Goal: Task Accomplishment & Management: Use online tool/utility

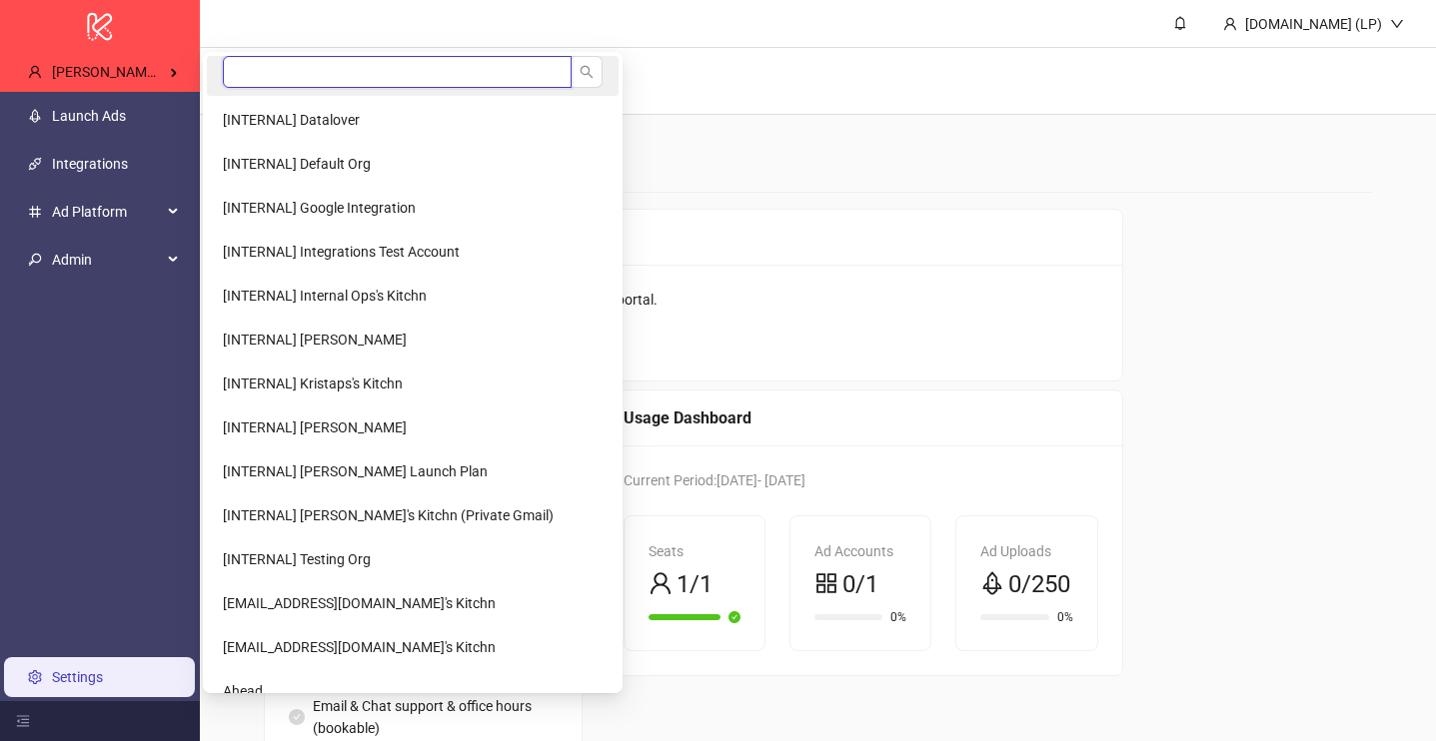
click at [267, 79] on input "search" at bounding box center [397, 72] width 349 height 32
type input "*"
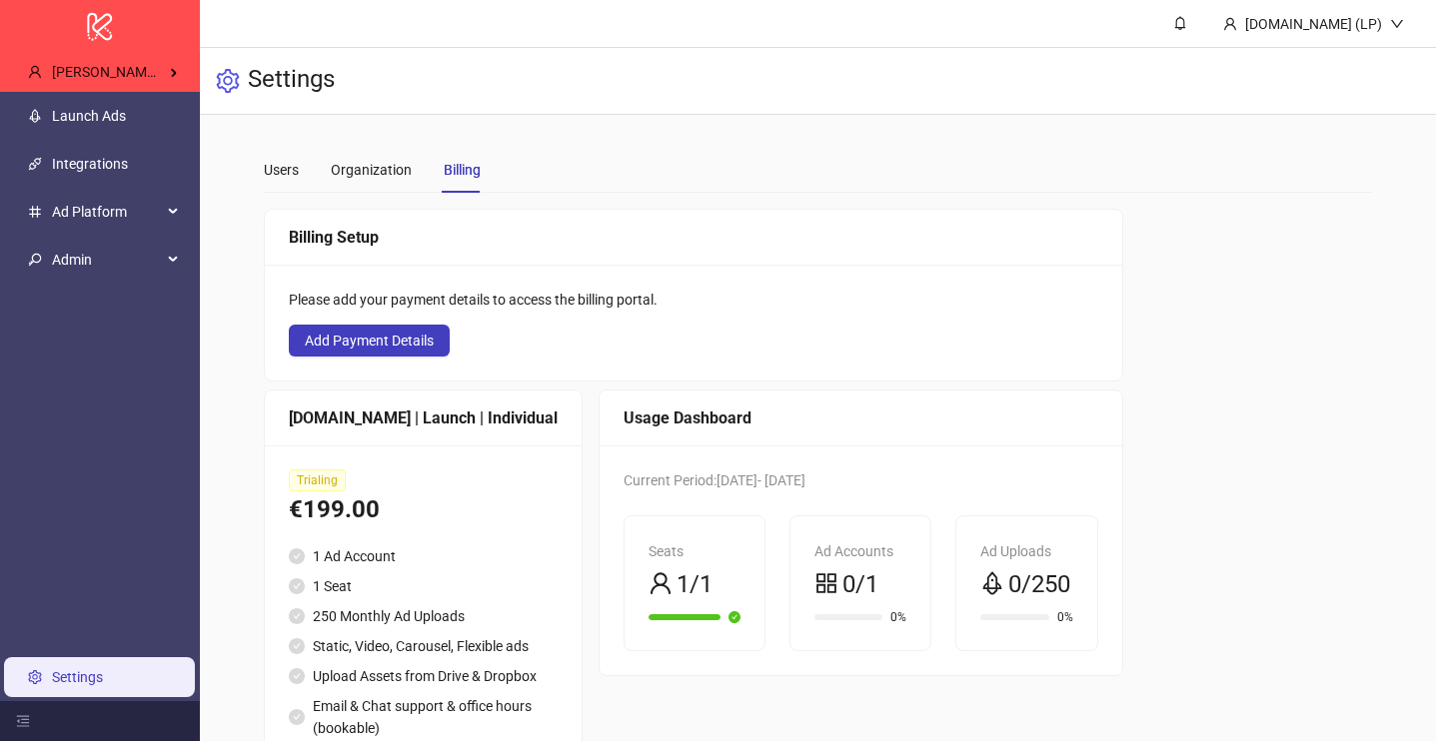
click at [676, 133] on main "Users Organization Billing Add people who can access your organization as edito…" at bounding box center [818, 467] width 1141 height 705
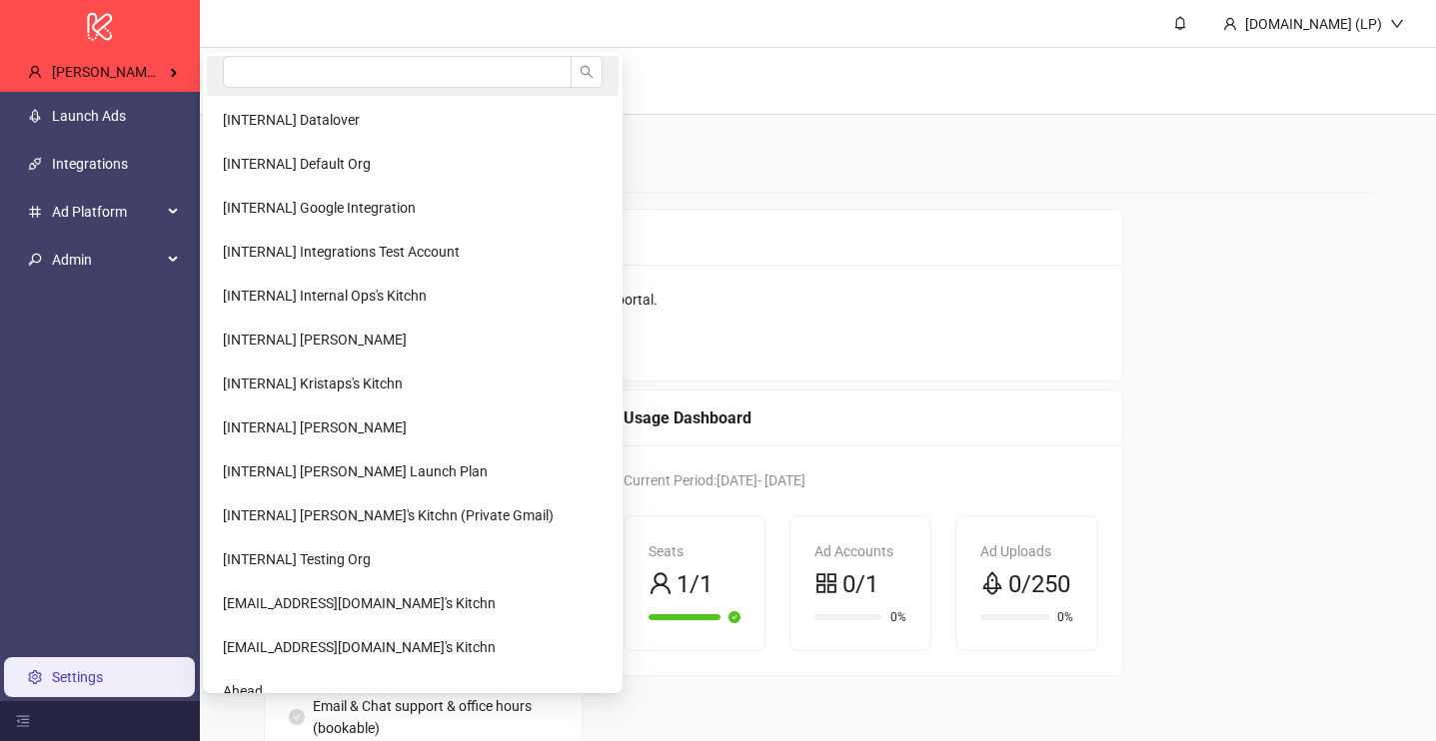
click at [218, 80] on li at bounding box center [413, 76] width 412 height 40
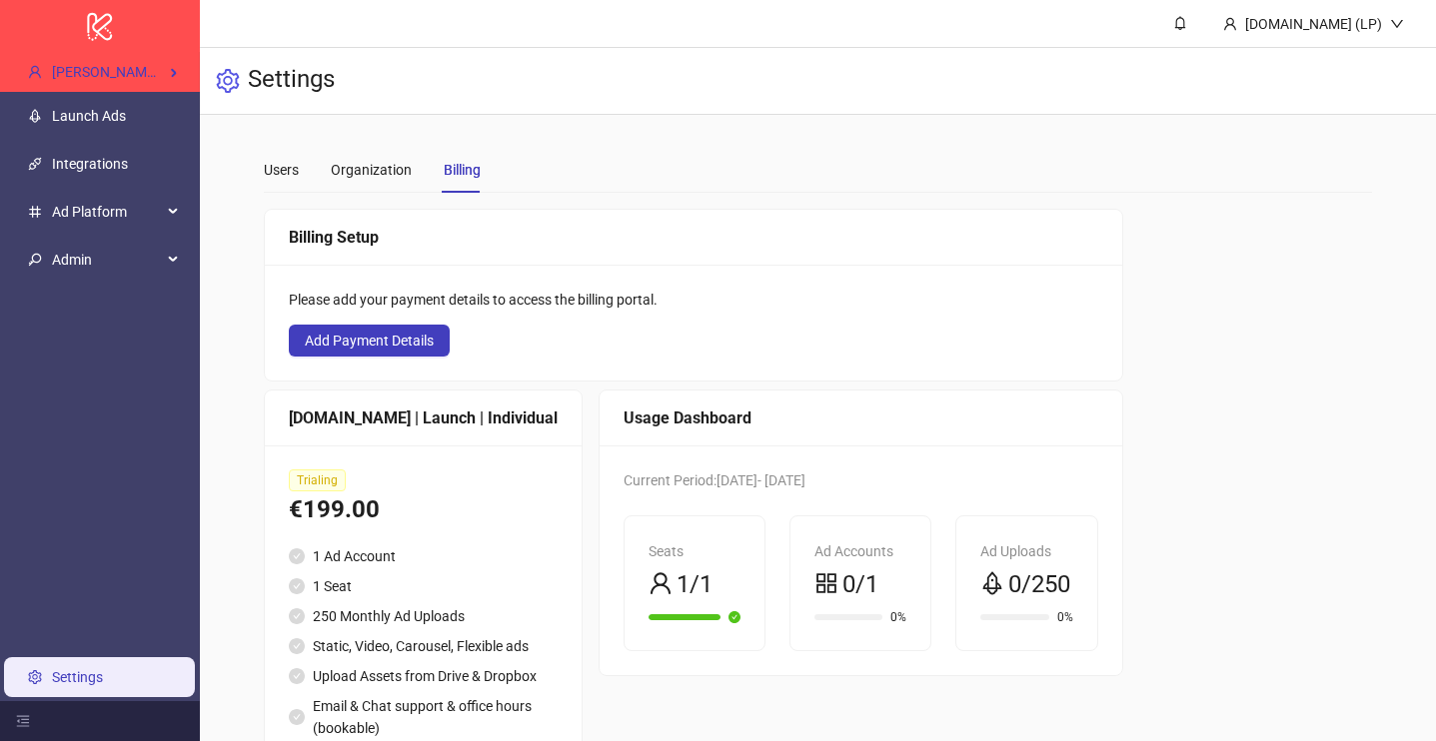
click at [238, 80] on icon "setting" at bounding box center [228, 81] width 24 height 24
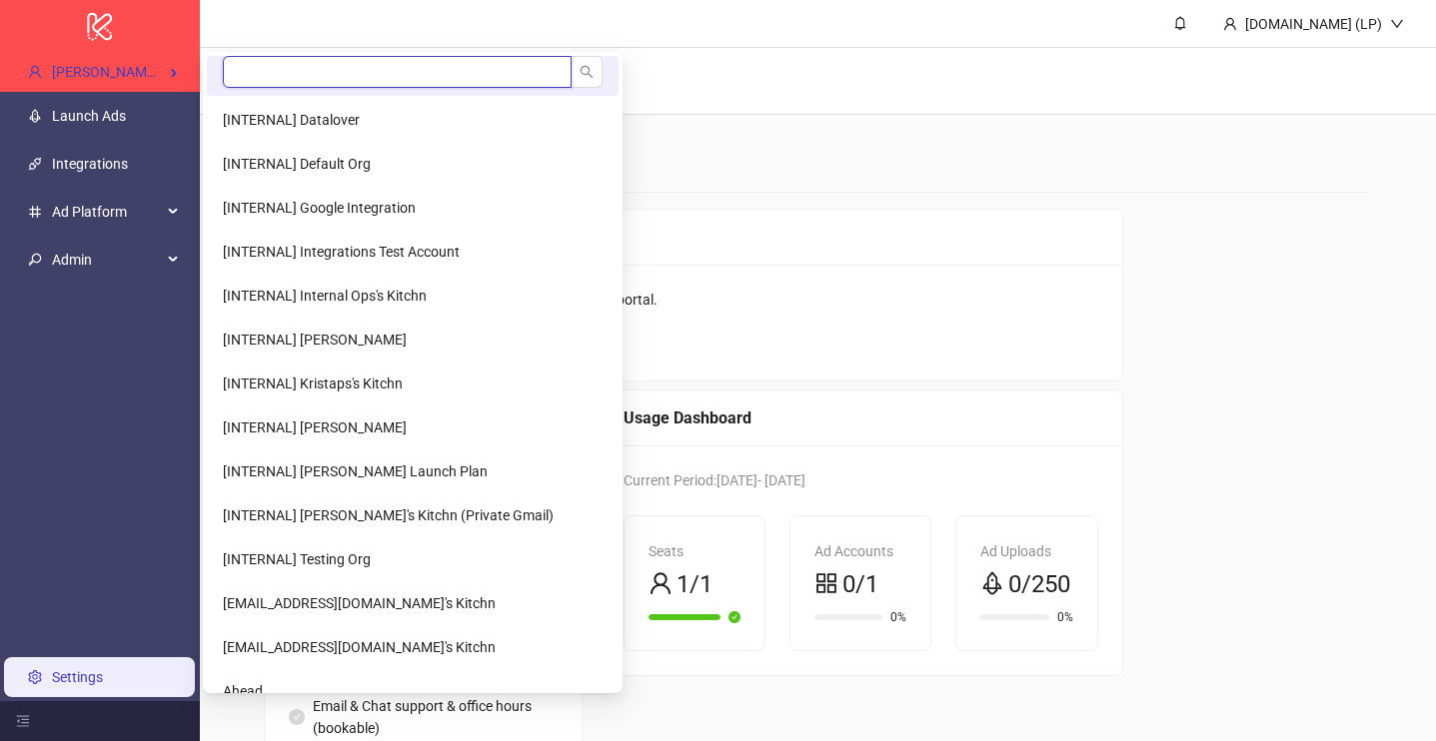
click at [271, 74] on input "search" at bounding box center [397, 72] width 349 height 32
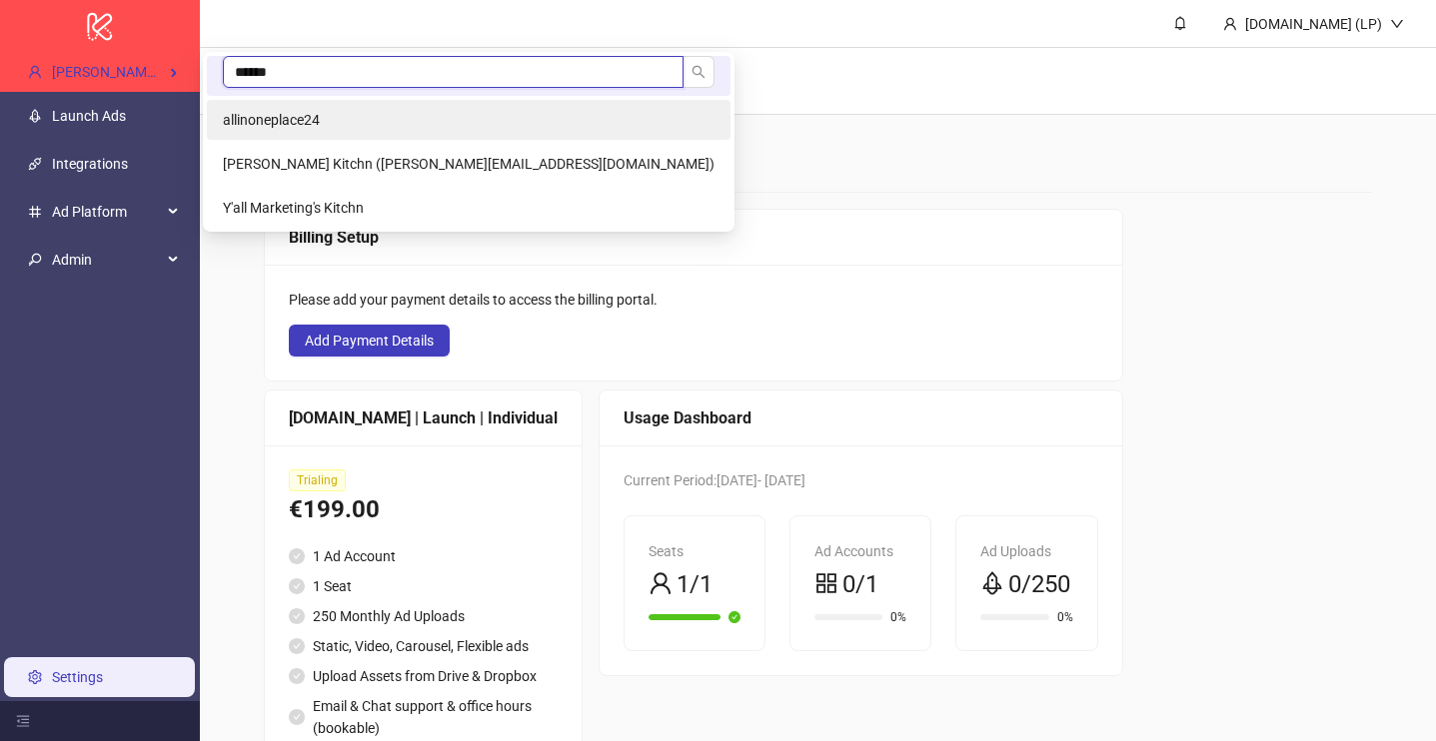
type input "******"
click at [312, 119] on span "allinoneplace24" at bounding box center [271, 120] width 97 height 16
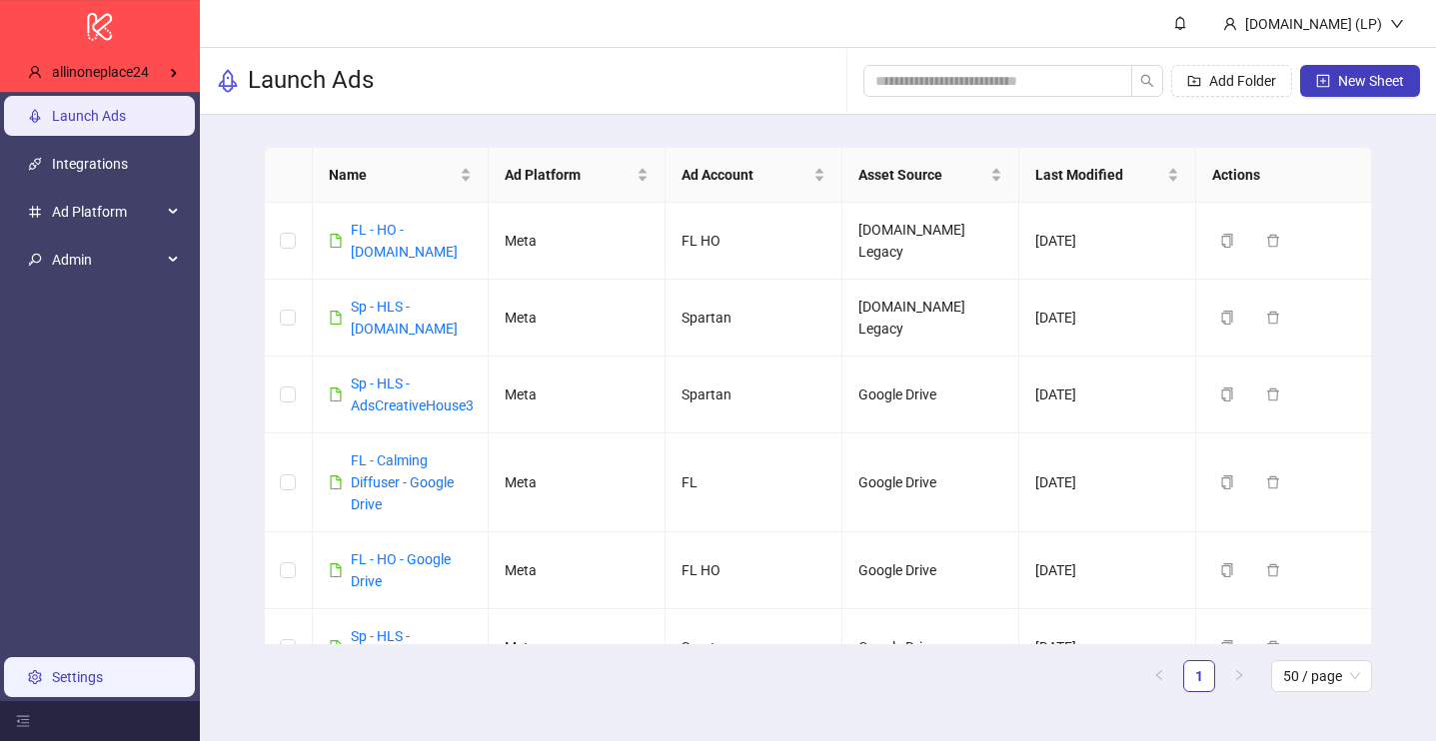
click at [92, 669] on link "Settings" at bounding box center [77, 677] width 51 height 16
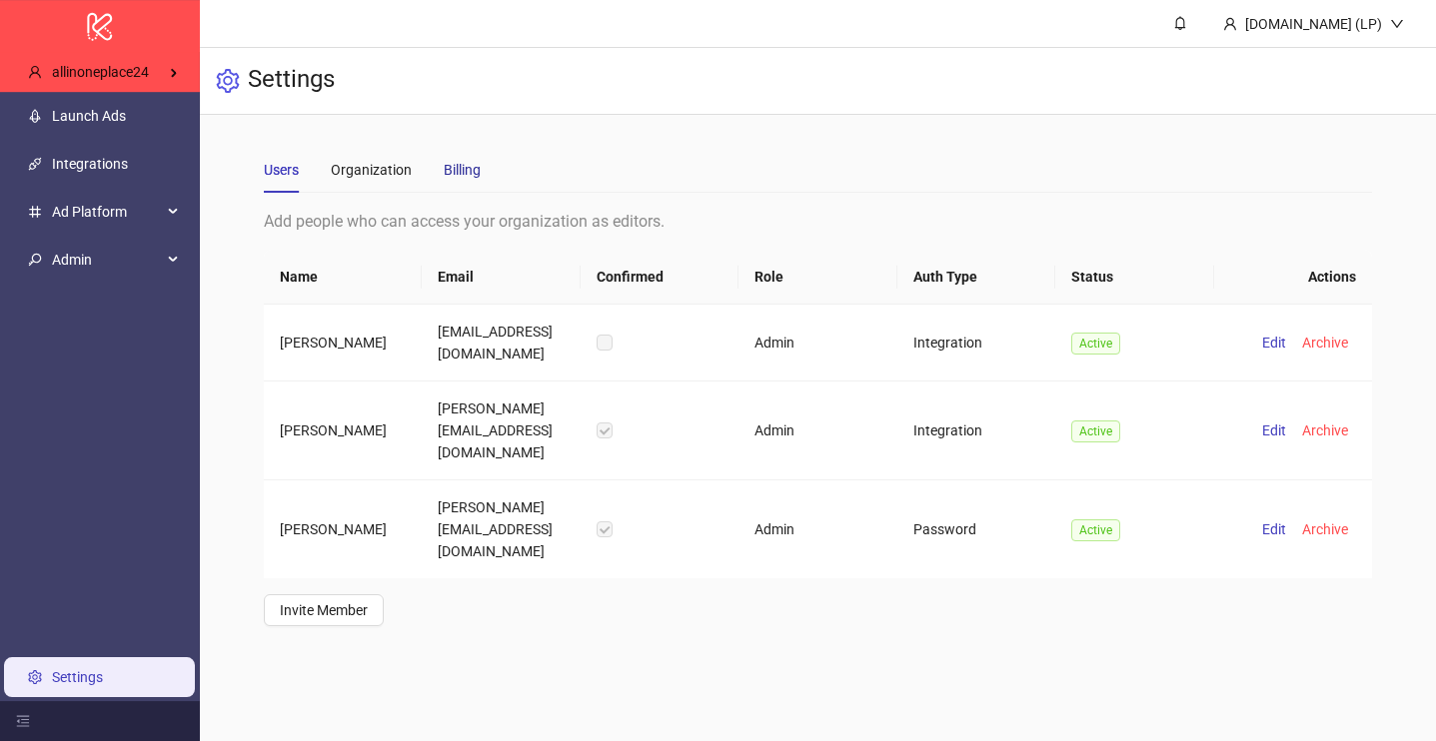
click at [465, 175] on div "Billing" at bounding box center [462, 170] width 37 height 22
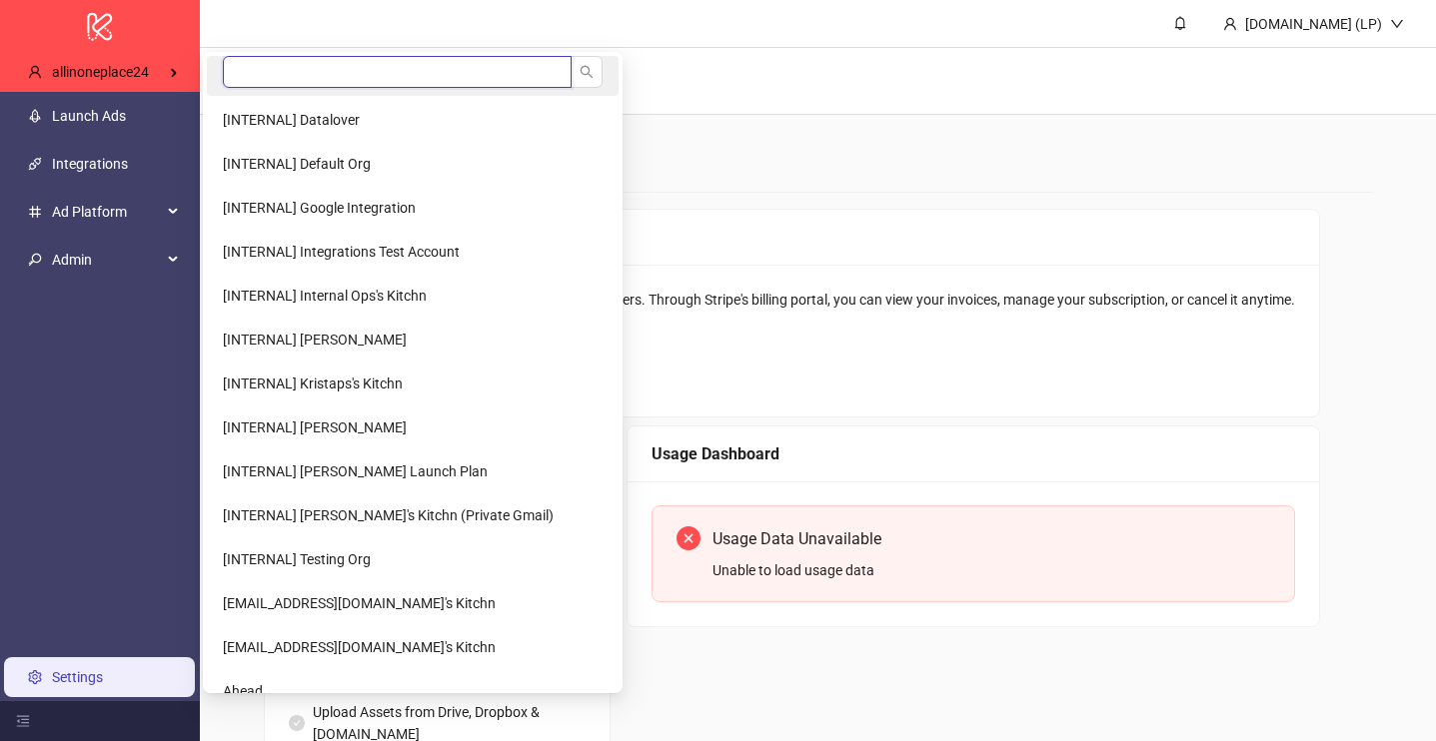
click at [281, 57] on input "search" at bounding box center [397, 72] width 349 height 32
type input "****"
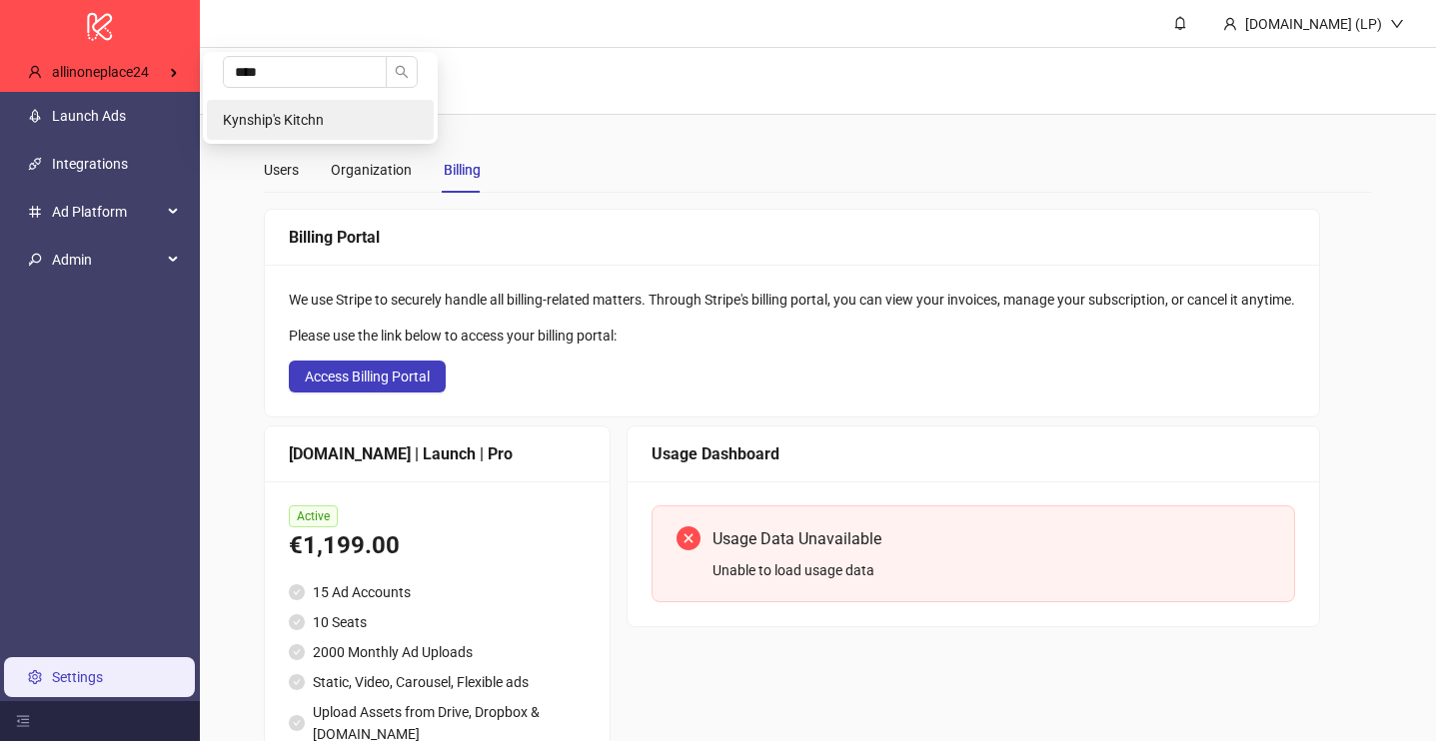
click at [239, 107] on li "Kynship's Kitchn" at bounding box center [320, 120] width 227 height 40
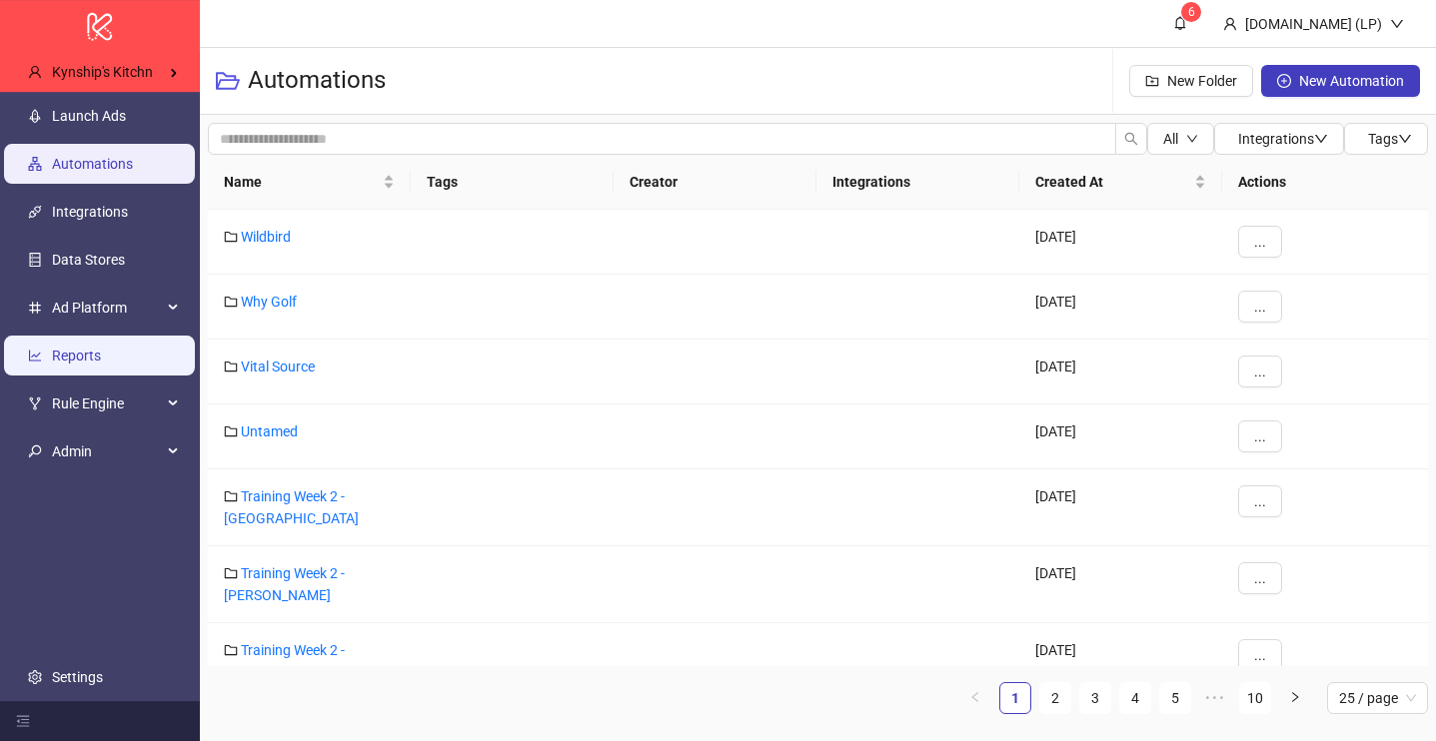
click at [101, 359] on link "Reports" at bounding box center [76, 356] width 49 height 16
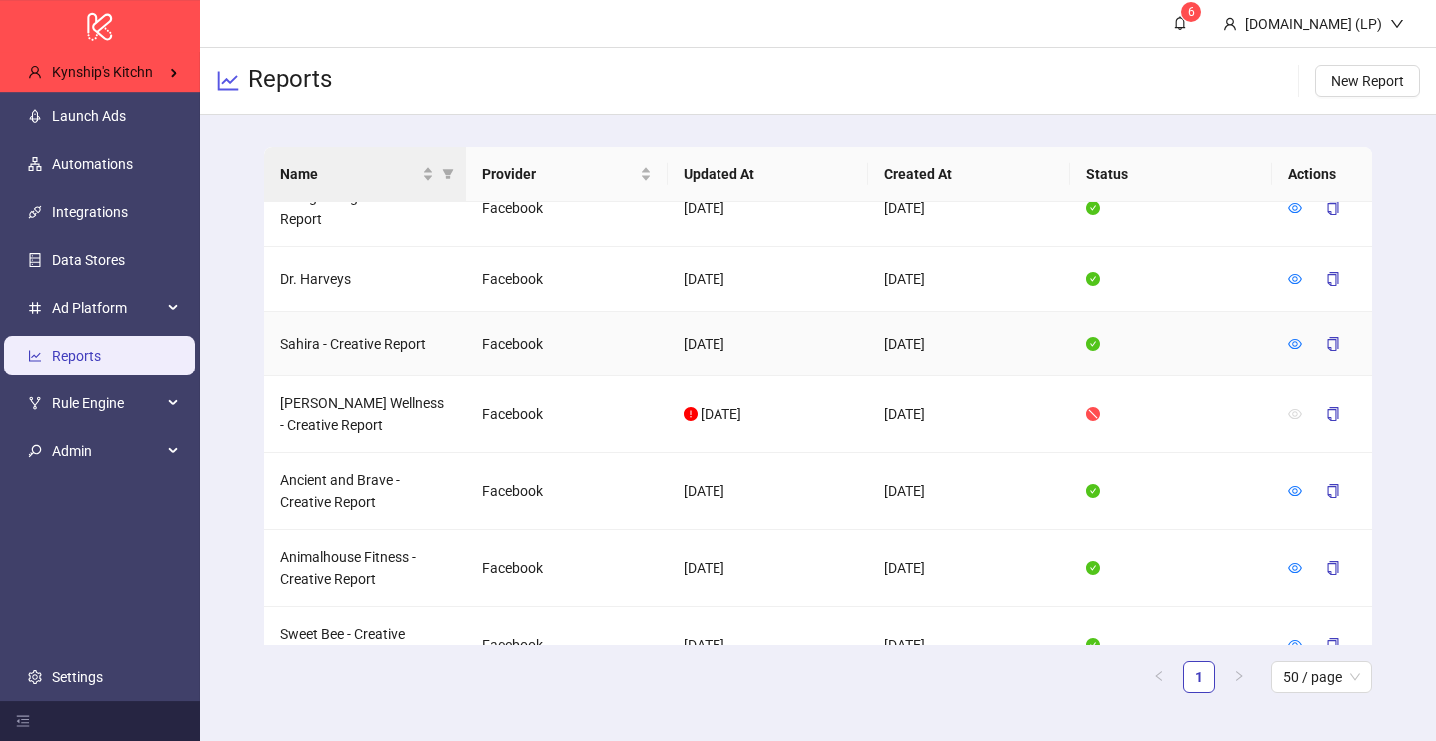
scroll to position [759, 0]
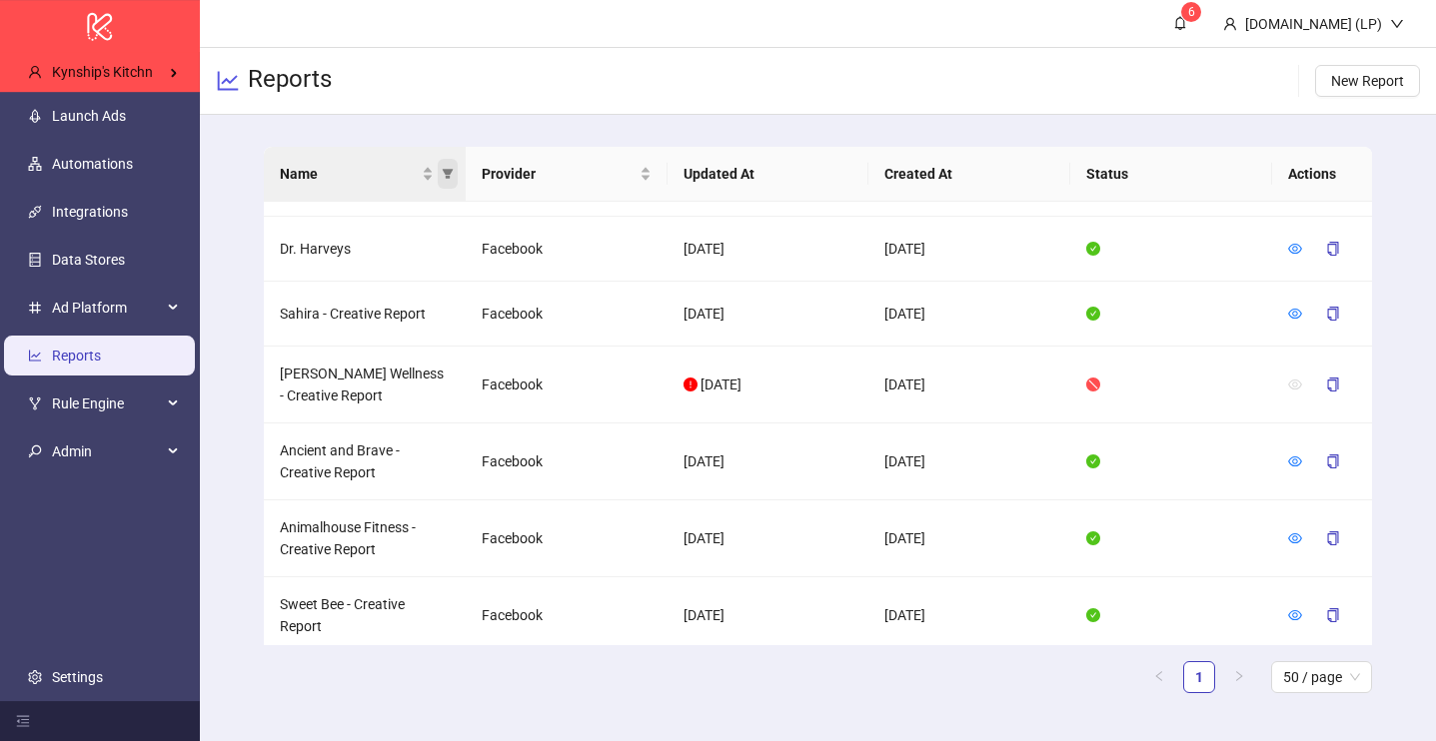
click at [451, 172] on icon "filter" at bounding box center [447, 174] width 11 height 10
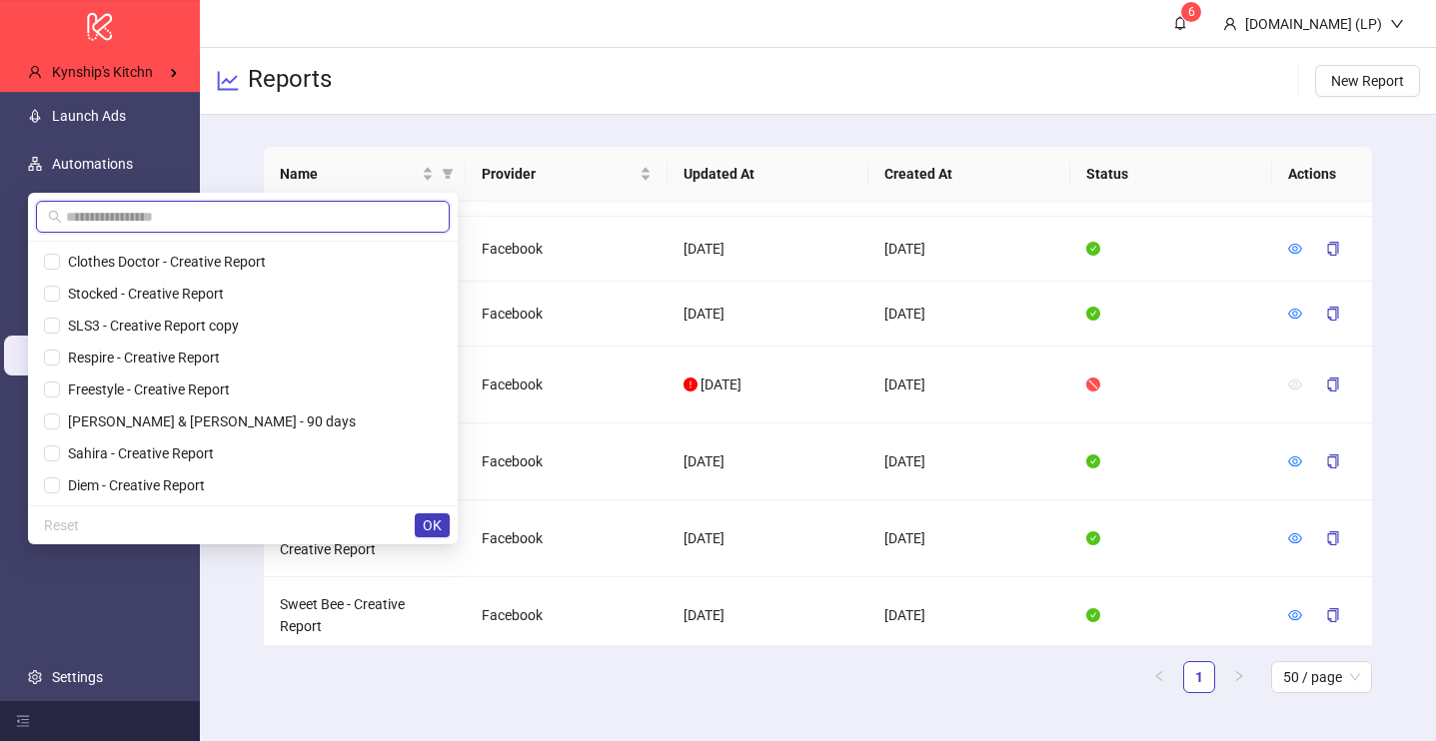
click at [395, 214] on input "text" at bounding box center [252, 217] width 372 height 22
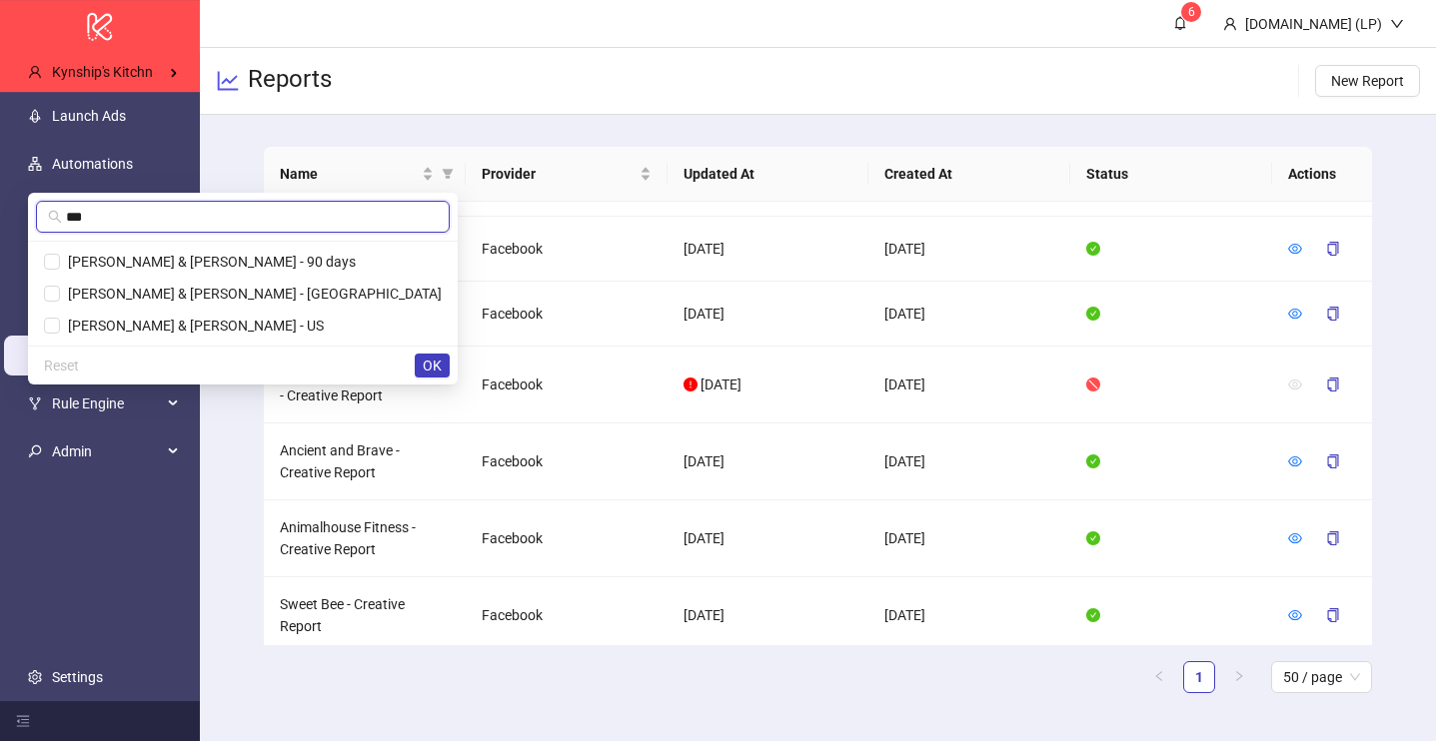
type input "***"
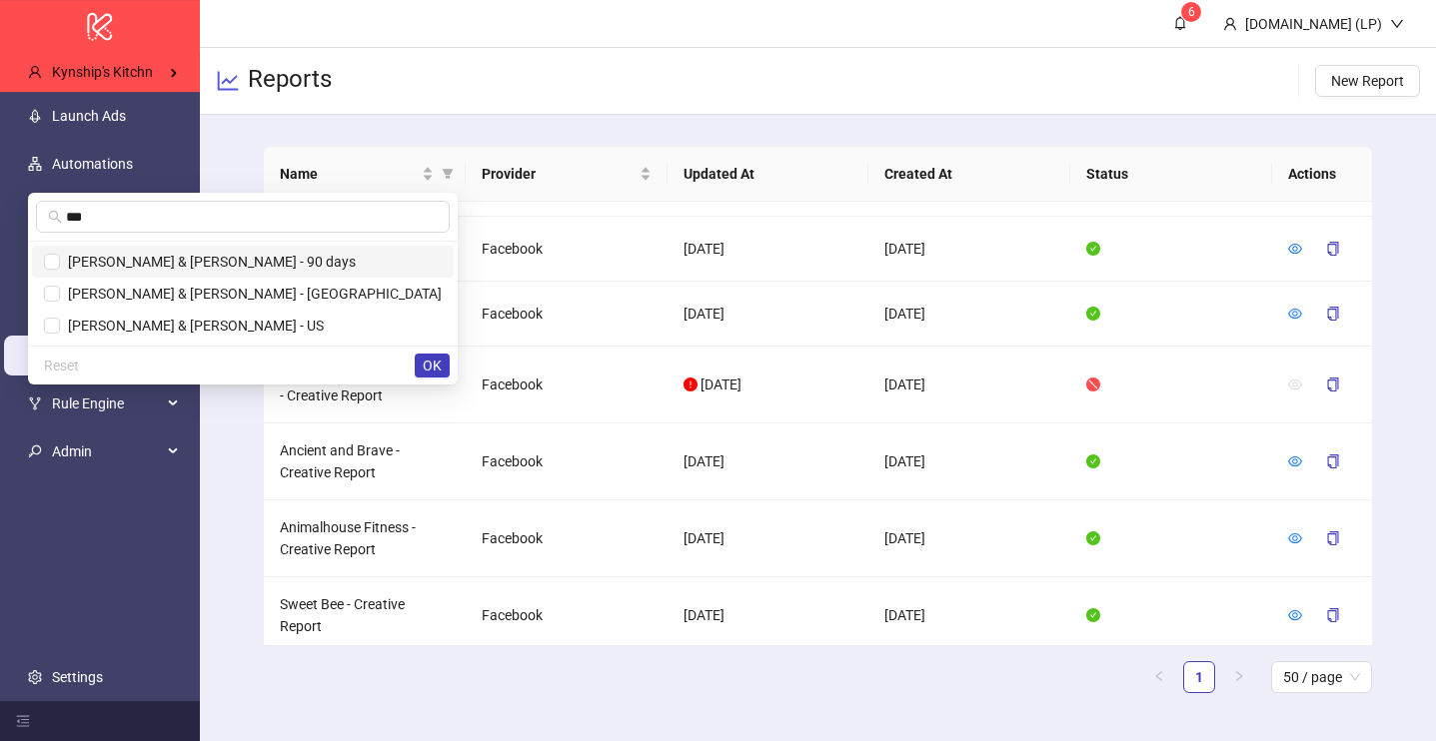
click at [356, 257] on span "[PERSON_NAME] & [PERSON_NAME] - 90 days" at bounding box center [208, 262] width 296 height 16
click at [376, 291] on span "Purdy & Figg - UK" at bounding box center [251, 294] width 382 height 16
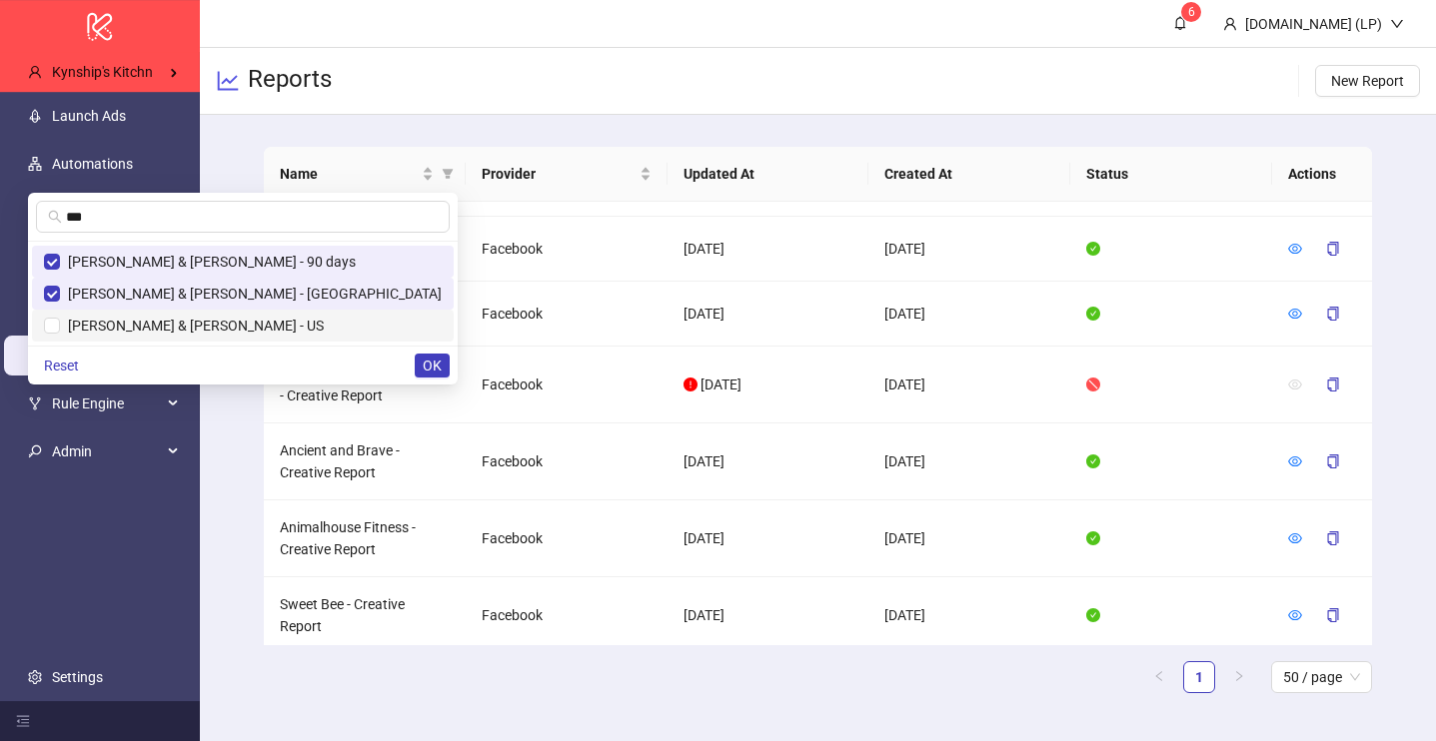
click at [376, 314] on li "Purdy & Figg - US" at bounding box center [243, 326] width 422 height 32
click at [431, 351] on div "Reset OK" at bounding box center [243, 365] width 430 height 39
click at [431, 356] on button "OK" at bounding box center [432, 366] width 35 height 24
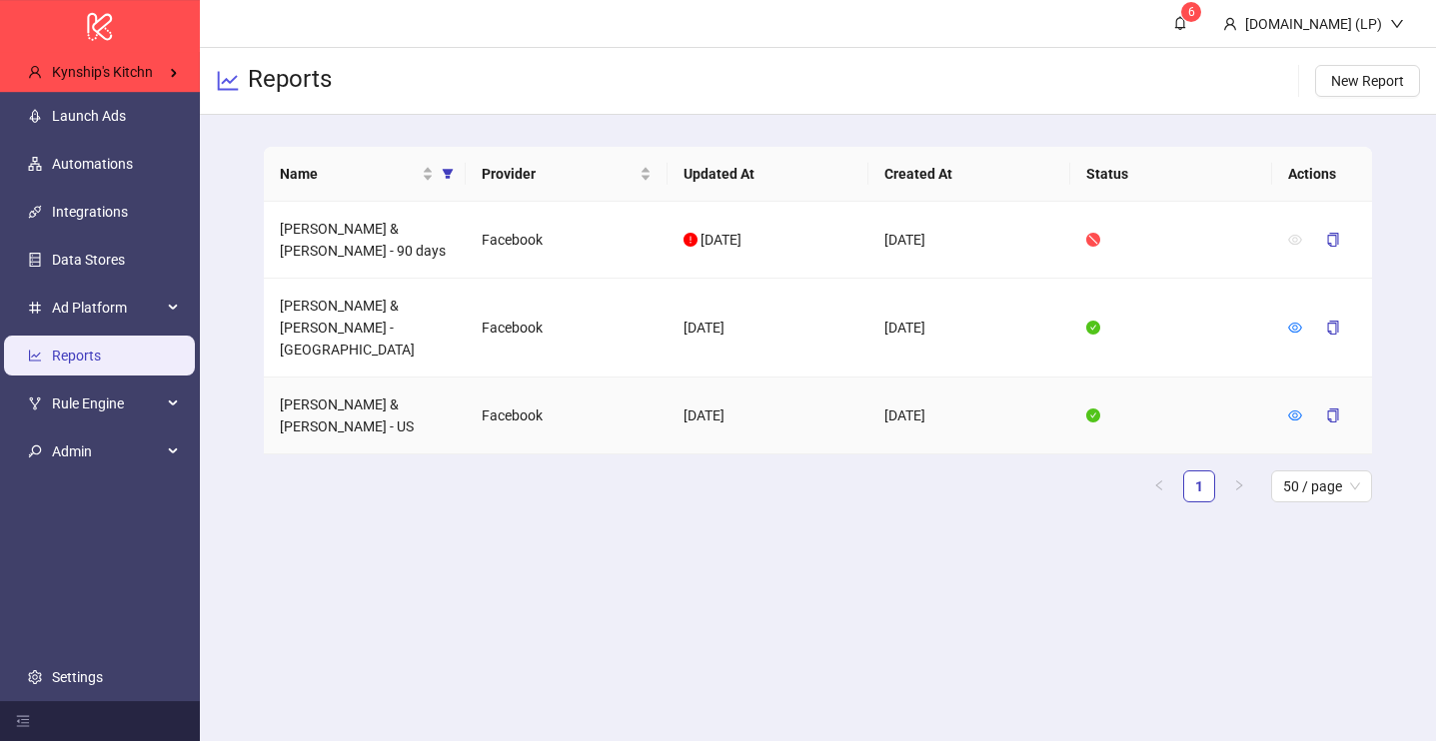
scroll to position [0, 0]
click at [1299, 411] on icon "eye" at bounding box center [1296, 416] width 14 height 10
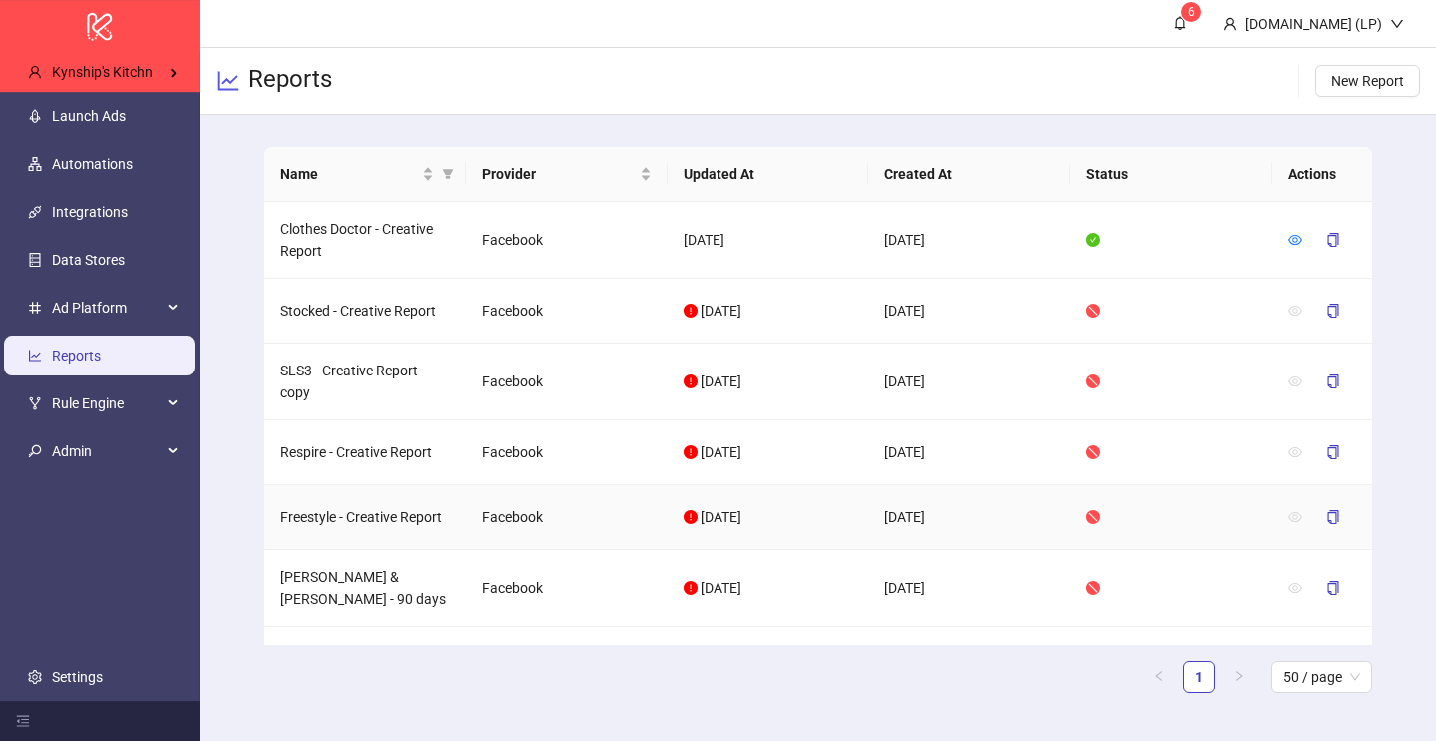
scroll to position [24, 0]
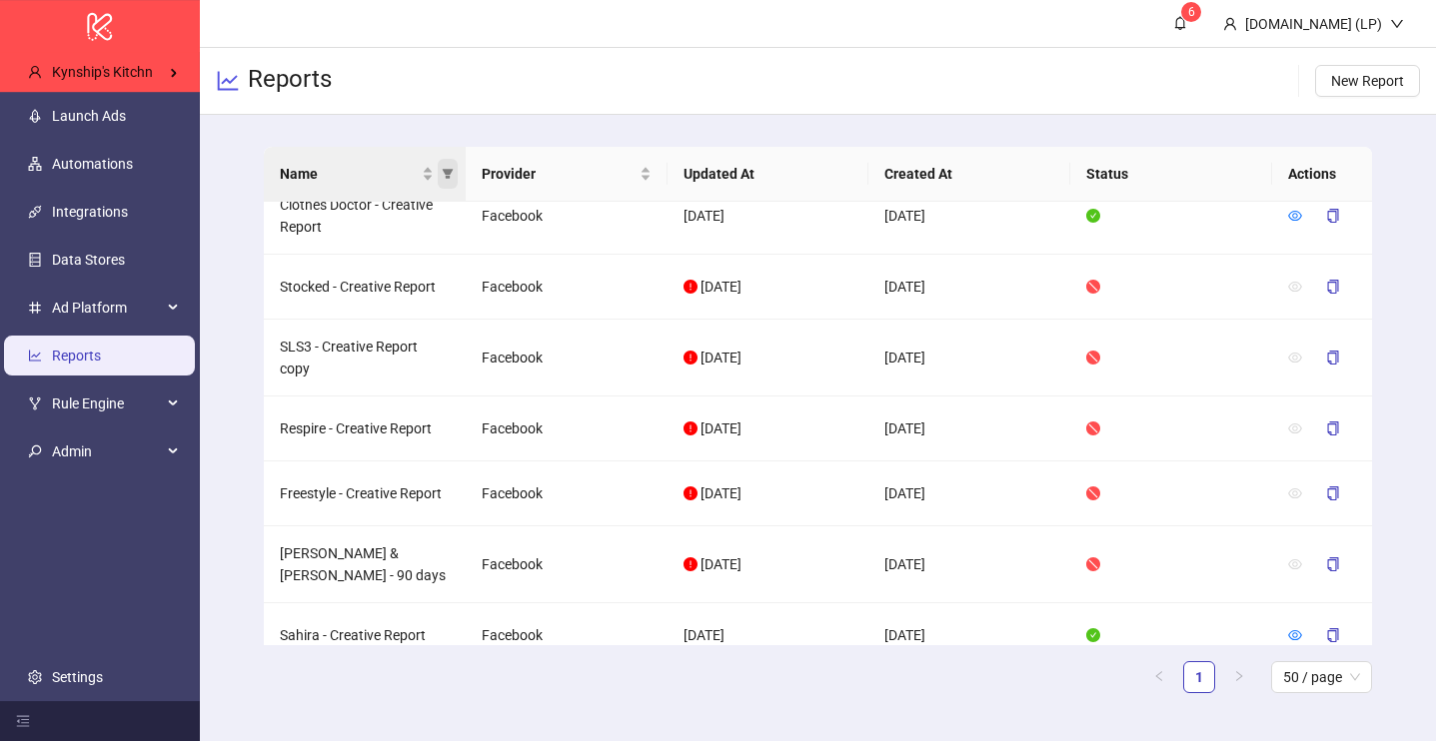
click at [439, 168] on span "Name" at bounding box center [448, 174] width 20 height 30
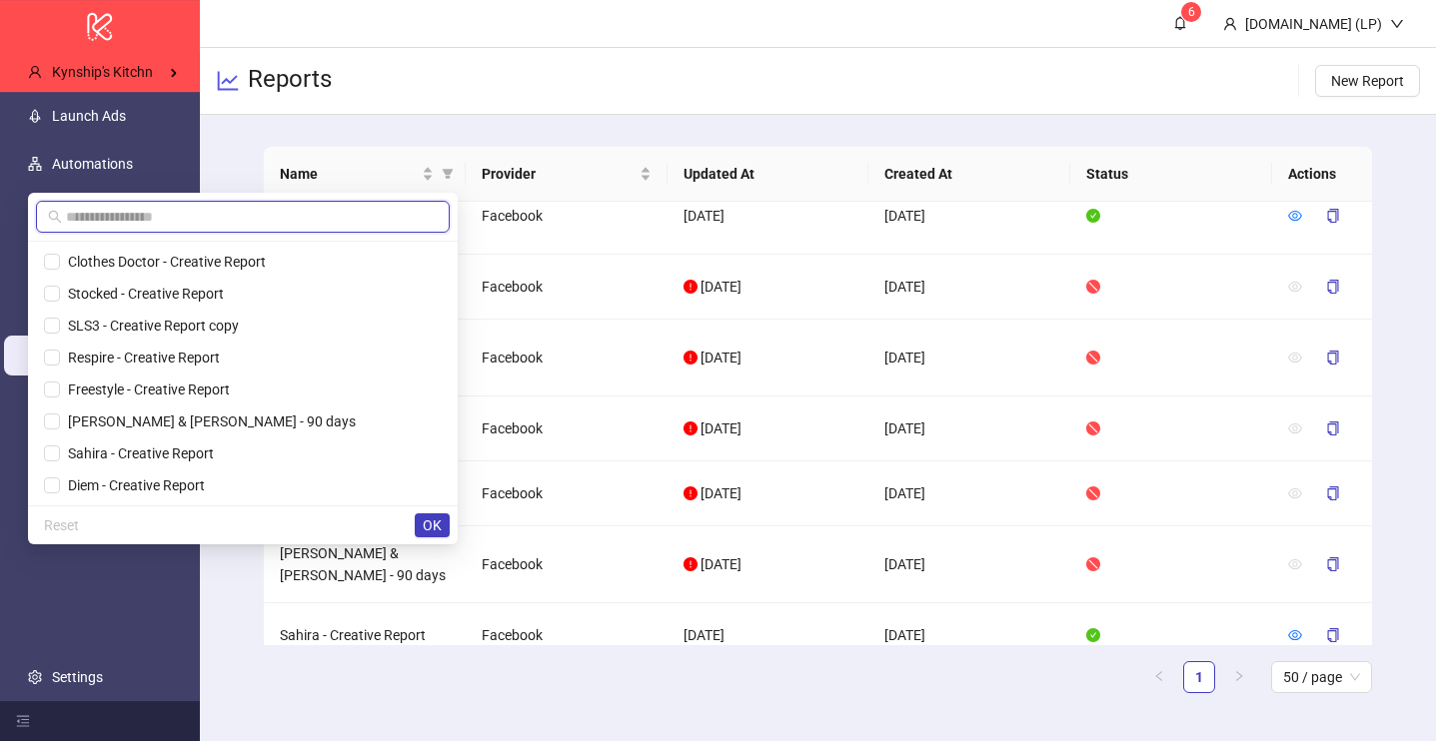
click at [298, 211] on input "text" at bounding box center [252, 217] width 372 height 22
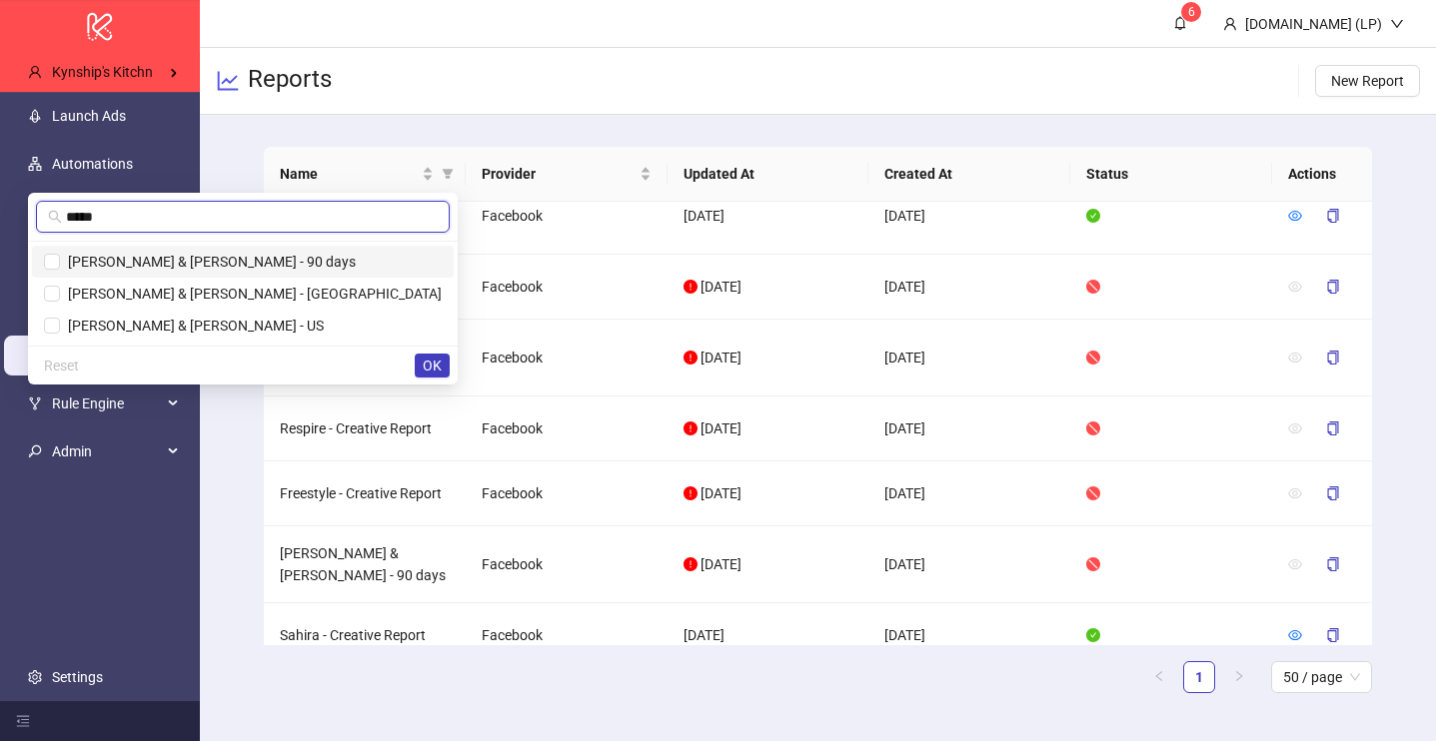
type input "*****"
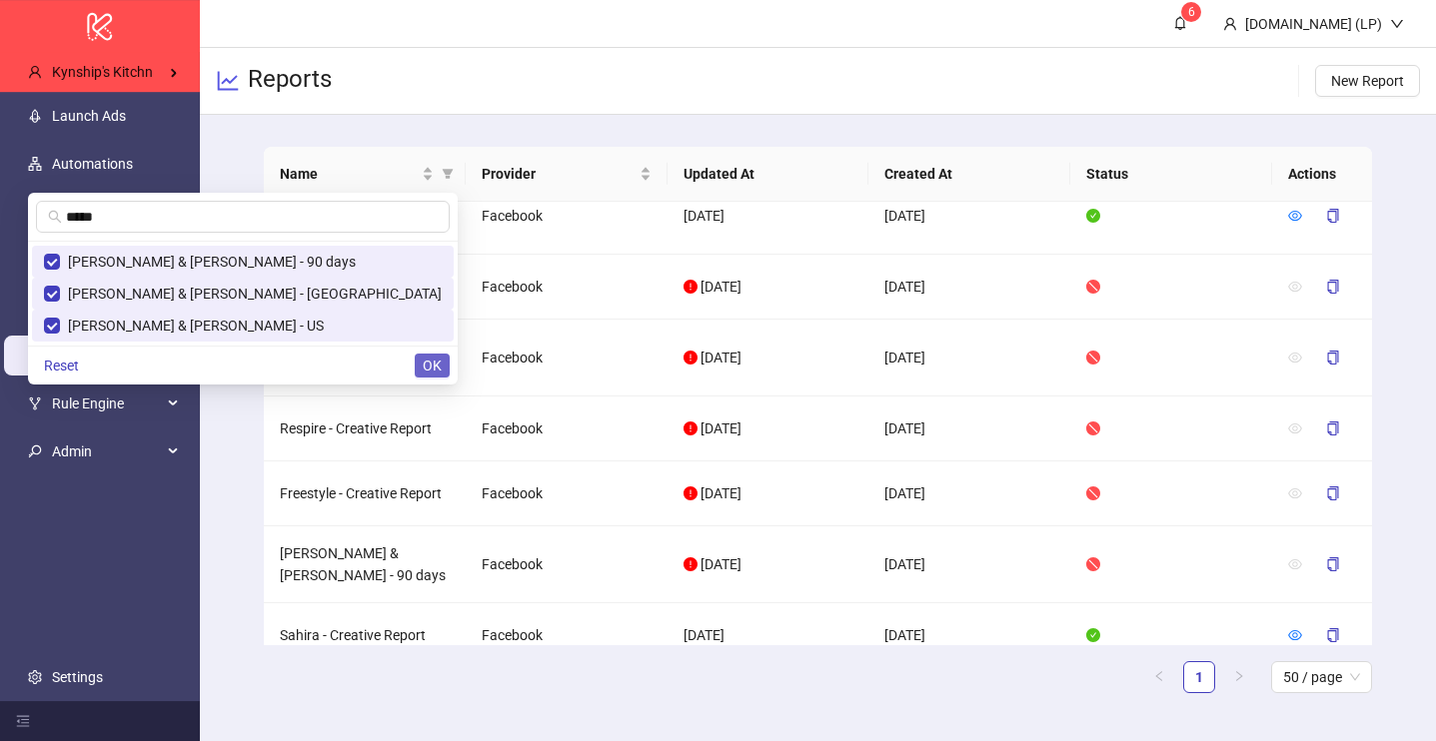
click at [429, 361] on span "OK" at bounding box center [432, 366] width 19 height 16
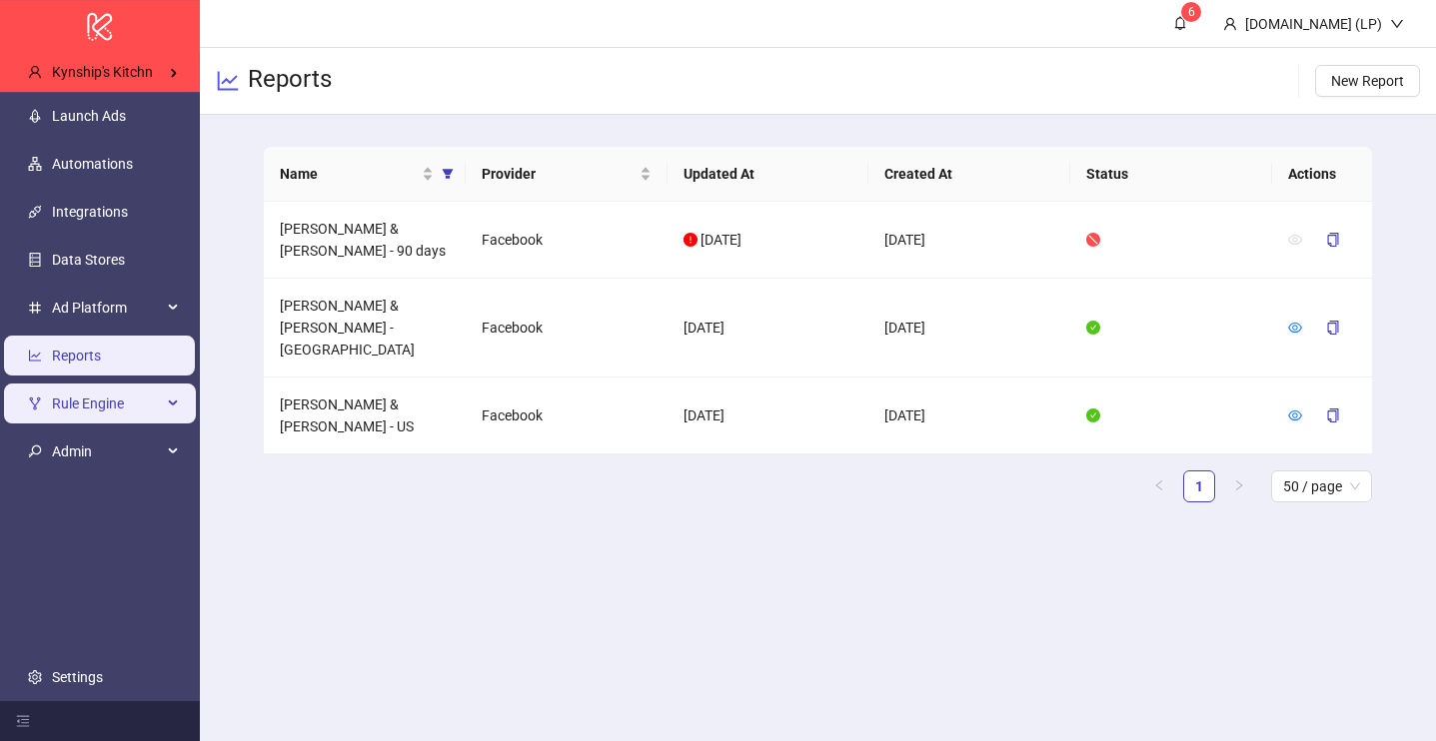
click at [143, 404] on span "Rule Engine" at bounding box center [107, 404] width 110 height 40
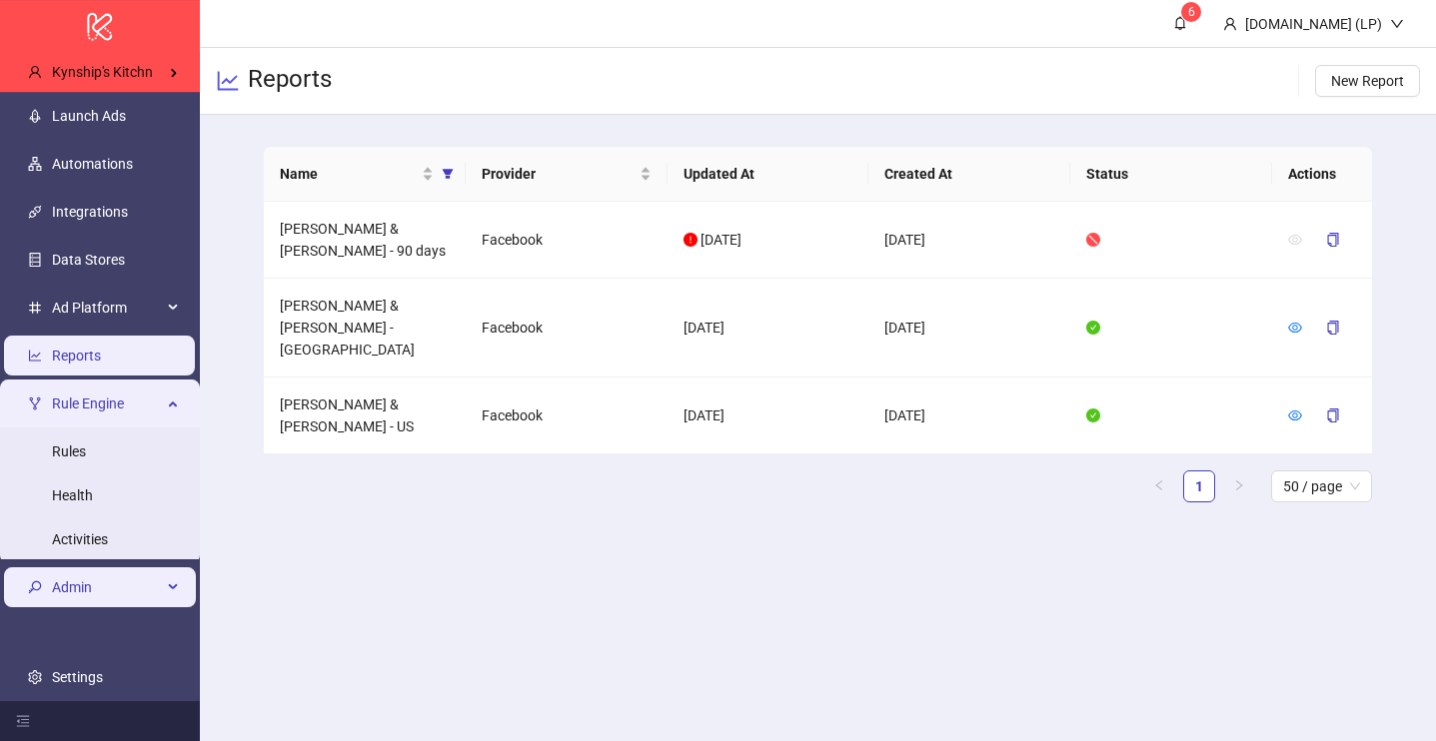
click at [142, 590] on span "Admin" at bounding box center [107, 588] width 110 height 40
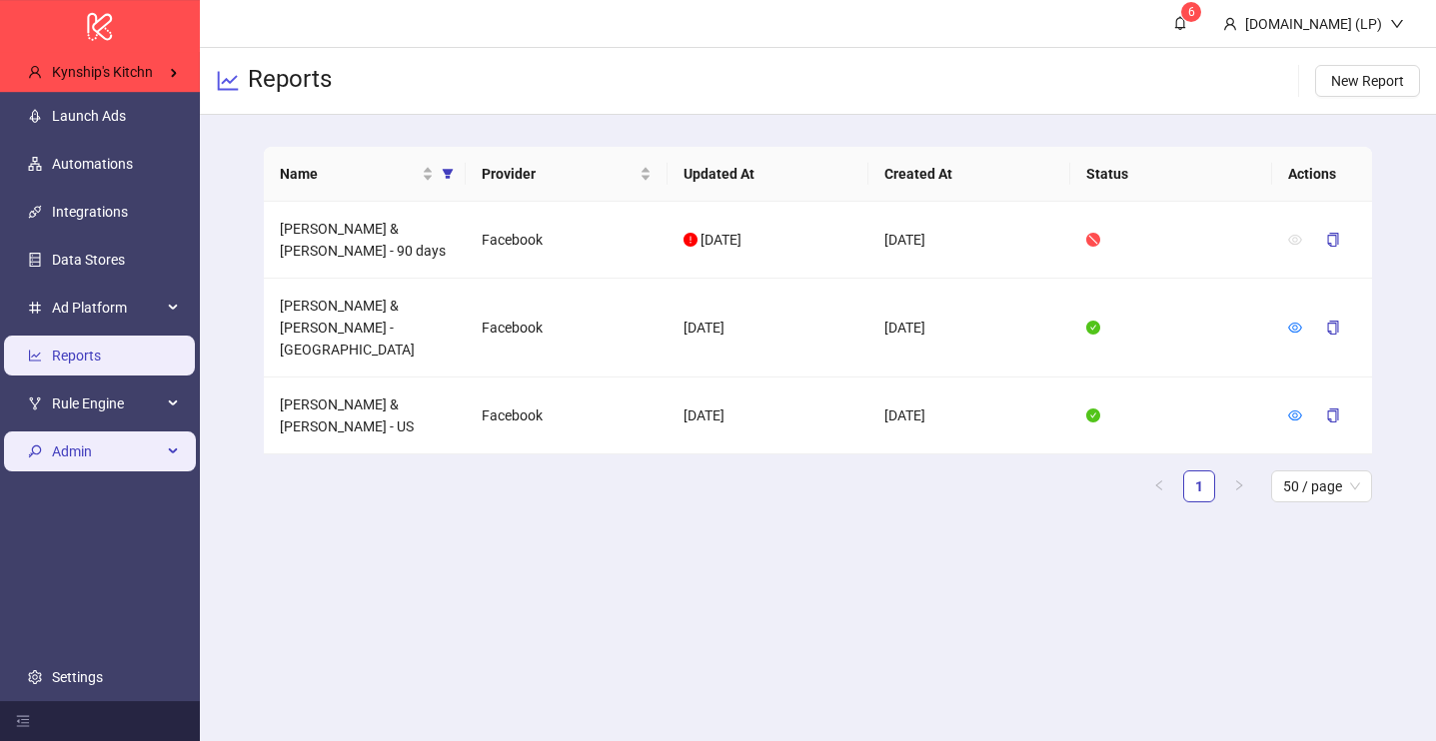
click at [126, 451] on span "Admin" at bounding box center [107, 452] width 110 height 40
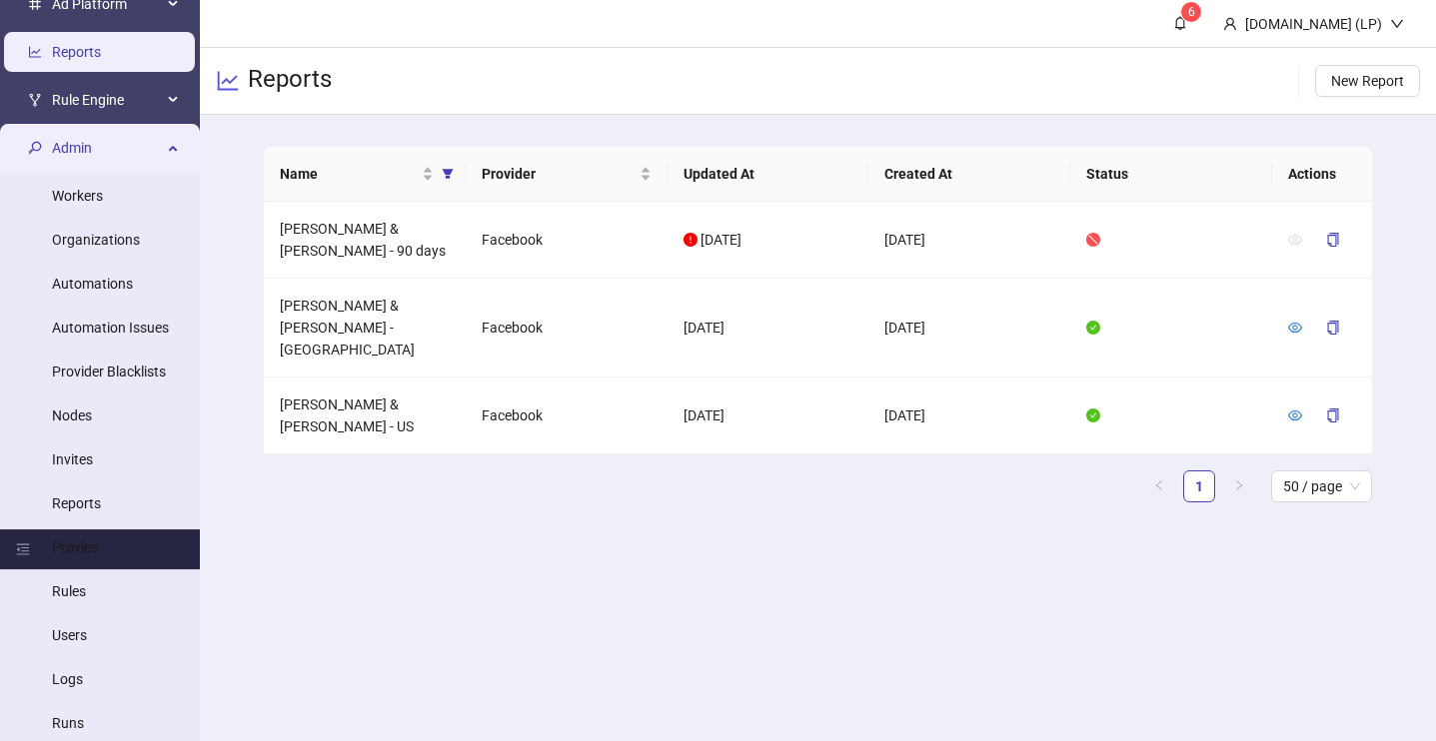
scroll to position [284, 0]
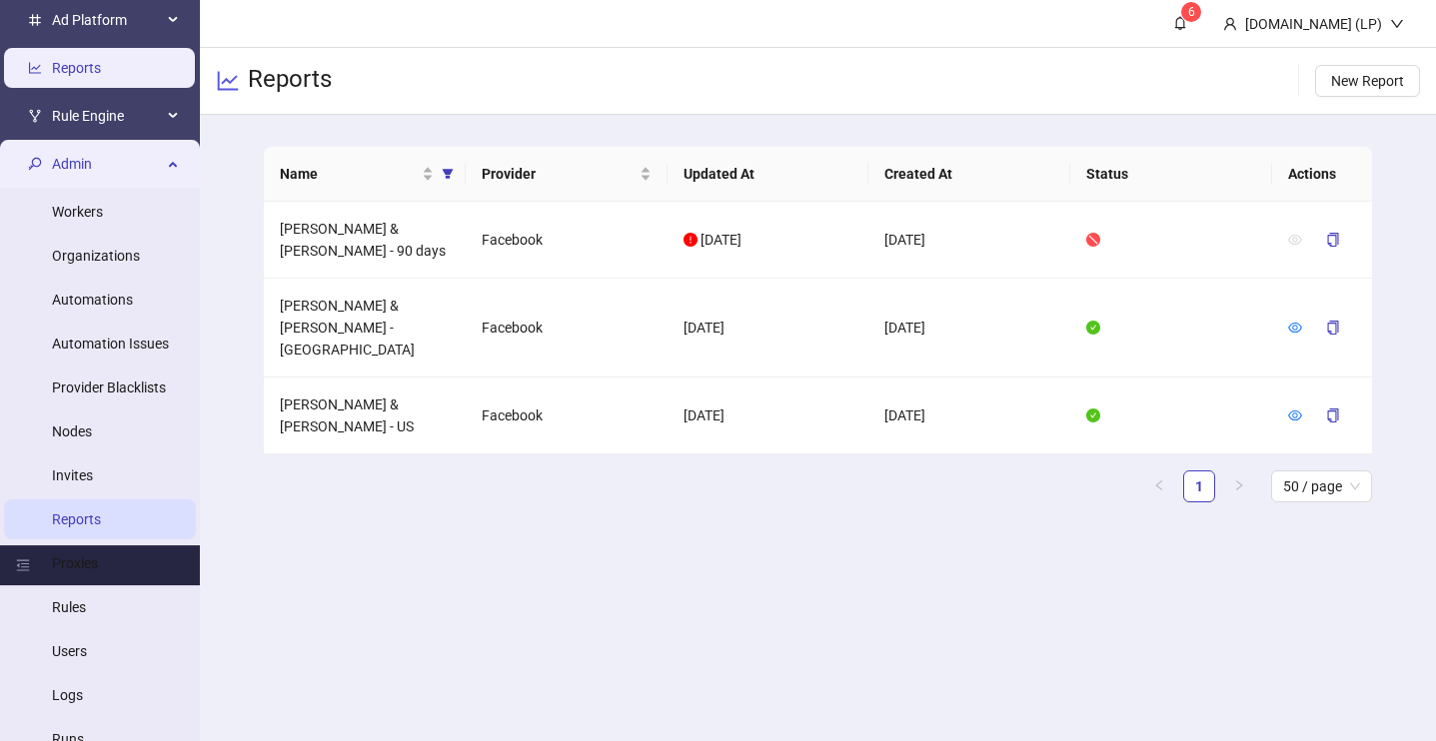
click at [81, 524] on link "Reports" at bounding box center [76, 520] width 49 height 16
click at [404, 526] on main "6 Kitchn.io (LP) Reports New Report Name Provider Updated At Created At Status …" at bounding box center [818, 370] width 1236 height 741
click at [1296, 409] on icon "eye" at bounding box center [1295, 416] width 14 height 14
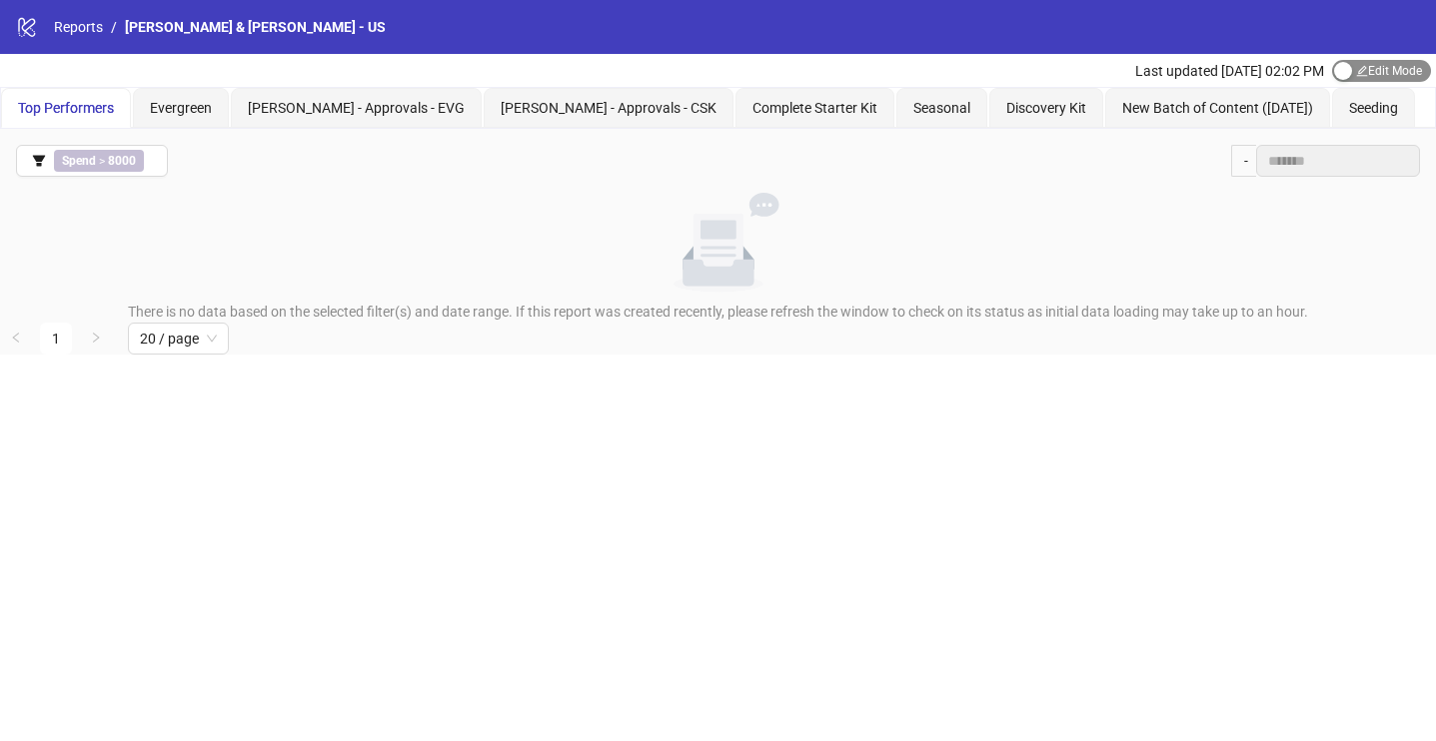
click at [1381, 65] on span "Edit Mode Edit Mode" at bounding box center [1381, 71] width 99 height 22
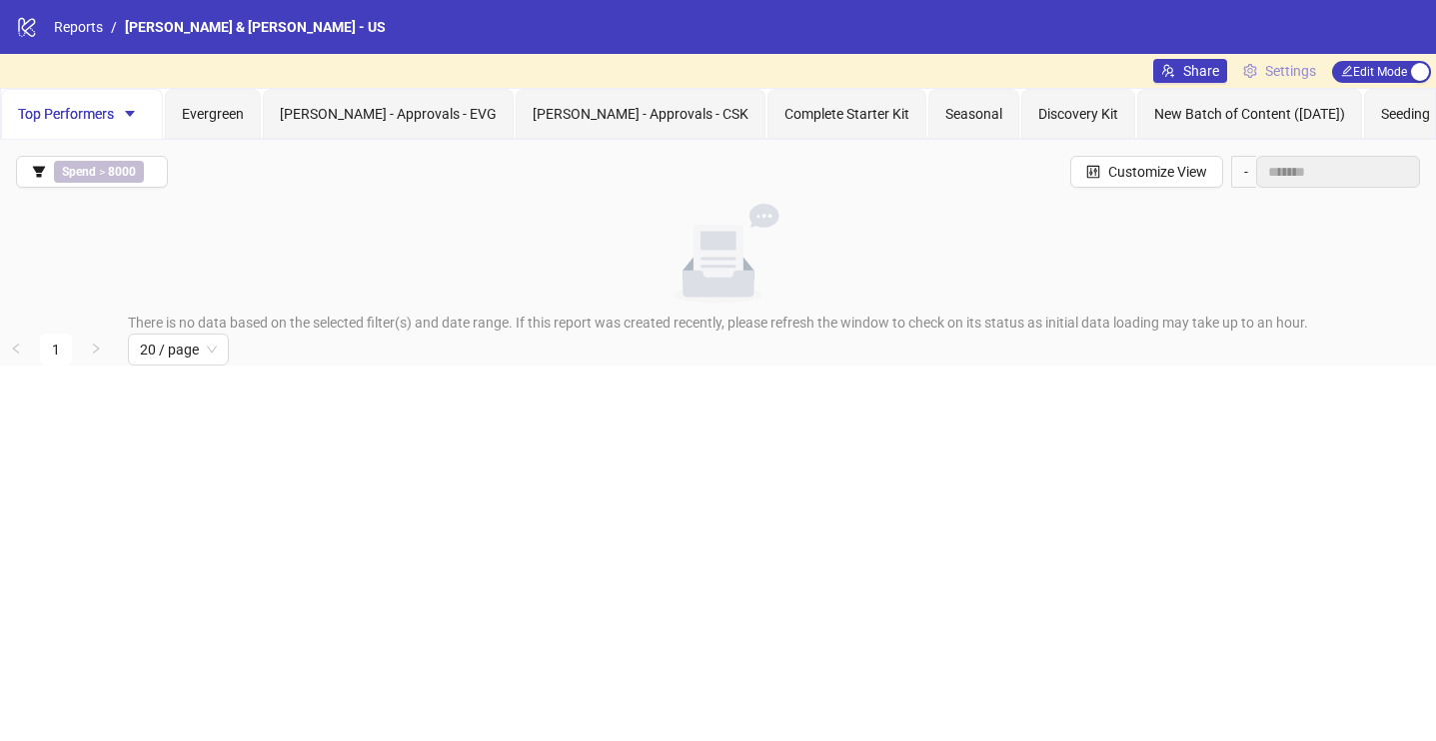
click at [1302, 64] on span "Settings" at bounding box center [1290, 71] width 51 height 22
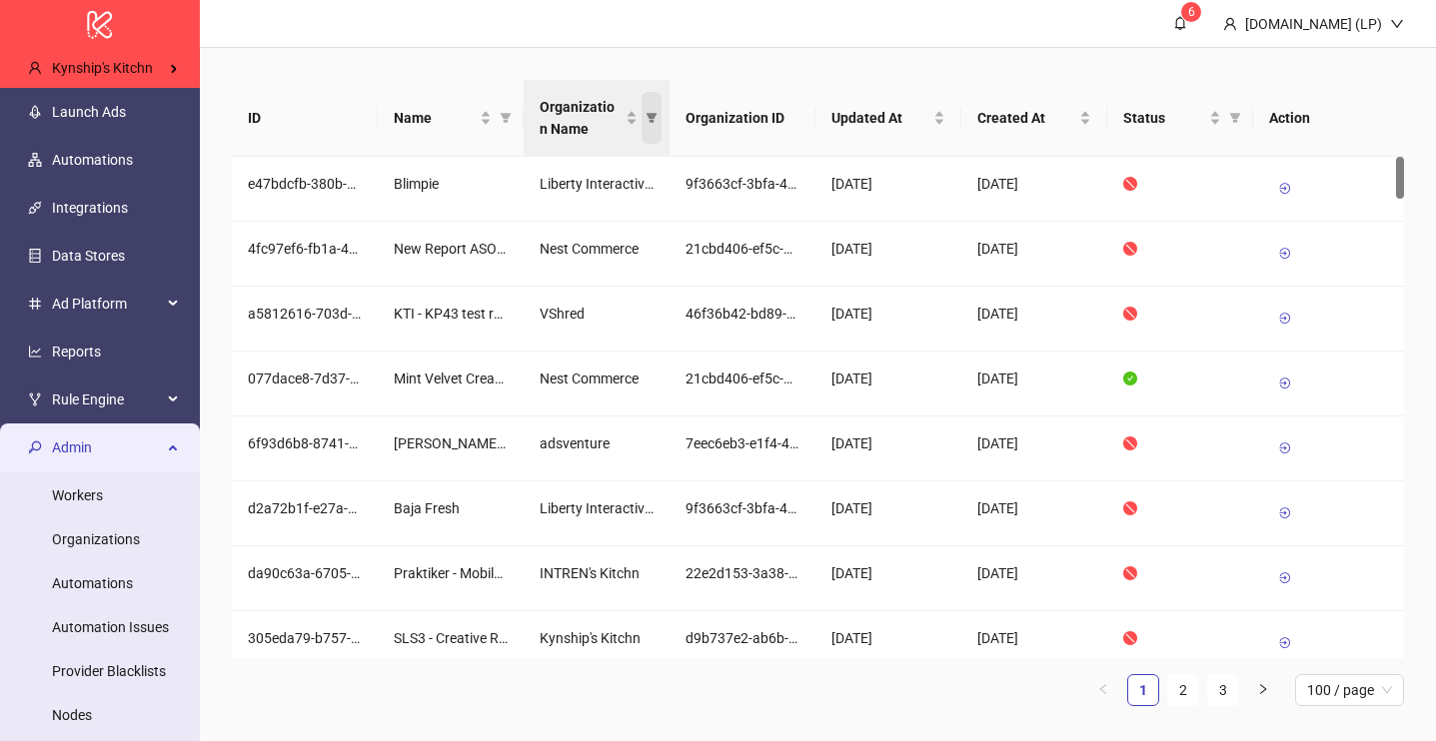
click at [649, 118] on icon "filter" at bounding box center [651, 118] width 11 height 10
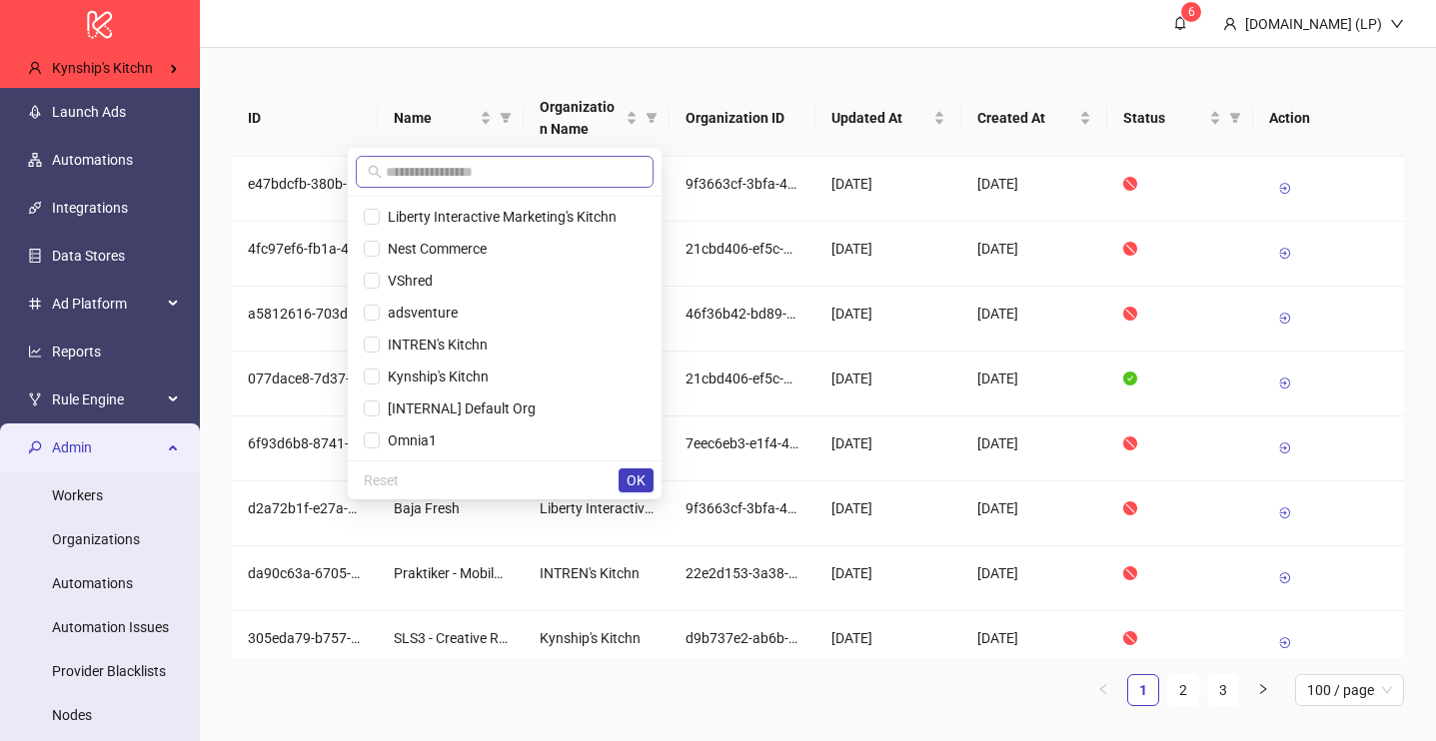
click at [424, 184] on span at bounding box center [505, 172] width 298 height 32
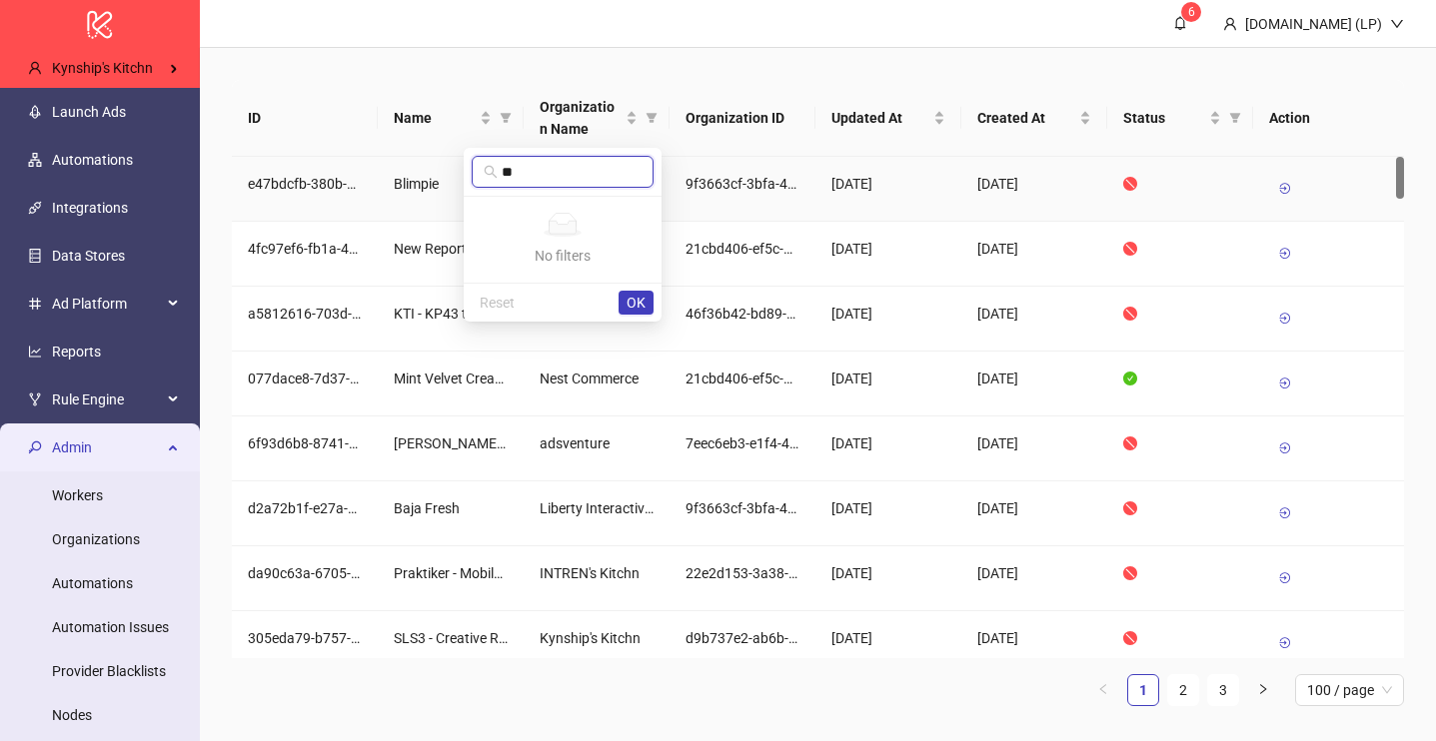
type input "*"
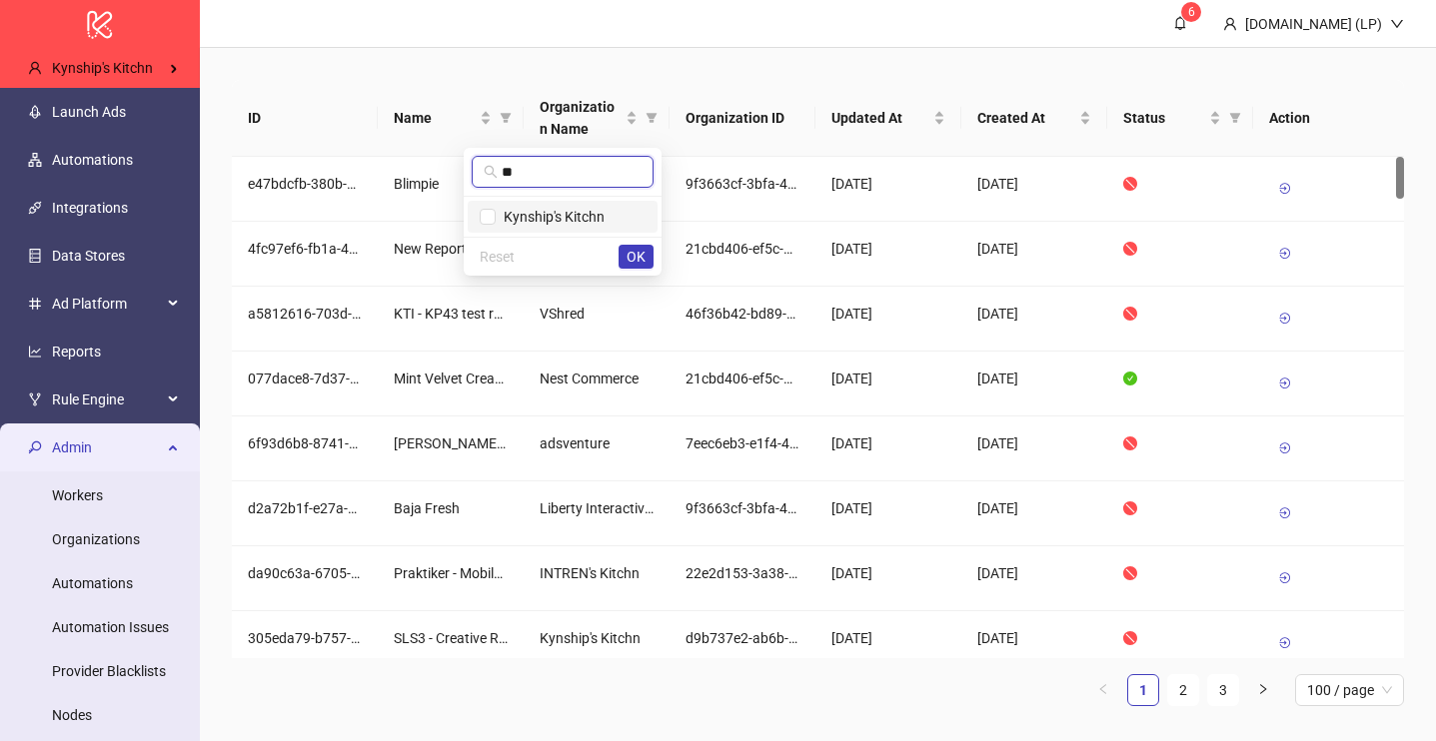
type input "**"
click at [511, 228] on li "Kynship's Kitchn" at bounding box center [563, 217] width 190 height 32
click at [621, 259] on button "OK" at bounding box center [636, 257] width 35 height 24
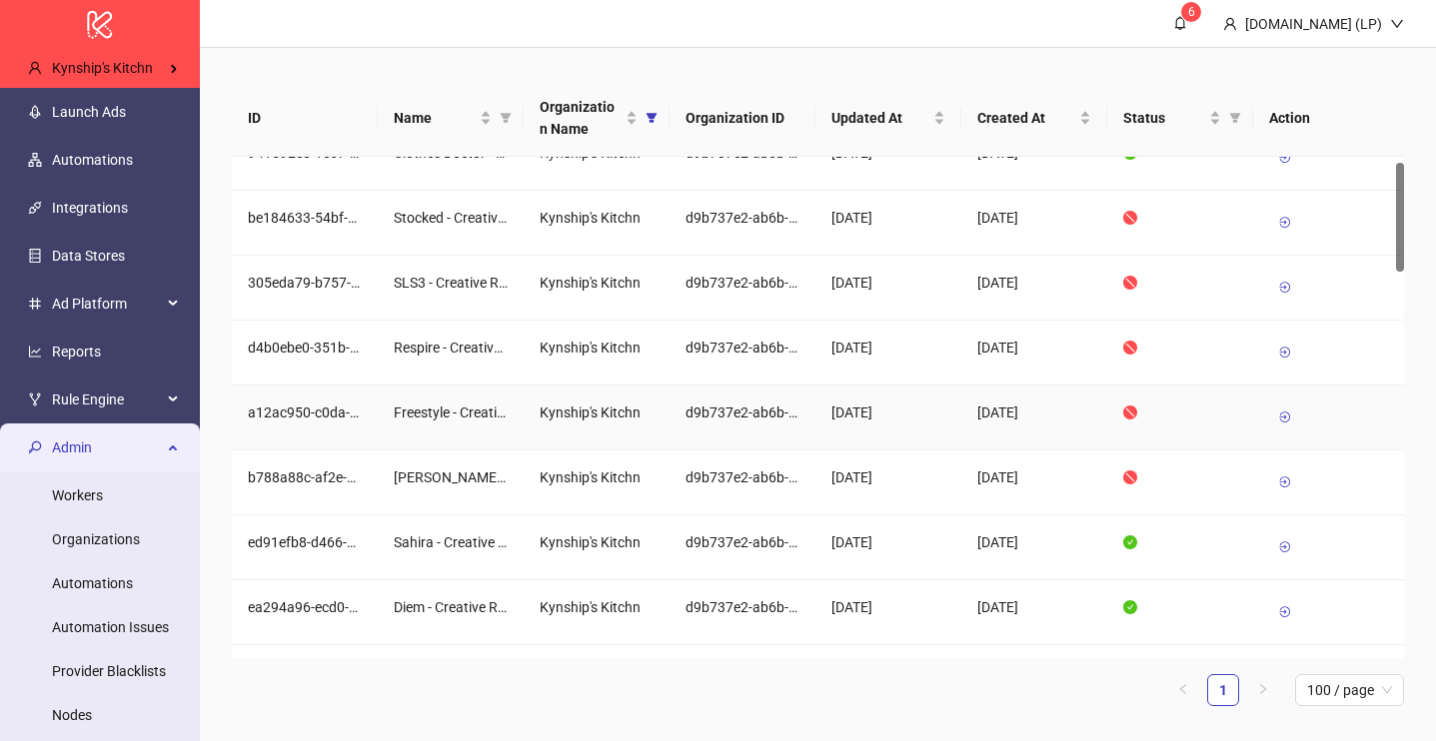
scroll to position [32, 0]
click at [1288, 482] on icon at bounding box center [1285, 482] width 14 height 14
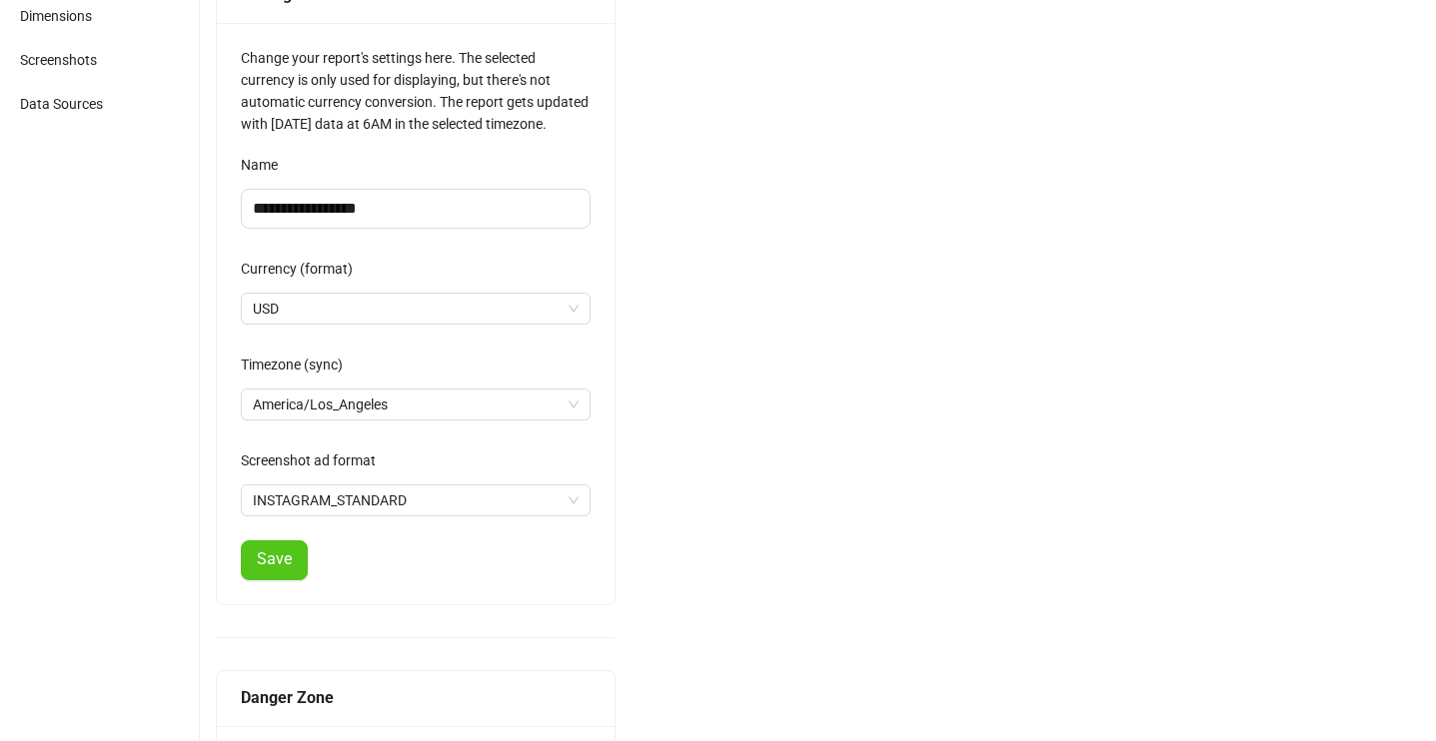
scroll to position [333, 0]
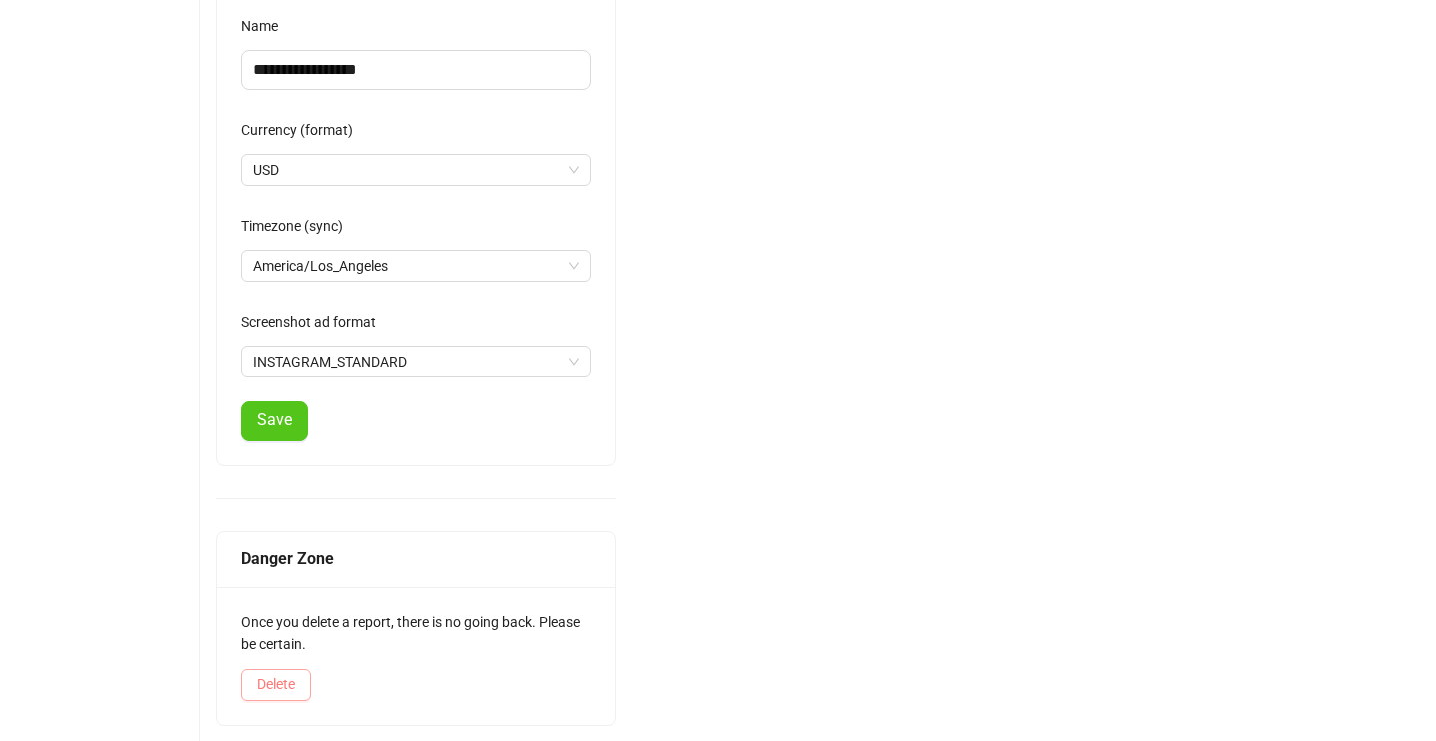
click at [290, 680] on span "Delete" at bounding box center [276, 684] width 38 height 16
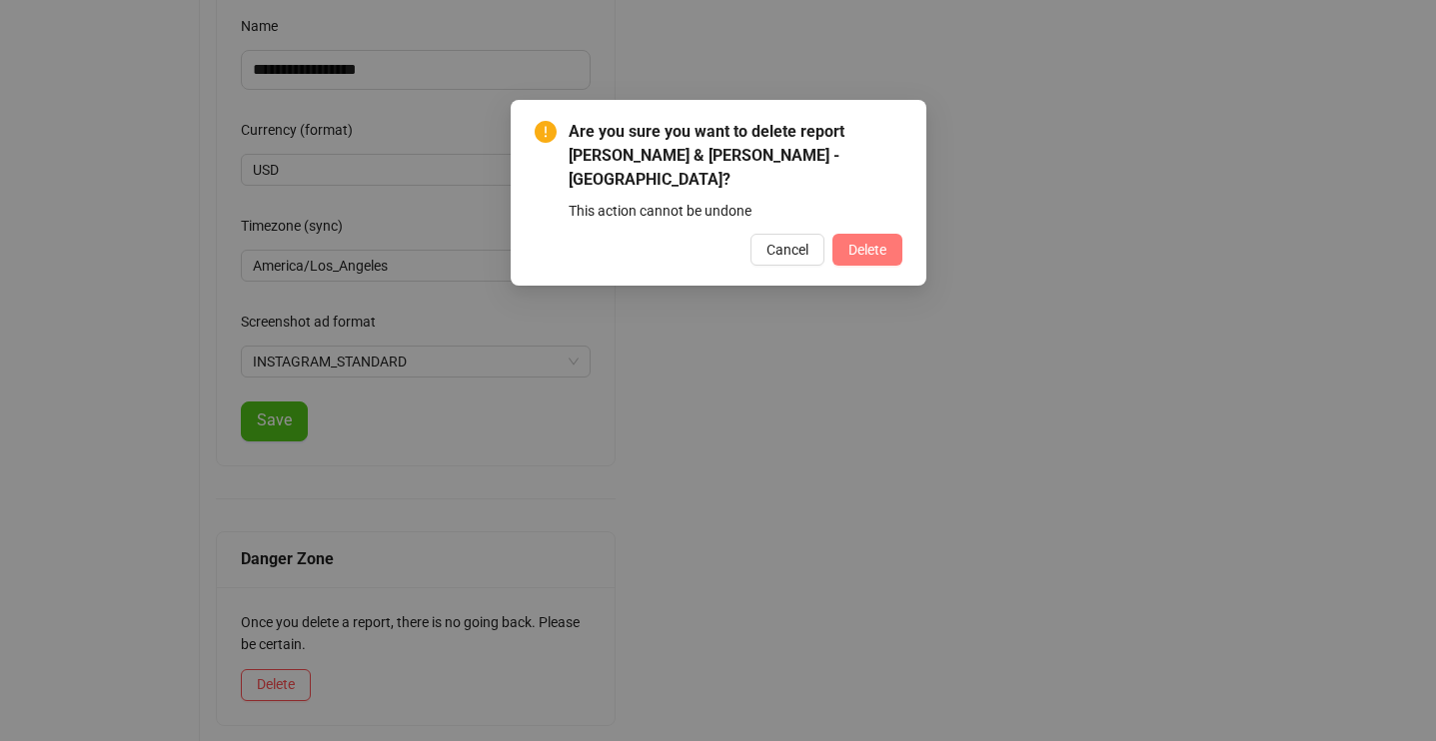
click at [849, 242] on span "Delete" at bounding box center [867, 250] width 38 height 16
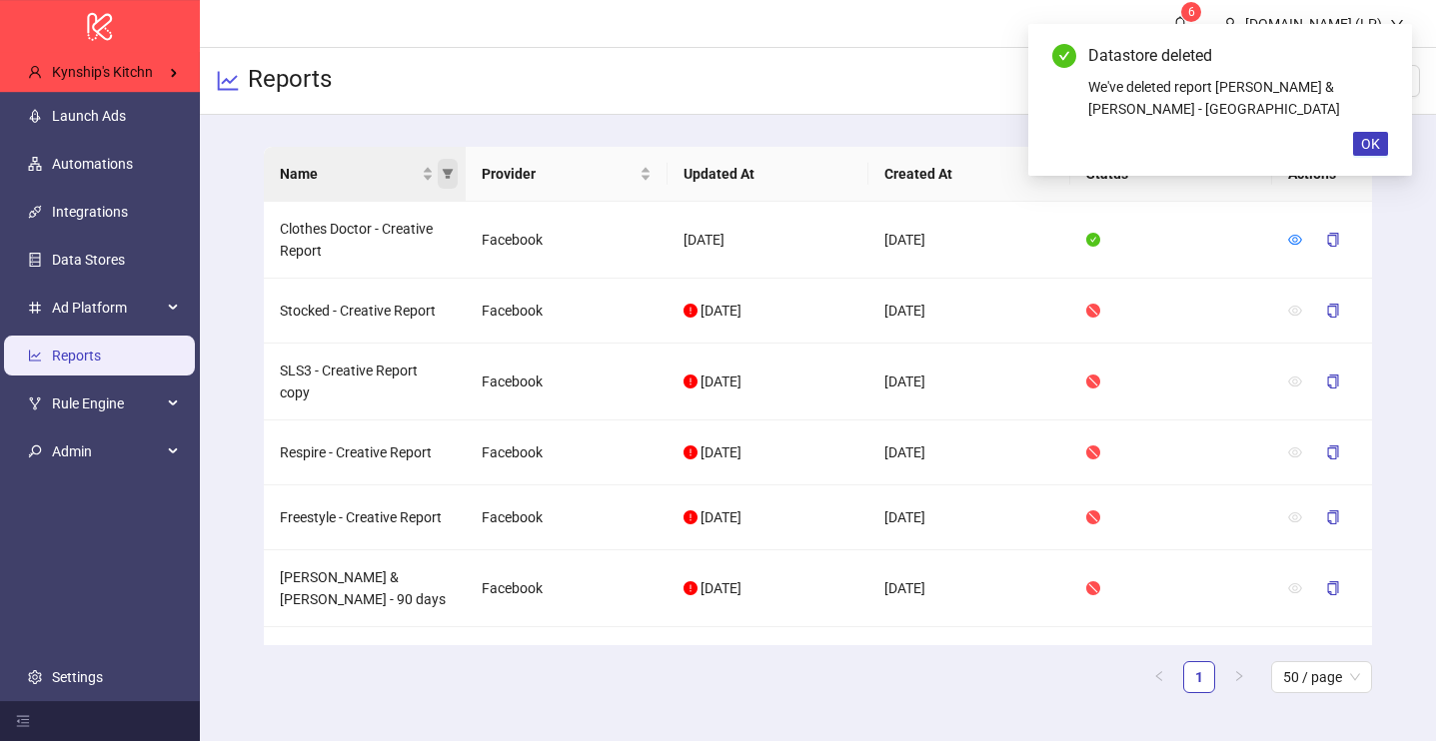
click at [454, 180] on span "Name" at bounding box center [448, 174] width 20 height 30
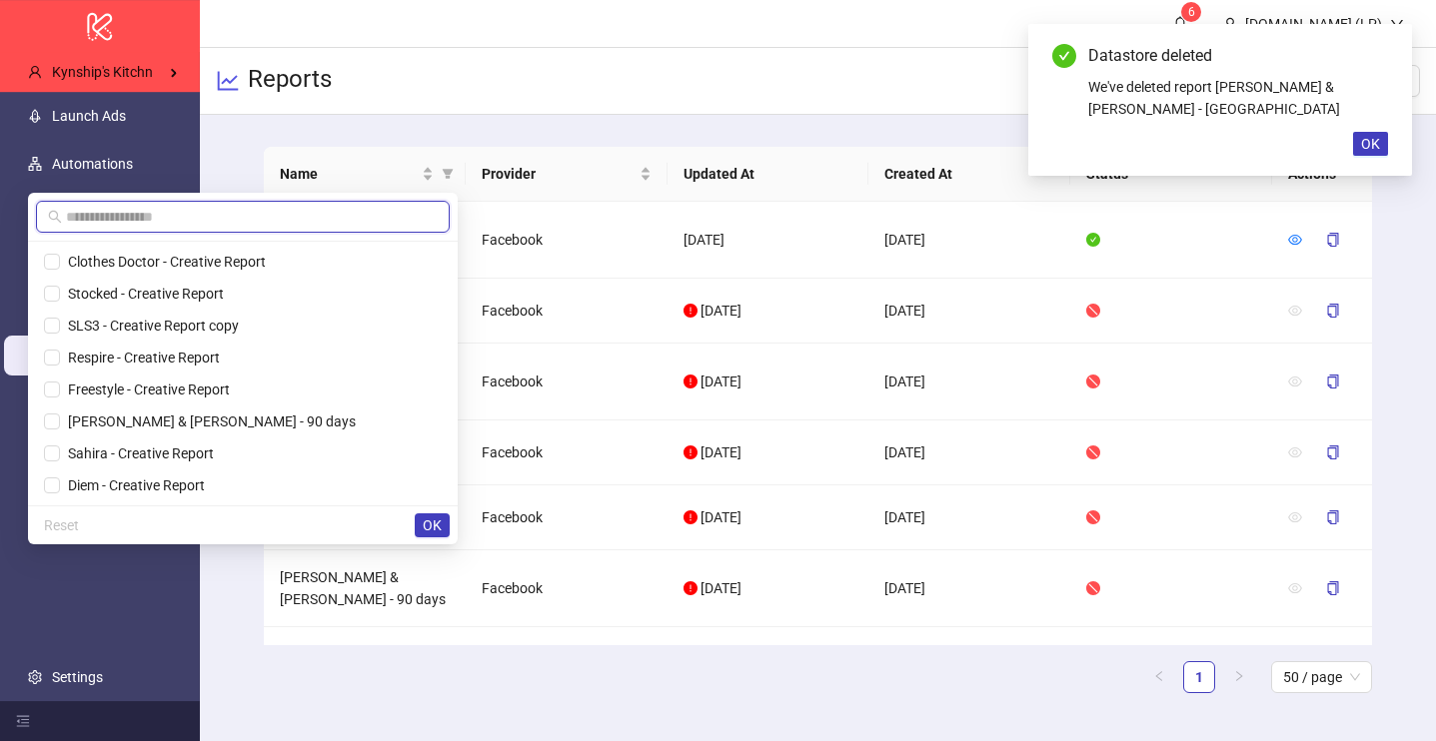
click at [363, 213] on input "text" at bounding box center [252, 217] width 372 height 22
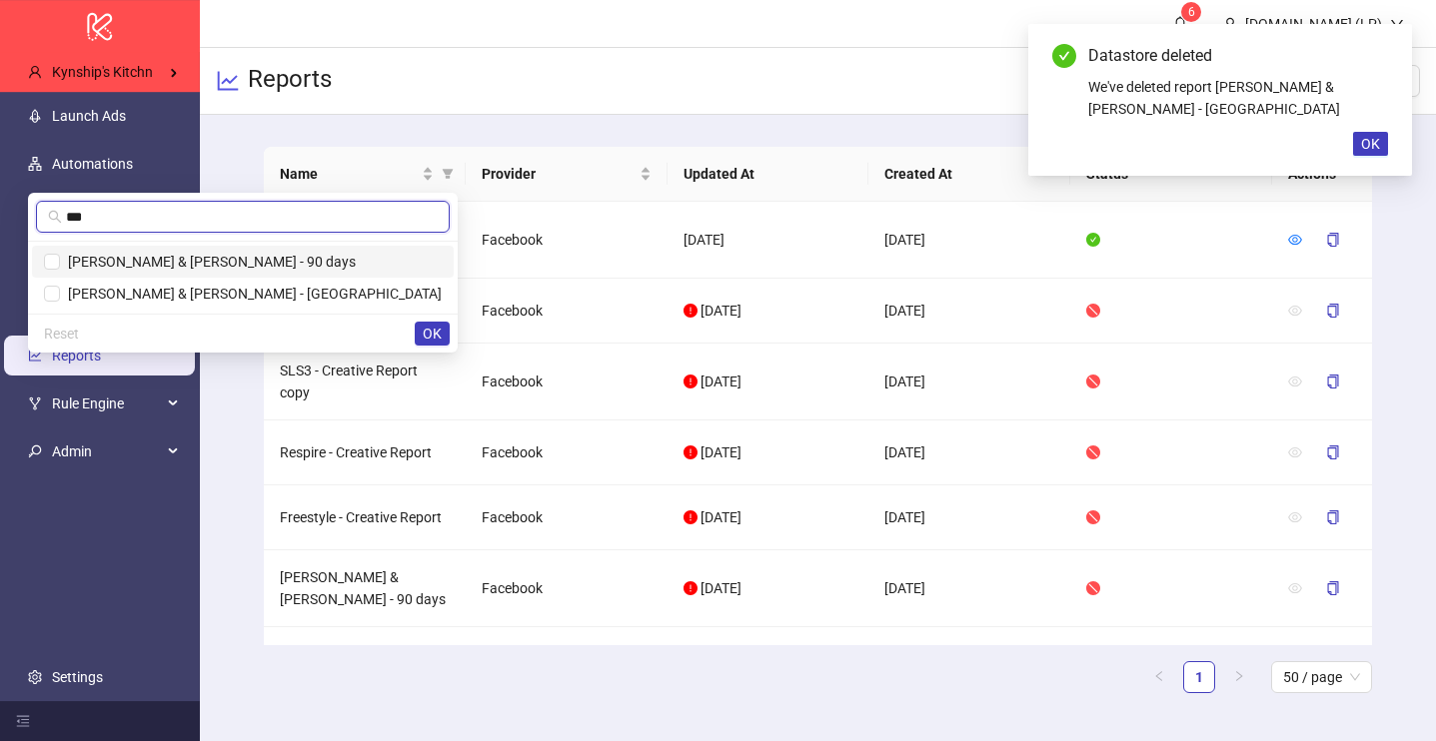
type input "***"
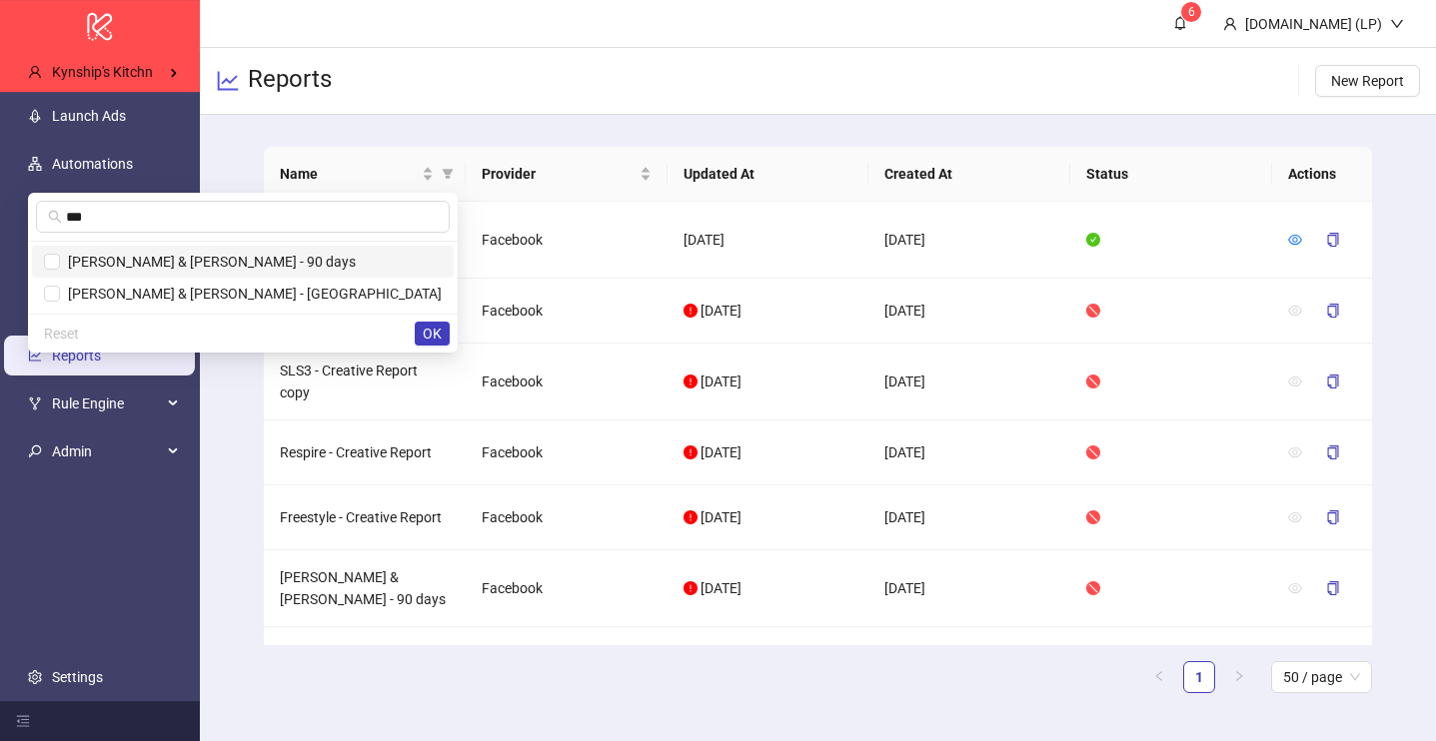
click at [356, 260] on span "[PERSON_NAME] & [PERSON_NAME] - 90 days" at bounding box center [208, 262] width 296 height 16
click at [426, 333] on span "OK" at bounding box center [432, 334] width 19 height 16
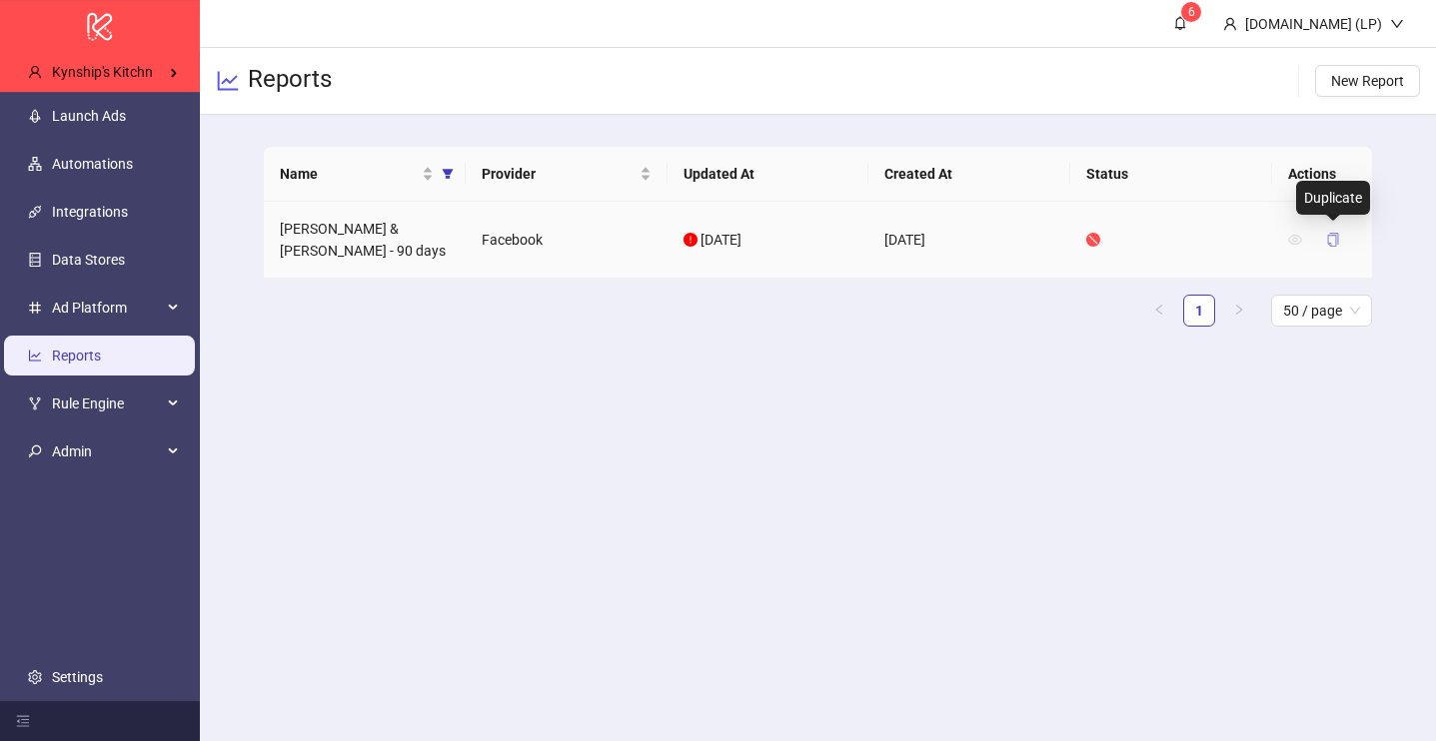
click at [1328, 233] on icon "copy" at bounding box center [1333, 240] width 11 height 14
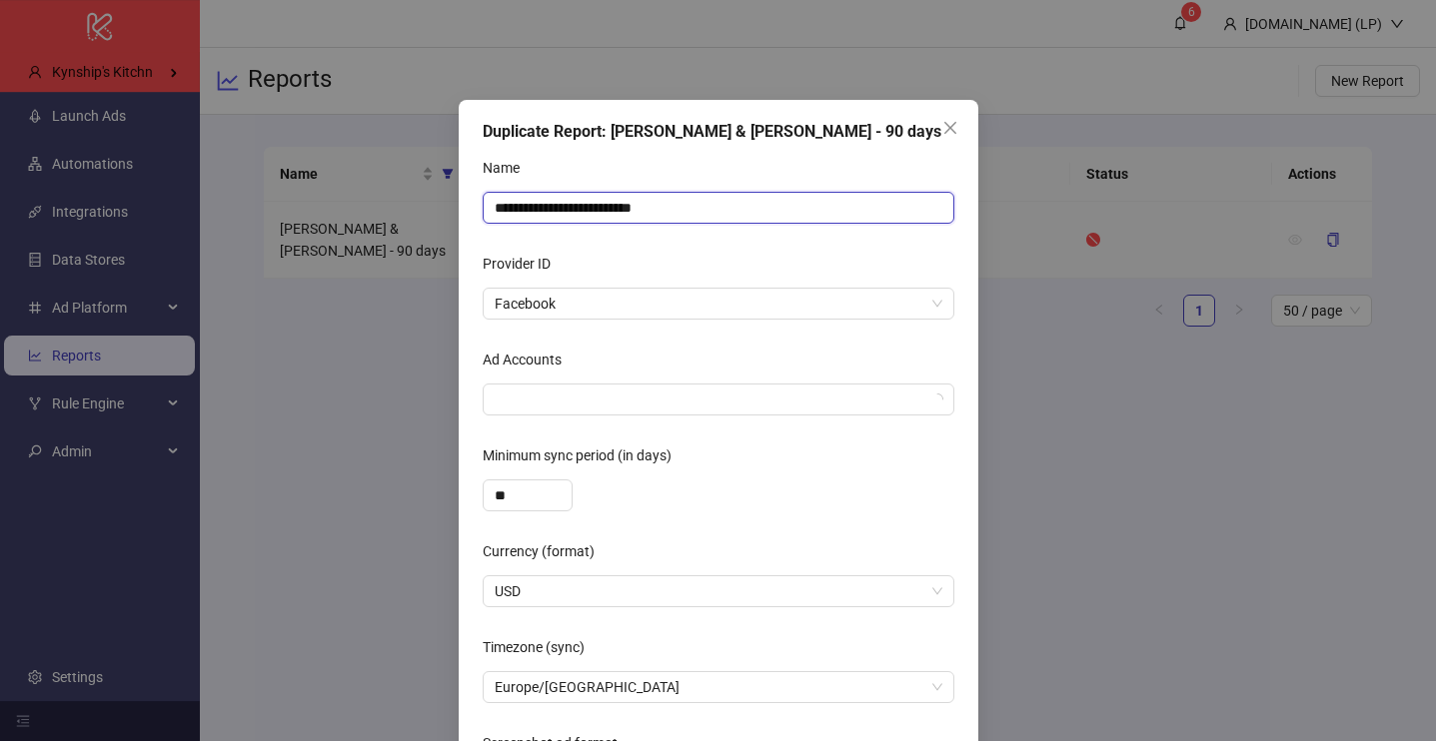
click at [692, 207] on input "**********" at bounding box center [719, 208] width 472 height 32
click at [624, 396] on div at bounding box center [708, 400] width 443 height 28
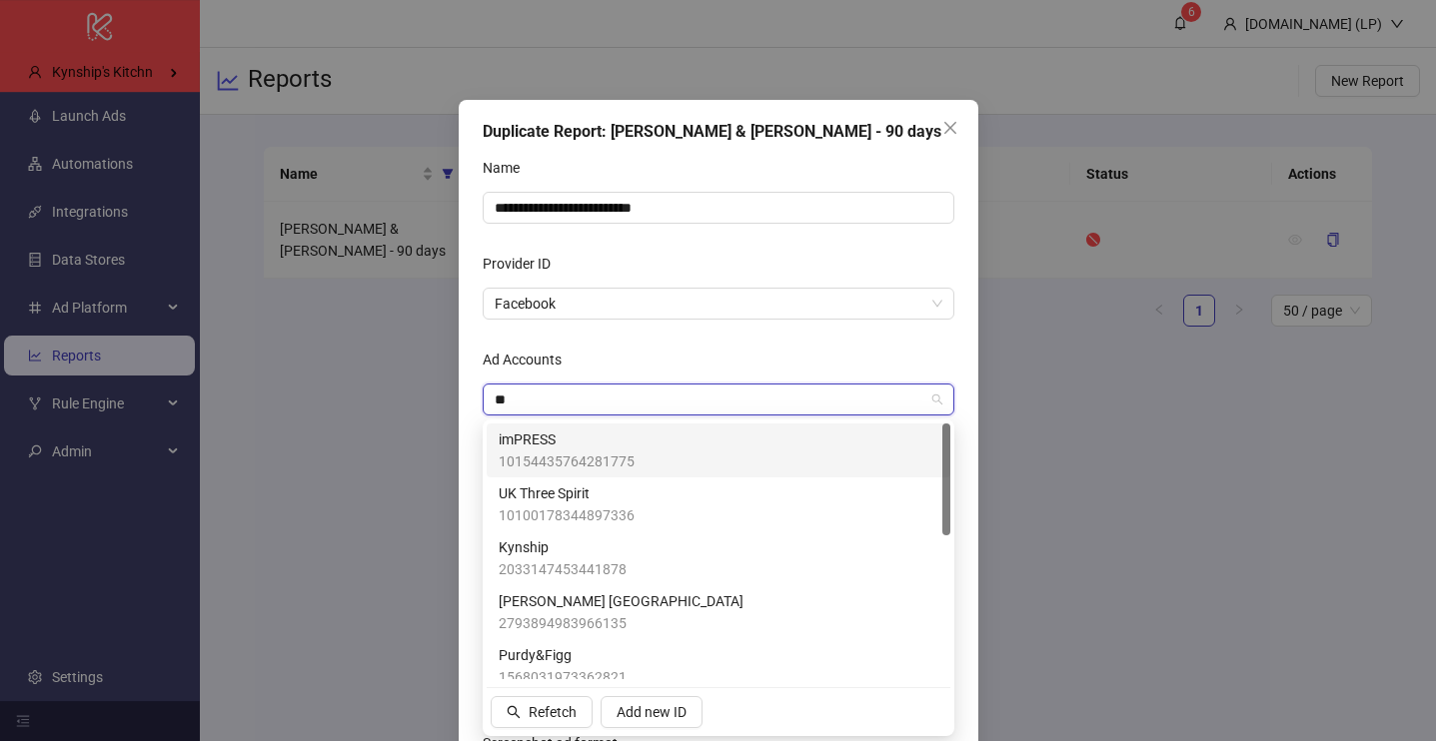
type input "***"
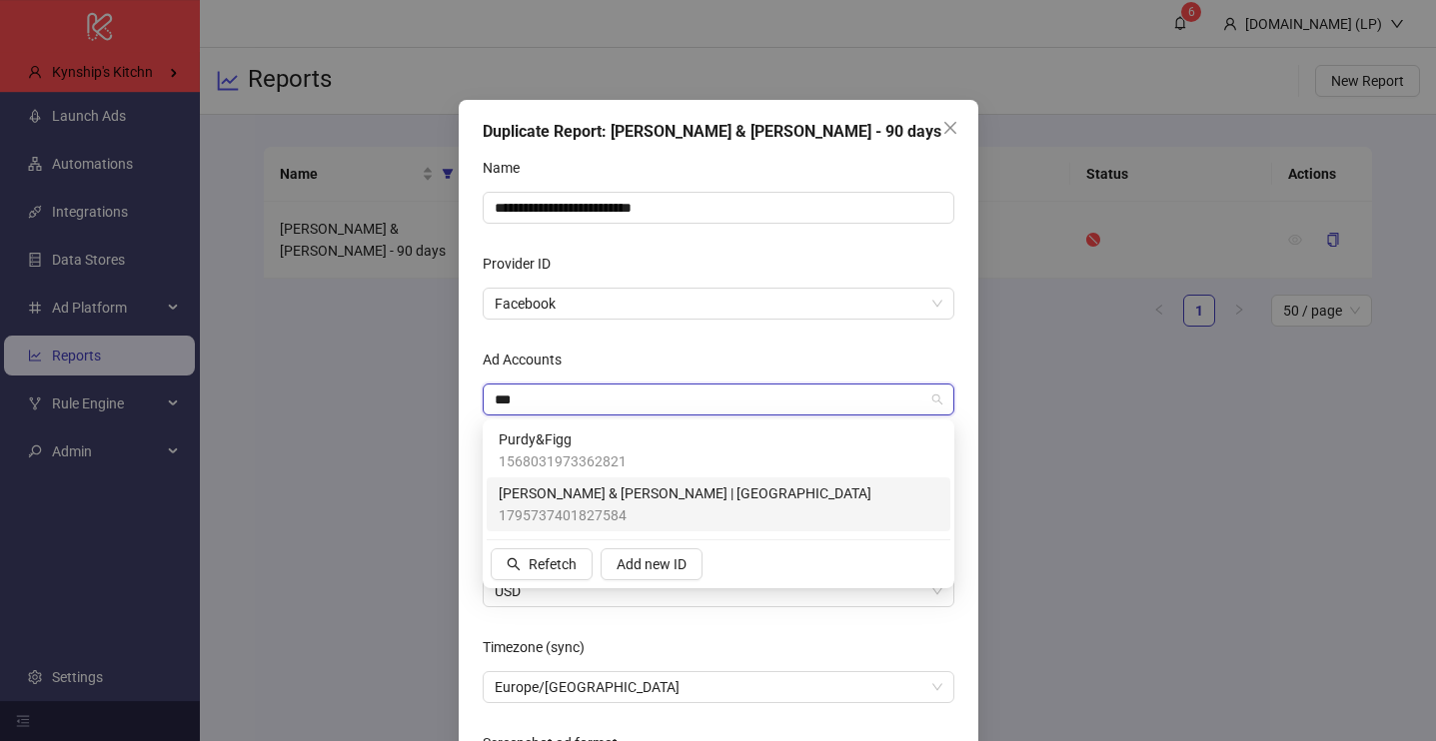
click at [614, 483] on span "Purdy & Figg | US" at bounding box center [685, 494] width 373 height 22
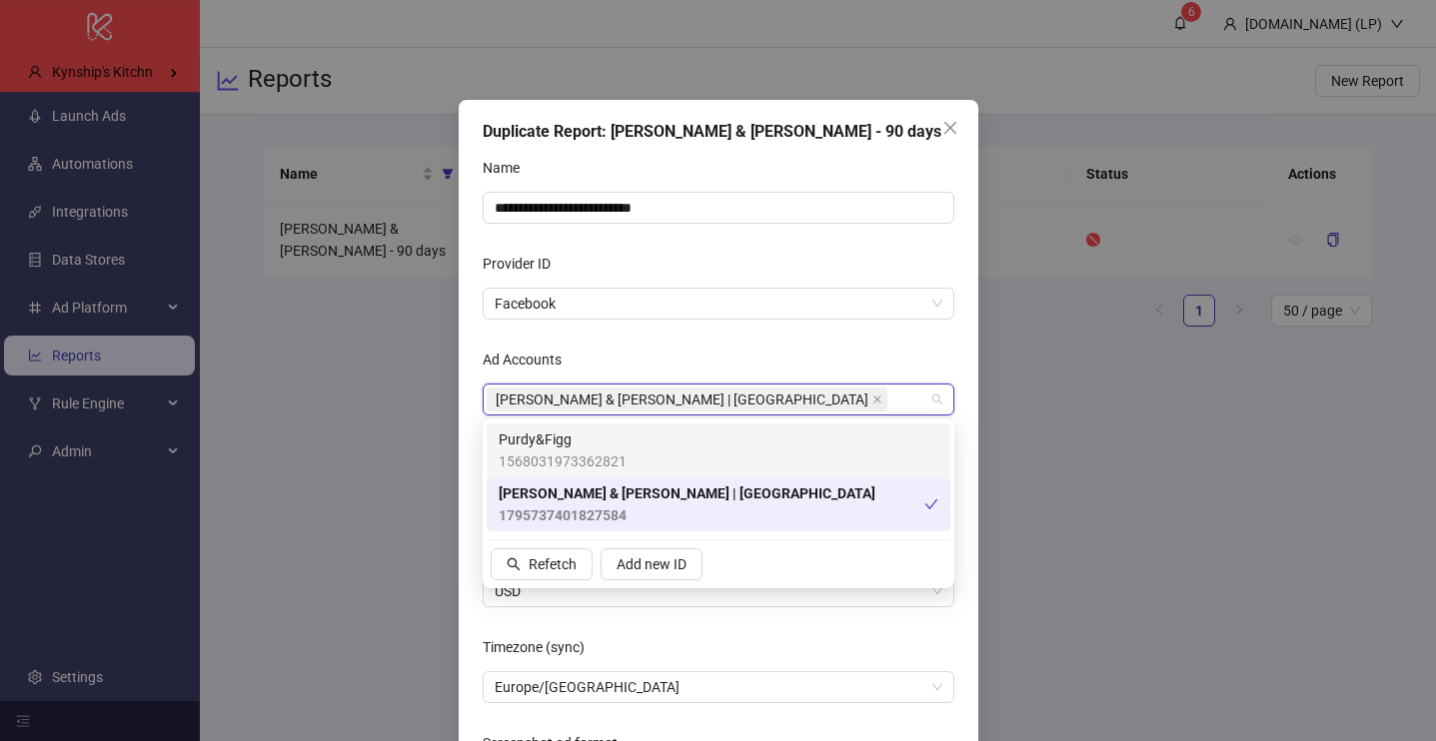
click at [635, 370] on div "Ad Accounts" at bounding box center [719, 364] width 472 height 40
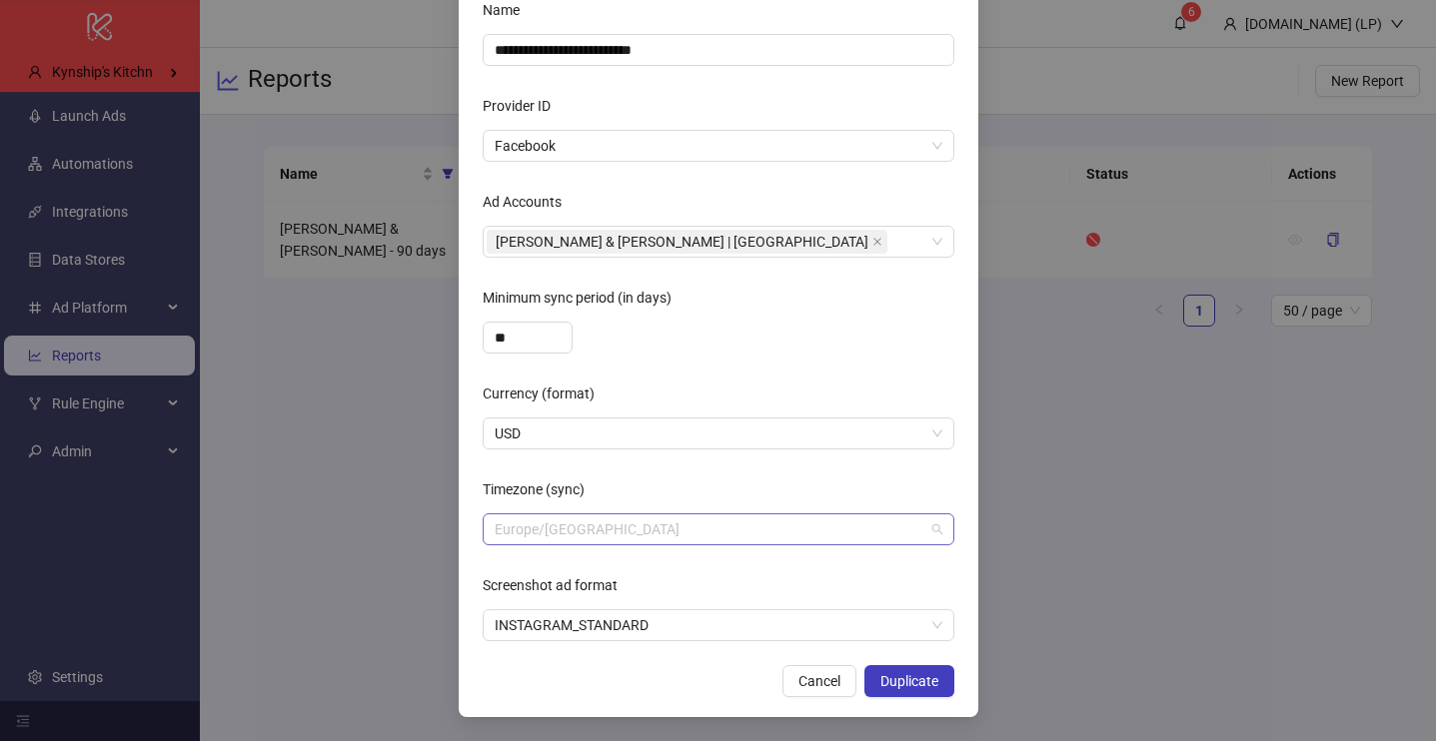
scroll to position [9880, 0]
click at [622, 539] on span "Europe/Berlin" at bounding box center [719, 530] width 448 height 30
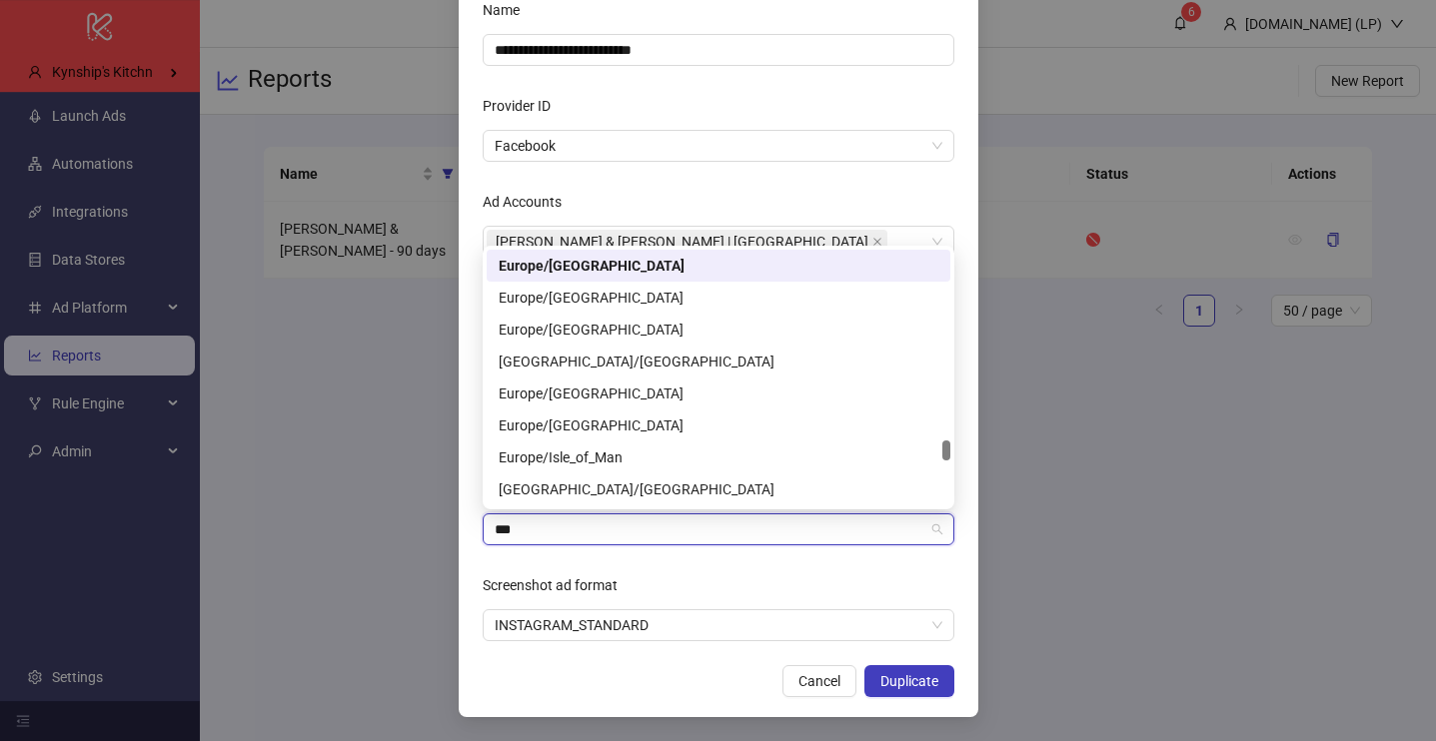
scroll to position [0, 0]
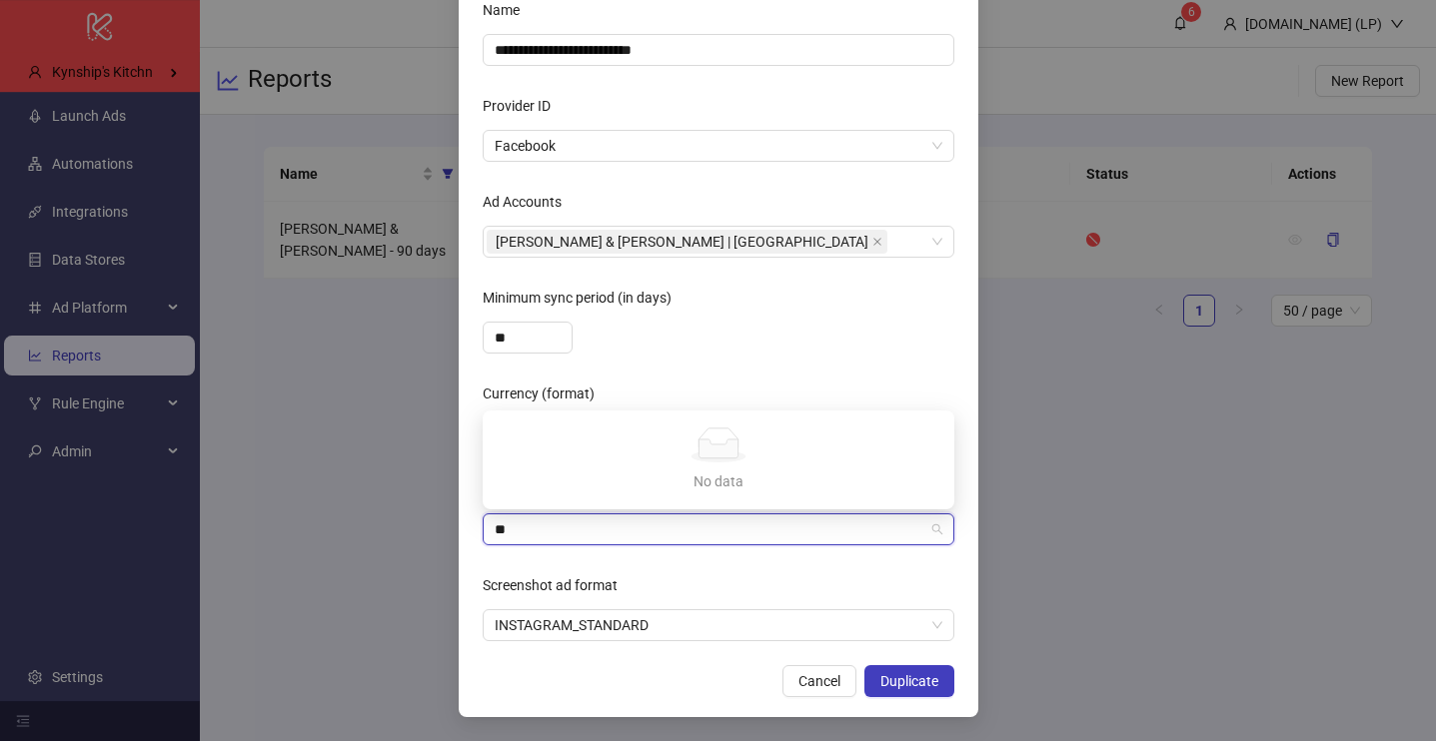
type input "***"
click at [565, 489] on div "America/Los_Angeles" at bounding box center [719, 490] width 440 height 22
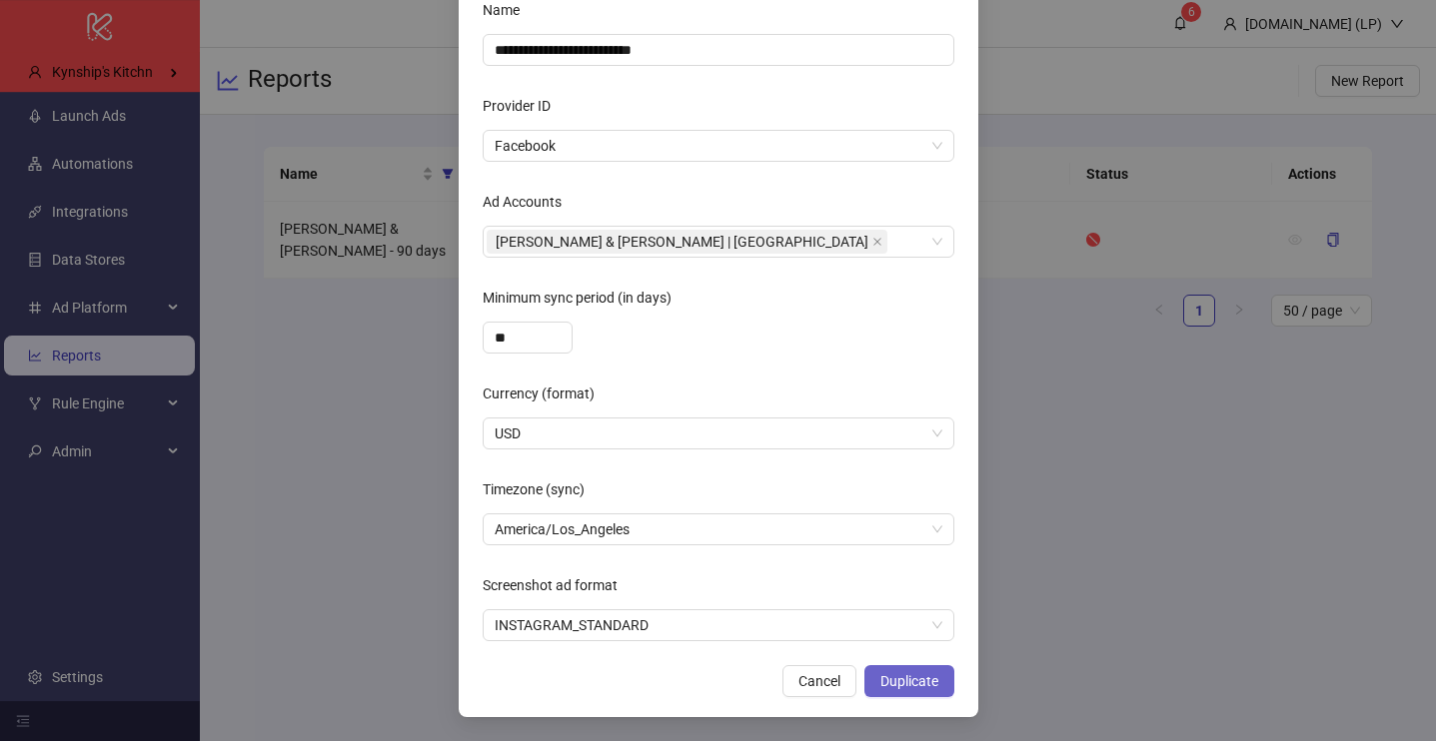
click at [906, 681] on span "Duplicate" at bounding box center [909, 681] width 58 height 16
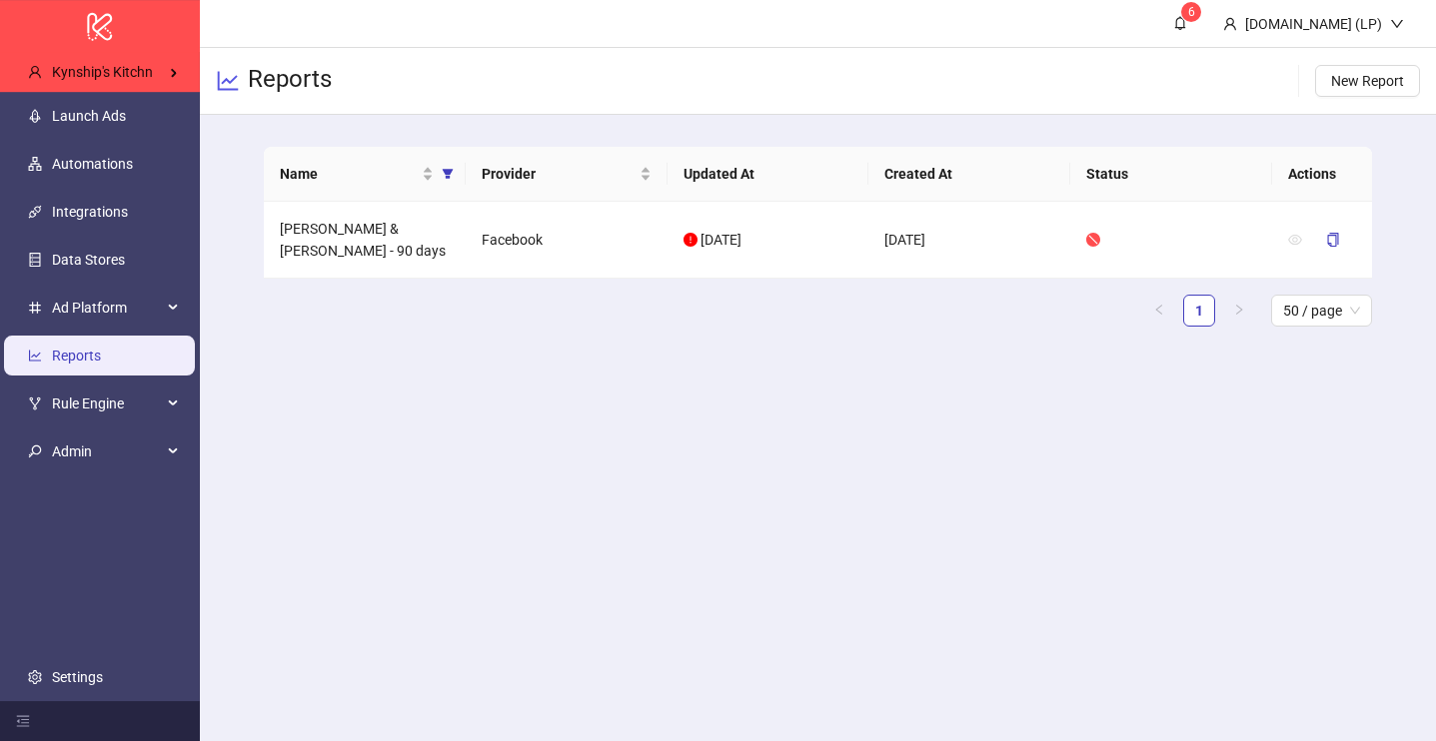
scroll to position [58, 0]
click at [445, 170] on icon "filter" at bounding box center [447, 174] width 11 height 10
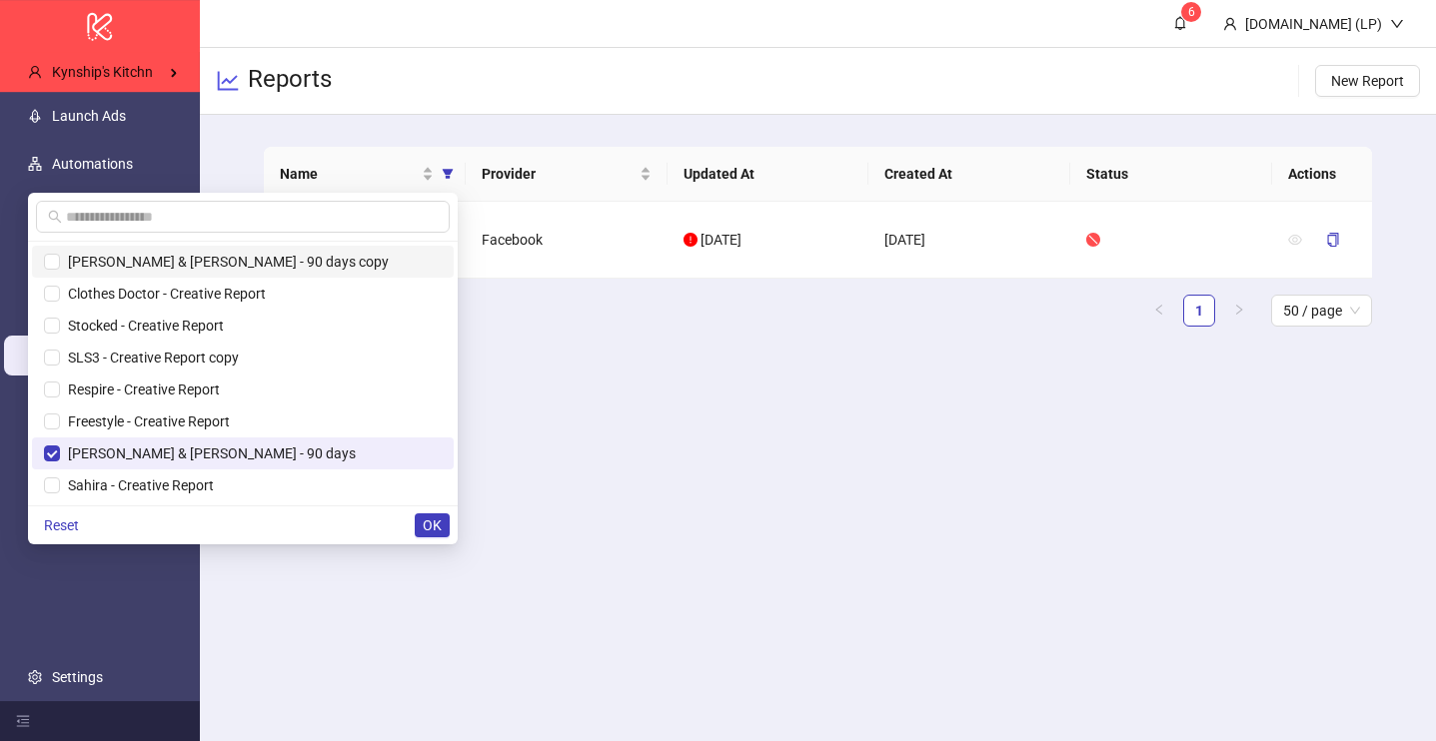
click at [314, 266] on span "[PERSON_NAME] & [PERSON_NAME] - 90 days copy" at bounding box center [224, 262] width 329 height 16
click at [441, 529] on span "OK" at bounding box center [432, 526] width 19 height 16
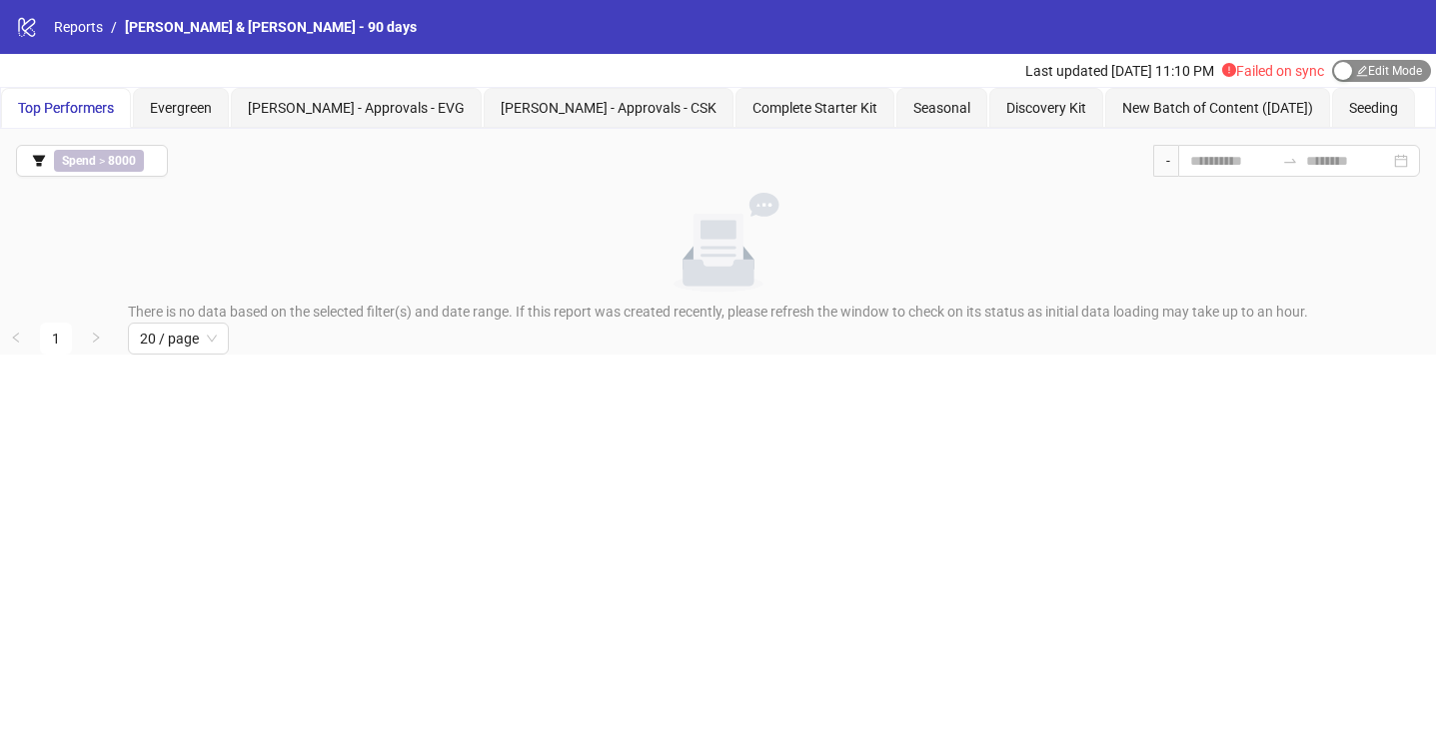
click at [1360, 66] on span "Edit Mode Edit Mode" at bounding box center [1381, 71] width 99 height 22
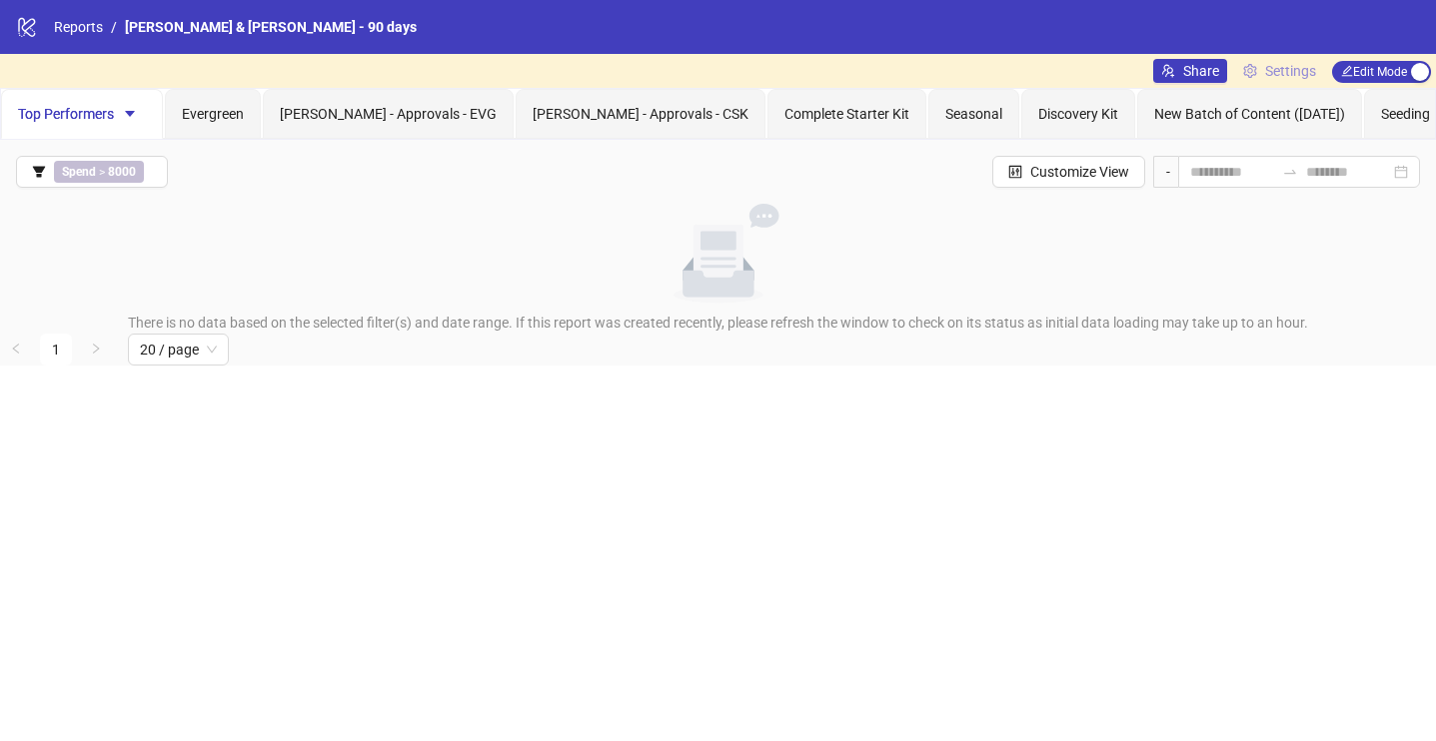
click at [1278, 61] on span "Settings" at bounding box center [1290, 71] width 51 height 22
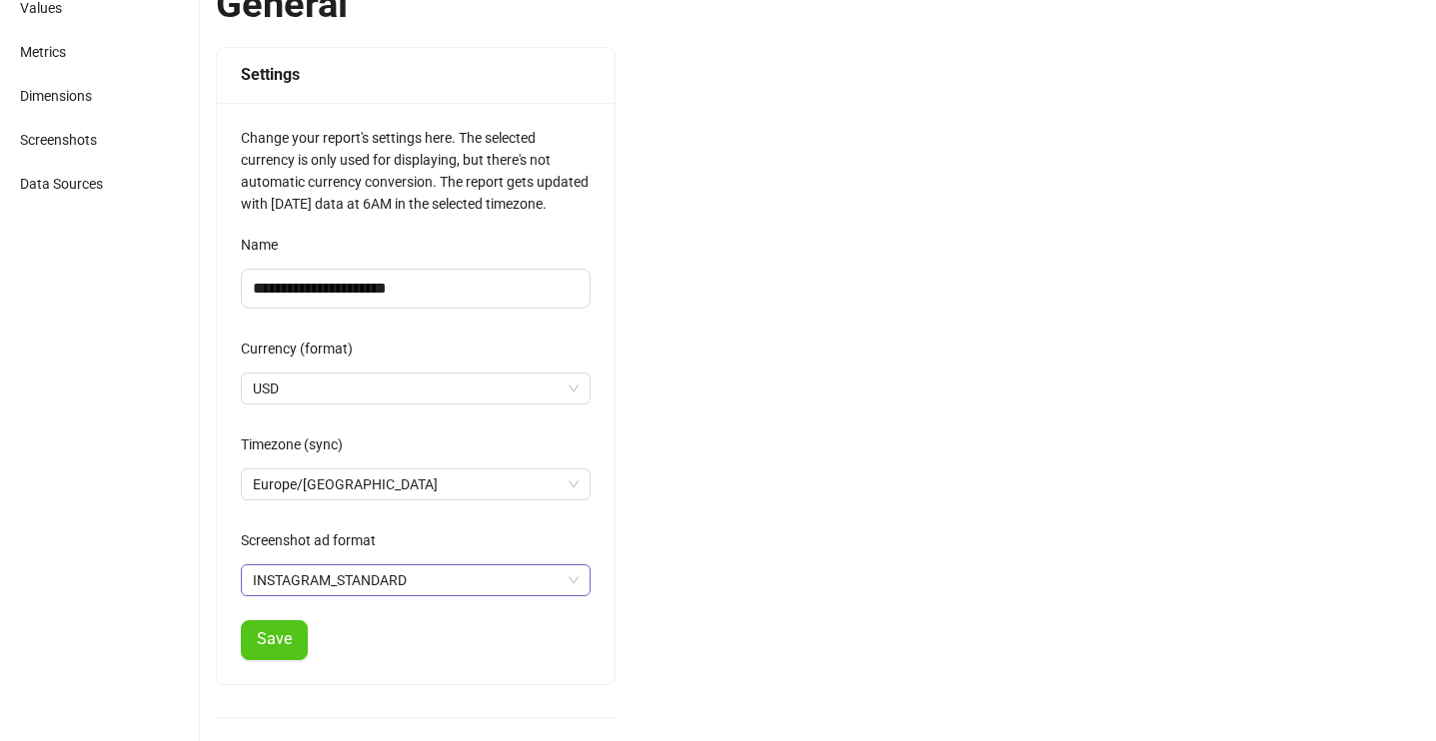
scroll to position [333, 0]
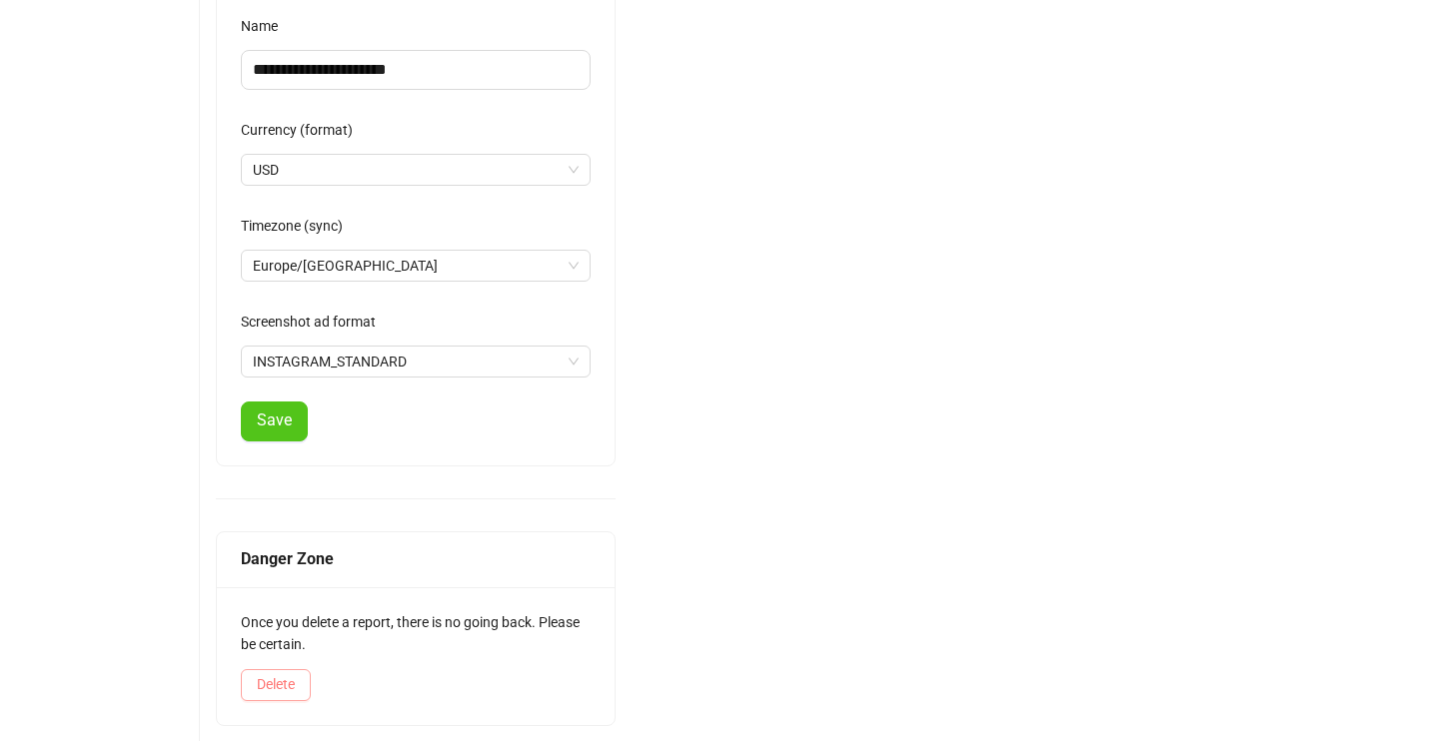
click at [294, 683] on span "Delete" at bounding box center [276, 684] width 38 height 16
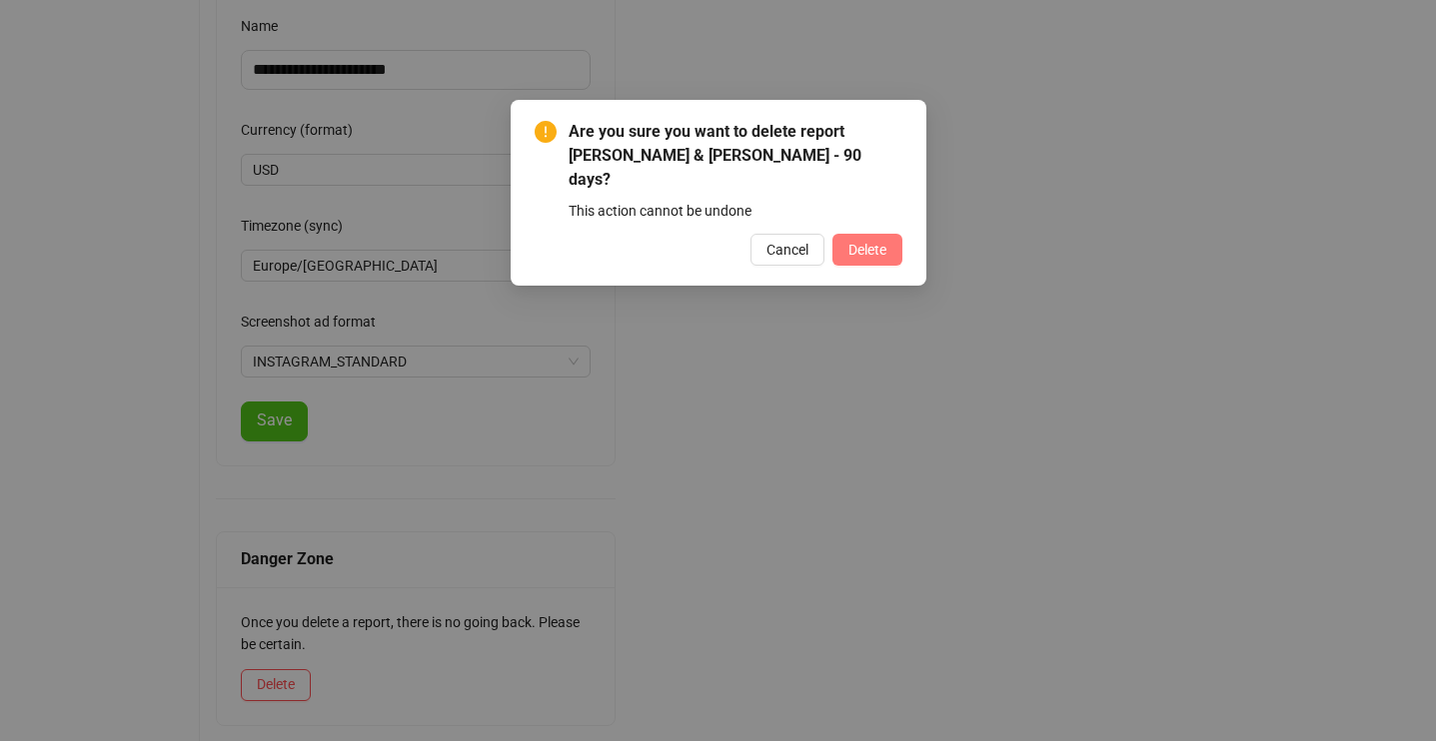
click at [872, 234] on button "Delete" at bounding box center [867, 250] width 70 height 32
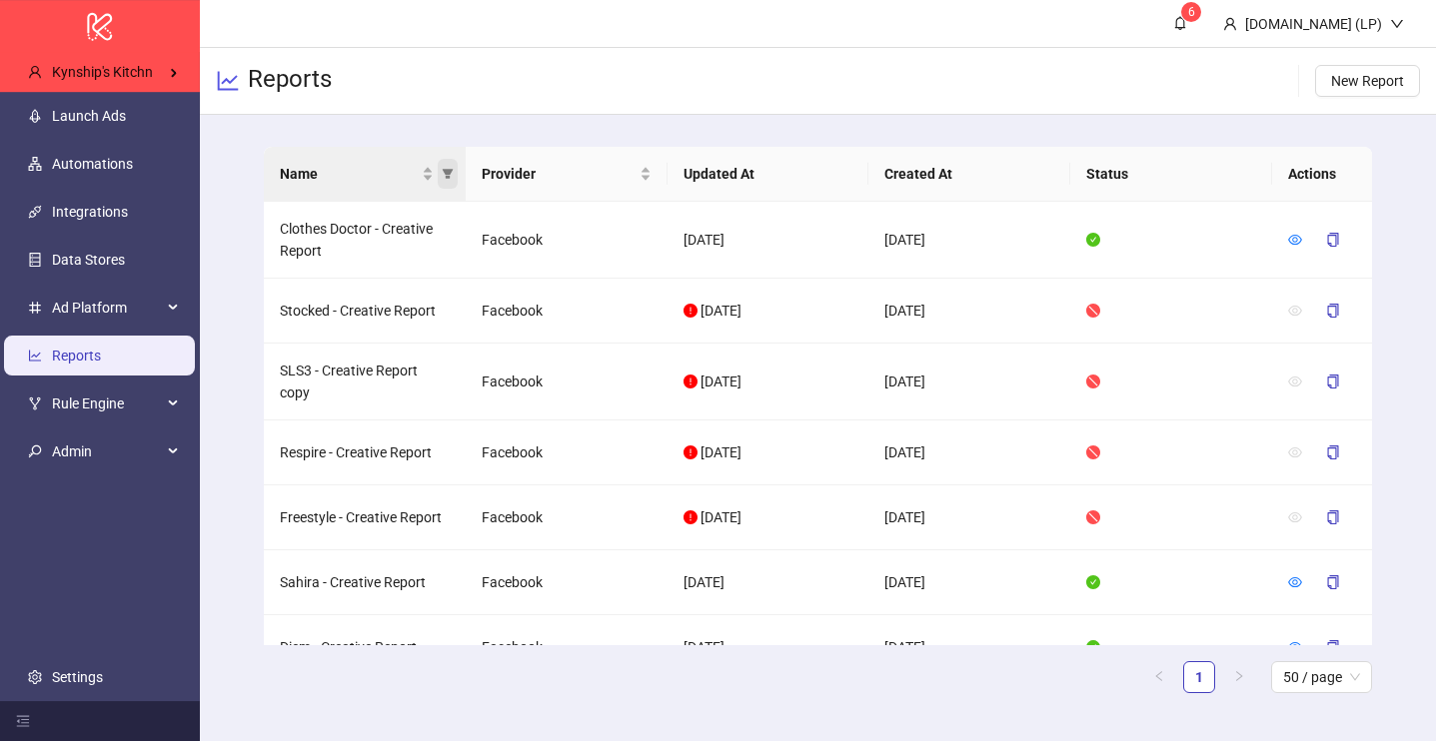
click at [445, 172] on icon "filter" at bounding box center [447, 174] width 11 height 10
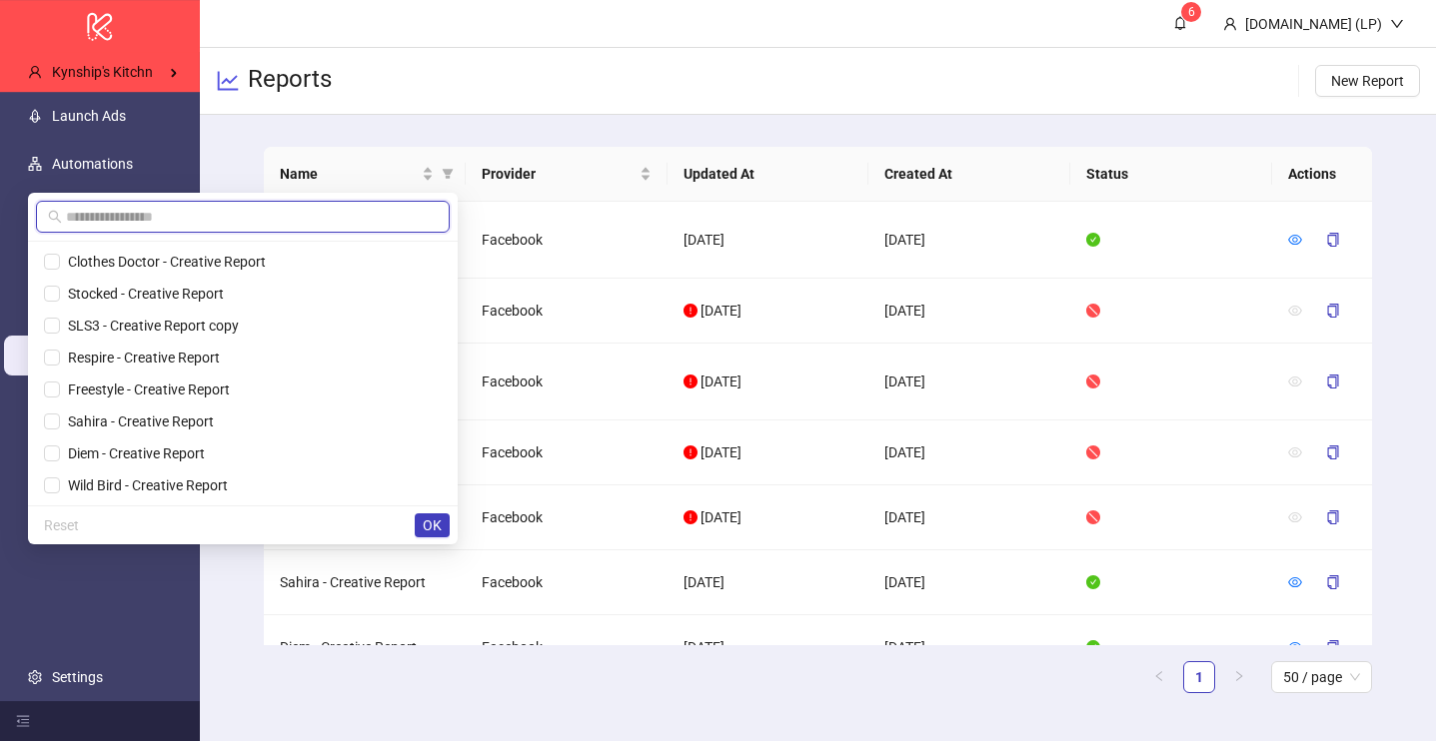
click at [370, 212] on input "text" at bounding box center [252, 217] width 372 height 22
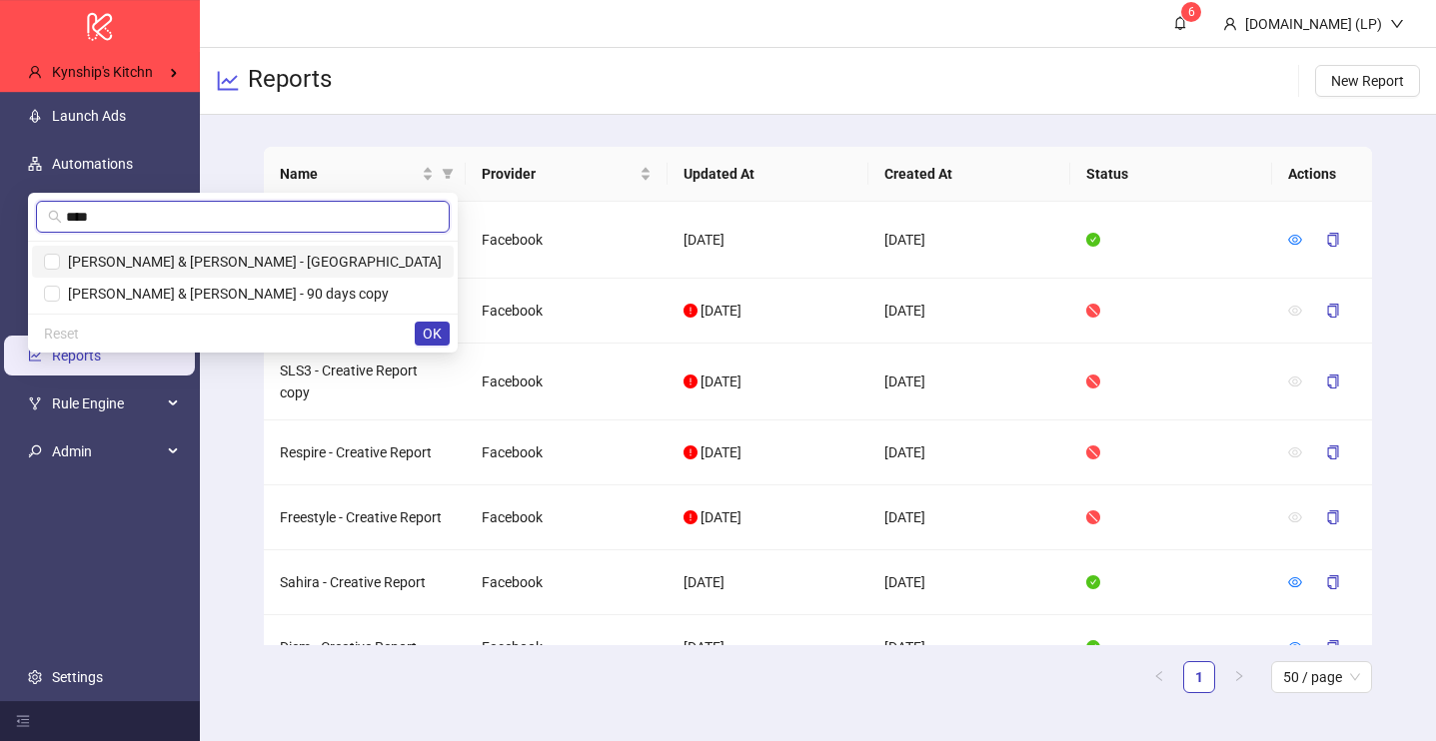
type input "****"
click at [326, 261] on span "[PERSON_NAME] & [PERSON_NAME] - [GEOGRAPHIC_DATA]" at bounding box center [251, 262] width 382 height 16
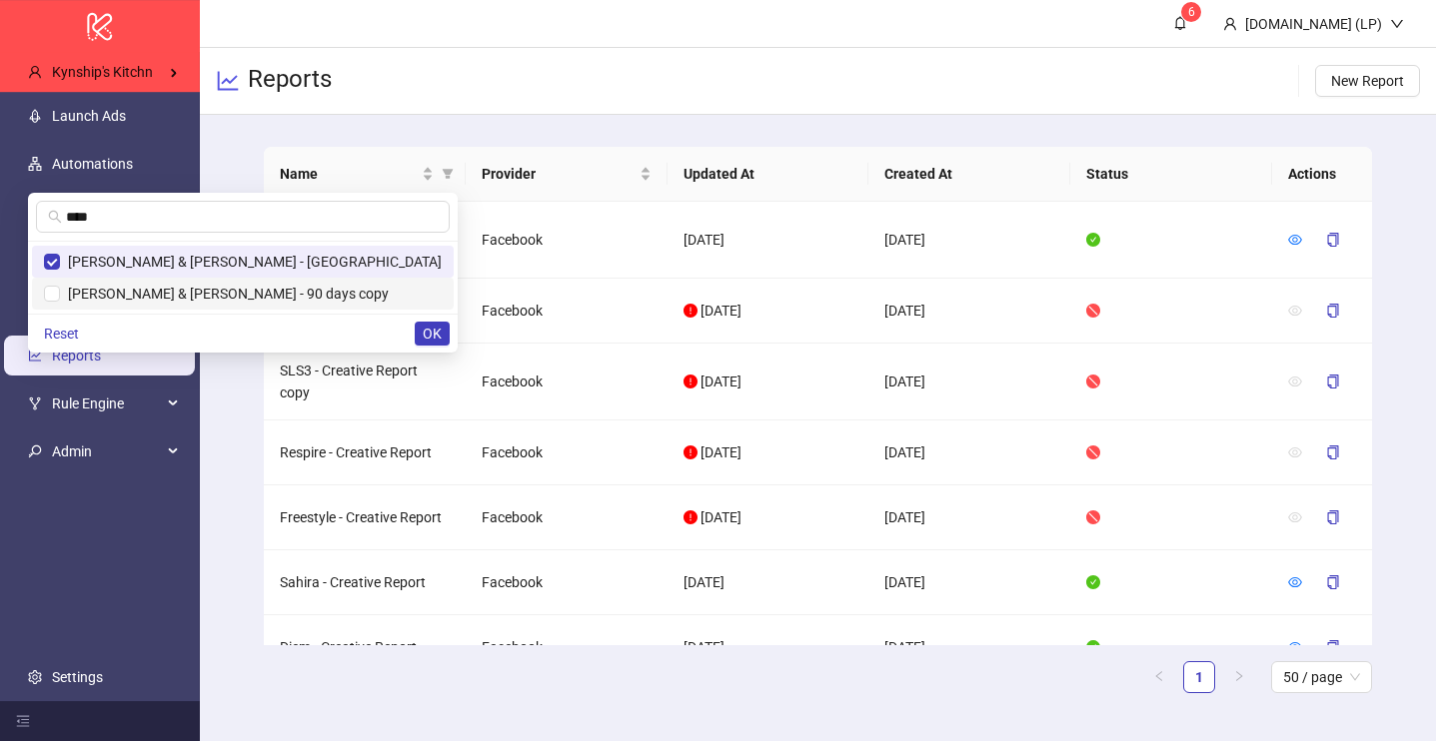
click at [327, 296] on span "[PERSON_NAME] & [PERSON_NAME] - 90 days copy" at bounding box center [224, 294] width 329 height 16
click at [435, 334] on span "OK" at bounding box center [432, 334] width 19 height 16
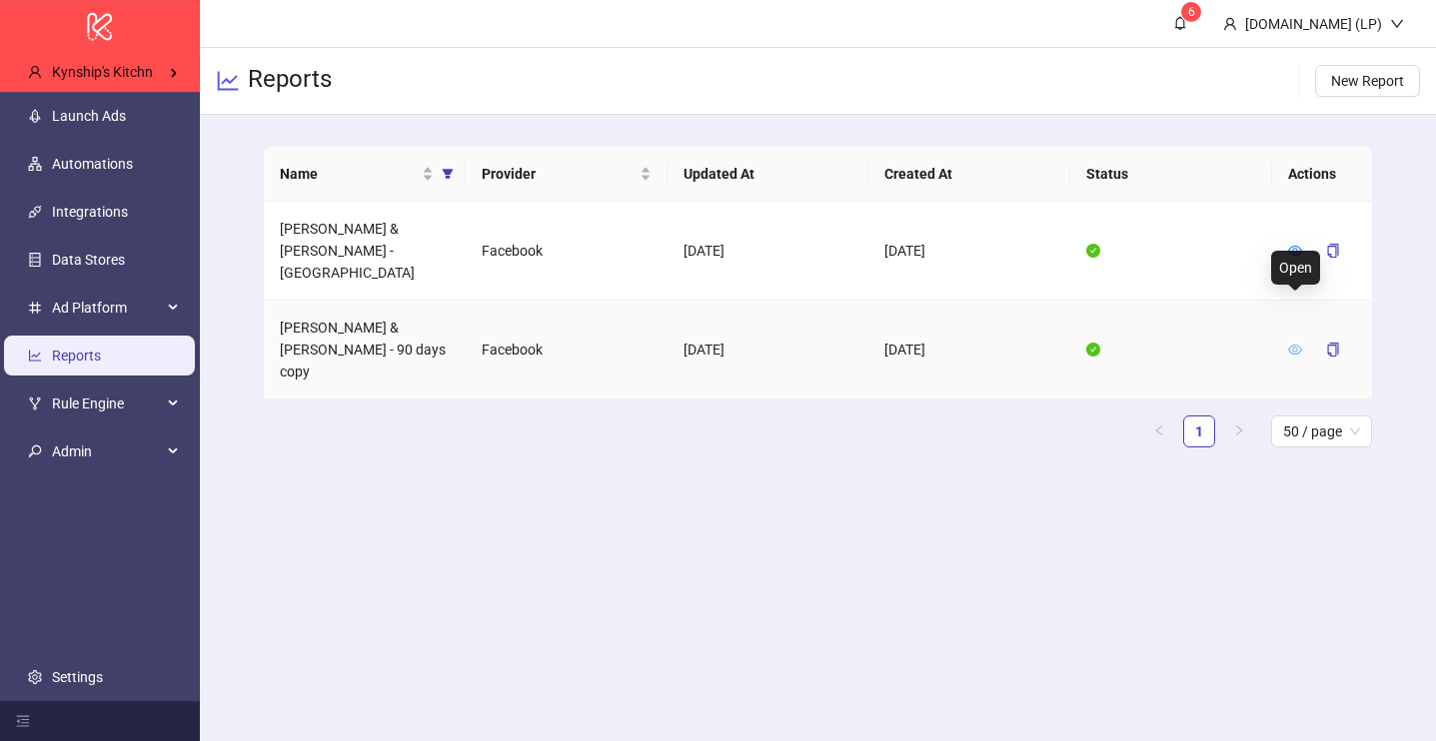
click at [1298, 343] on icon "eye" at bounding box center [1295, 350] width 14 height 14
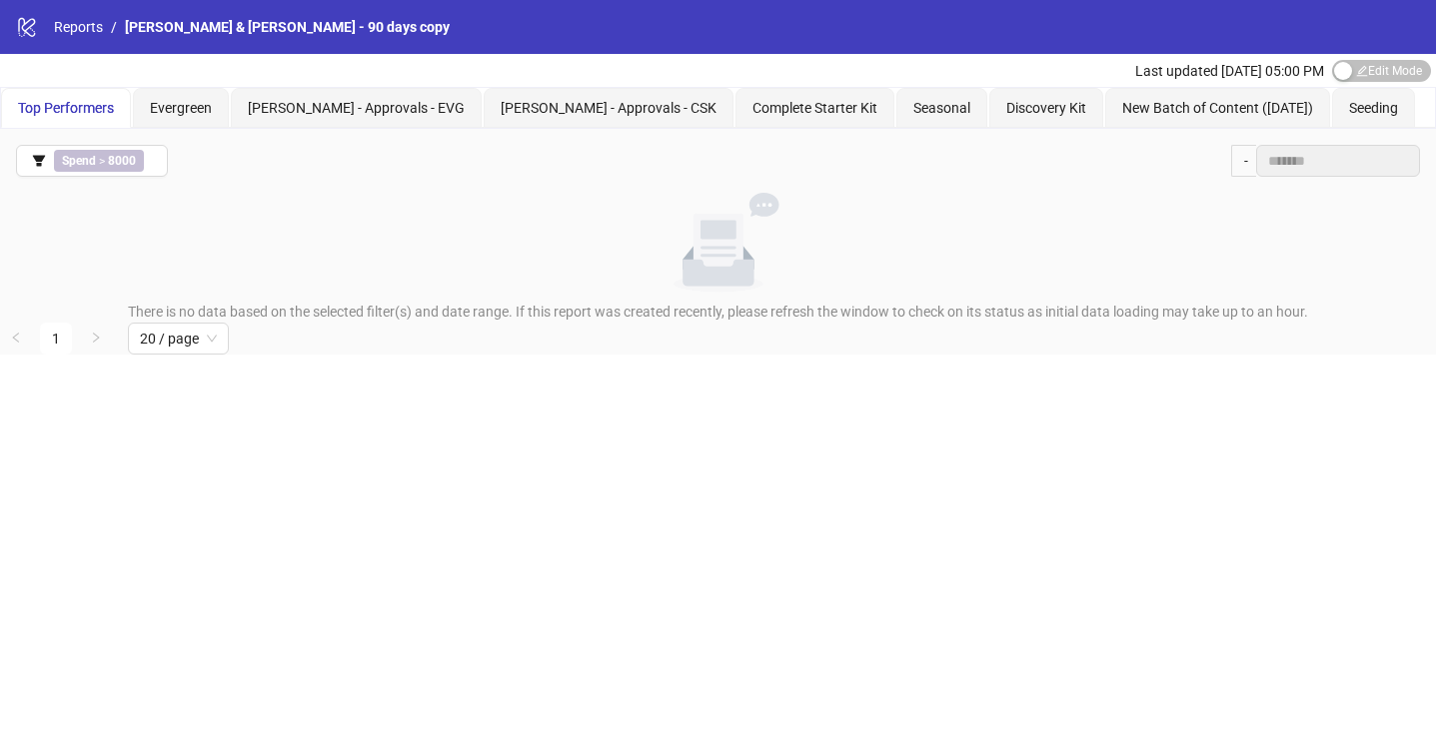
click at [30, 28] on icon at bounding box center [26, 27] width 17 height 19
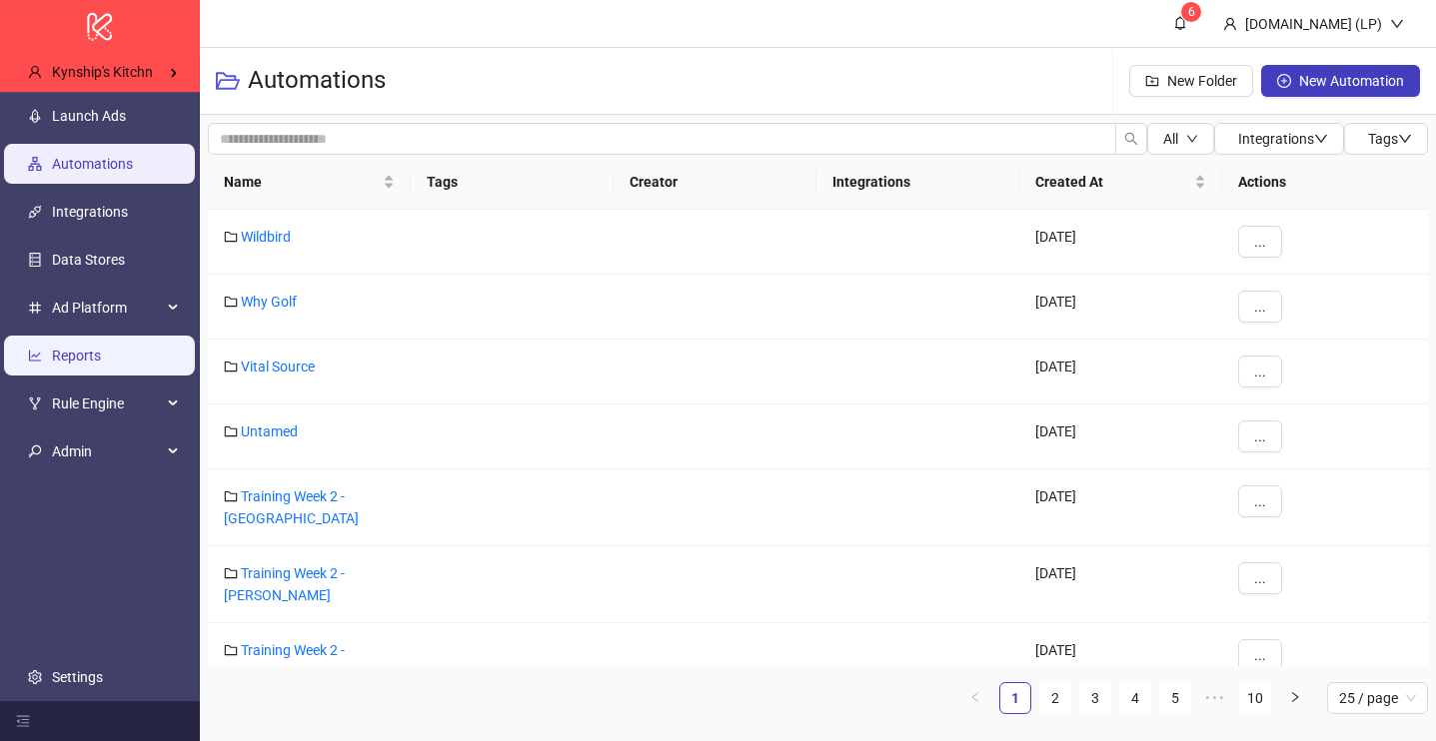
click at [101, 364] on link "Reports" at bounding box center [76, 356] width 49 height 16
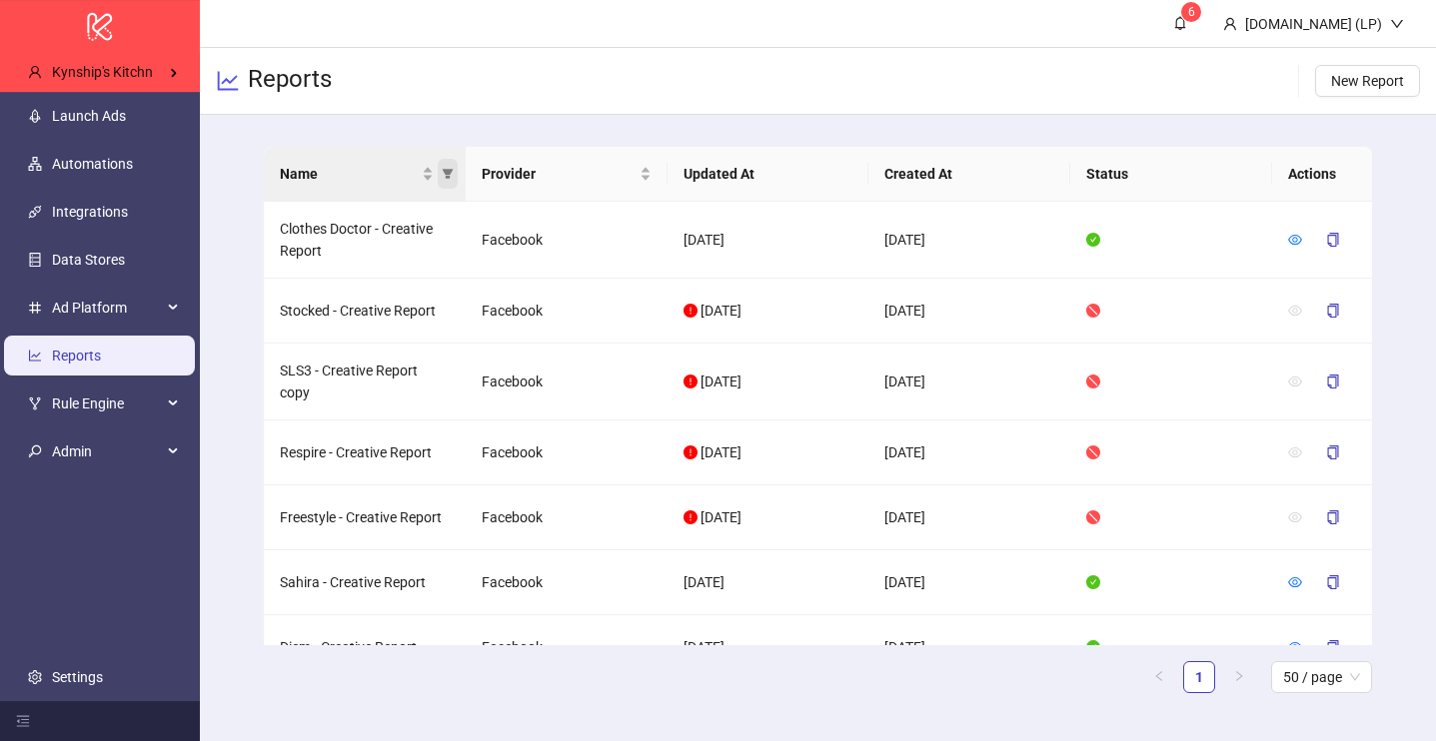
click at [452, 179] on icon "filter" at bounding box center [448, 174] width 12 height 12
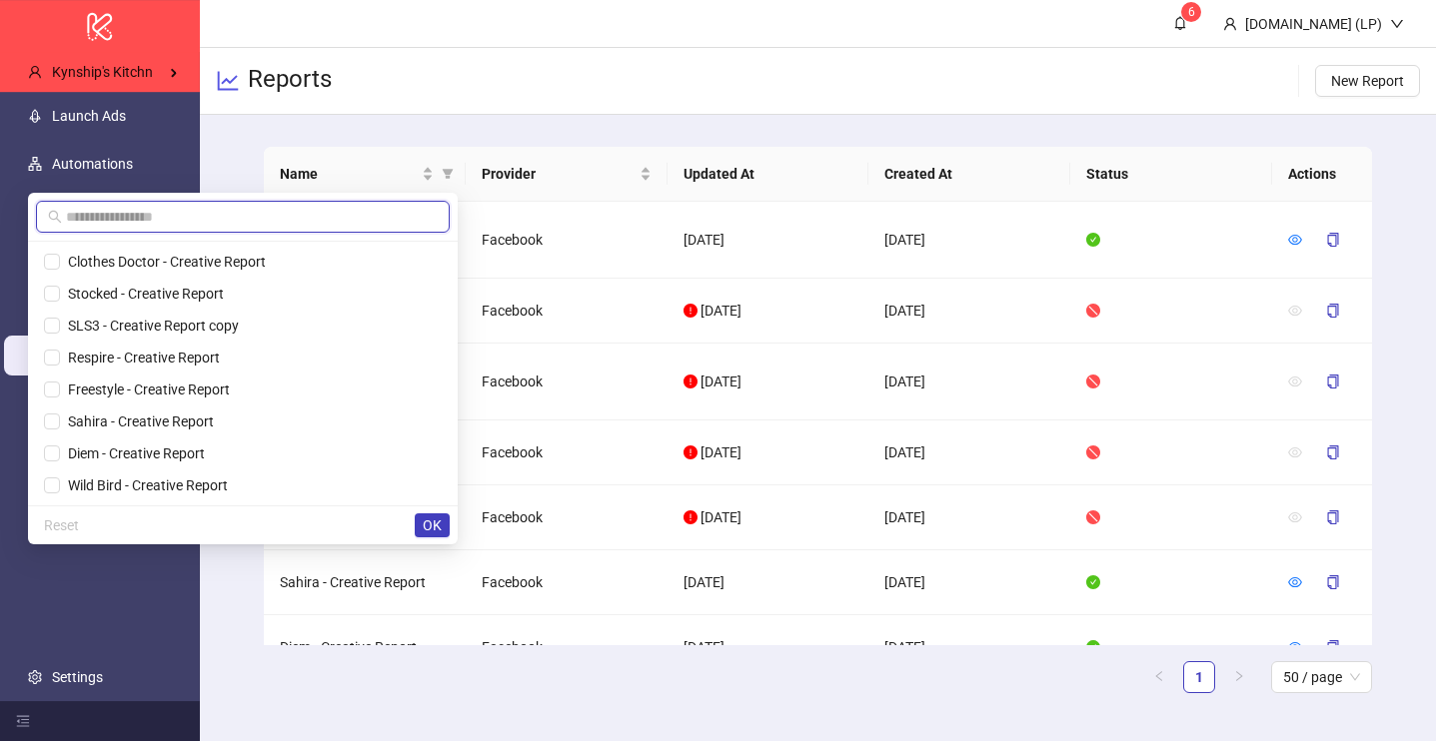
click at [302, 224] on input "text" at bounding box center [252, 217] width 372 height 22
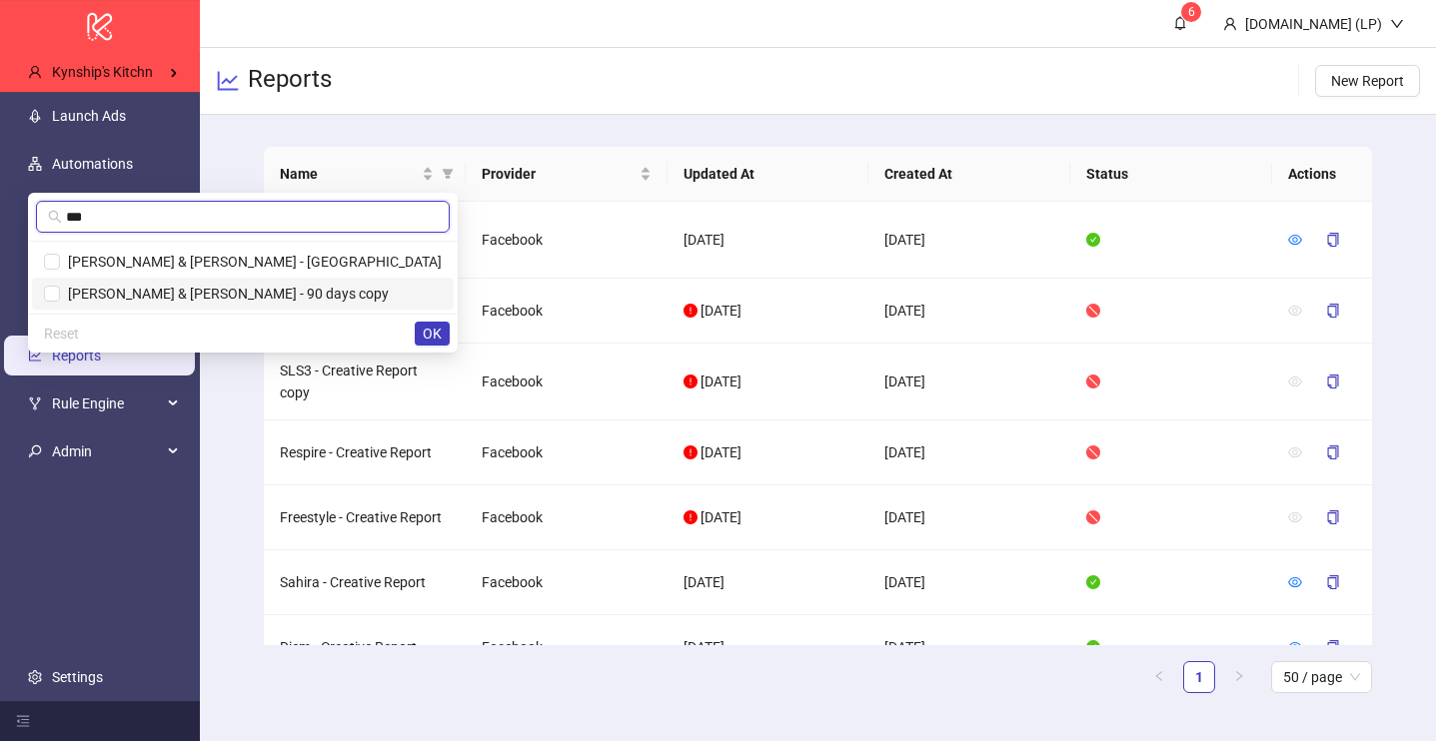
type input "***"
click at [302, 305] on li "Purdy & Figg - 90 days copy" at bounding box center [243, 294] width 422 height 32
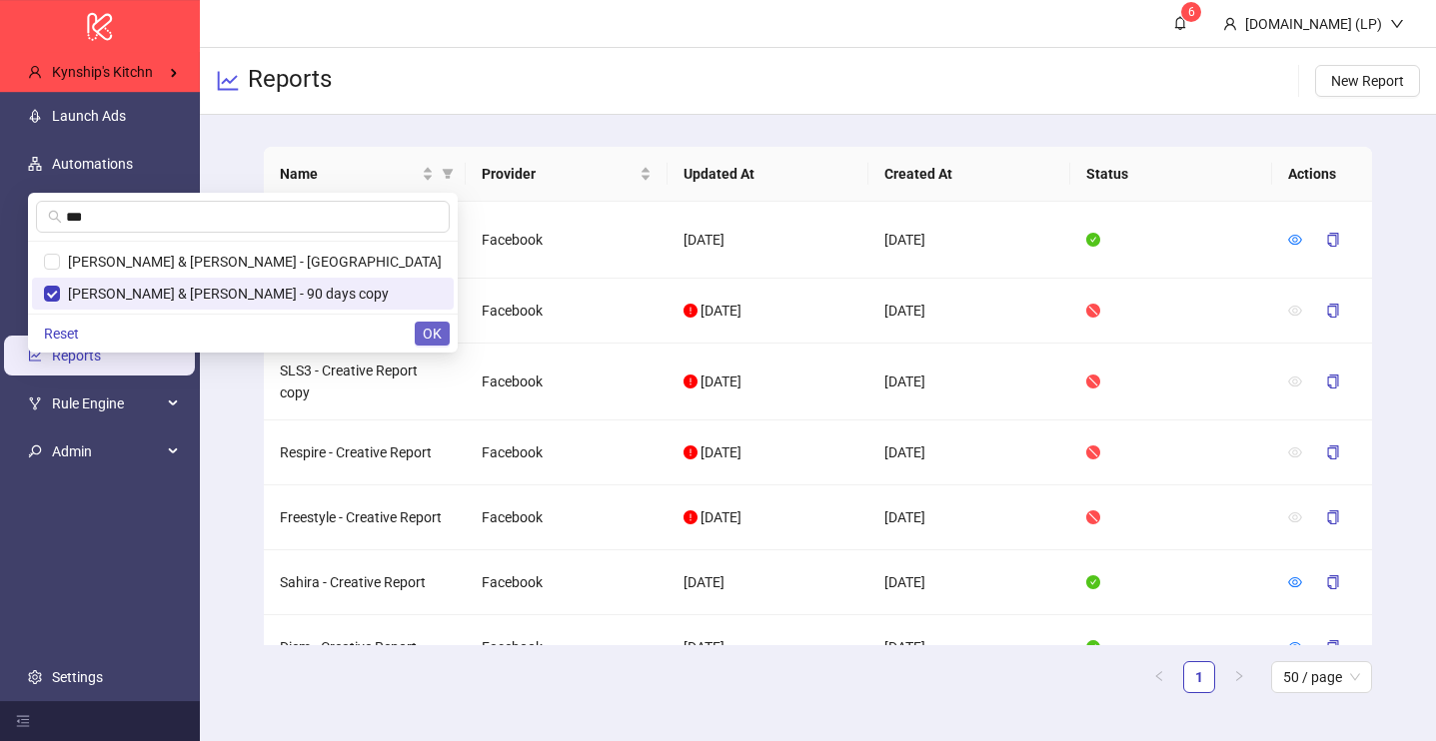
click at [443, 322] on button "OK" at bounding box center [432, 334] width 35 height 24
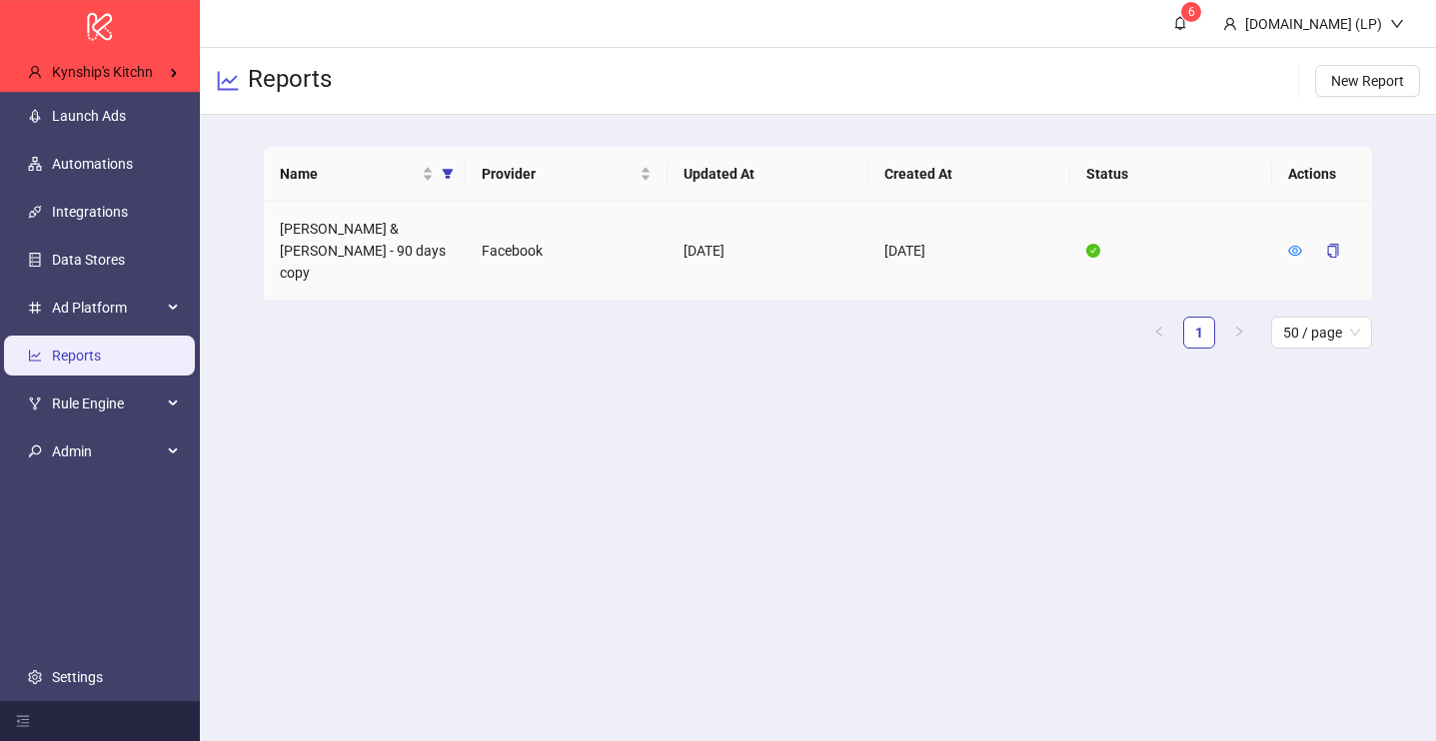
click at [1287, 245] on td at bounding box center [1322, 251] width 100 height 99
click at [1304, 247] on div at bounding box center [1322, 251] width 68 height 32
click at [1295, 244] on icon "eye" at bounding box center [1295, 251] width 14 height 14
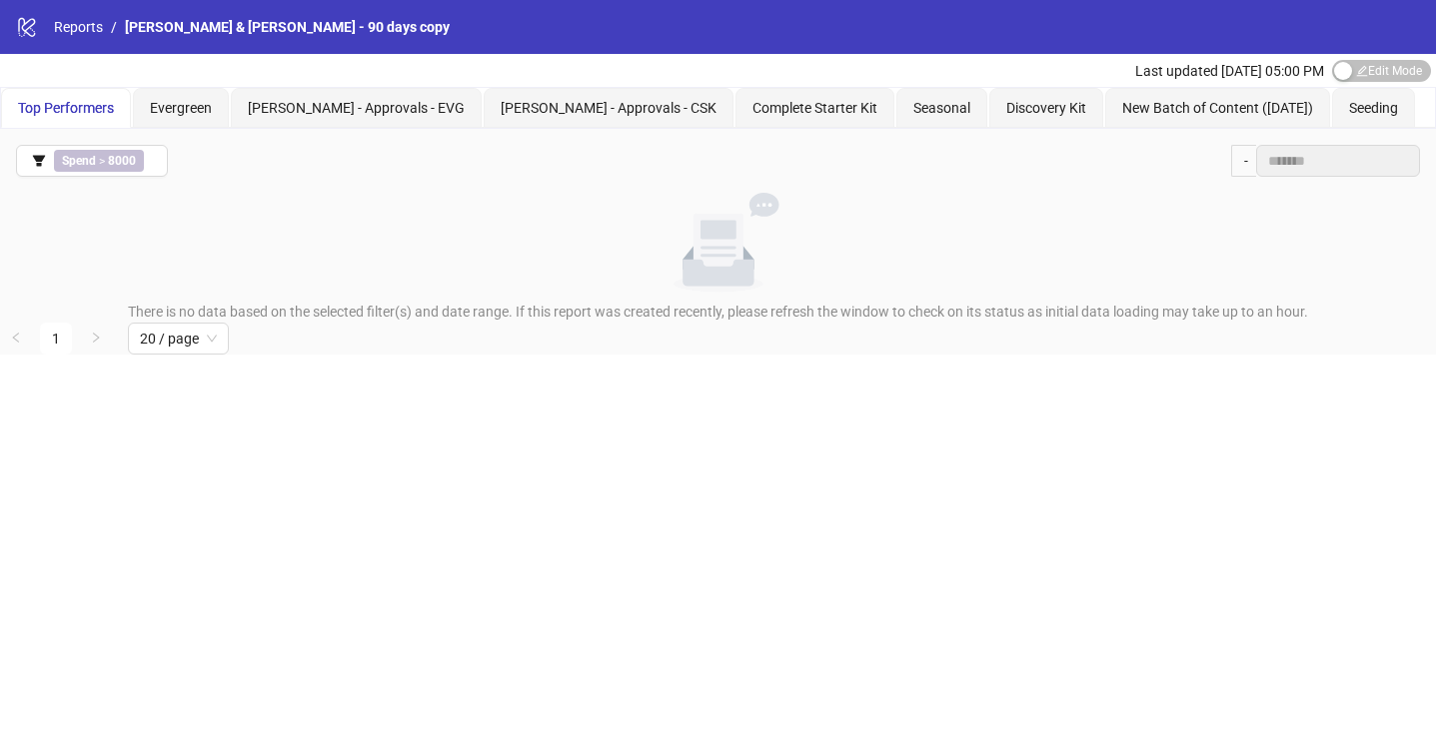
click at [1265, 193] on div "No data" at bounding box center [718, 243] width 1420 height 100
click at [1243, 170] on div "-" at bounding box center [1243, 161] width 25 height 32
click at [1385, 62] on span "Edit Mode Edit Mode" at bounding box center [1381, 71] width 99 height 22
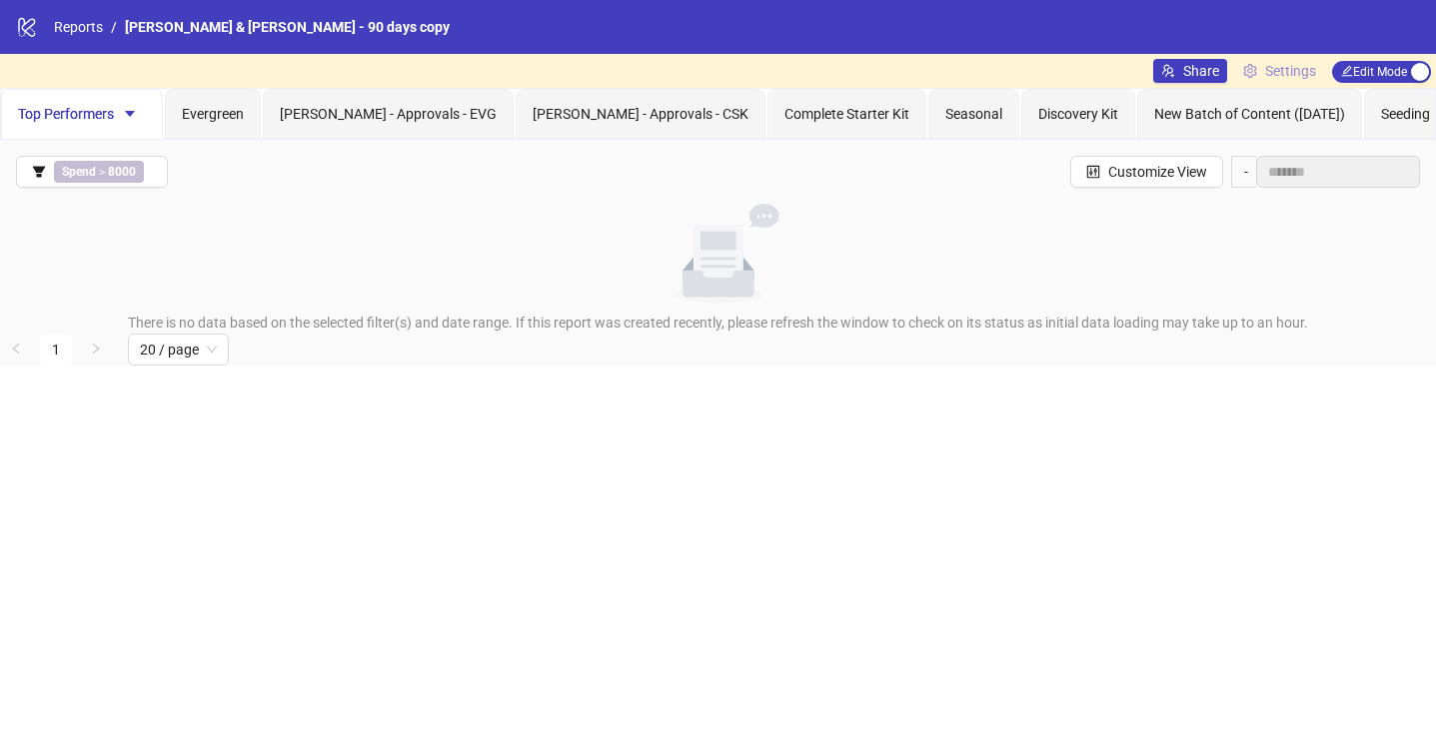
click at [1272, 60] on span "Settings" at bounding box center [1290, 71] width 51 height 22
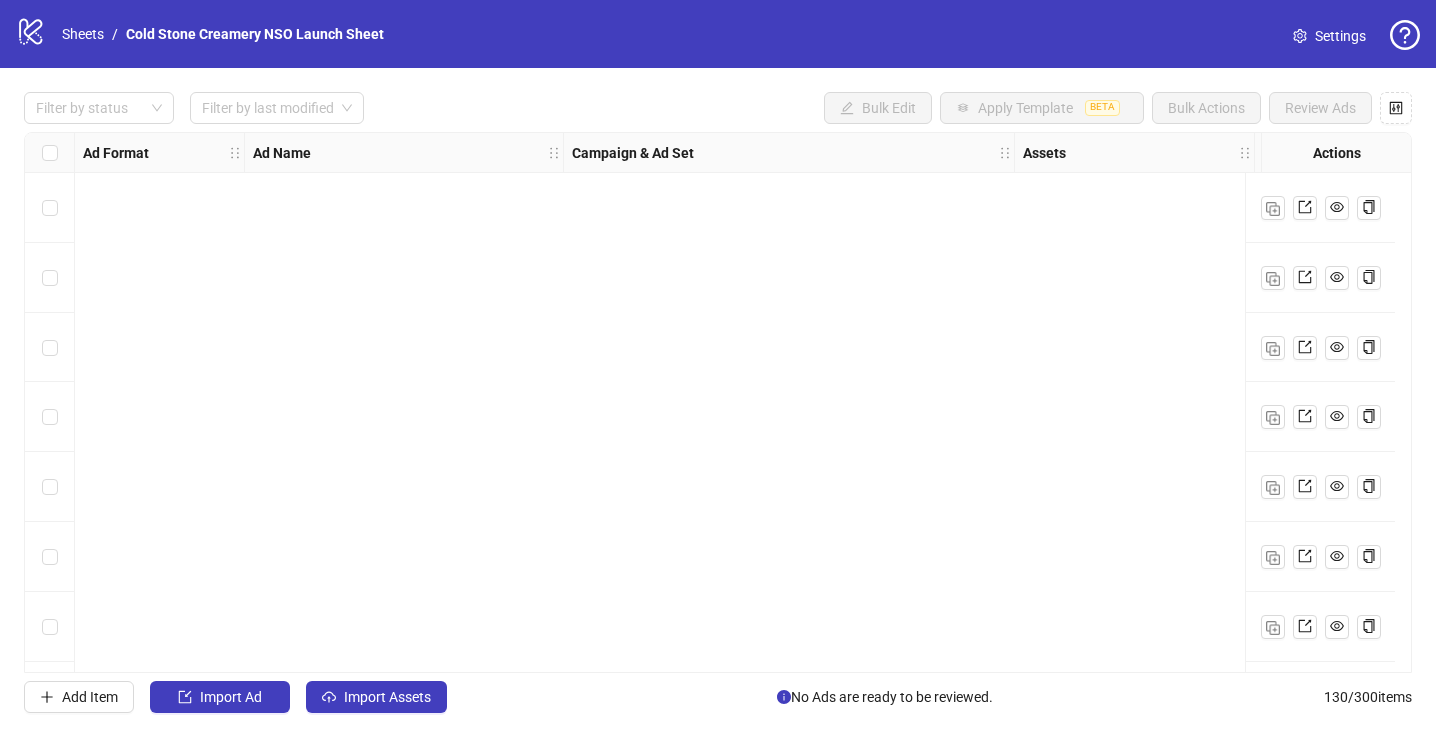
scroll to position [8465, 0]
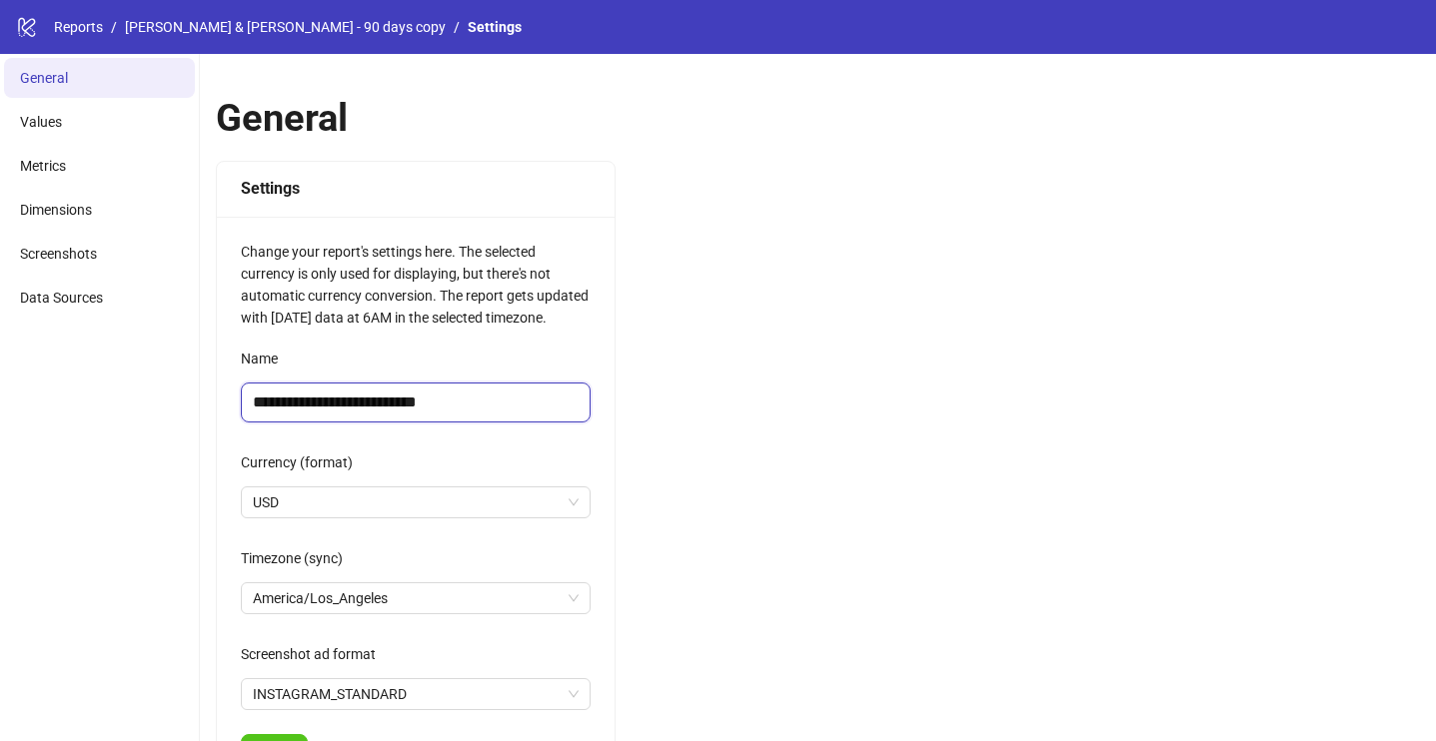
drag, startPoint x: 406, startPoint y: 405, endPoint x: 484, endPoint y: 406, distance: 77.9
click at [484, 406] on input "**********" at bounding box center [416, 403] width 350 height 40
type input "**********"
click at [607, 444] on div "**********" at bounding box center [416, 508] width 398 height 582
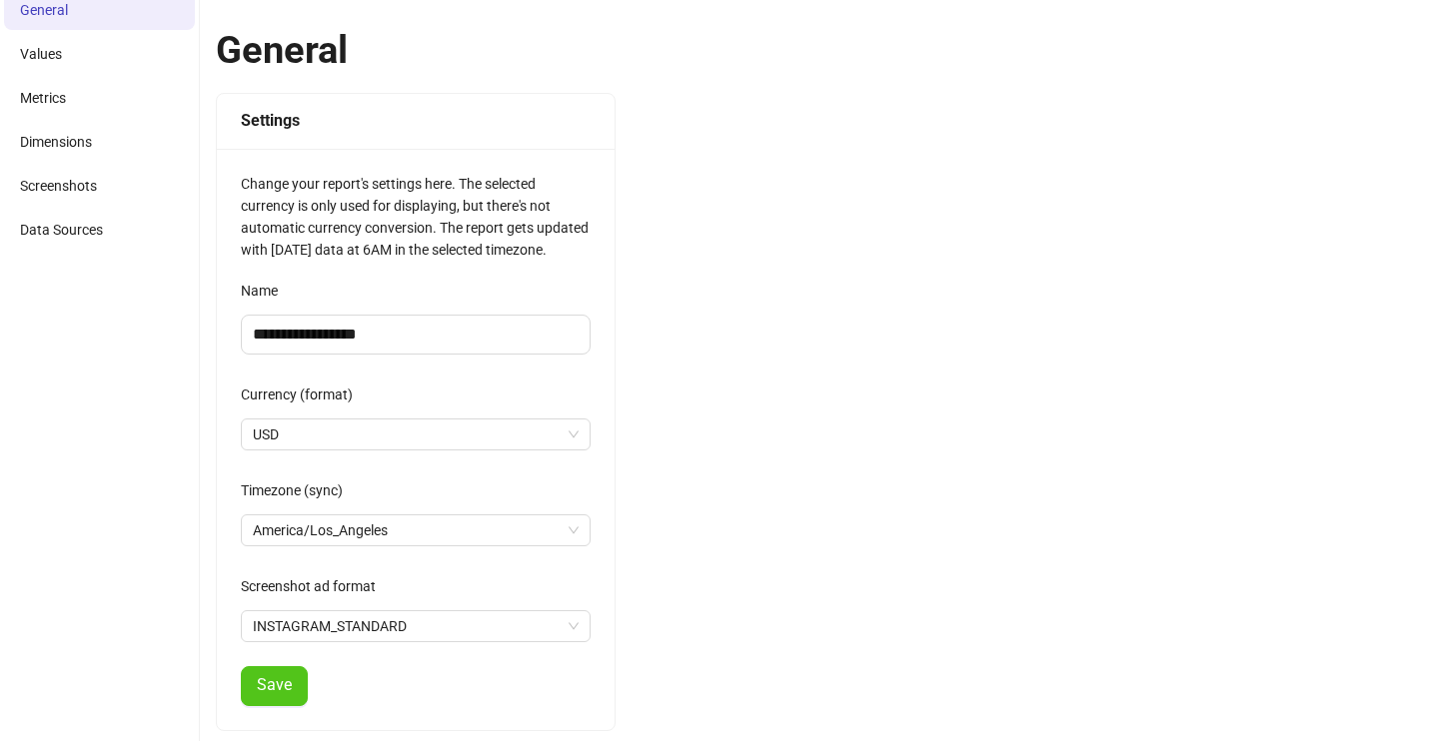
scroll to position [172, 0]
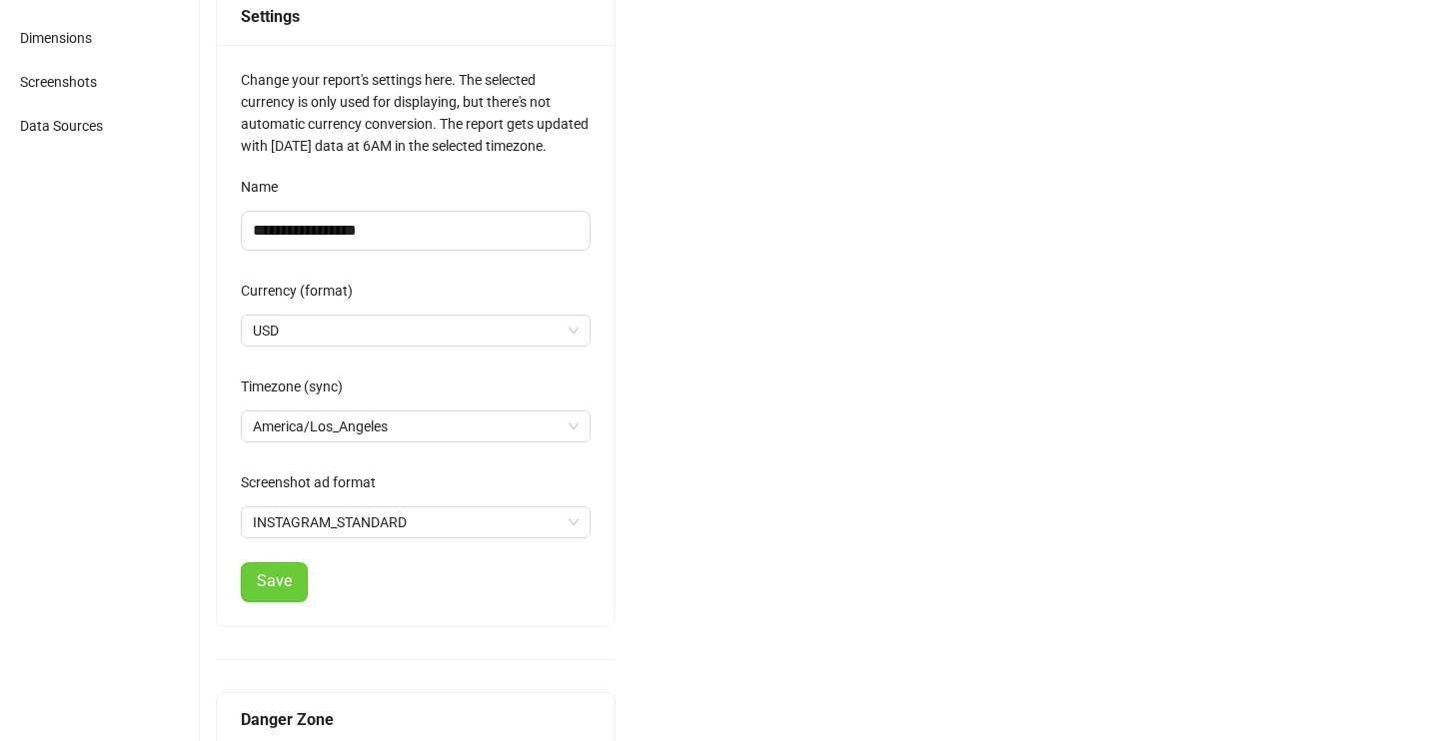
click at [282, 576] on span "Save" at bounding box center [274, 582] width 35 height 18
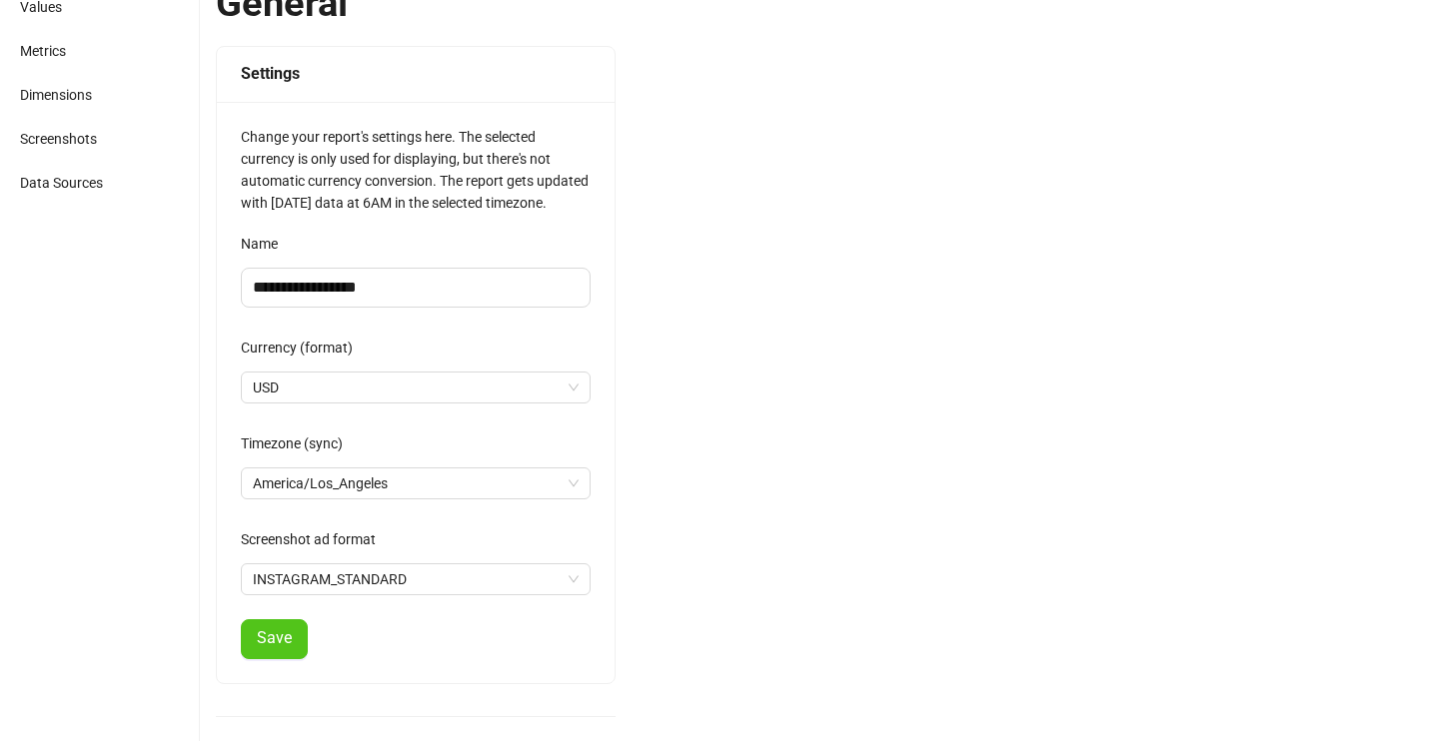
scroll to position [0, 0]
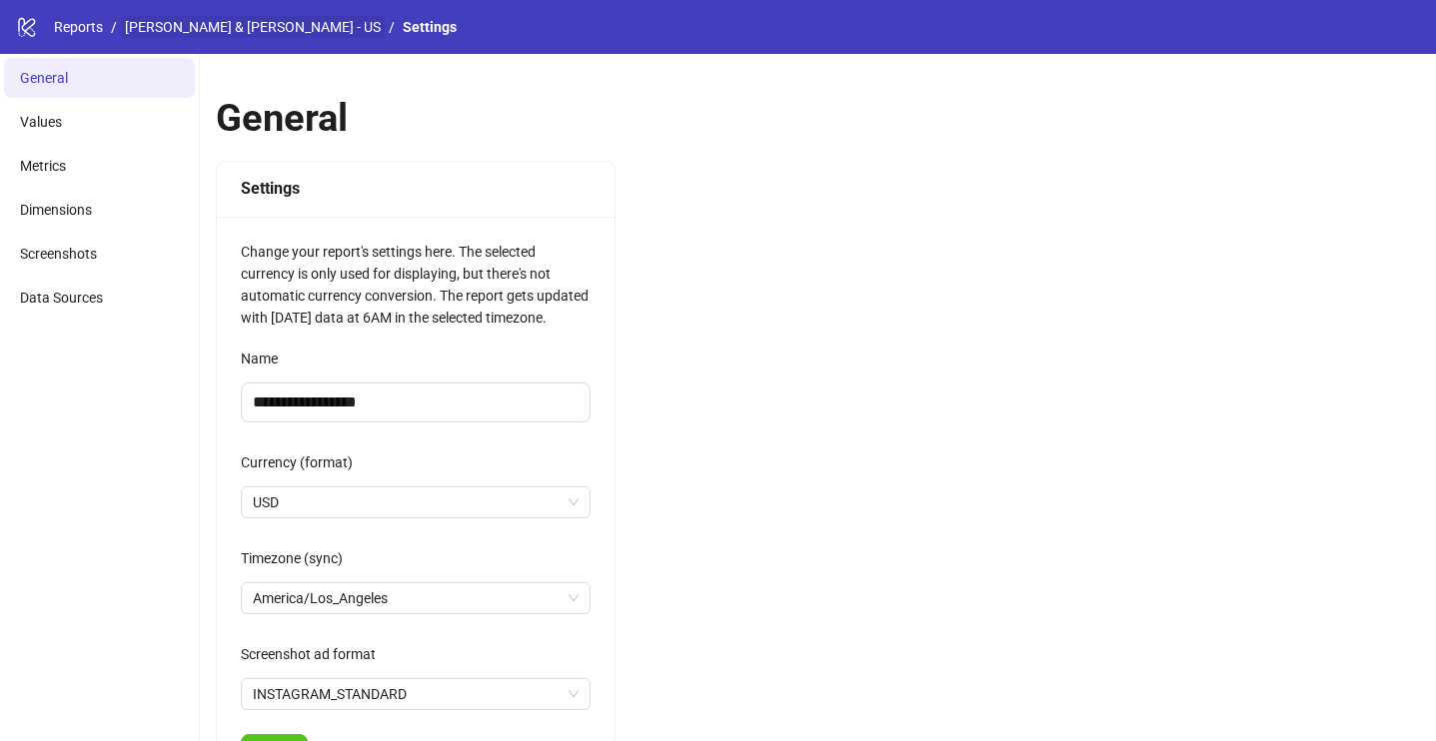
click at [152, 27] on link "Purdy & Figg - US" at bounding box center [253, 27] width 264 height 22
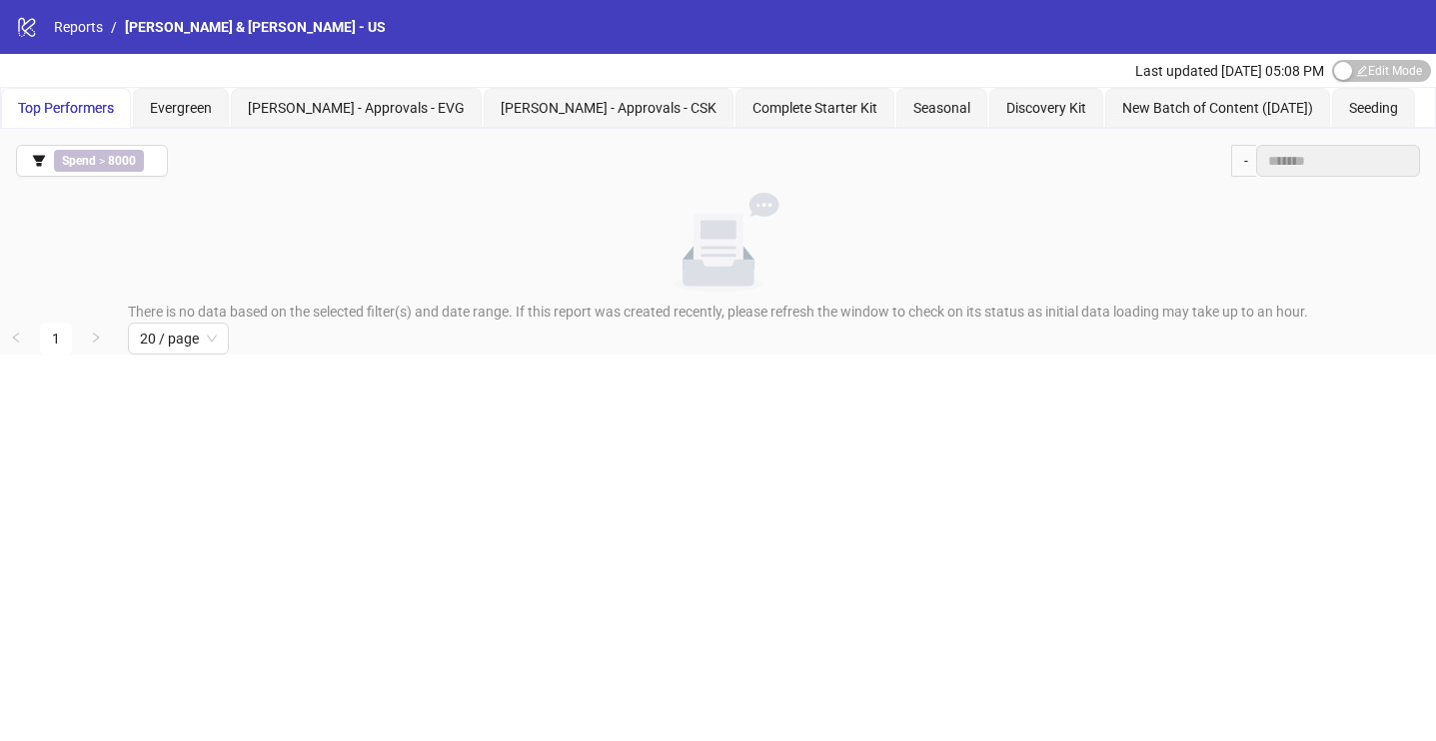
click at [31, 29] on icon at bounding box center [26, 27] width 17 height 19
click at [63, 30] on link "Reports" at bounding box center [78, 27] width 57 height 22
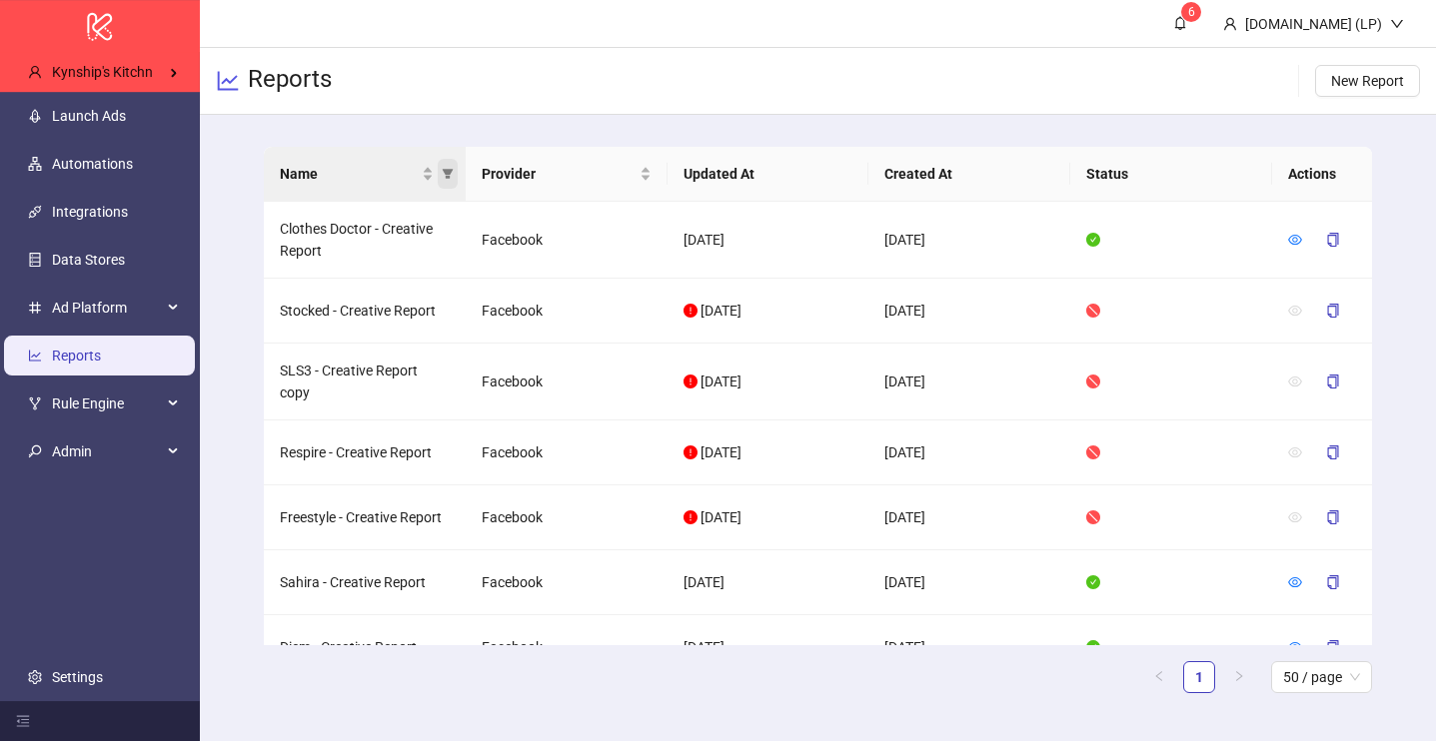
click at [453, 176] on span "Name" at bounding box center [448, 174] width 20 height 30
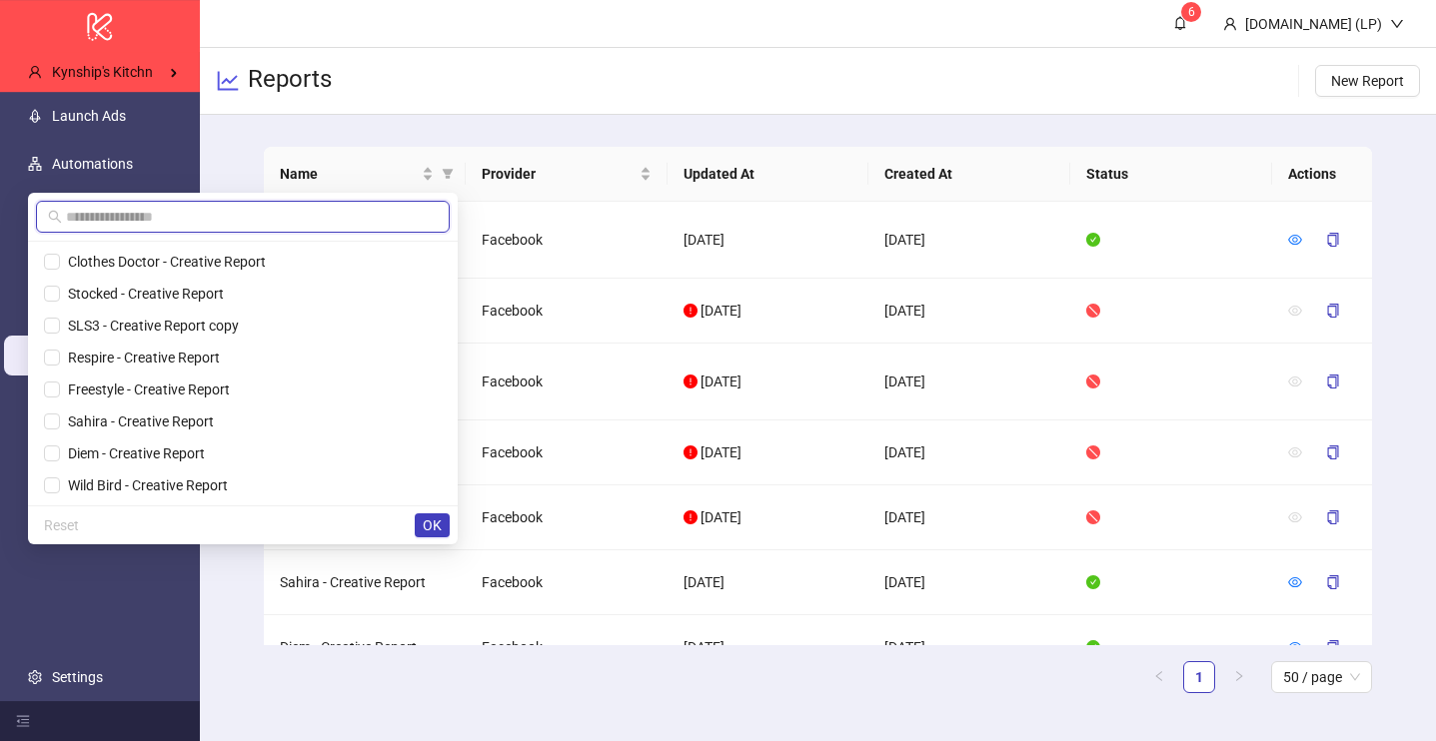
click at [314, 218] on input "text" at bounding box center [252, 217] width 372 height 22
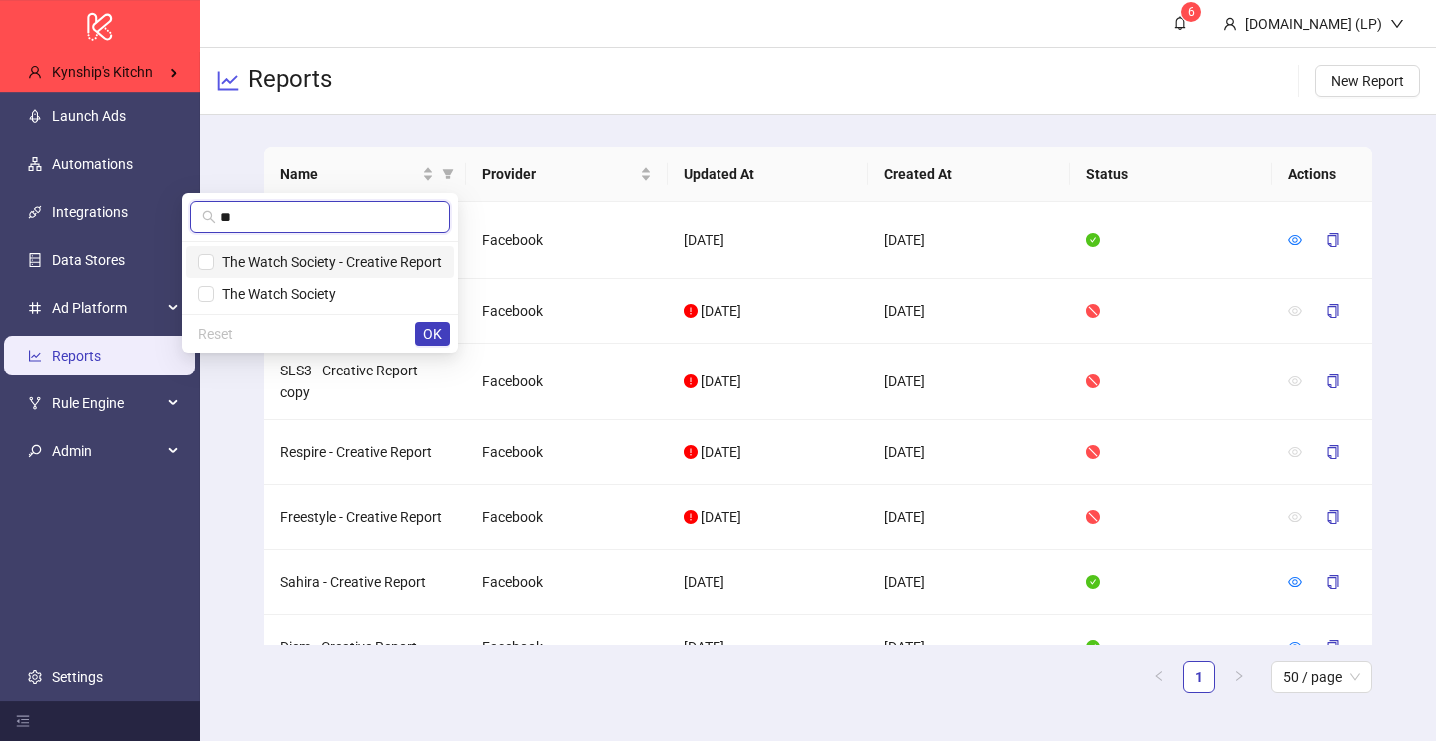
type input "**"
click at [311, 257] on span "The Watch Society - Creative Report" at bounding box center [328, 262] width 228 height 16
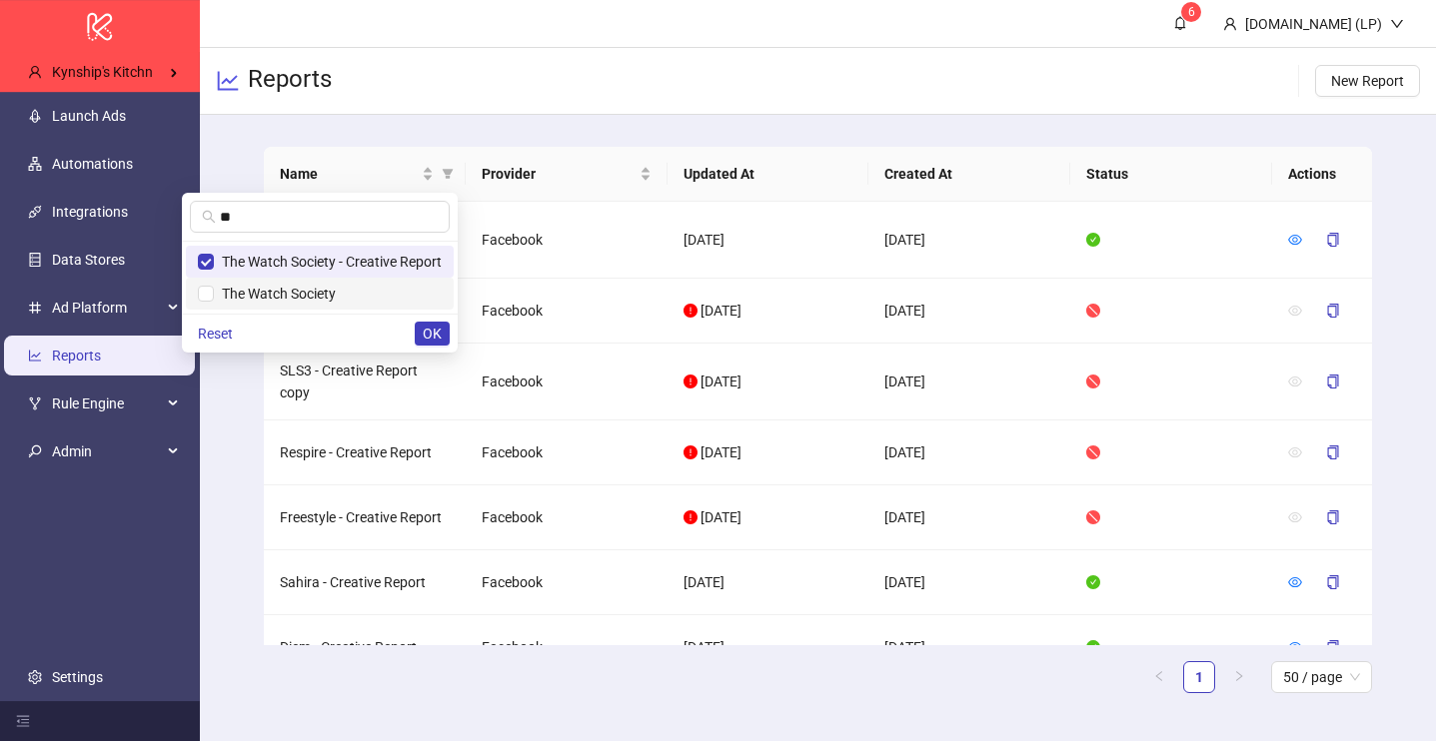
click at [311, 284] on span "The Watch Society" at bounding box center [320, 294] width 244 height 22
click at [442, 325] on button "OK" at bounding box center [432, 334] width 35 height 24
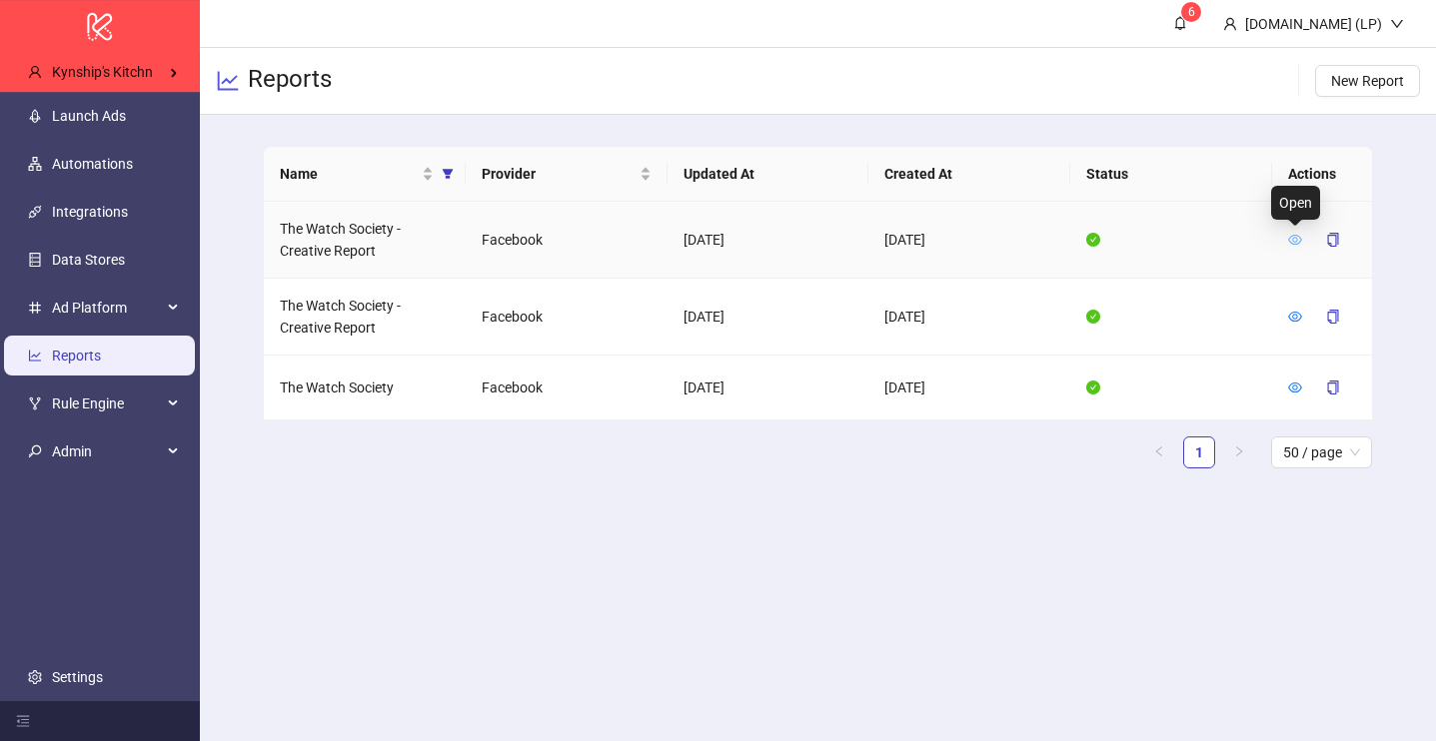
click at [1292, 241] on icon "eye" at bounding box center [1295, 240] width 14 height 14
click at [1288, 318] on icon "eye" at bounding box center [1295, 317] width 14 height 14
click at [1295, 389] on icon "eye" at bounding box center [1296, 388] width 14 height 10
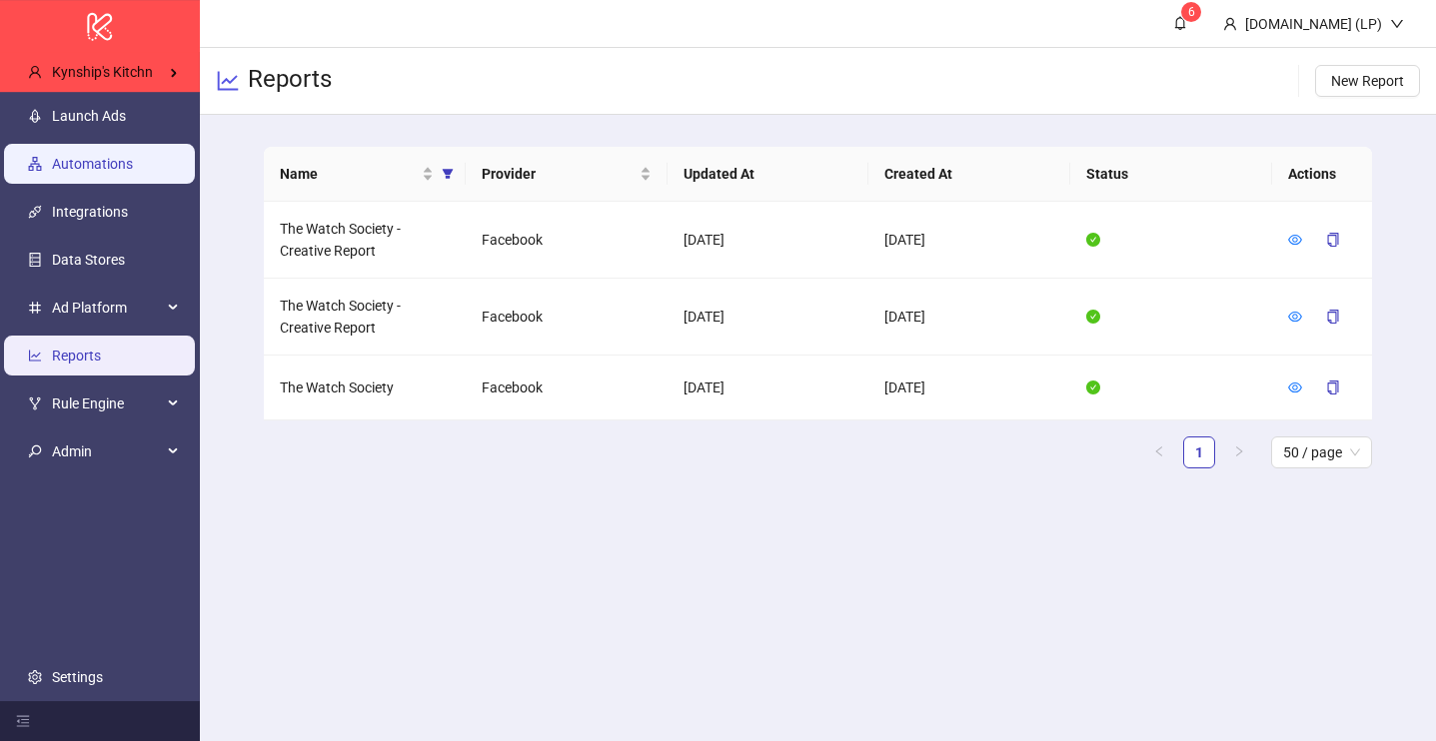
click at [79, 163] on link "Automations" at bounding box center [92, 164] width 81 height 16
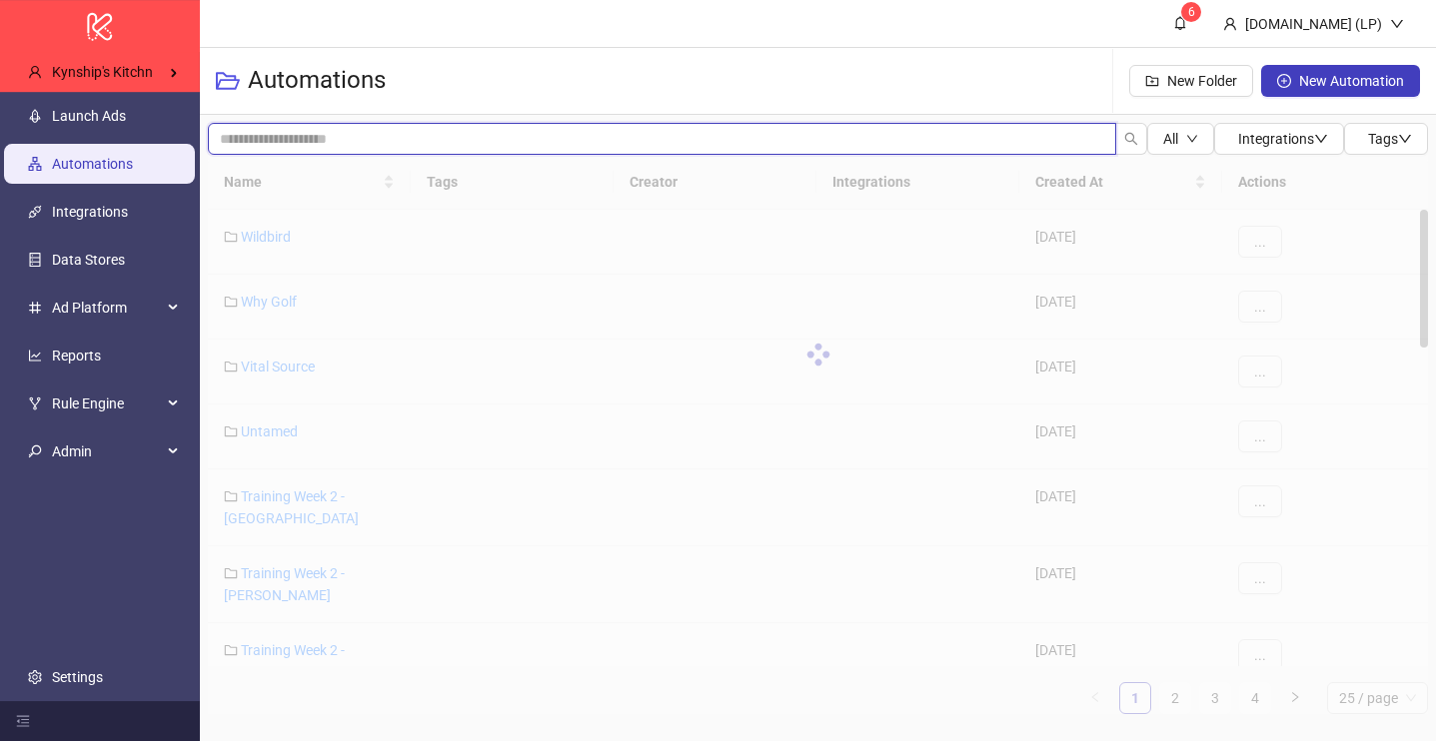
click at [324, 135] on input "search" at bounding box center [662, 139] width 908 height 32
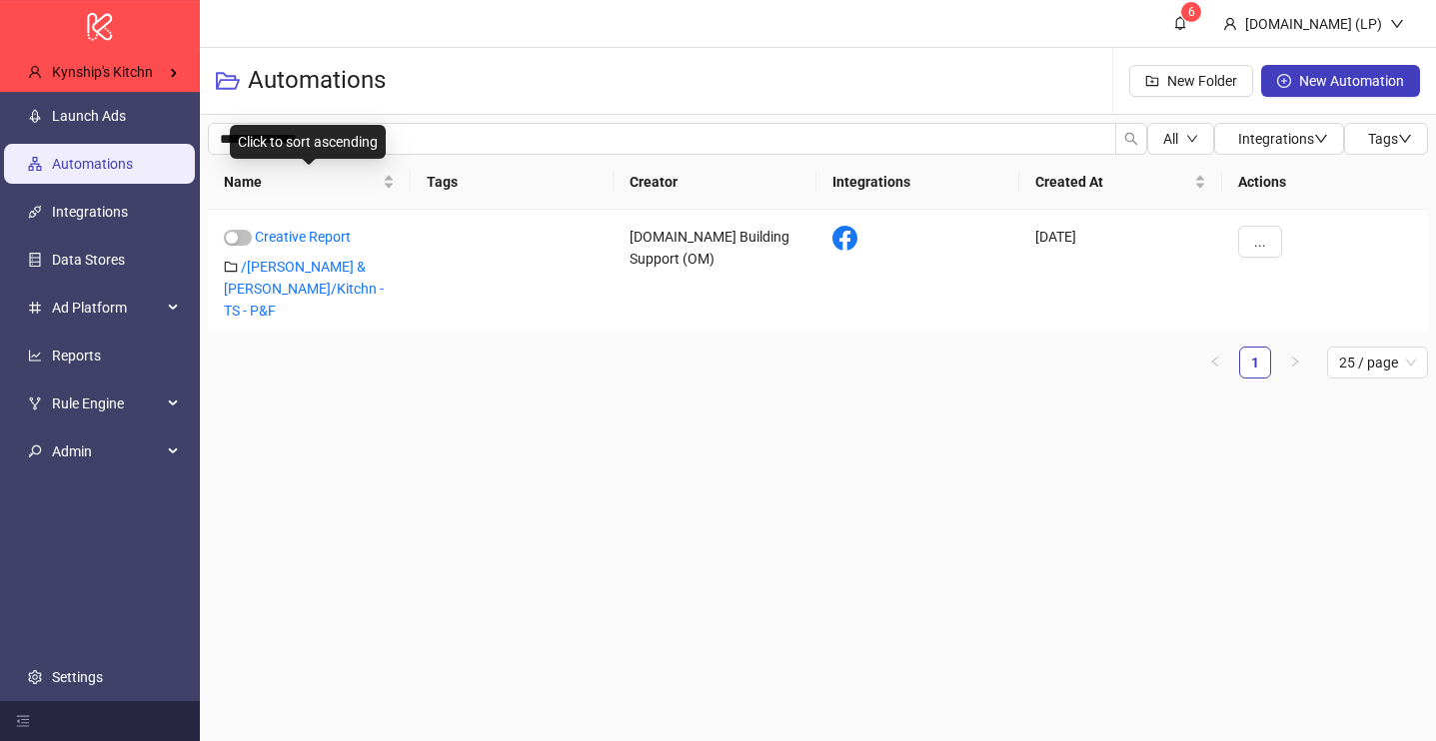
click at [295, 135] on div "Click to sort ascending" at bounding box center [308, 142] width 156 height 34
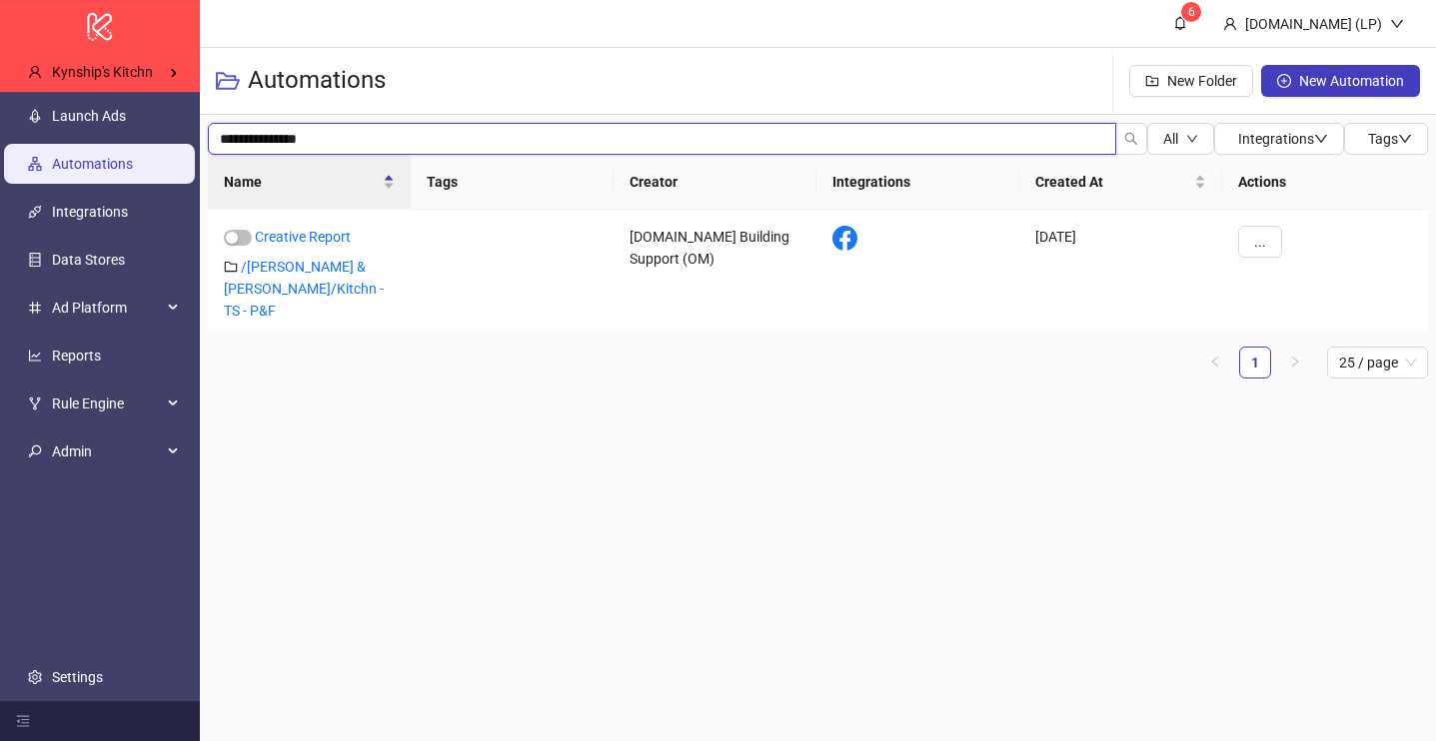
click at [457, 144] on input "**********" at bounding box center [662, 139] width 908 height 32
click at [460, 147] on input "**********" at bounding box center [662, 139] width 908 height 32
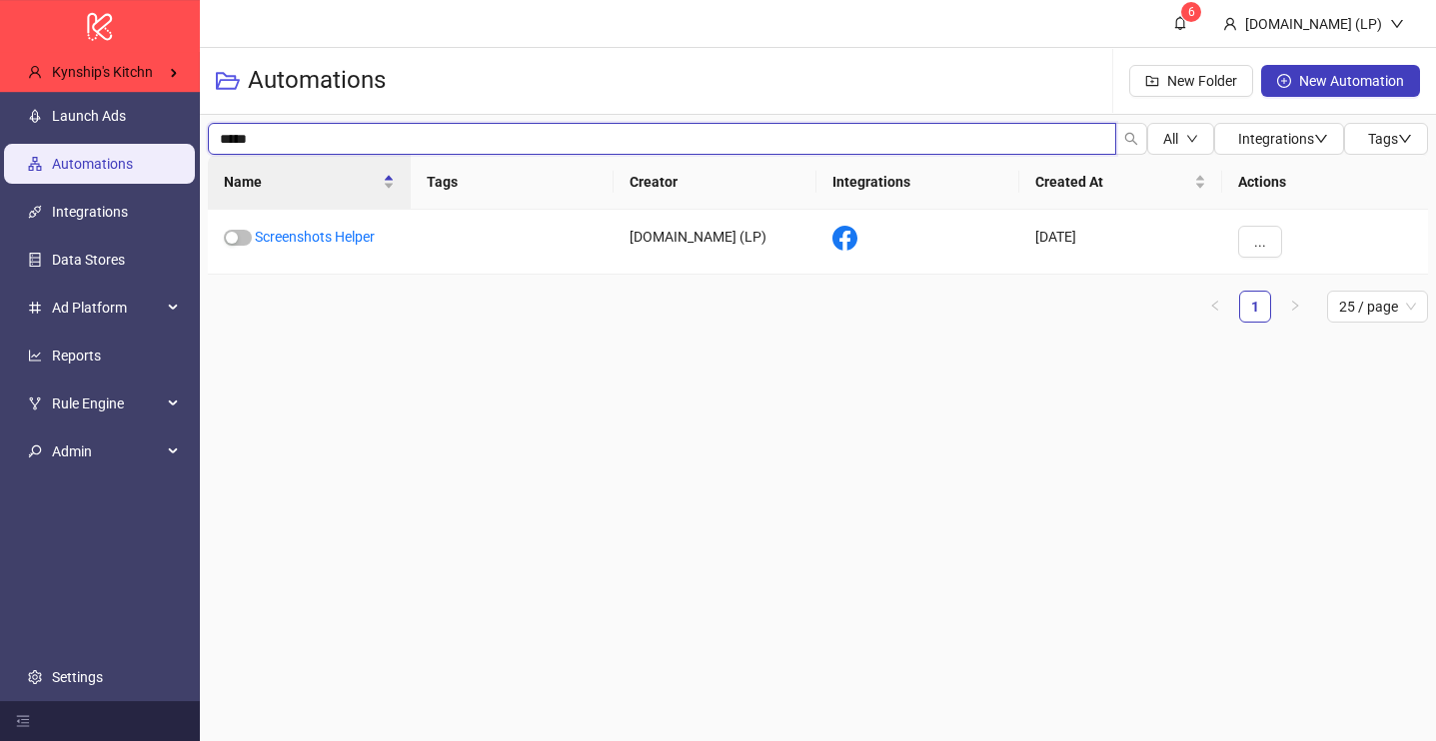
click at [419, 136] on input "*****" at bounding box center [662, 139] width 908 height 32
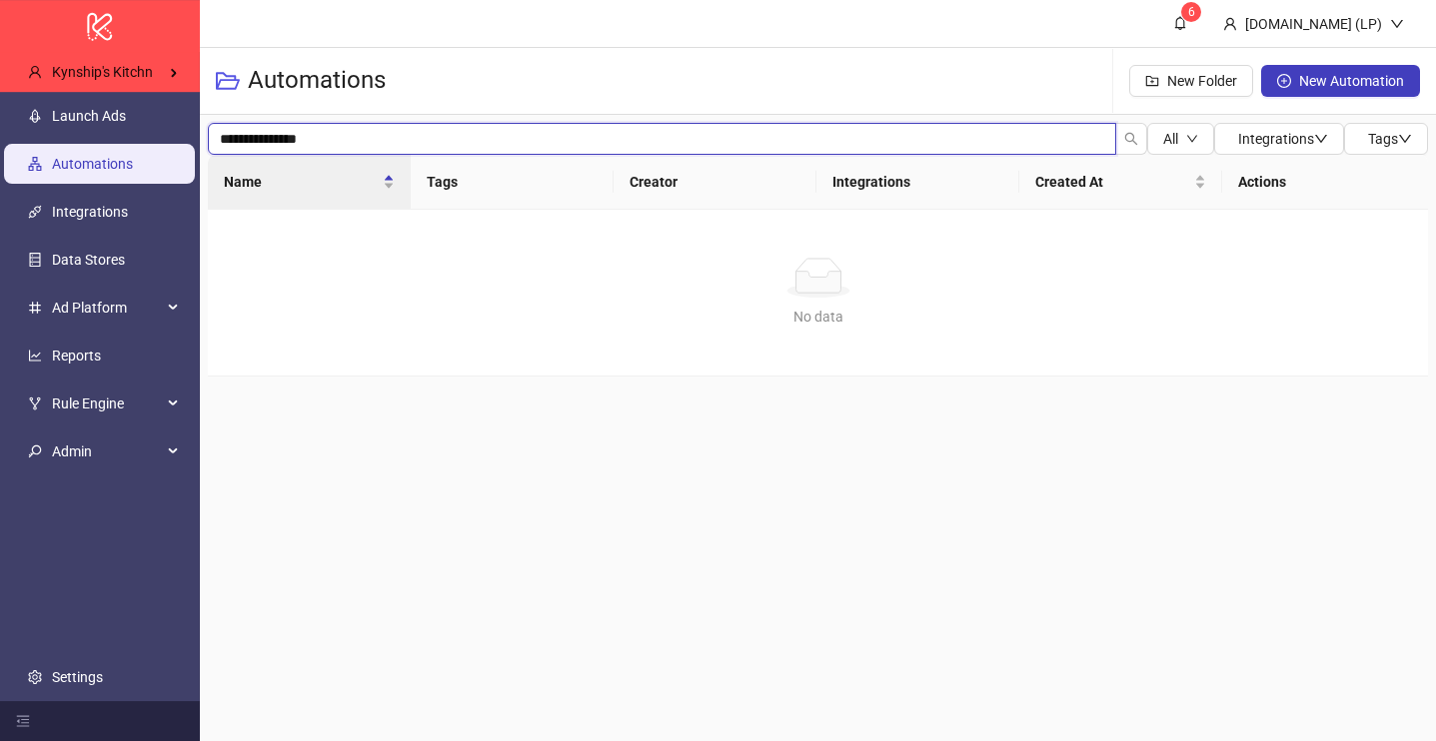
type input "**********"
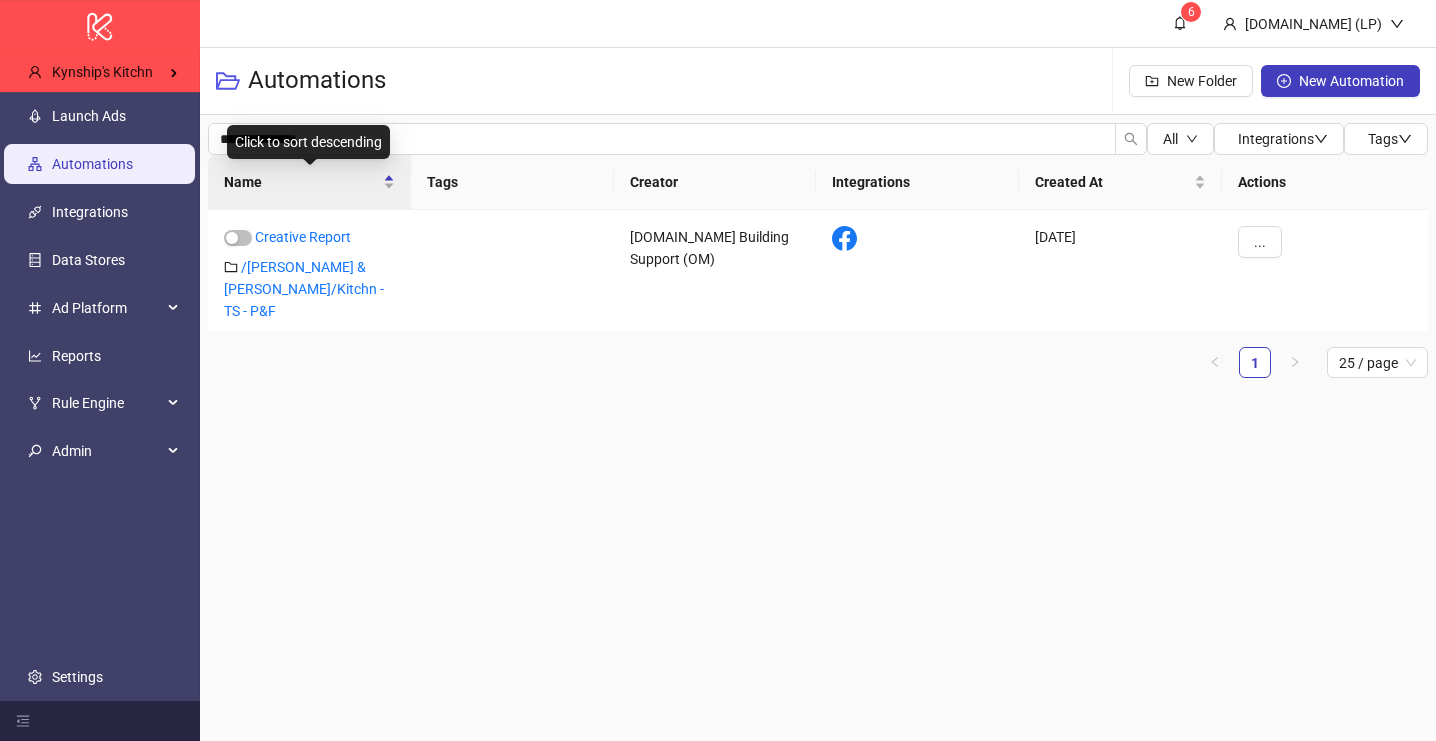
click at [241, 136] on div "Click to sort descending" at bounding box center [308, 142] width 163 height 34
click at [241, 136] on div "Click to cancel sorting" at bounding box center [308, 142] width 151 height 34
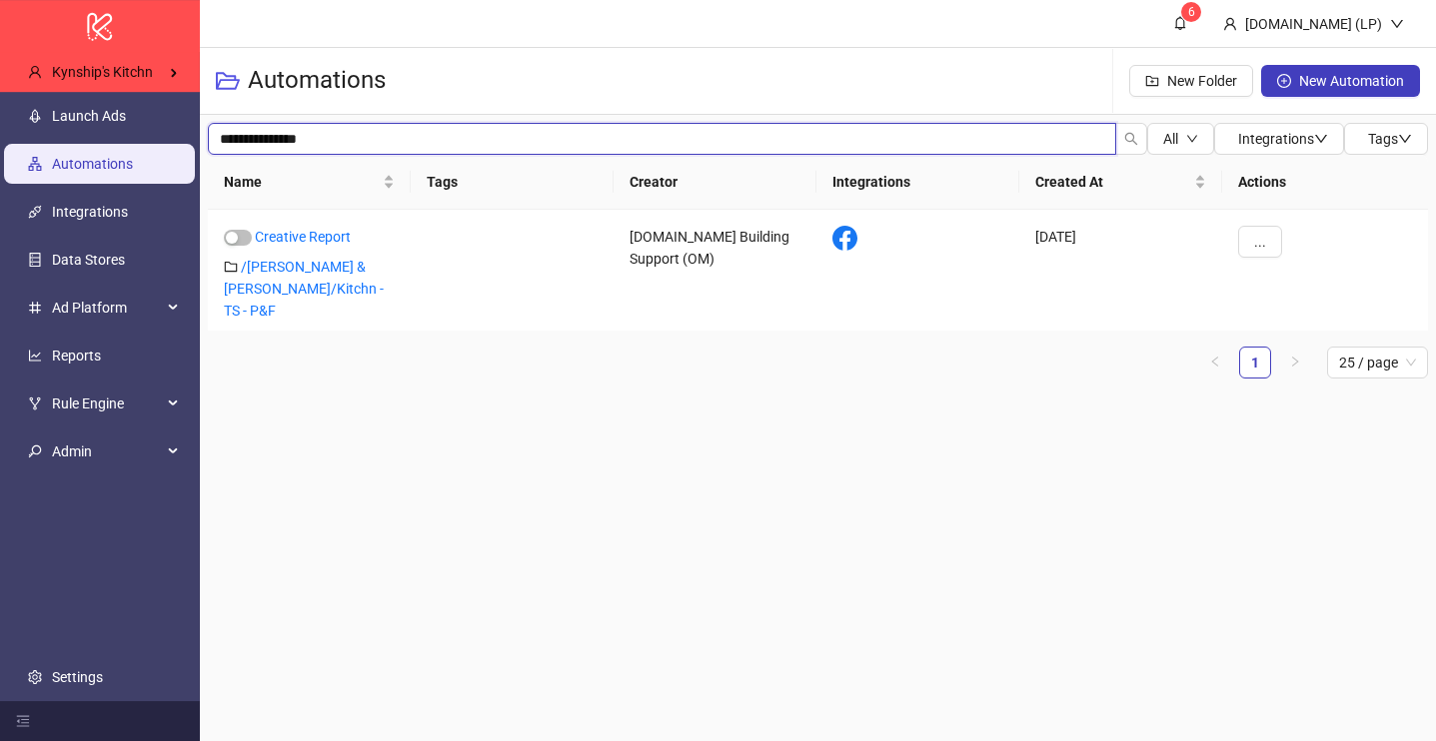
click at [220, 133] on input "**********" at bounding box center [662, 139] width 908 height 32
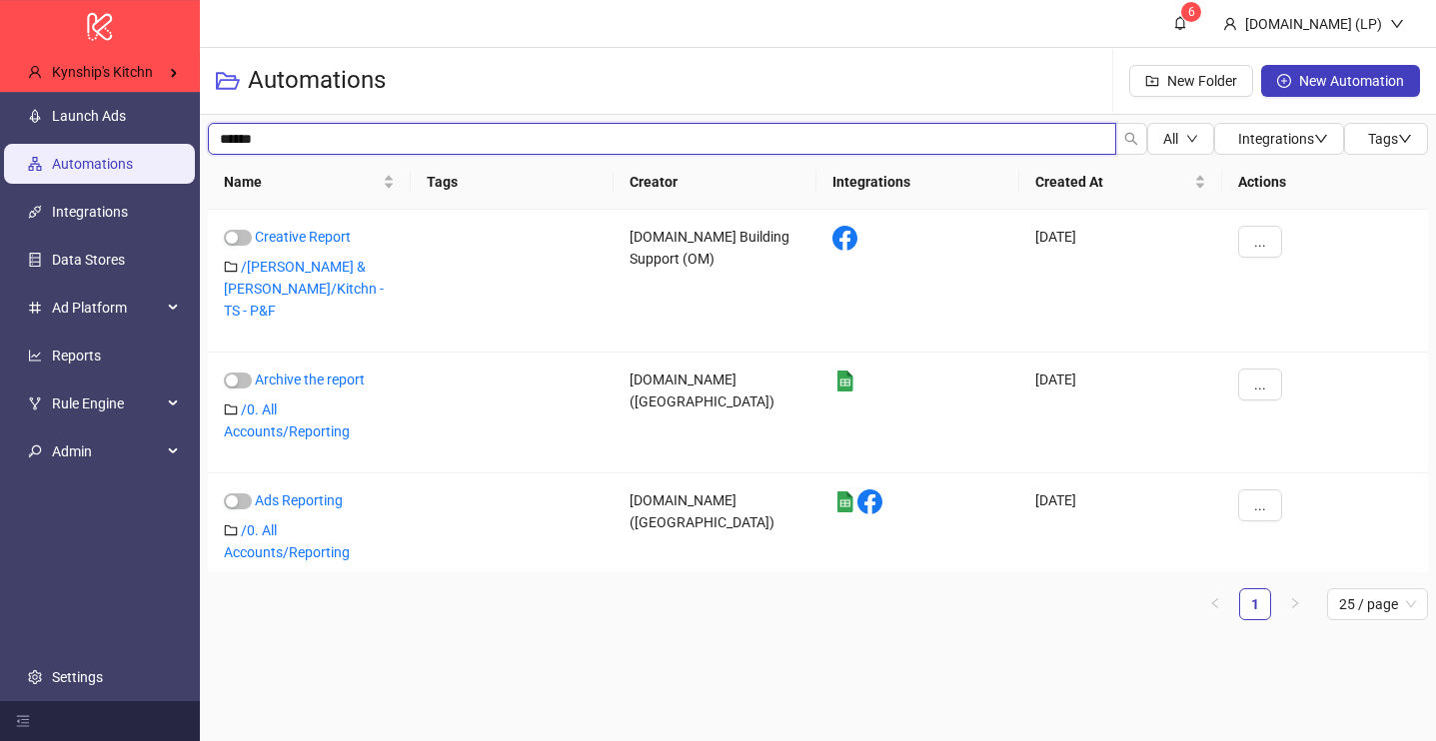
click at [222, 130] on input "******" at bounding box center [662, 139] width 908 height 32
type input "********"
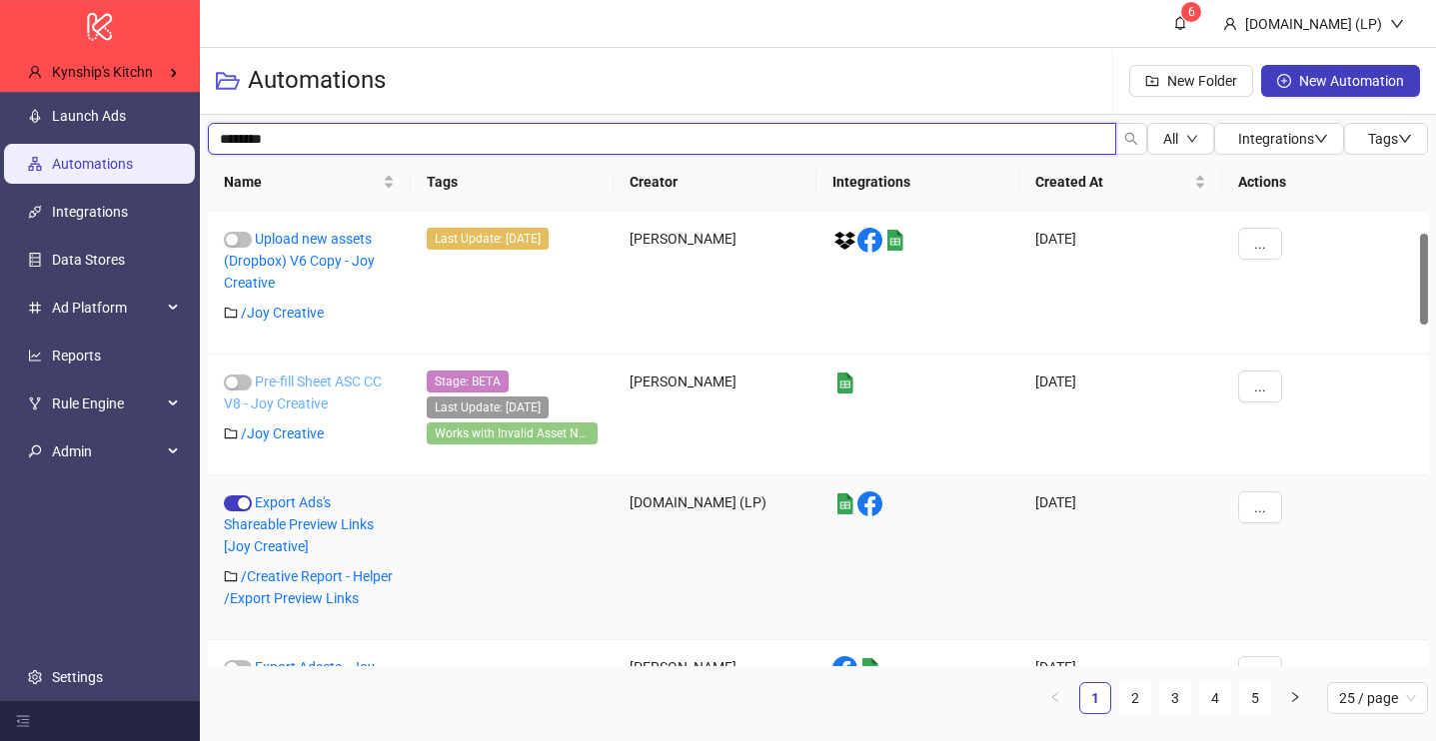
scroll to position [121, 0]
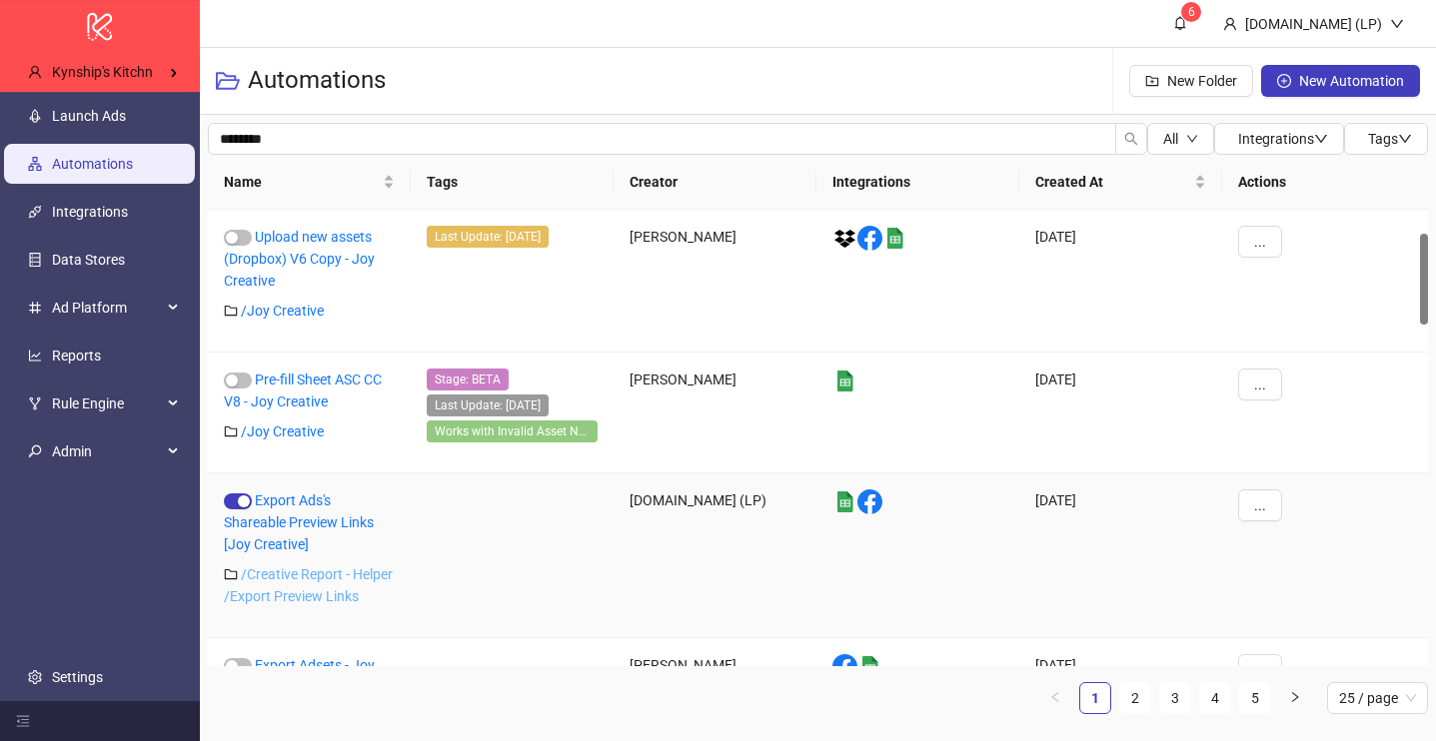
click at [275, 573] on link "/ Creative Report - Helper /Export Preview Links" at bounding box center [308, 586] width 169 height 38
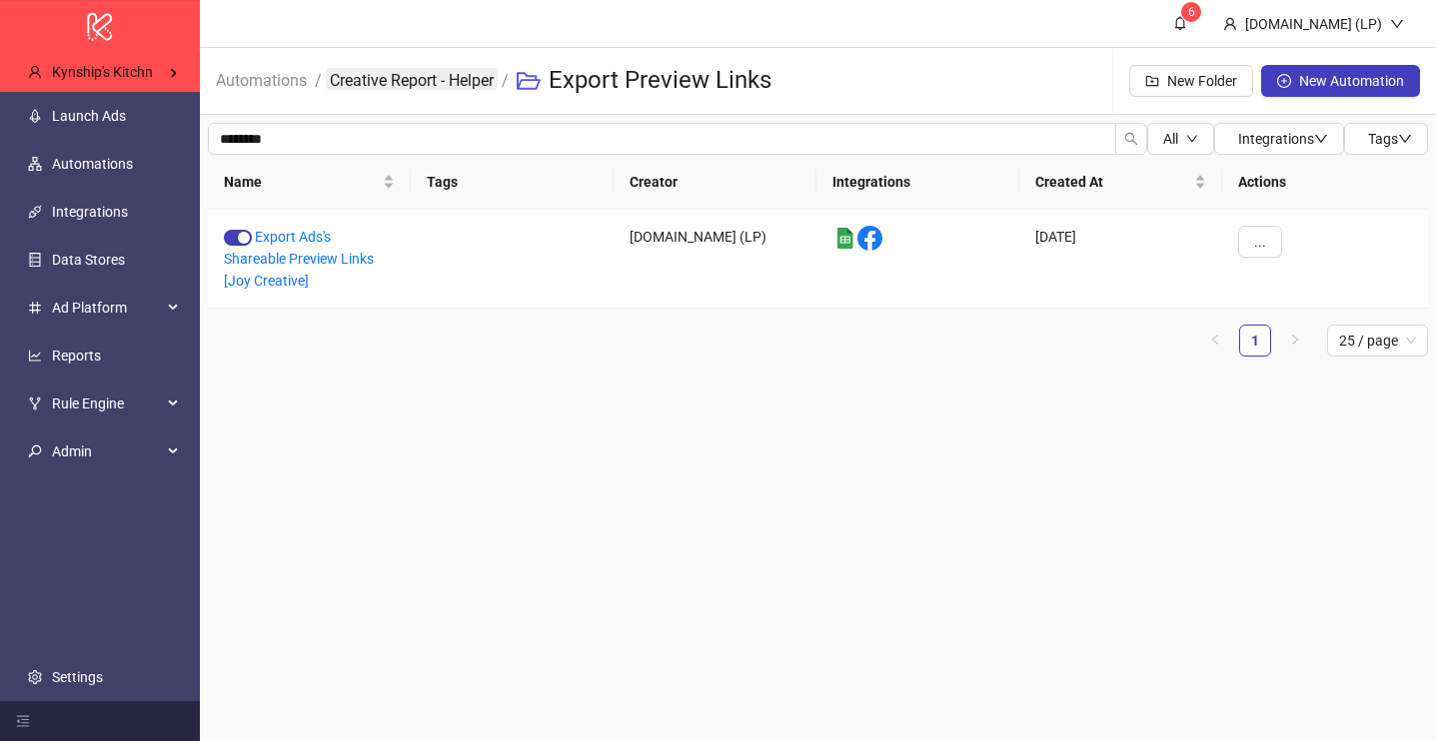
click at [397, 84] on link "Creative Report - Helper" at bounding box center [412, 79] width 172 height 22
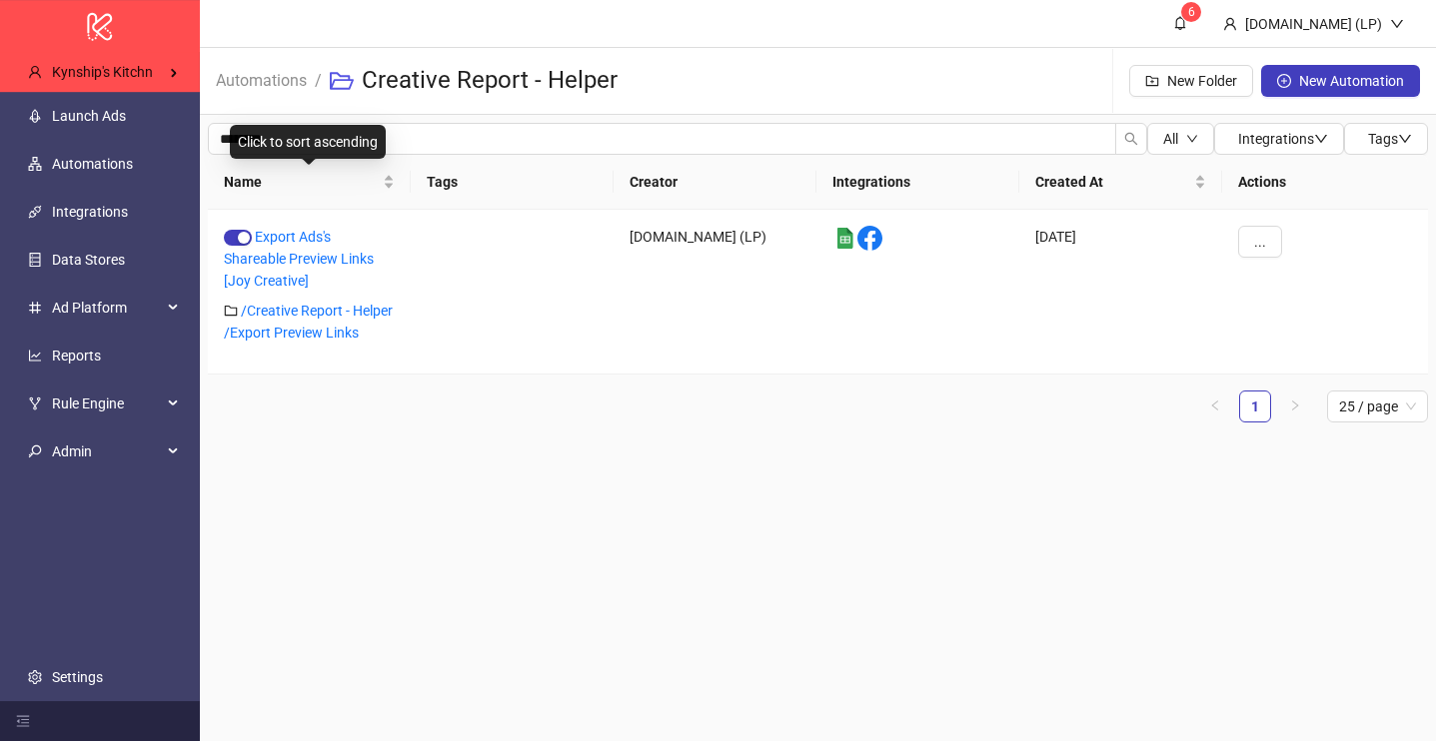
click at [328, 148] on div "Click to sort ascending" at bounding box center [308, 142] width 156 height 34
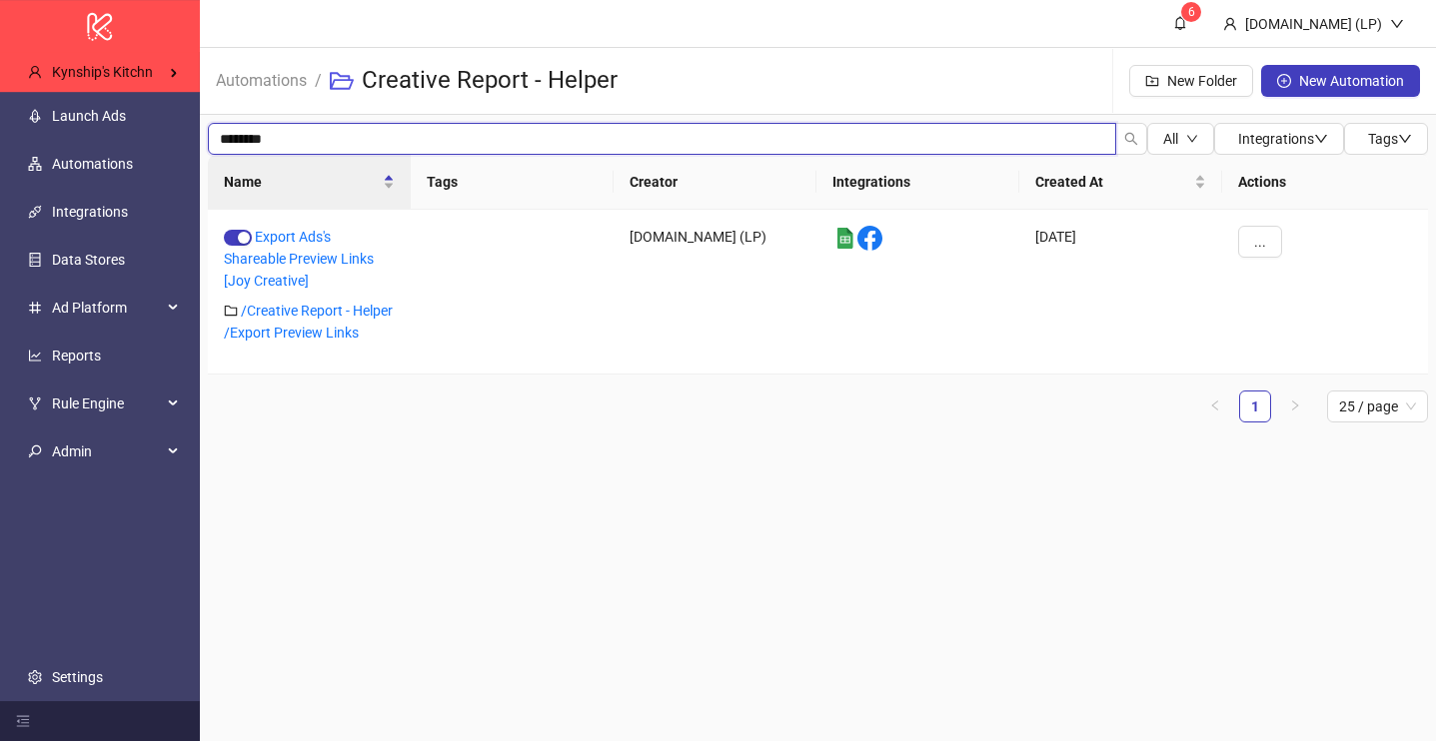
click at [467, 138] on input "********" at bounding box center [662, 139] width 908 height 32
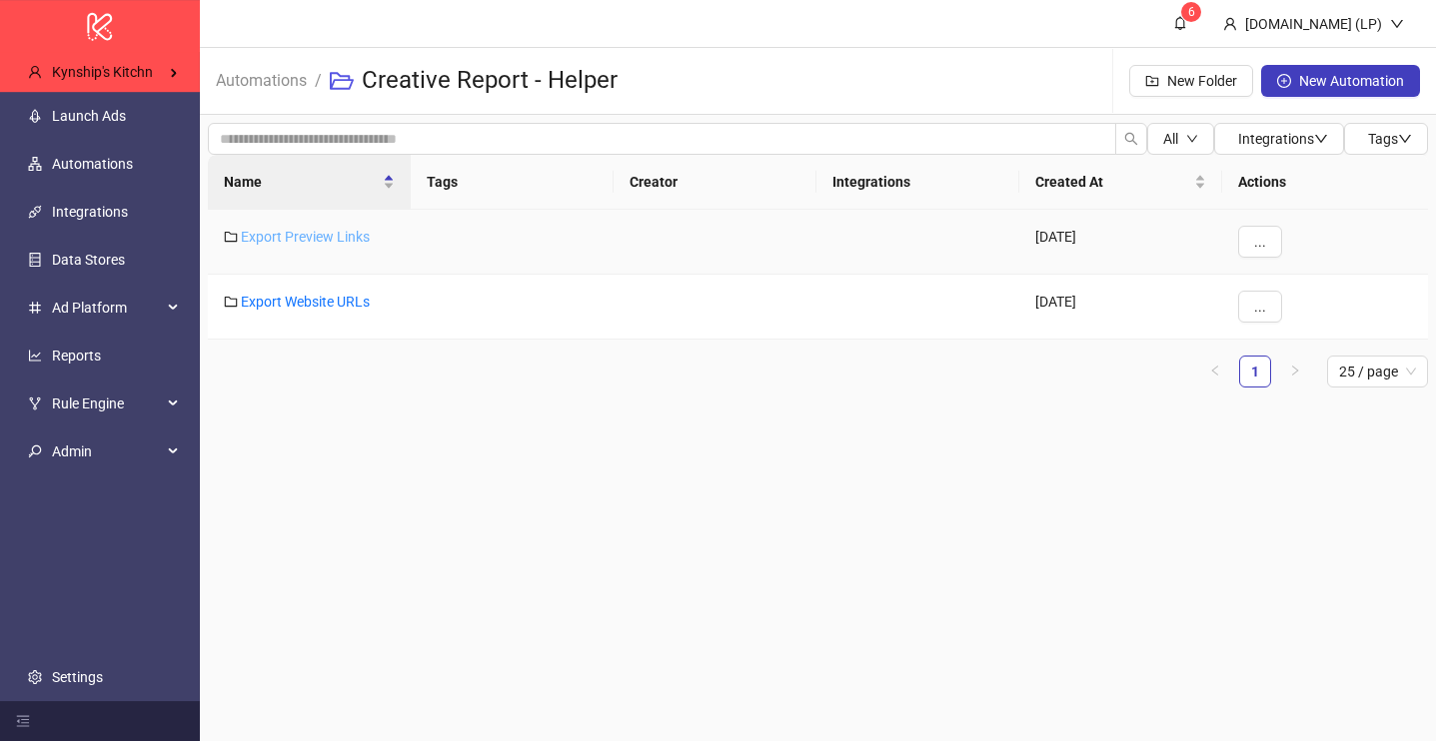
click at [304, 229] on link "Export Preview Links" at bounding box center [305, 237] width 129 height 16
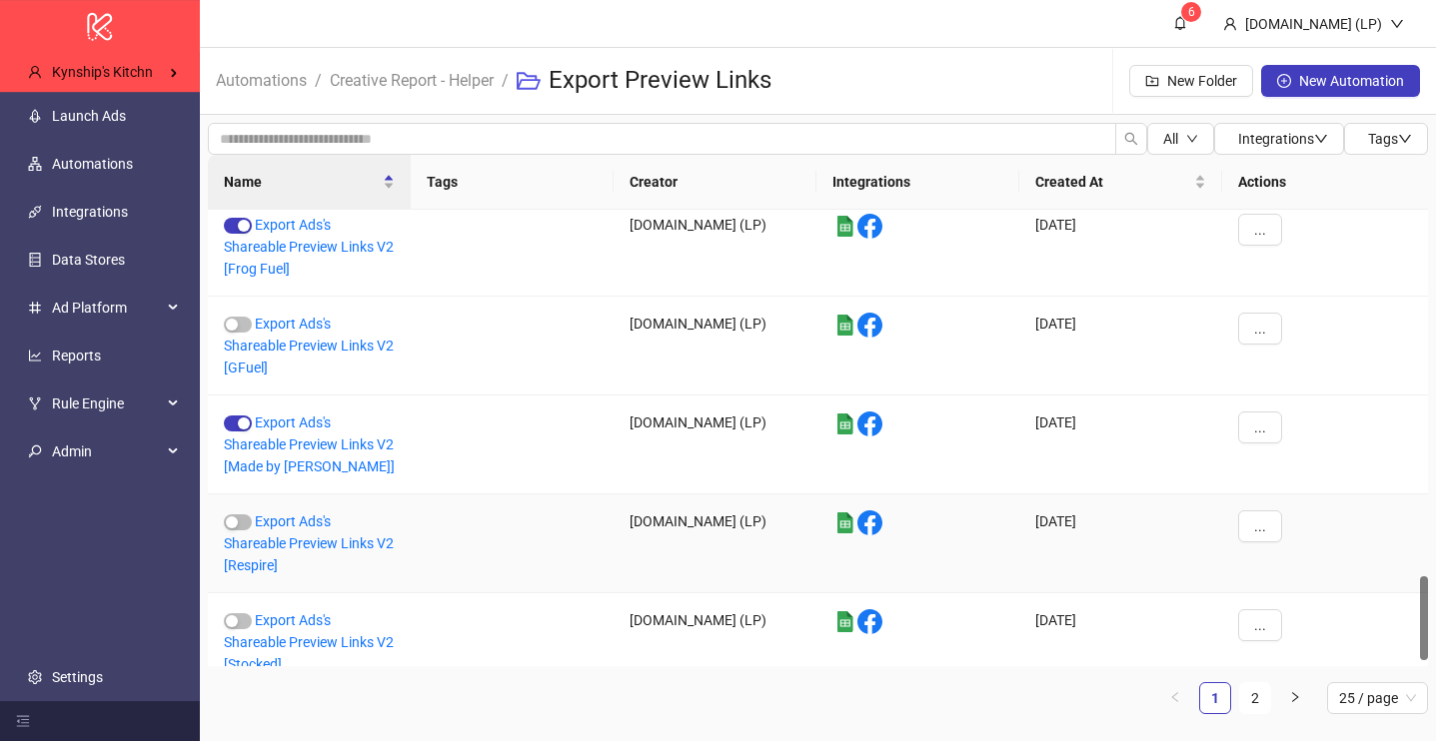
scroll to position [1978, 0]
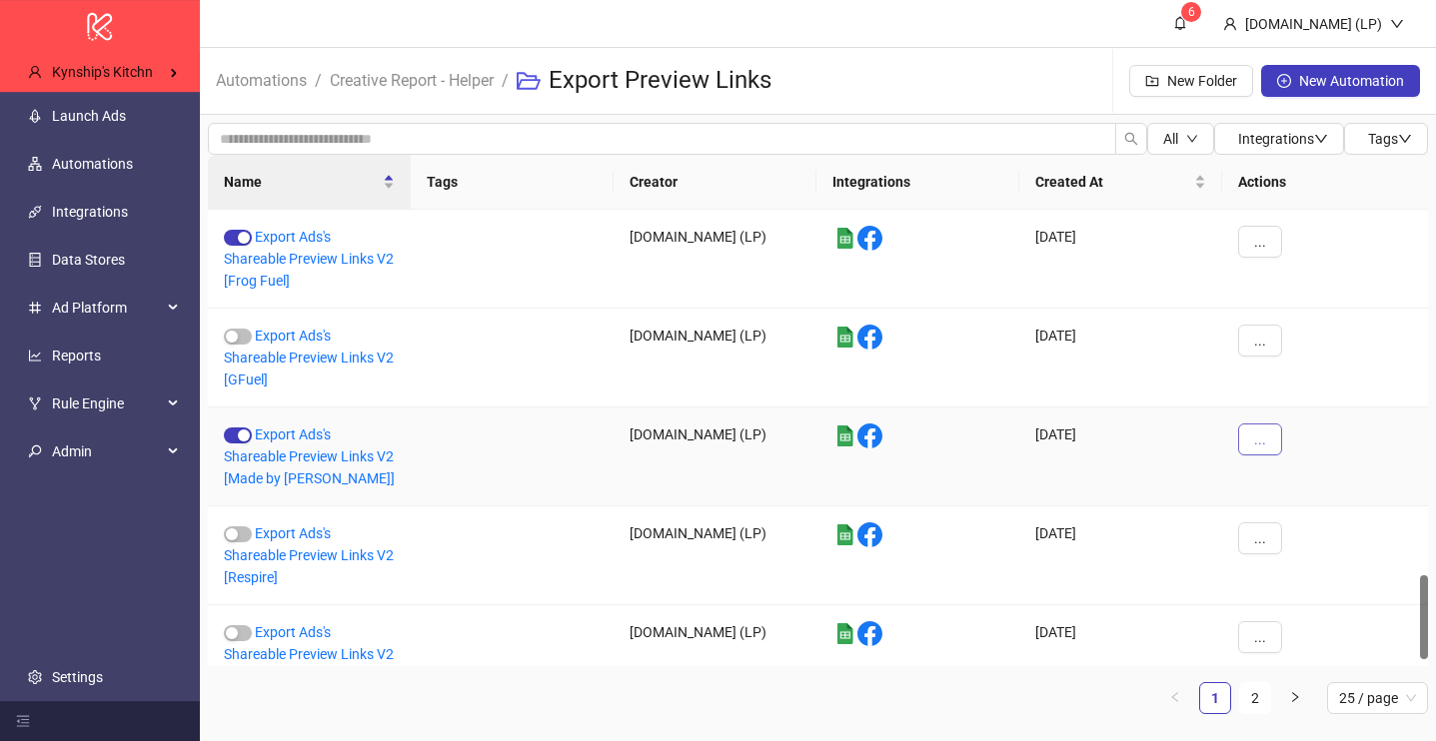
click at [1259, 446] on span "..." at bounding box center [1260, 440] width 12 height 16
click at [1273, 602] on li "Duplicate" at bounding box center [1294, 608] width 104 height 32
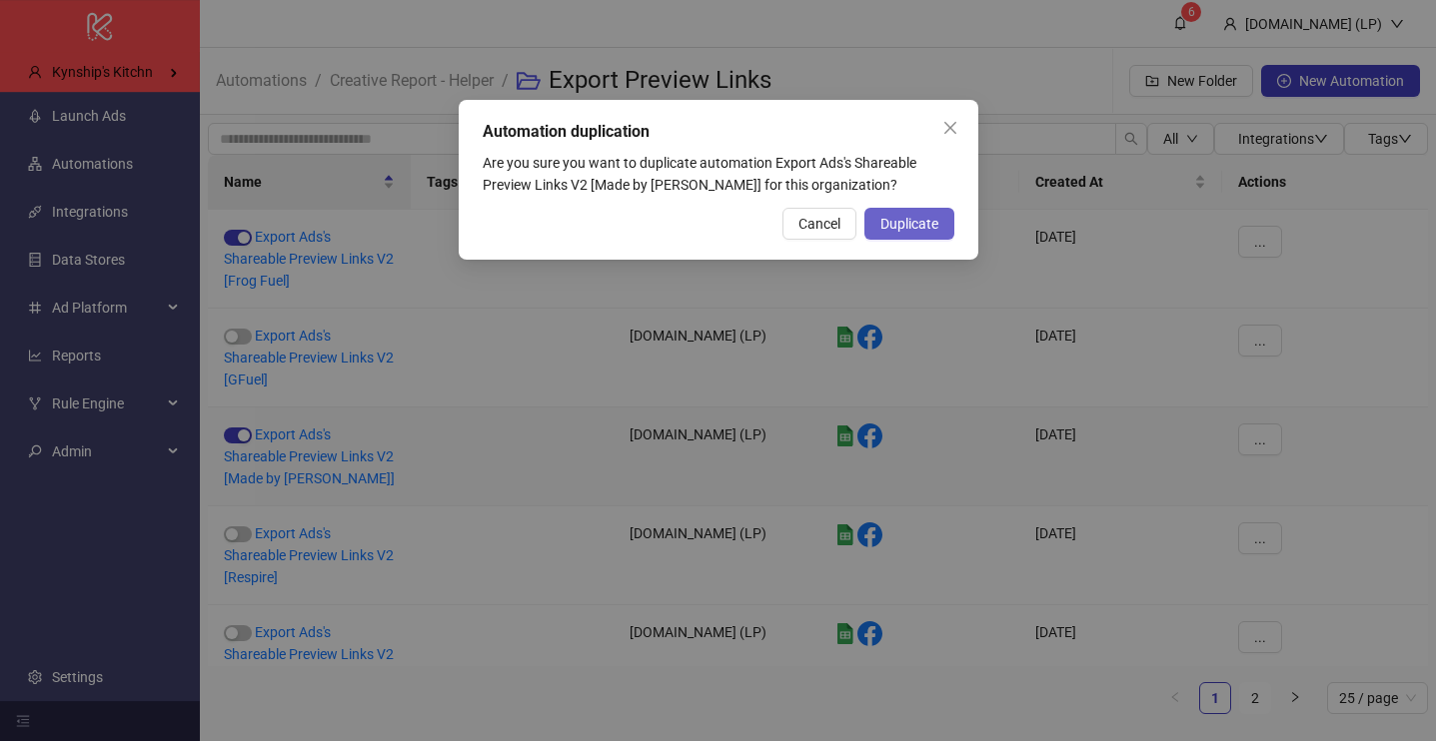
click at [907, 228] on span "Duplicate" at bounding box center [909, 224] width 58 height 16
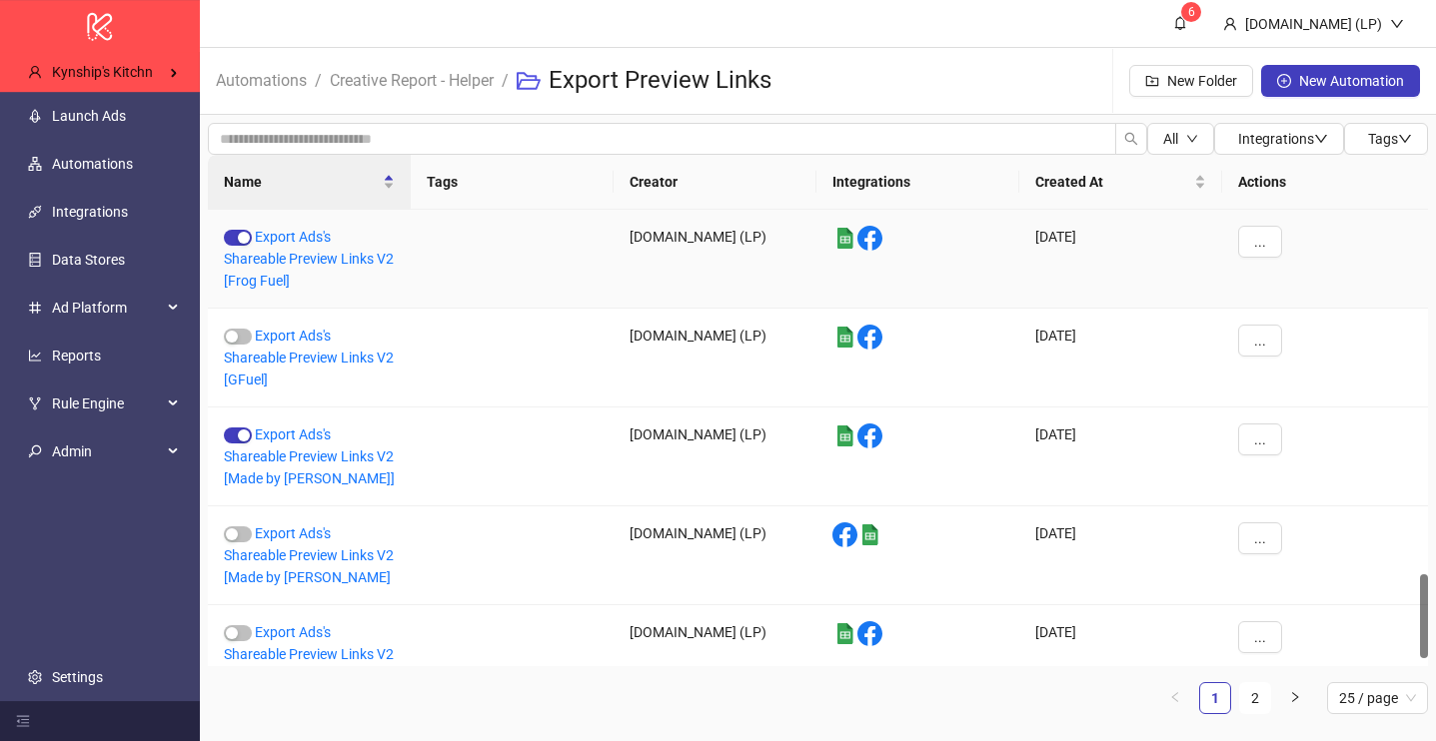
scroll to position [1972, 0]
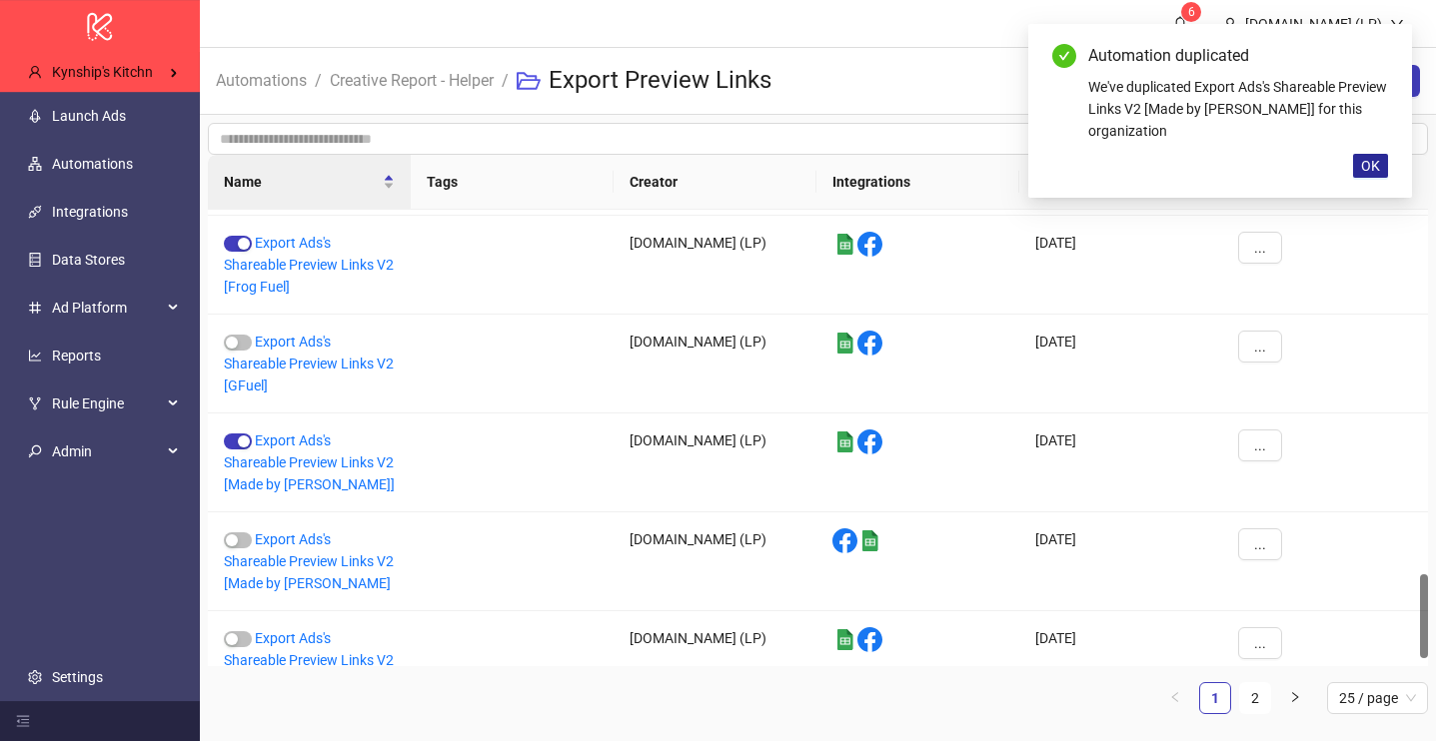
click at [1384, 177] on button "OK" at bounding box center [1370, 166] width 35 height 24
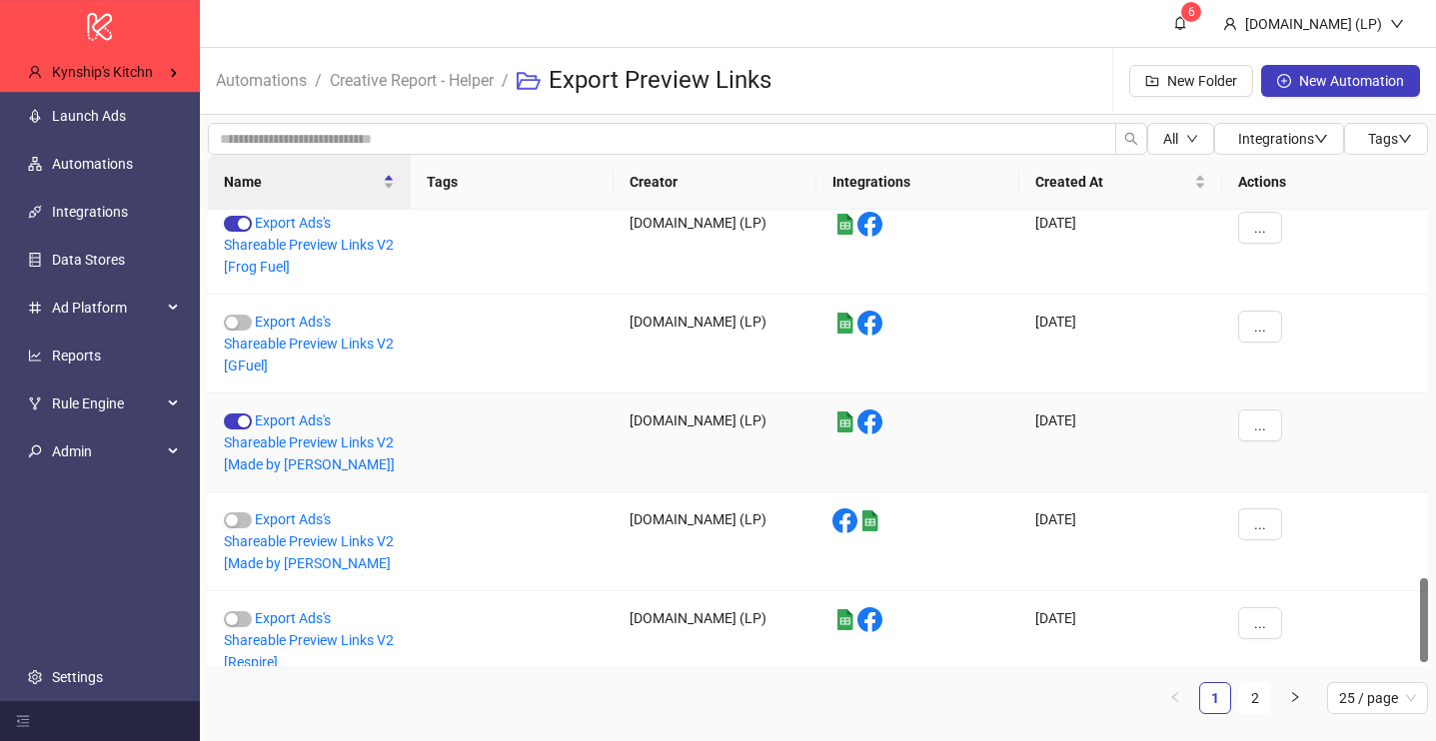
scroll to position [2016, 0]
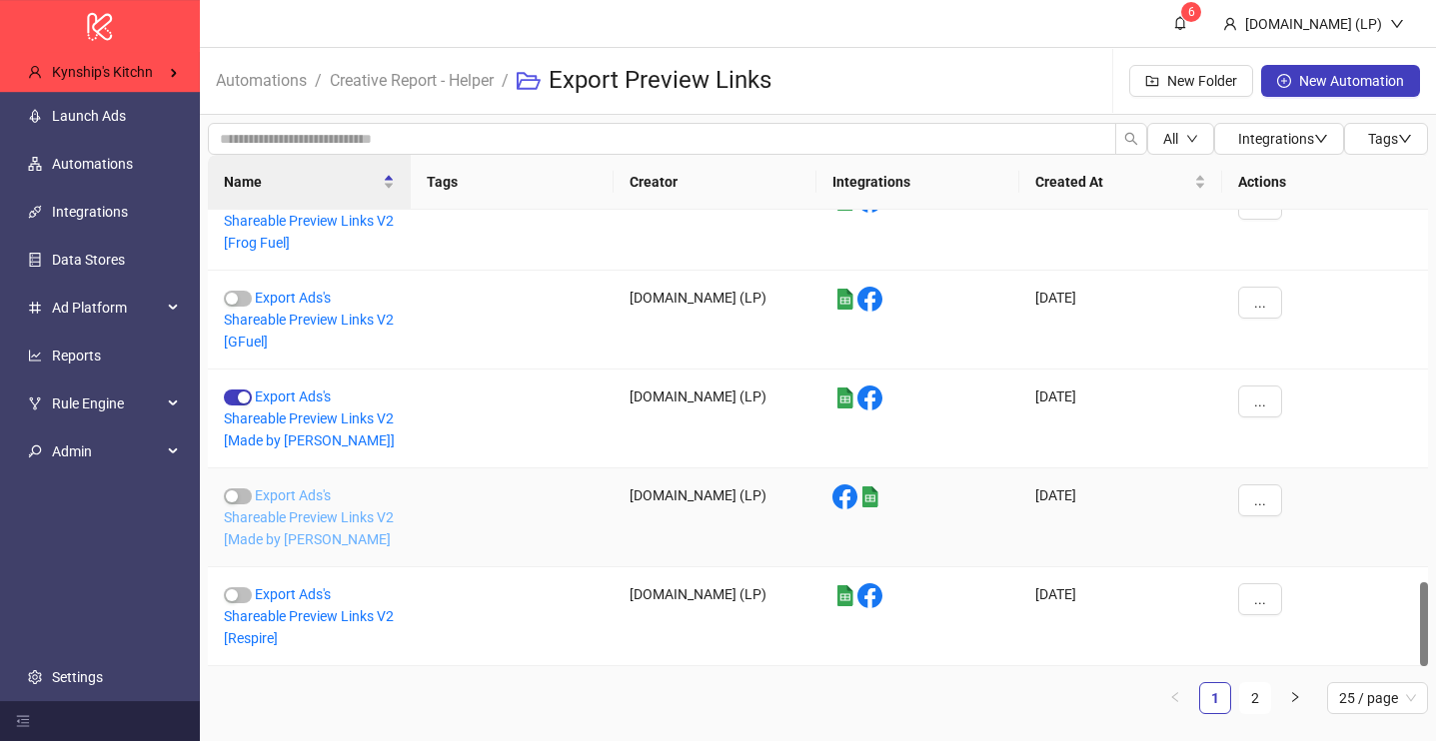
click at [329, 544] on link "Export Ads's Shareable Preview Links V2 [Made by Mary] Copy" at bounding box center [309, 518] width 170 height 60
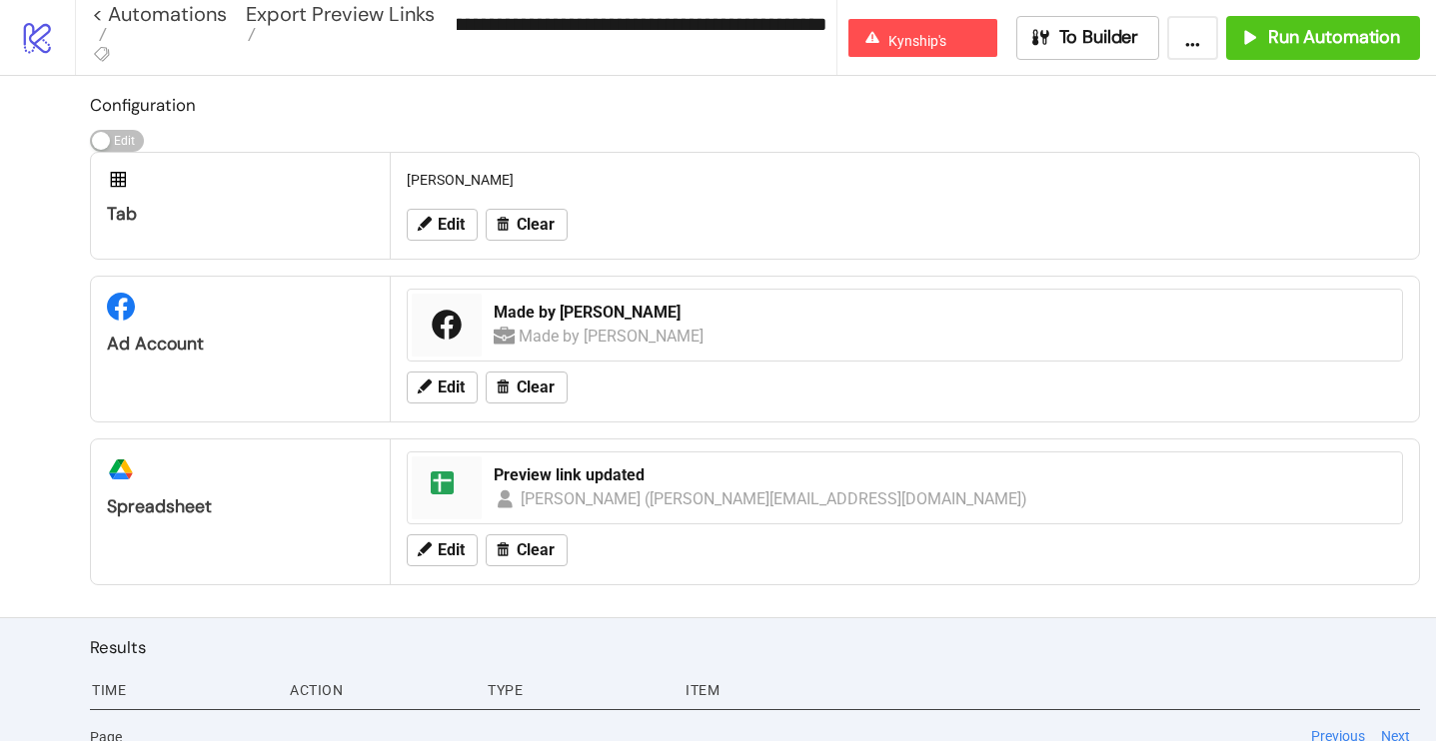
scroll to position [0, 201]
drag, startPoint x: 639, startPoint y: 21, endPoint x: 838, endPoint y: 31, distance: 199.1
click at [836, 31] on input "**********" at bounding box center [642, 24] width 389 height 30
type input "**********"
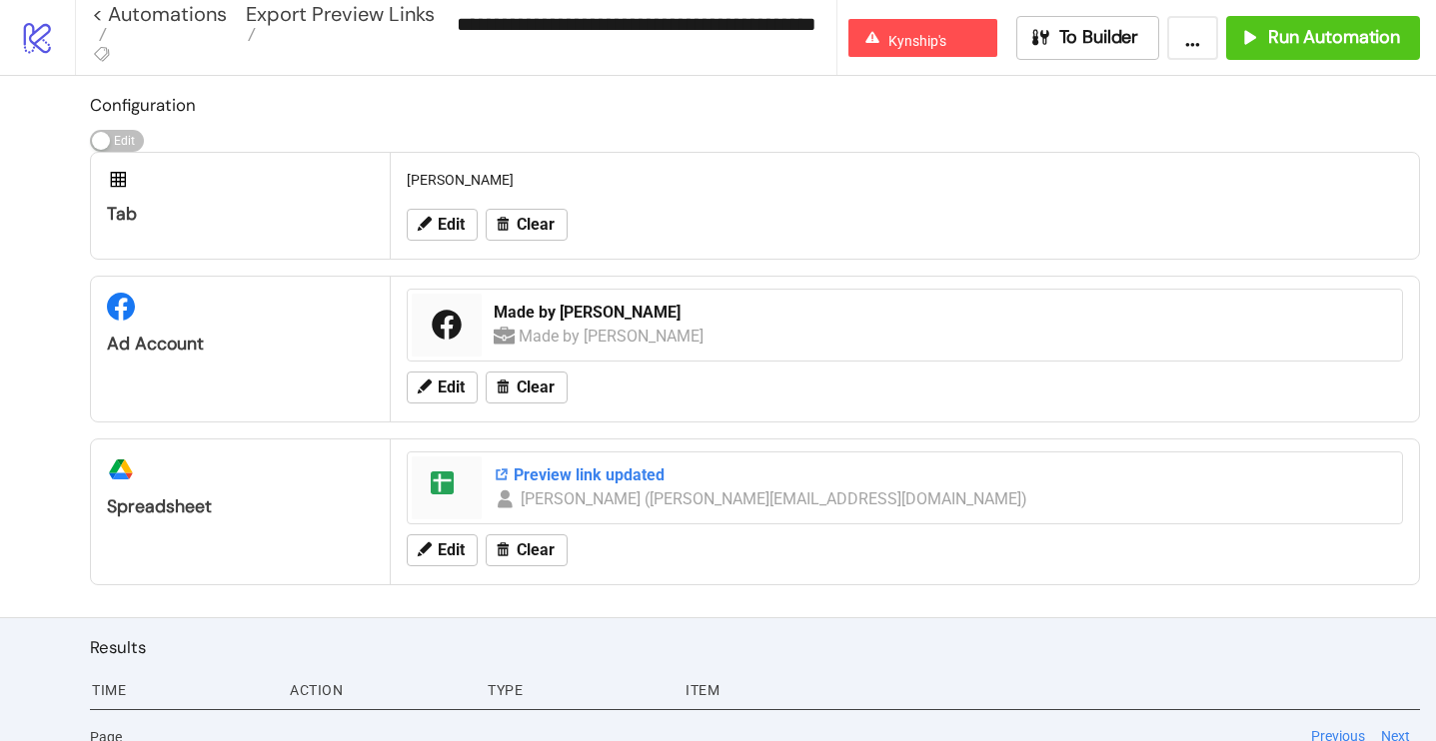
click at [592, 473] on div "Preview link updated" at bounding box center [942, 476] width 896 height 22
click at [451, 223] on span "Edit" at bounding box center [451, 225] width 27 height 18
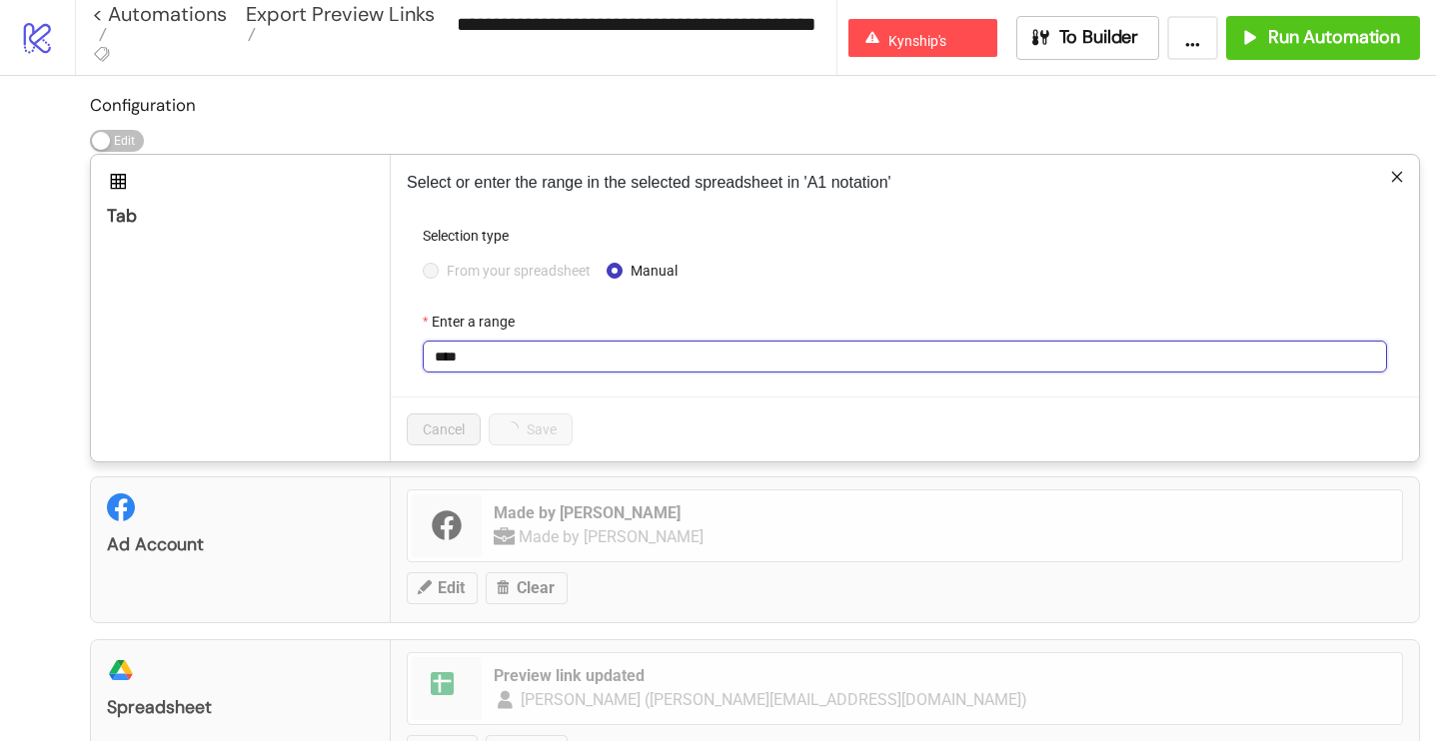
click at [455, 365] on input "****" at bounding box center [905, 357] width 964 height 32
type input "***"
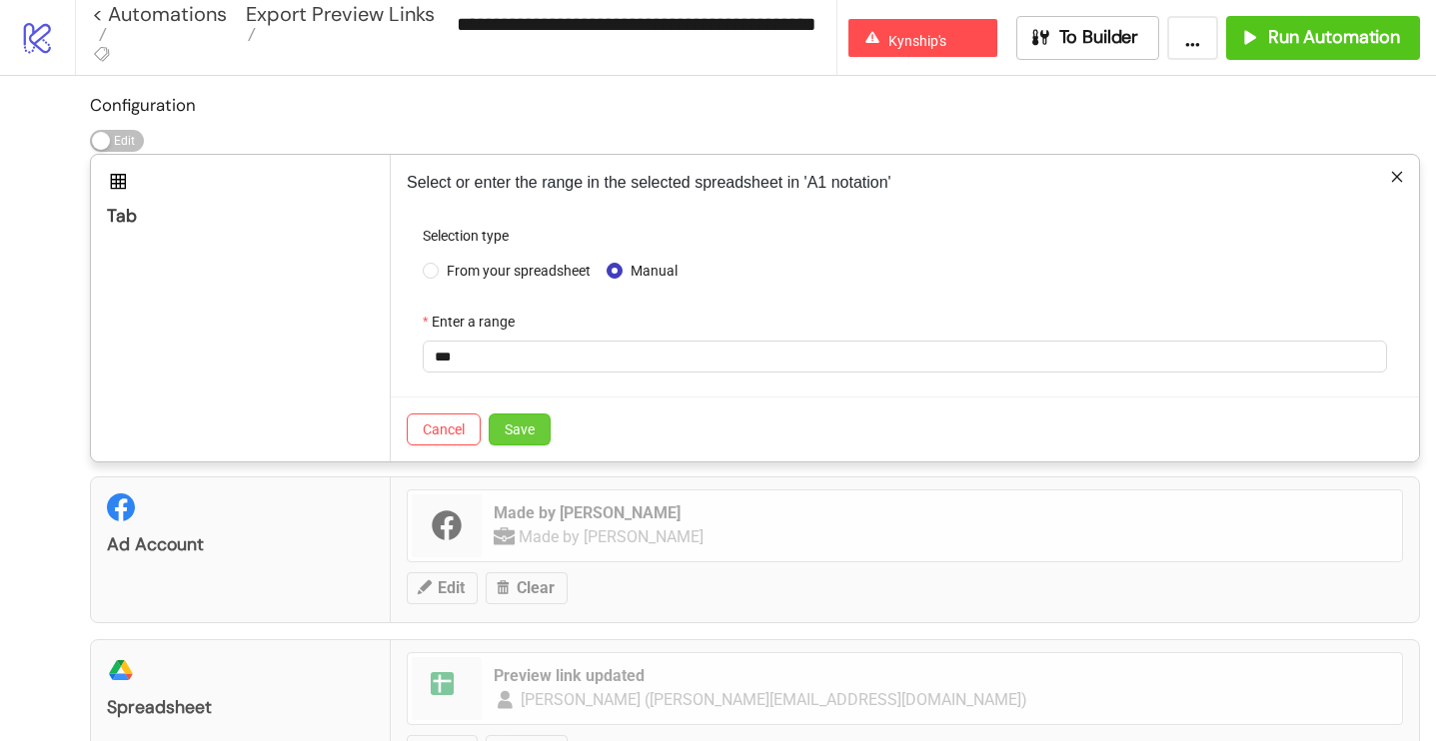
click at [516, 422] on span "Save" at bounding box center [520, 430] width 30 height 16
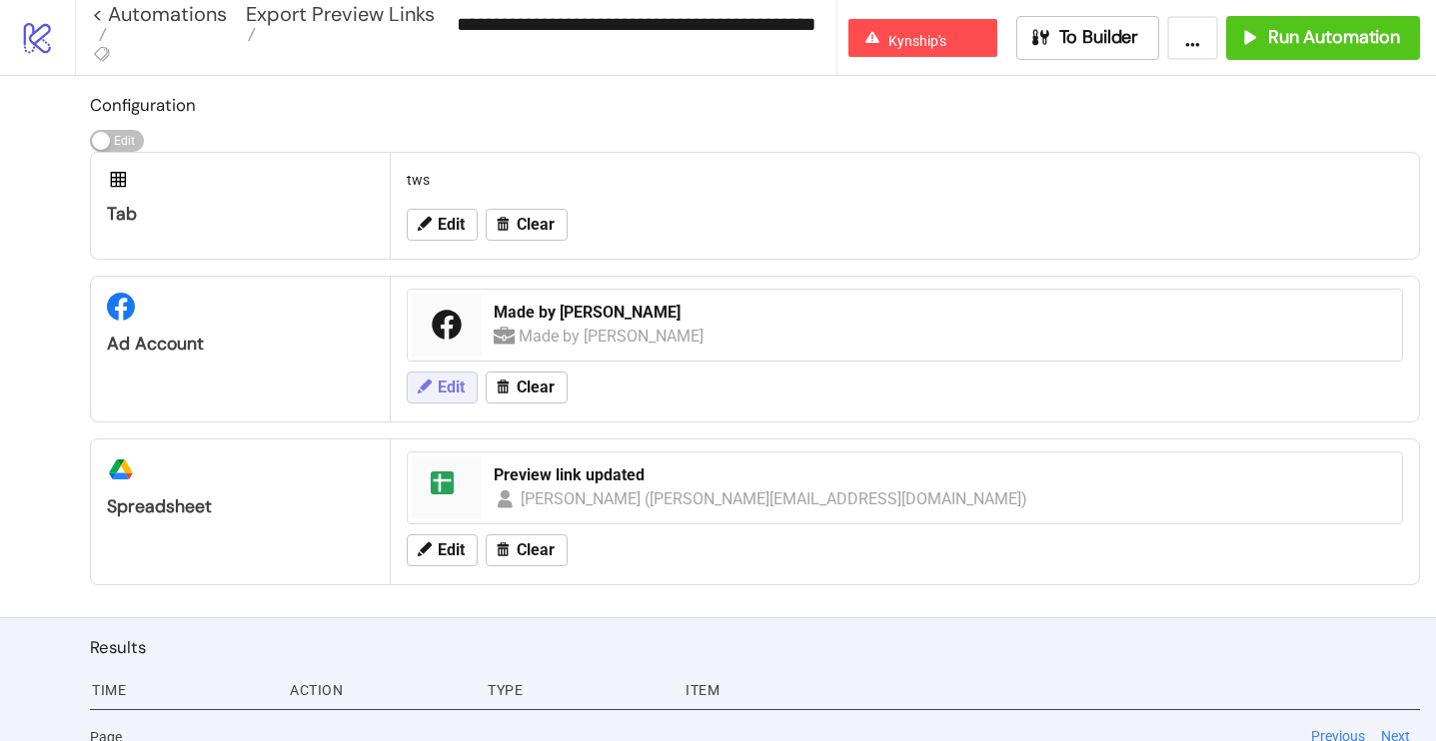
click at [421, 399] on button "Edit" at bounding box center [442, 388] width 71 height 32
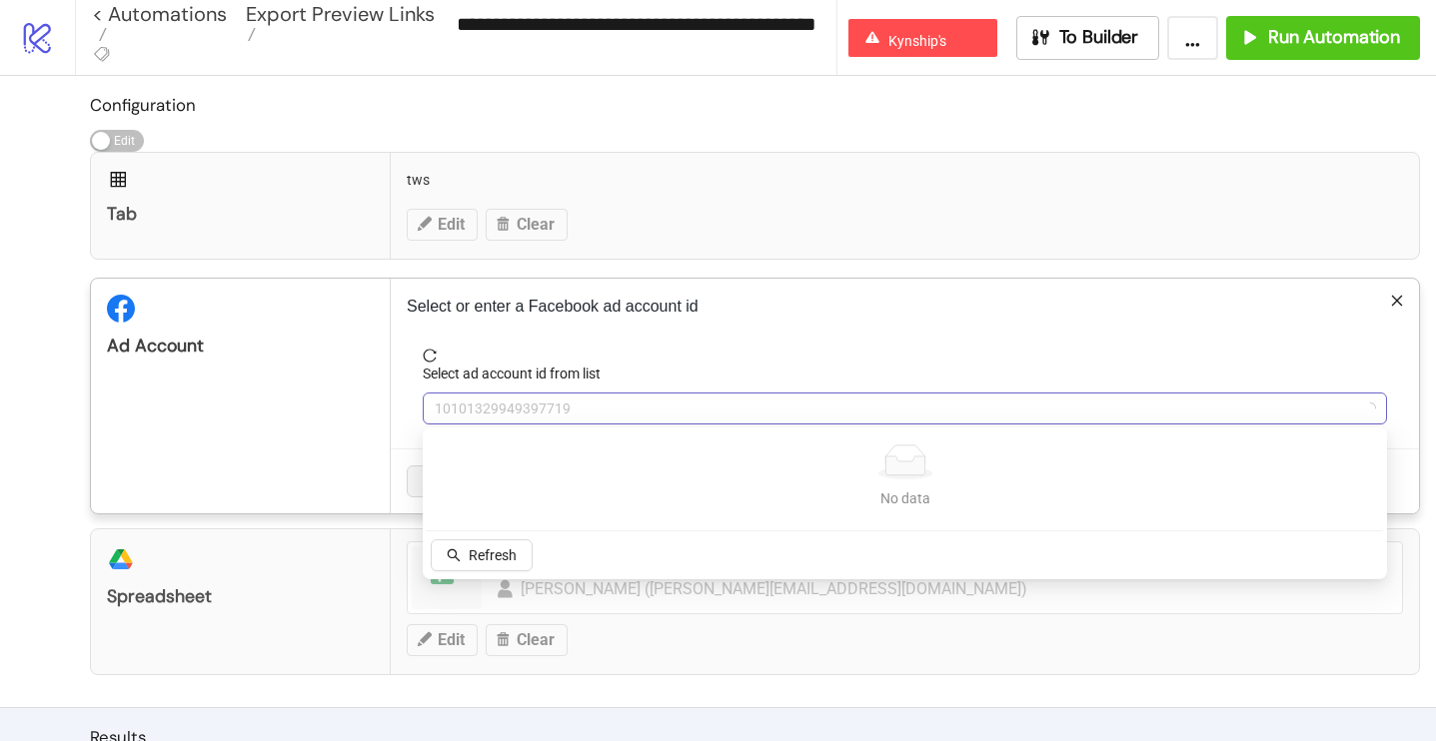
click at [482, 406] on span "10101329949397719" at bounding box center [905, 409] width 940 height 30
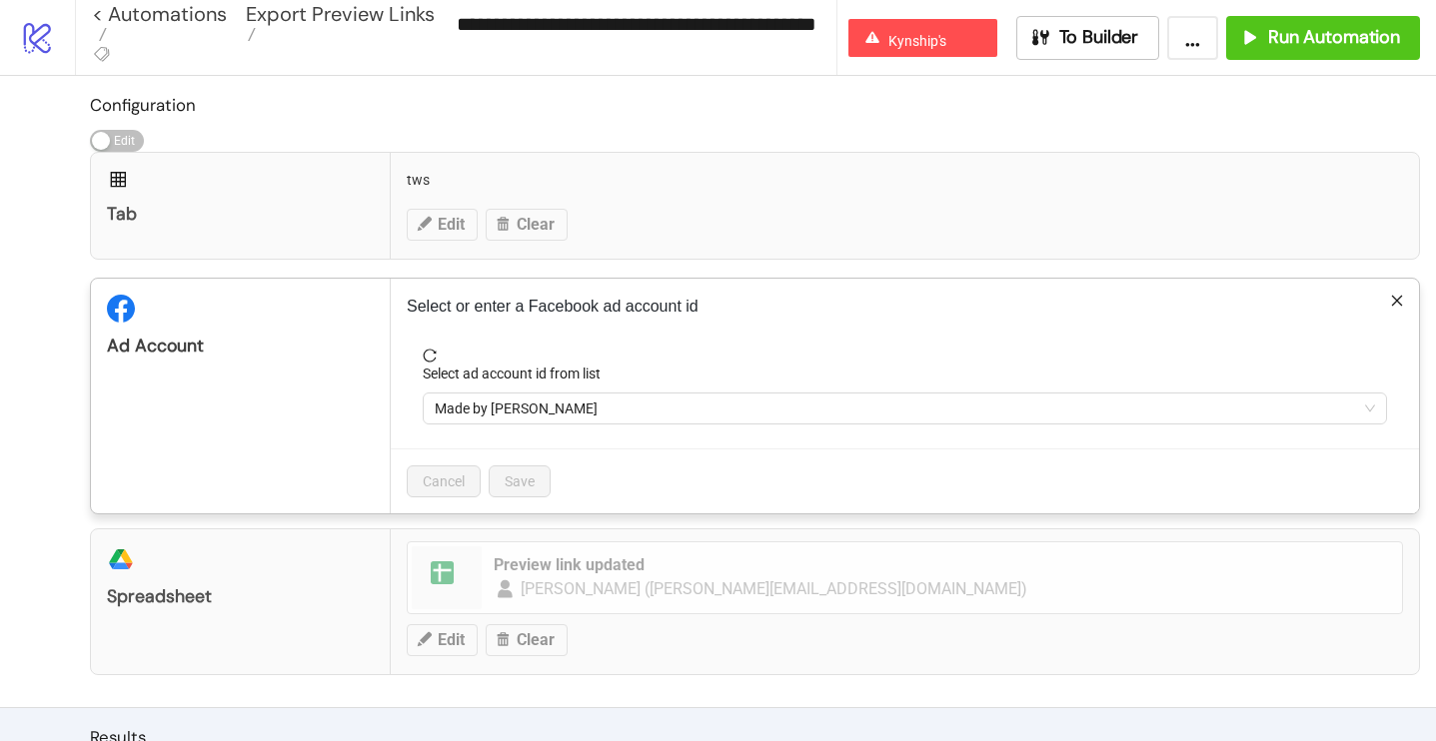
click at [482, 406] on span "Made by Mary" at bounding box center [905, 409] width 940 height 30
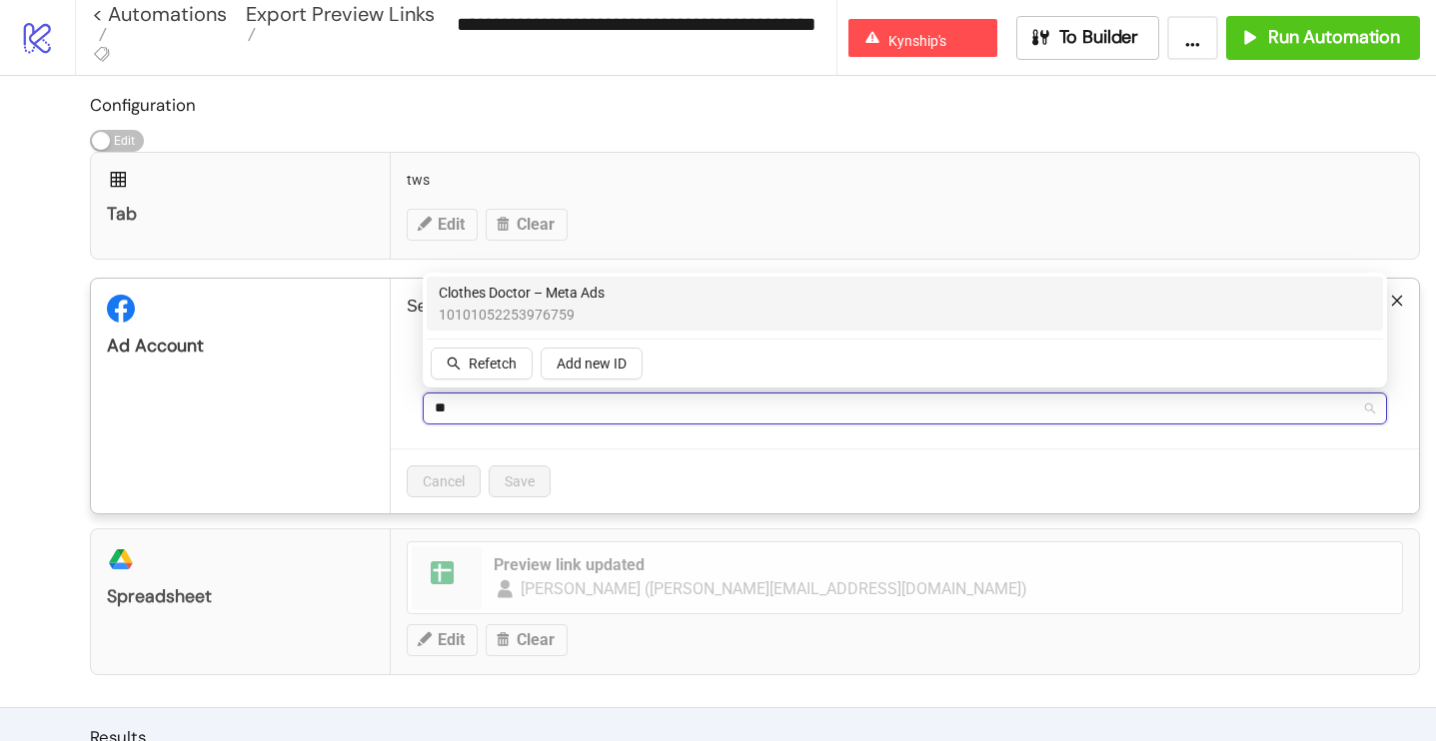
type input "*"
type input "**"
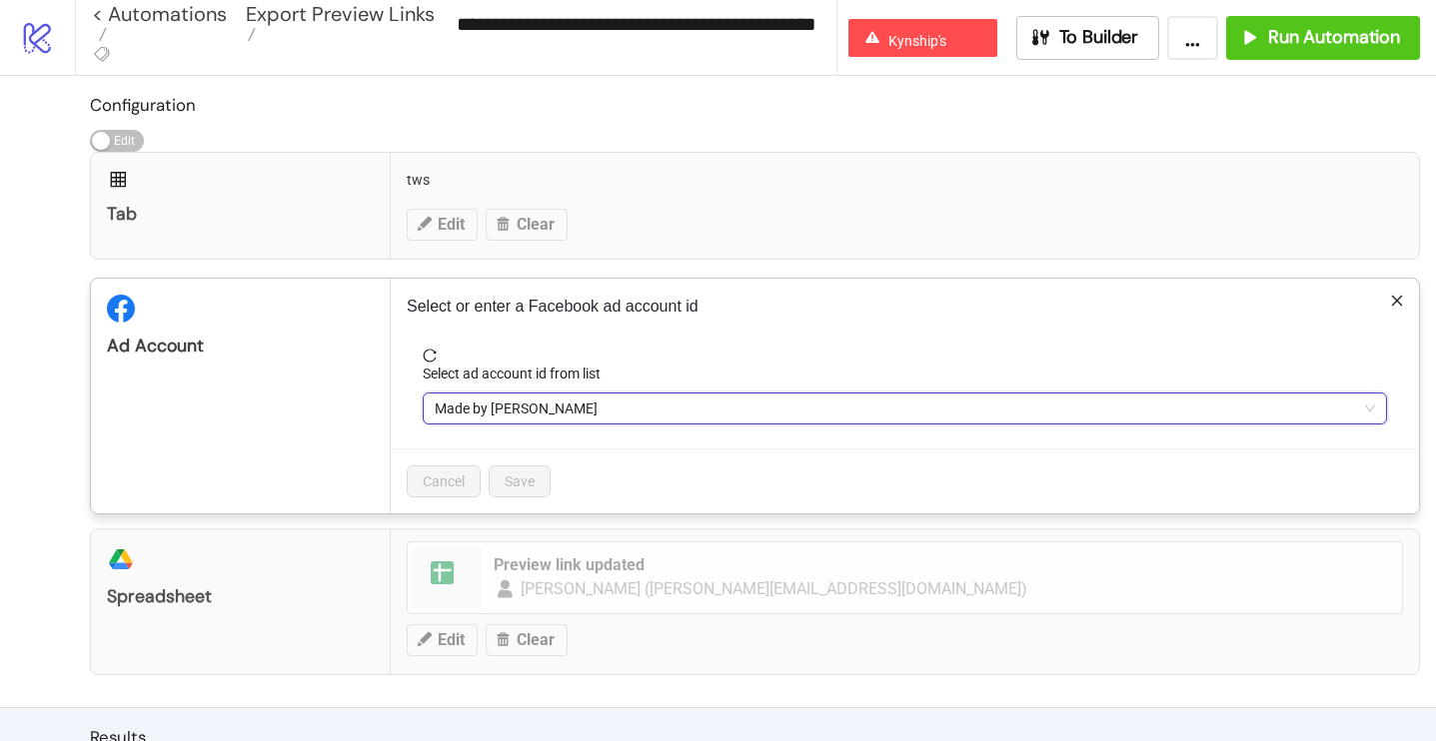
click at [542, 402] on span "Made by Mary" at bounding box center [905, 409] width 940 height 30
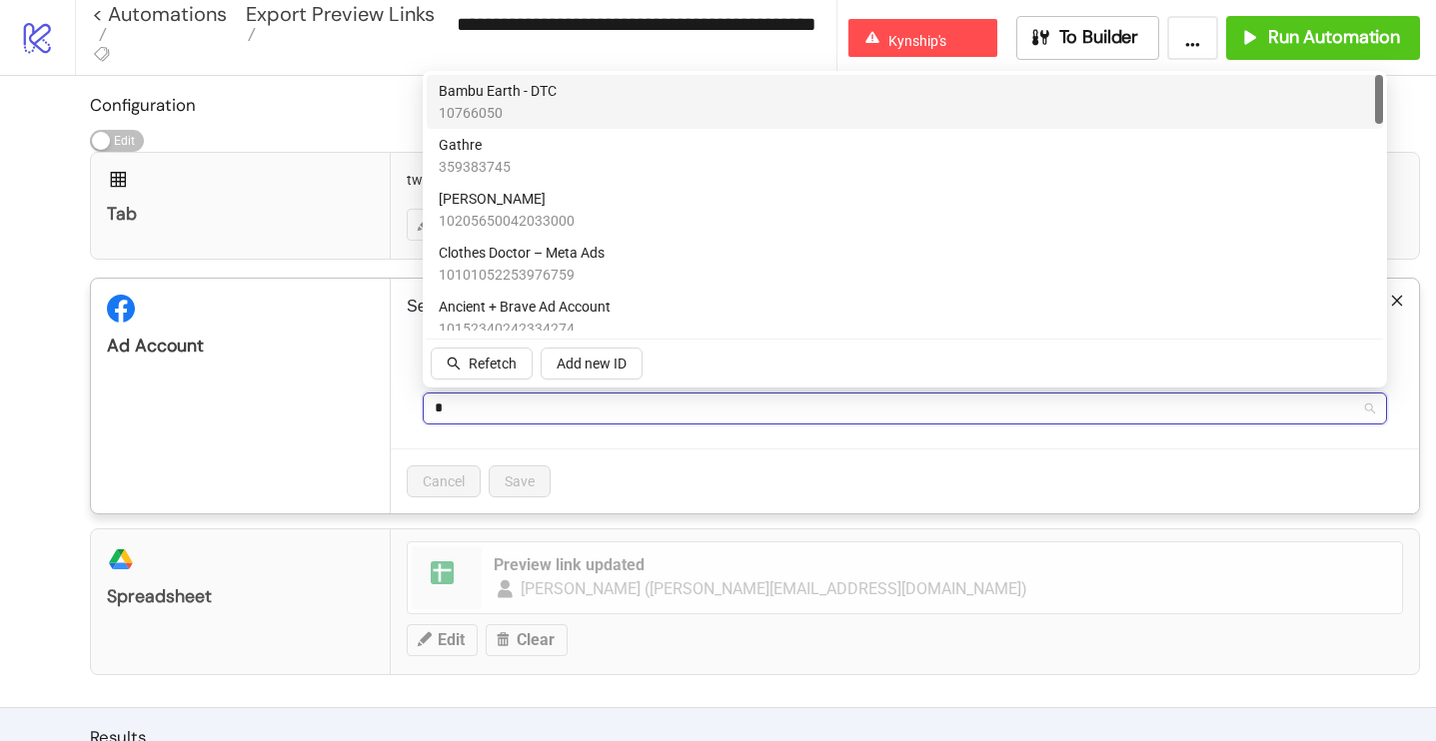
type input "**"
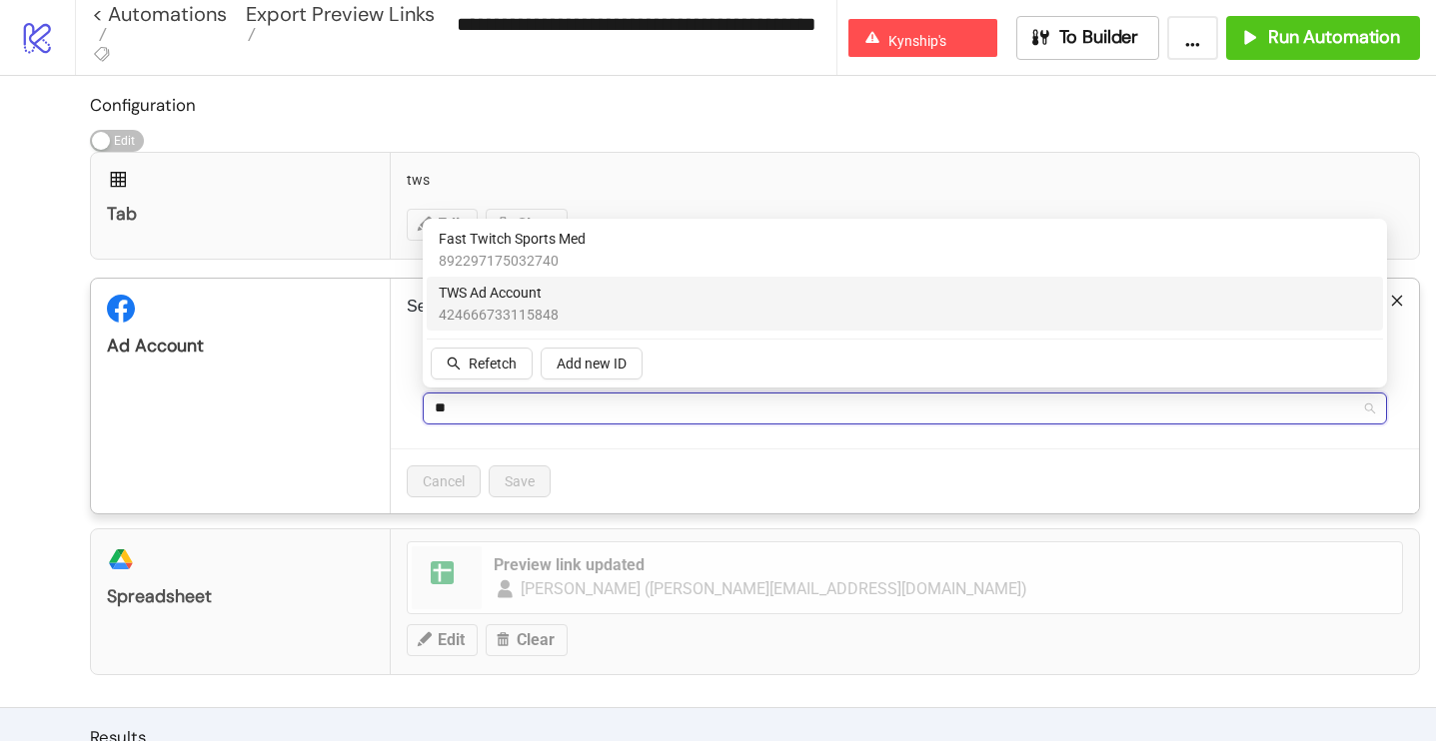
click at [506, 296] on span "TWS Ad Account" at bounding box center [499, 293] width 120 height 22
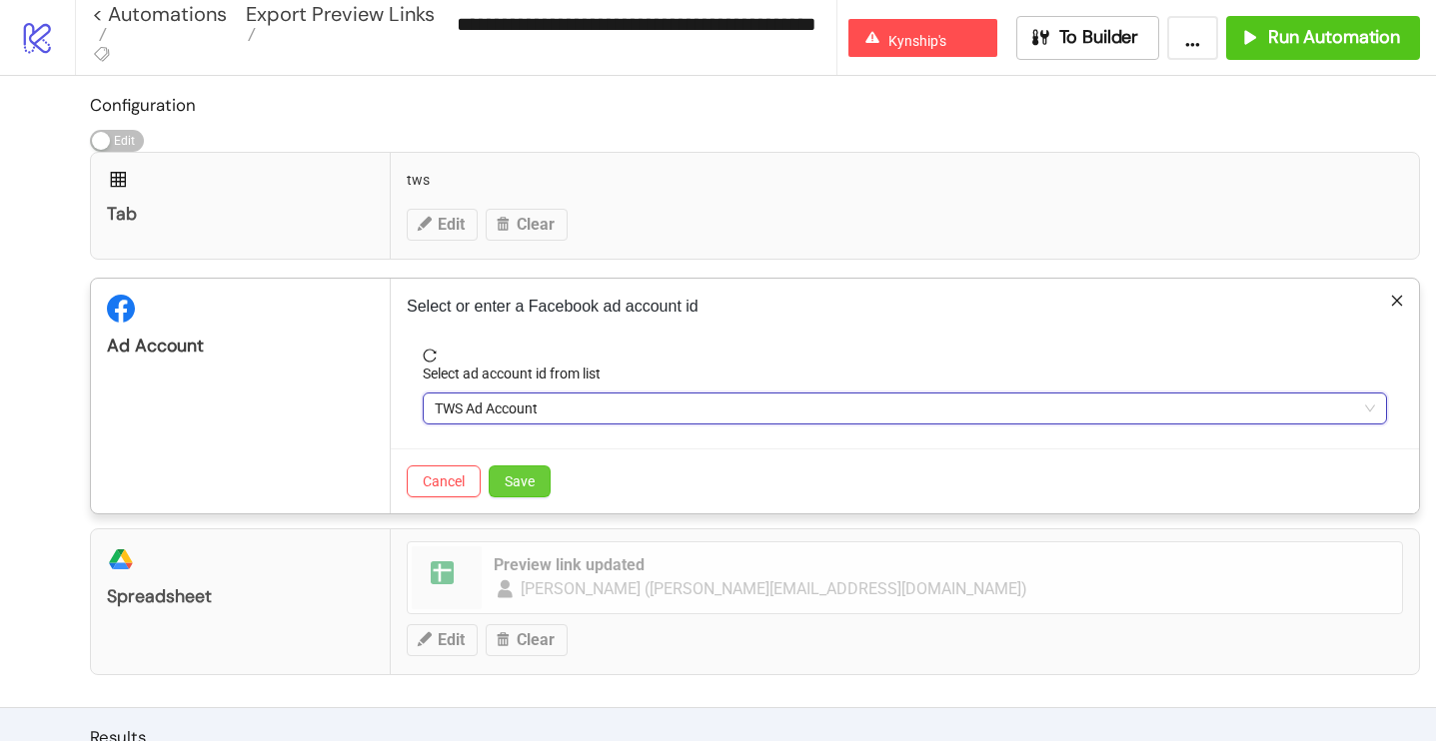
click at [525, 484] on span "Save" at bounding box center [520, 482] width 30 height 16
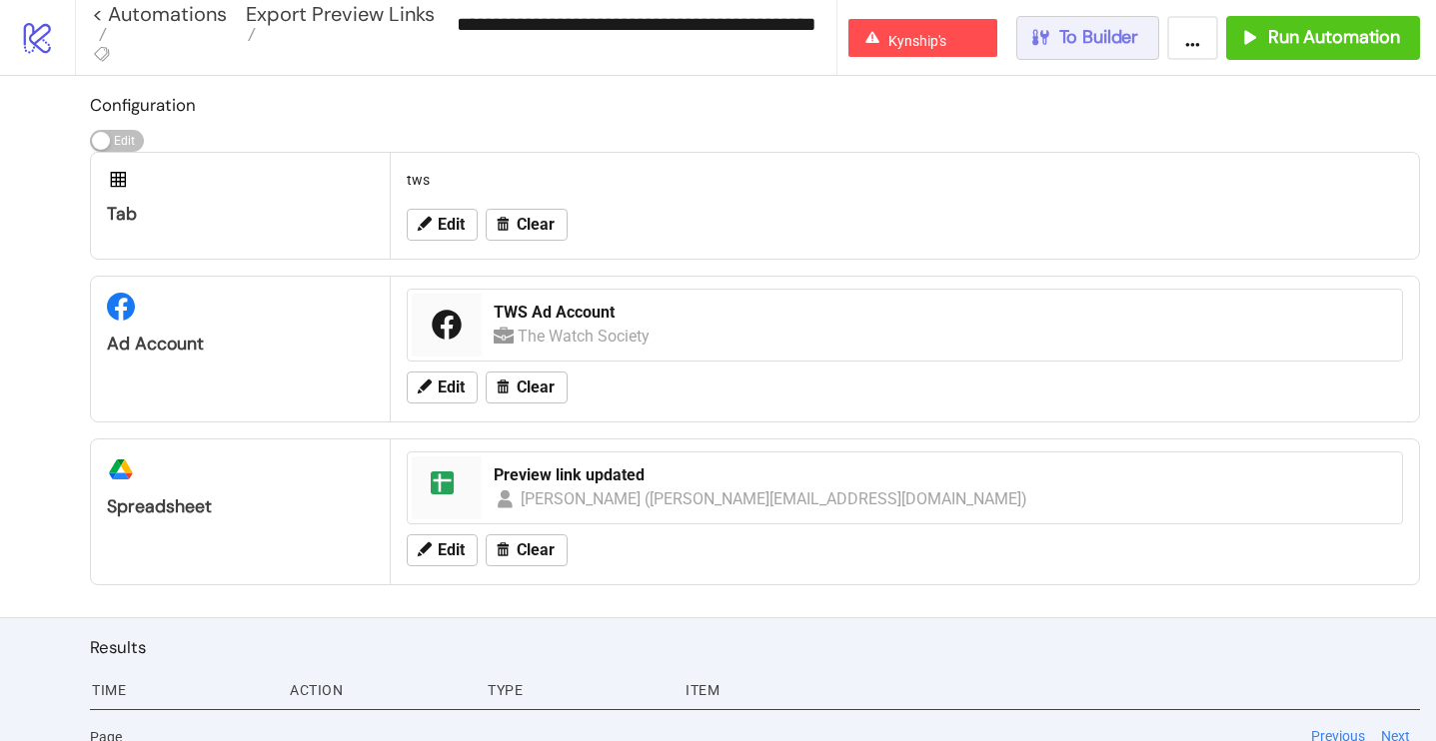
click at [1118, 53] on button "To Builder" at bounding box center [1088, 38] width 144 height 44
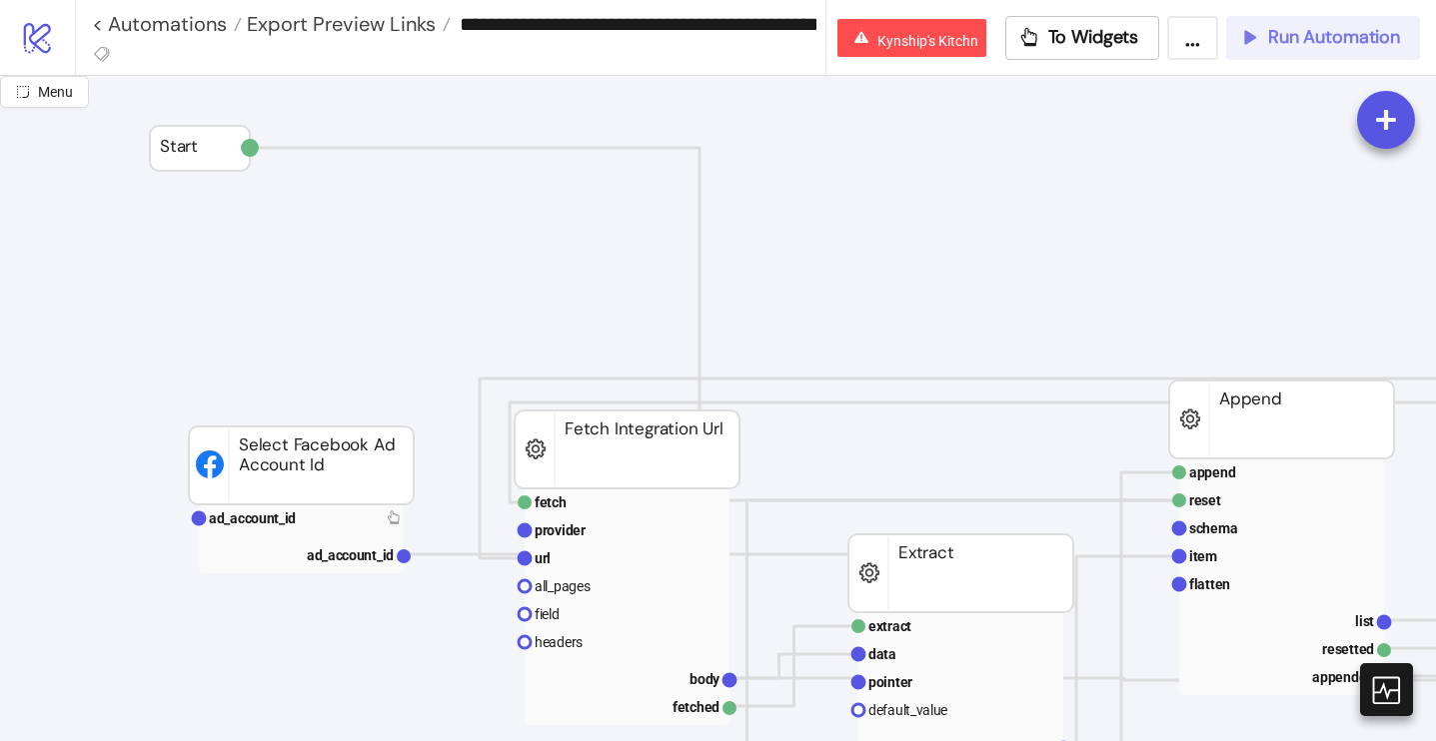
click at [1290, 44] on span "Run Automation" at bounding box center [1334, 37] width 132 height 23
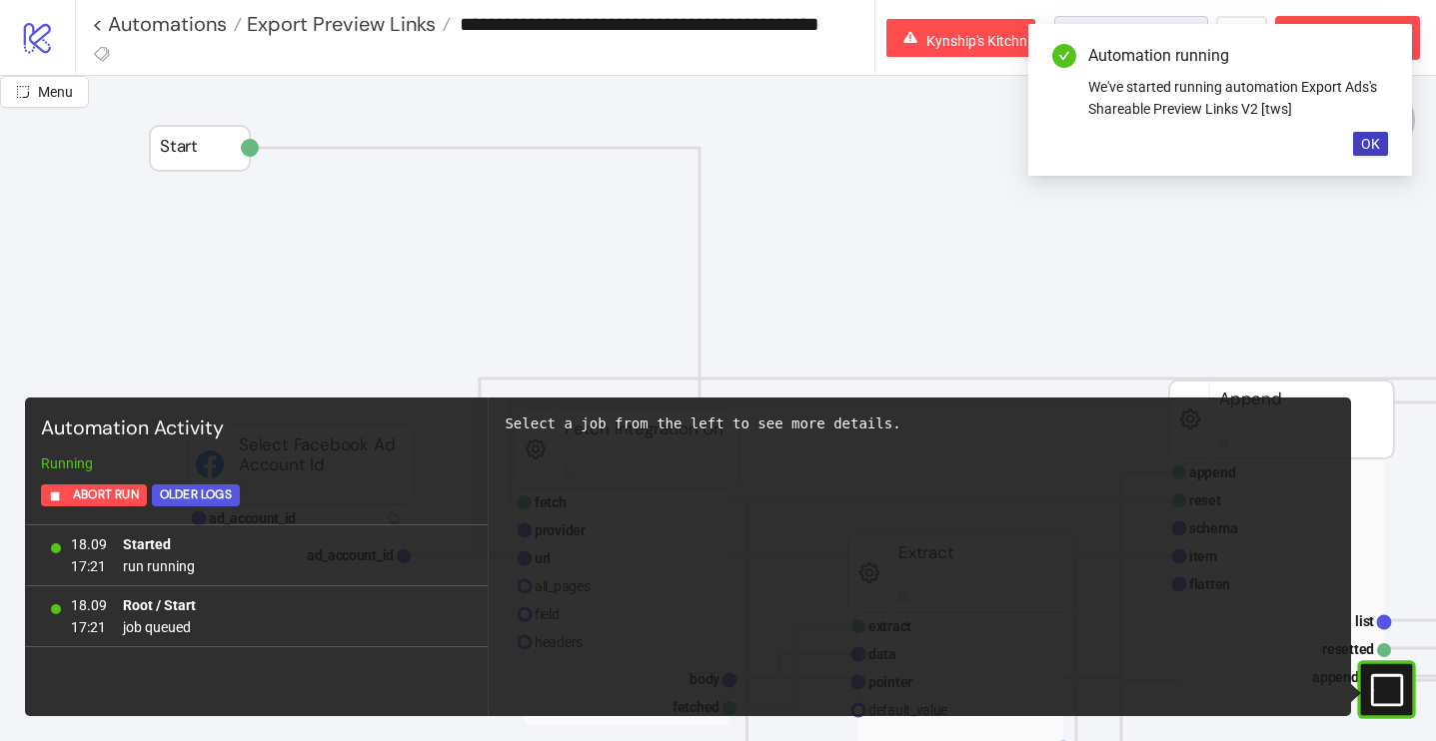
click at [1102, 44] on div "Automation running" at bounding box center [1238, 56] width 300 height 24
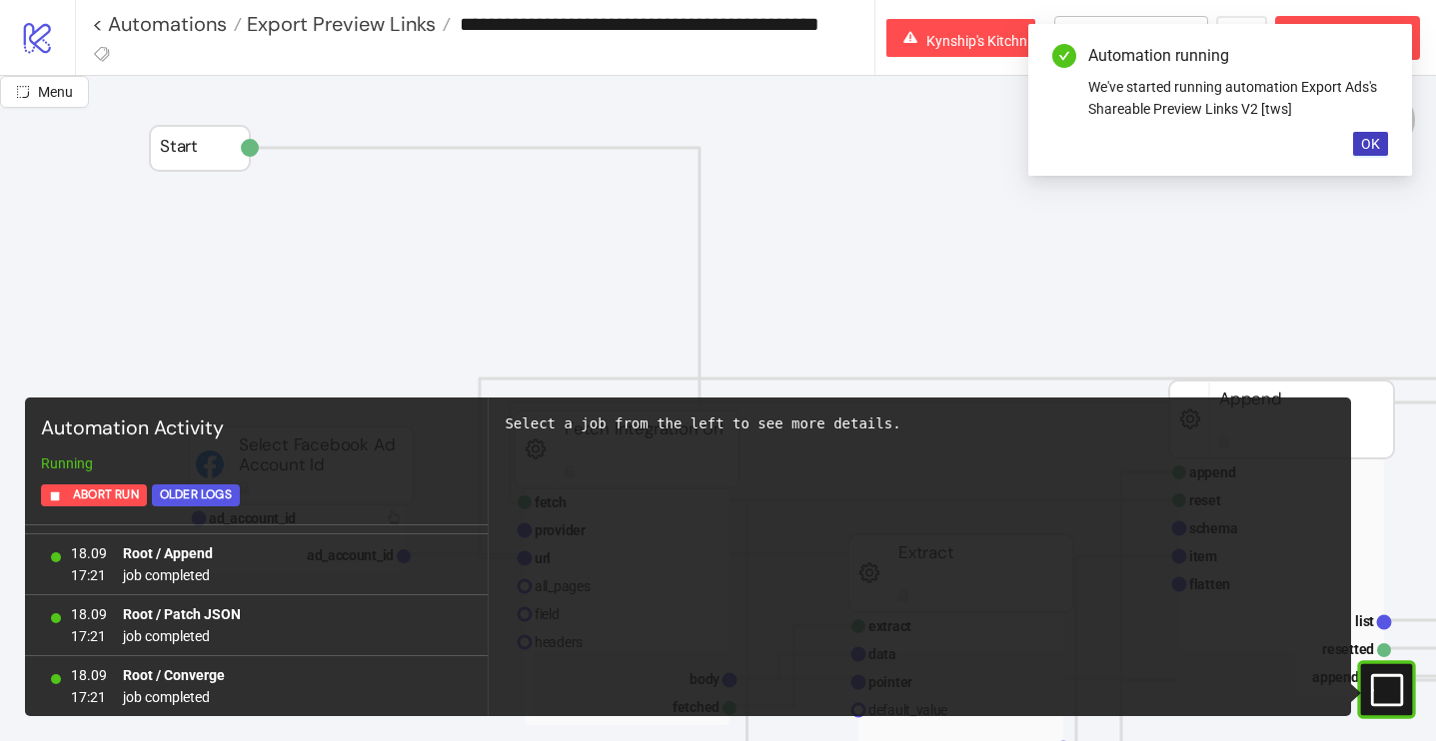
scroll to position [174, 0]
click at [1381, 134] on button "OK" at bounding box center [1370, 144] width 35 height 24
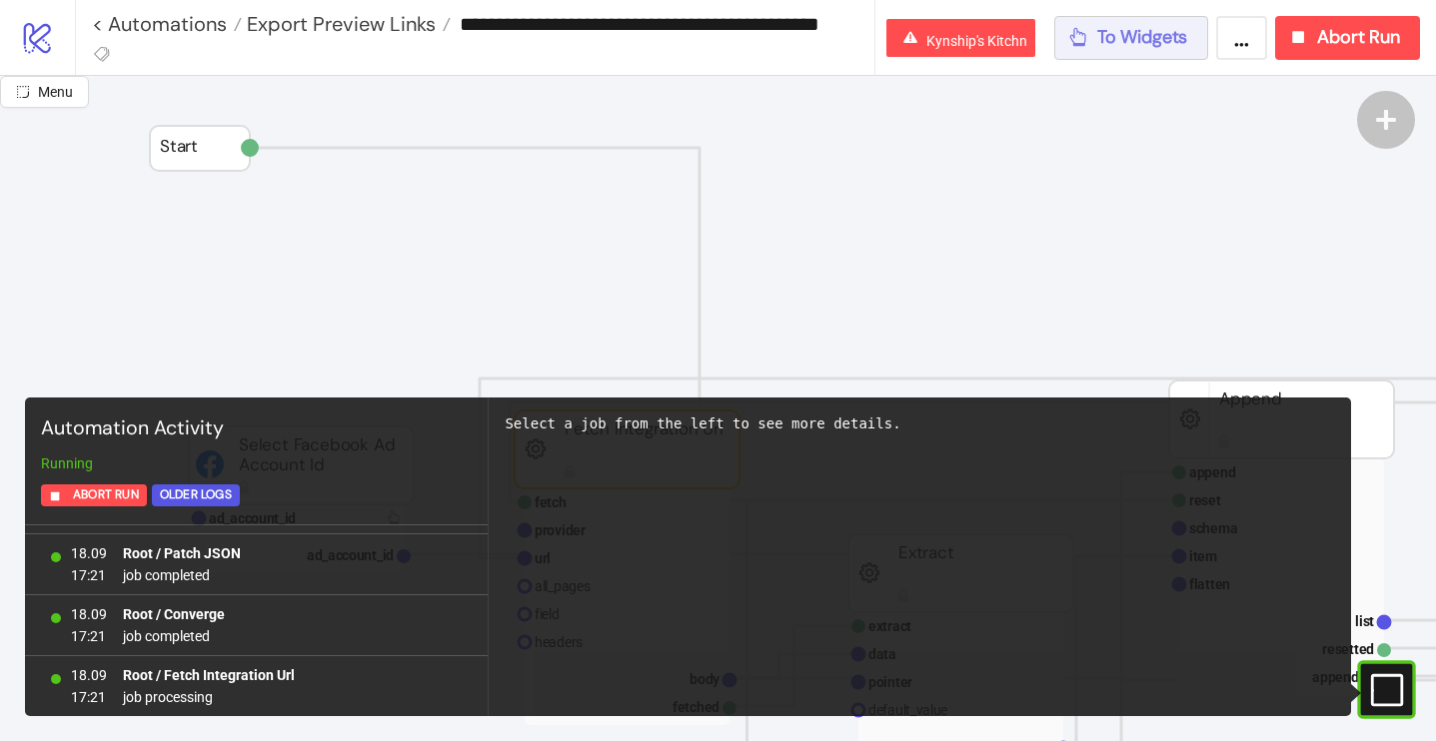
click at [1162, 50] on button "To Widgets" at bounding box center [1131, 38] width 155 height 44
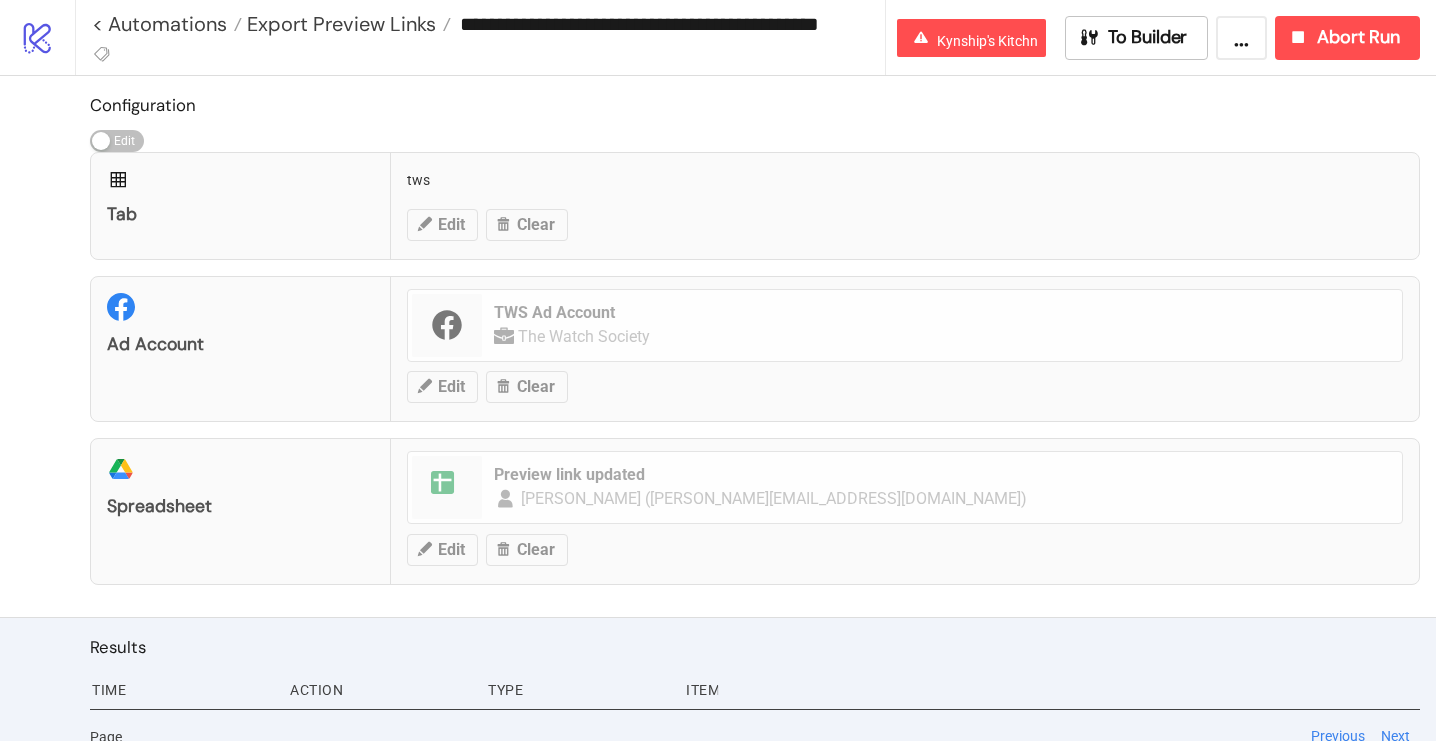
scroll to position [22, 0]
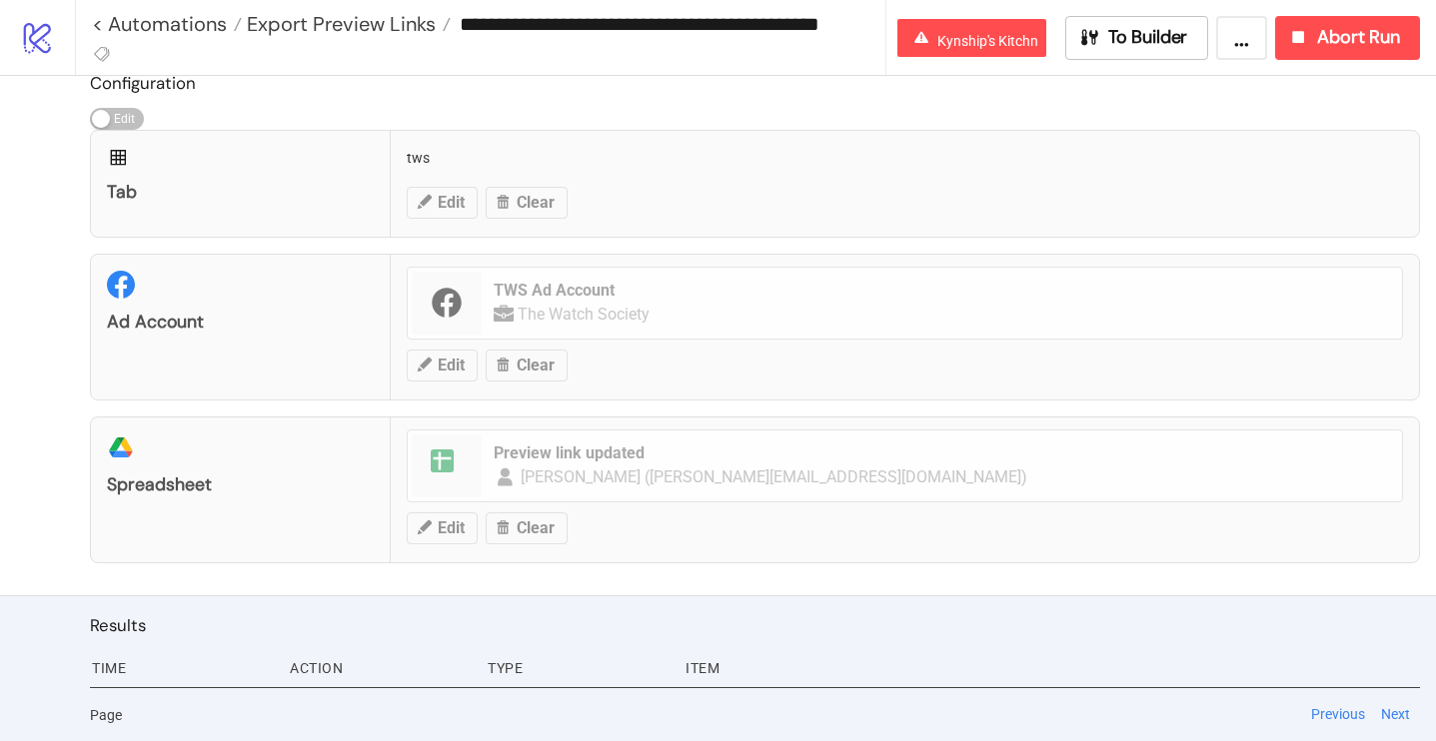
click at [41, 48] on icon at bounding box center [37, 38] width 27 height 31
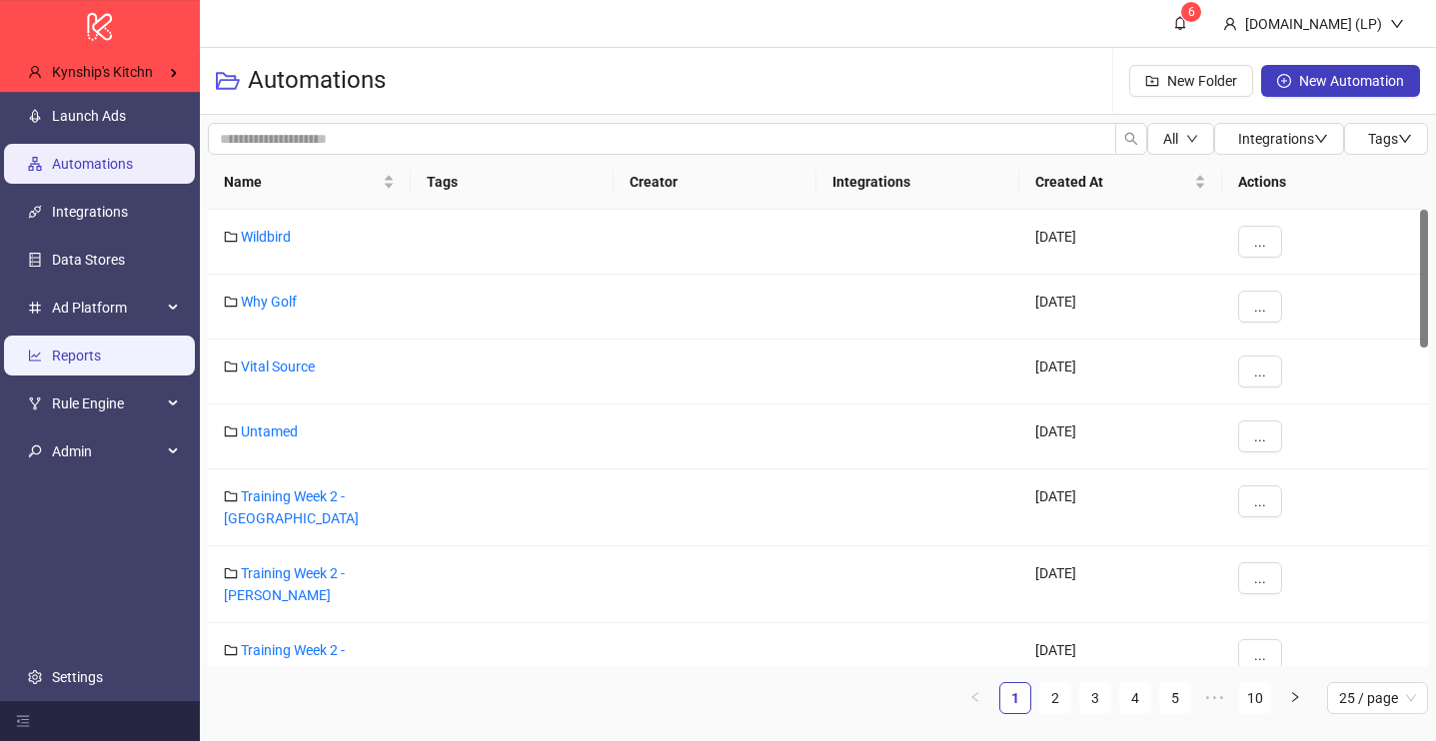
click at [101, 348] on link "Reports" at bounding box center [76, 356] width 49 height 16
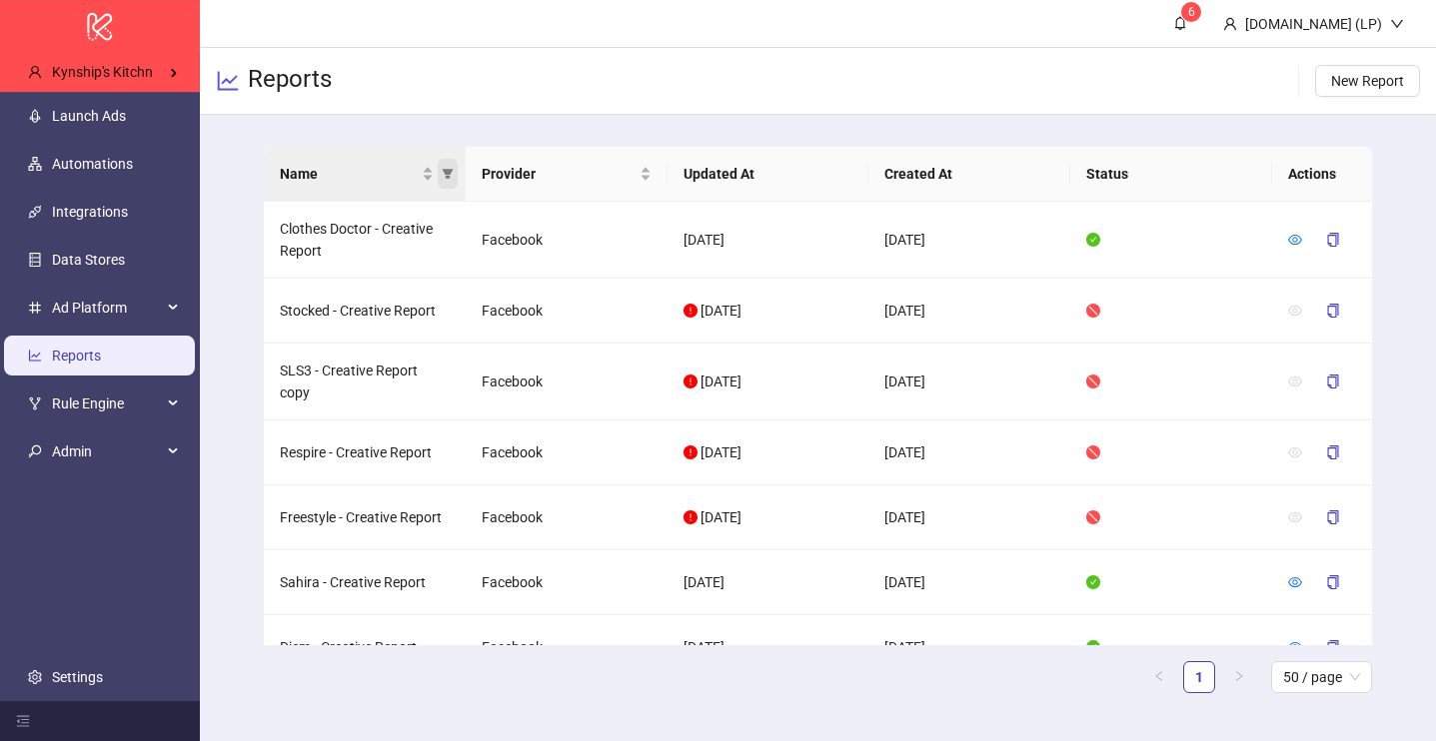
click at [449, 178] on icon "filter" at bounding box center [448, 174] width 12 height 12
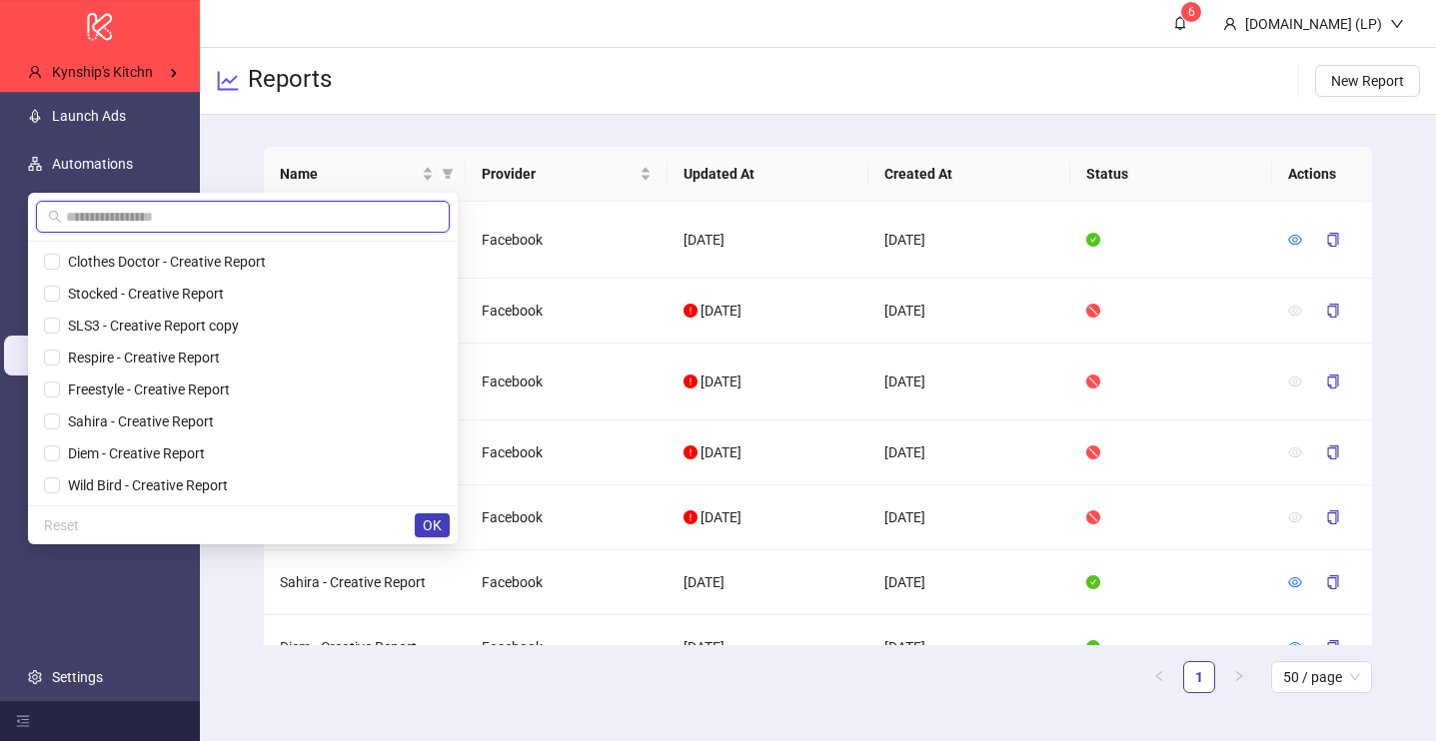
click at [330, 209] on input "text" at bounding box center [252, 217] width 372 height 22
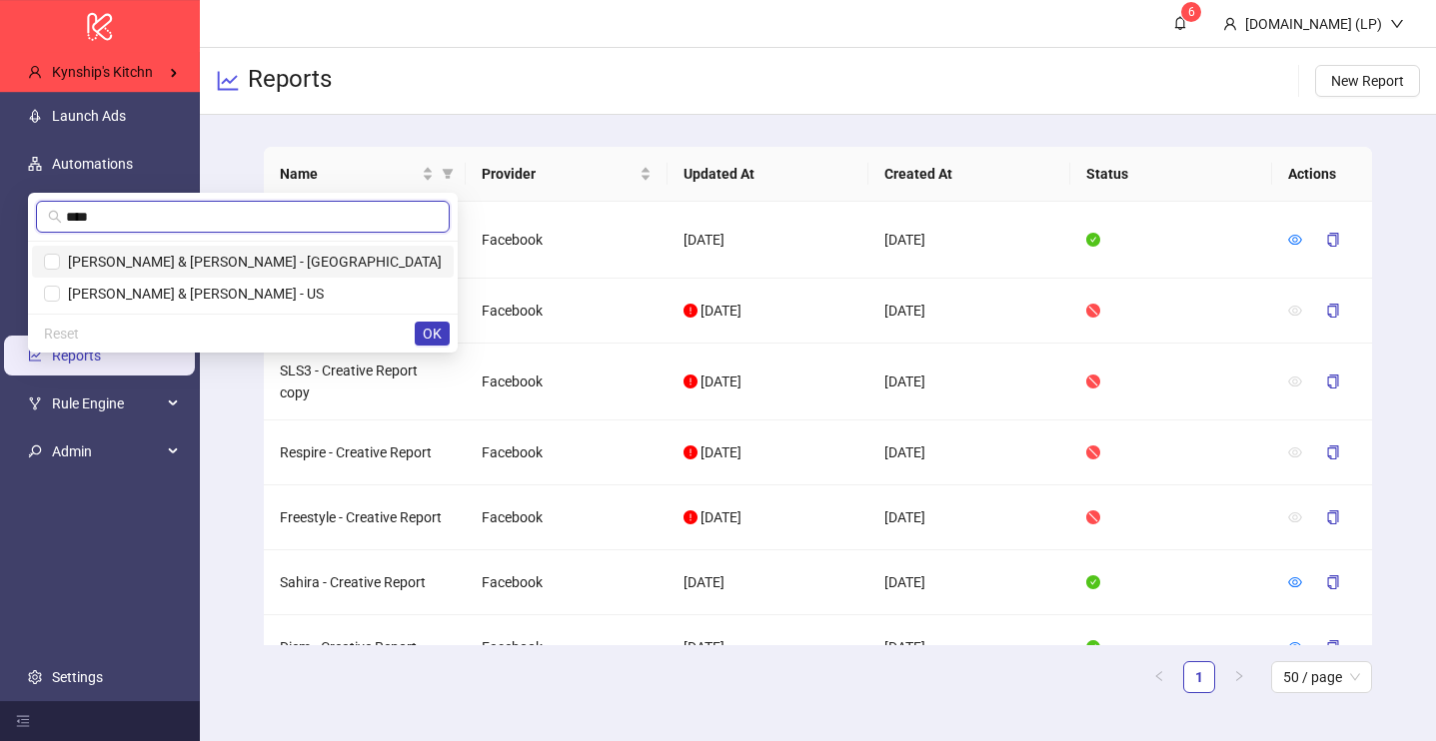
type input "****"
click at [317, 261] on span "Purdy & Figg - UK" at bounding box center [251, 262] width 382 height 16
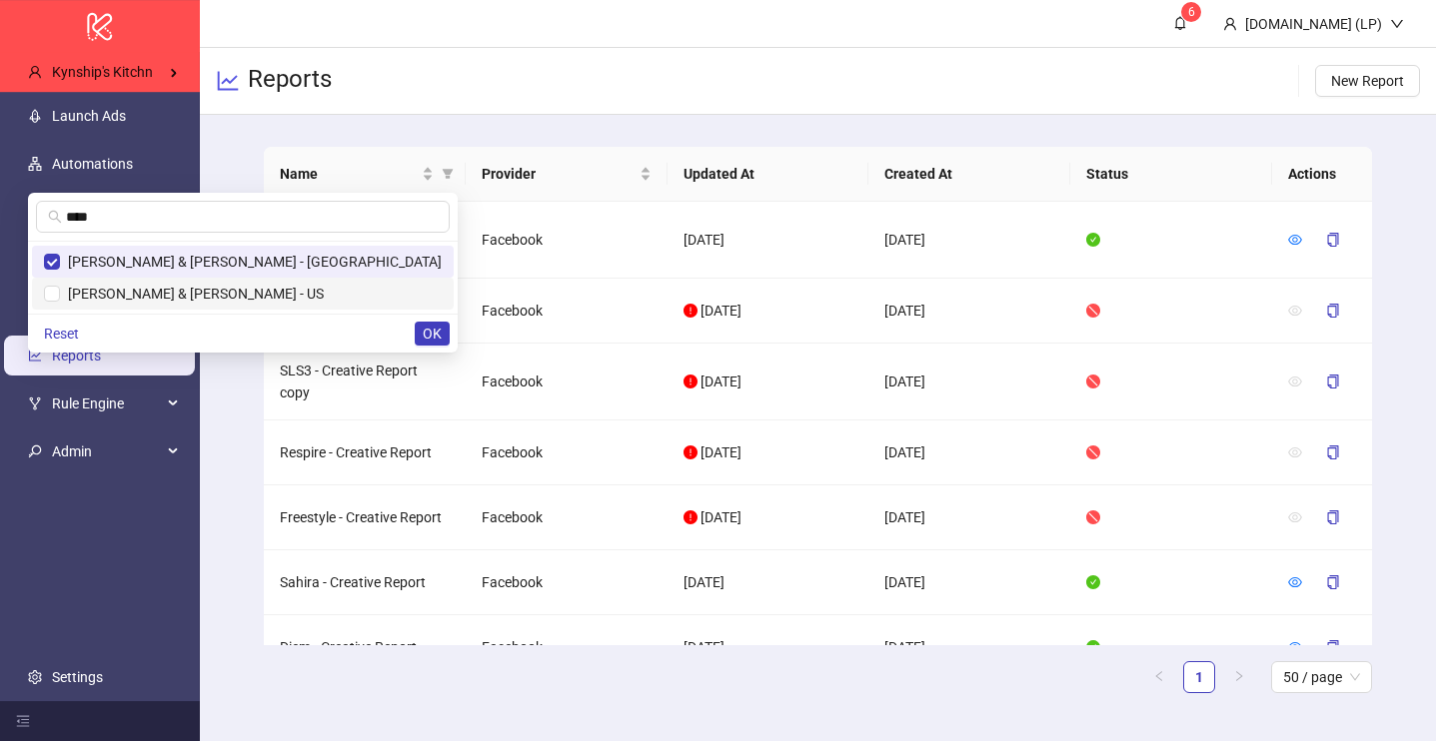
click at [318, 286] on span "Purdy & Figg - US" at bounding box center [192, 294] width 264 height 16
click at [427, 334] on span "OK" at bounding box center [432, 334] width 19 height 16
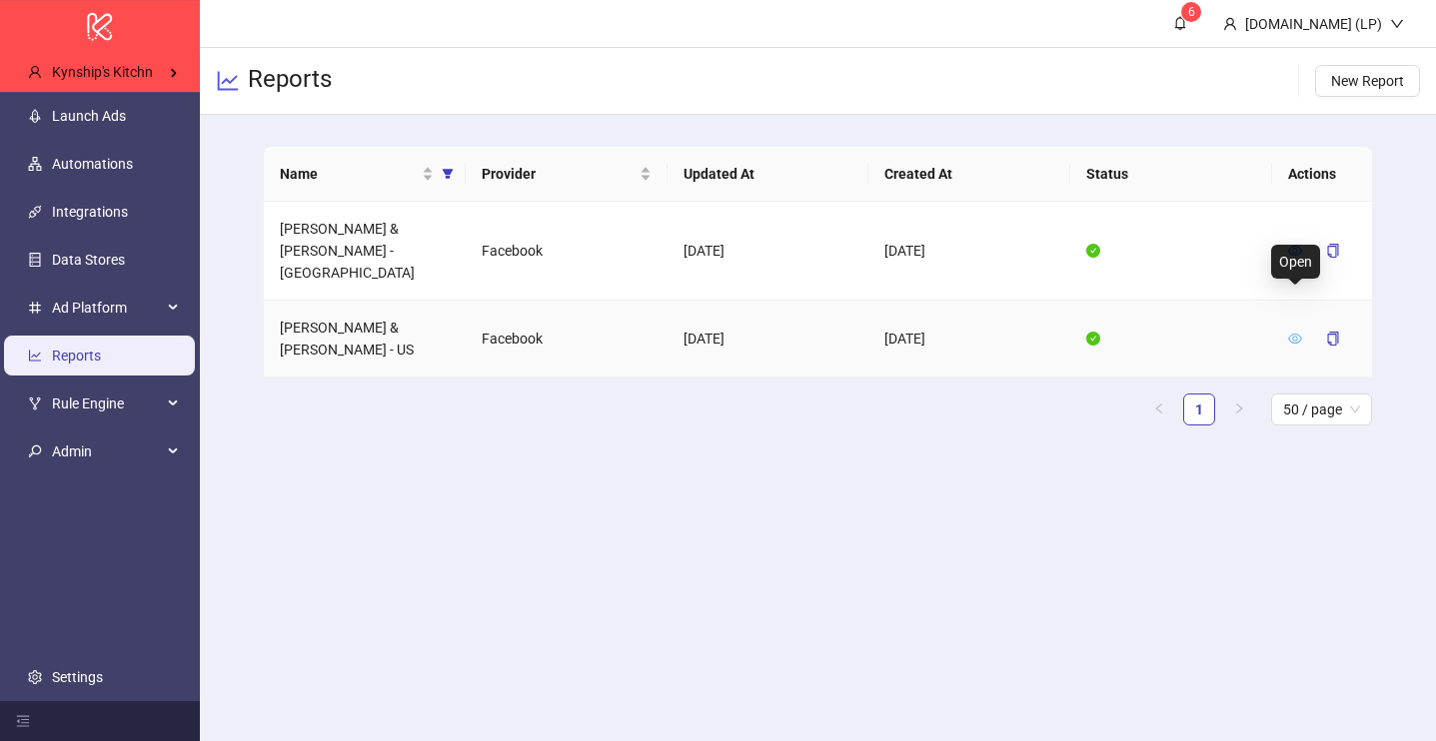
click at [1299, 332] on icon "eye" at bounding box center [1295, 339] width 14 height 14
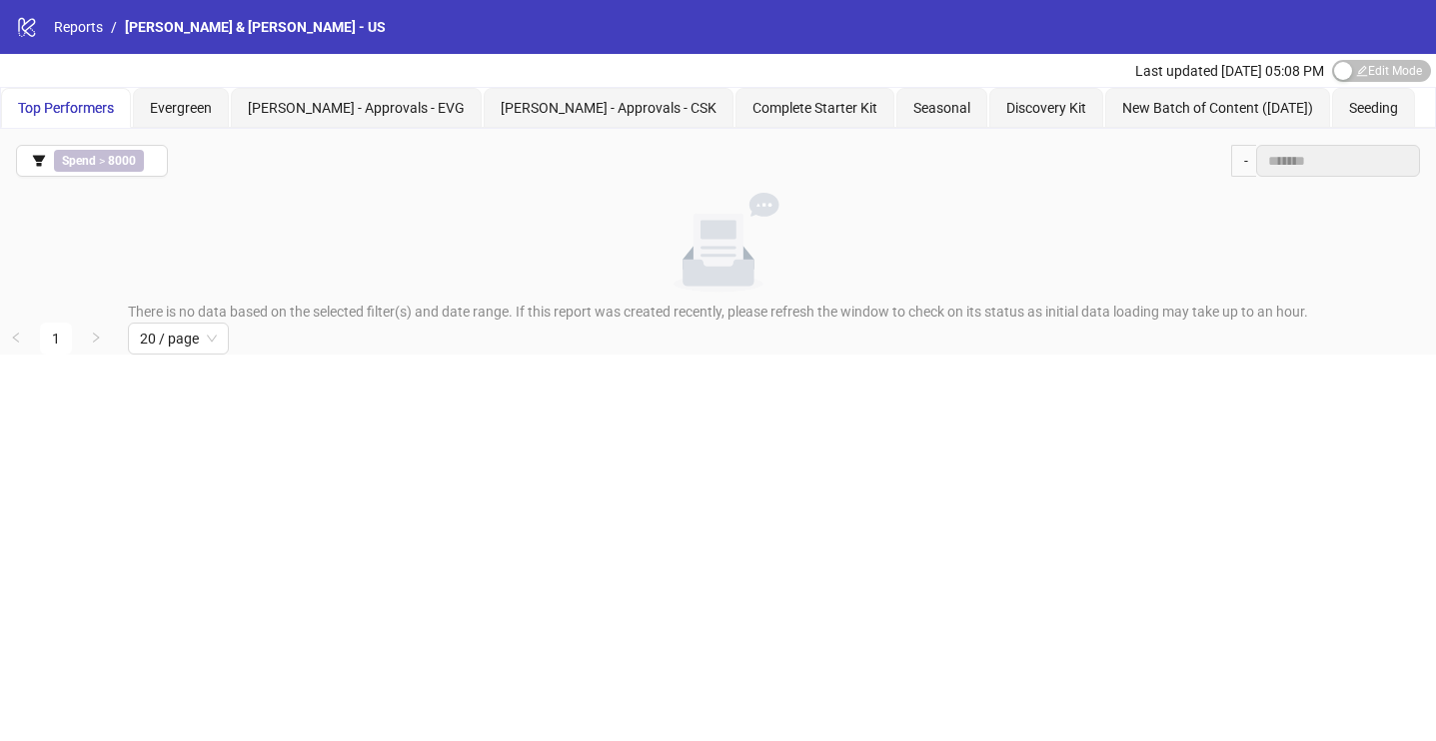
click at [1322, 142] on div "Spend > 8000 -" at bounding box center [718, 161] width 1436 height 64
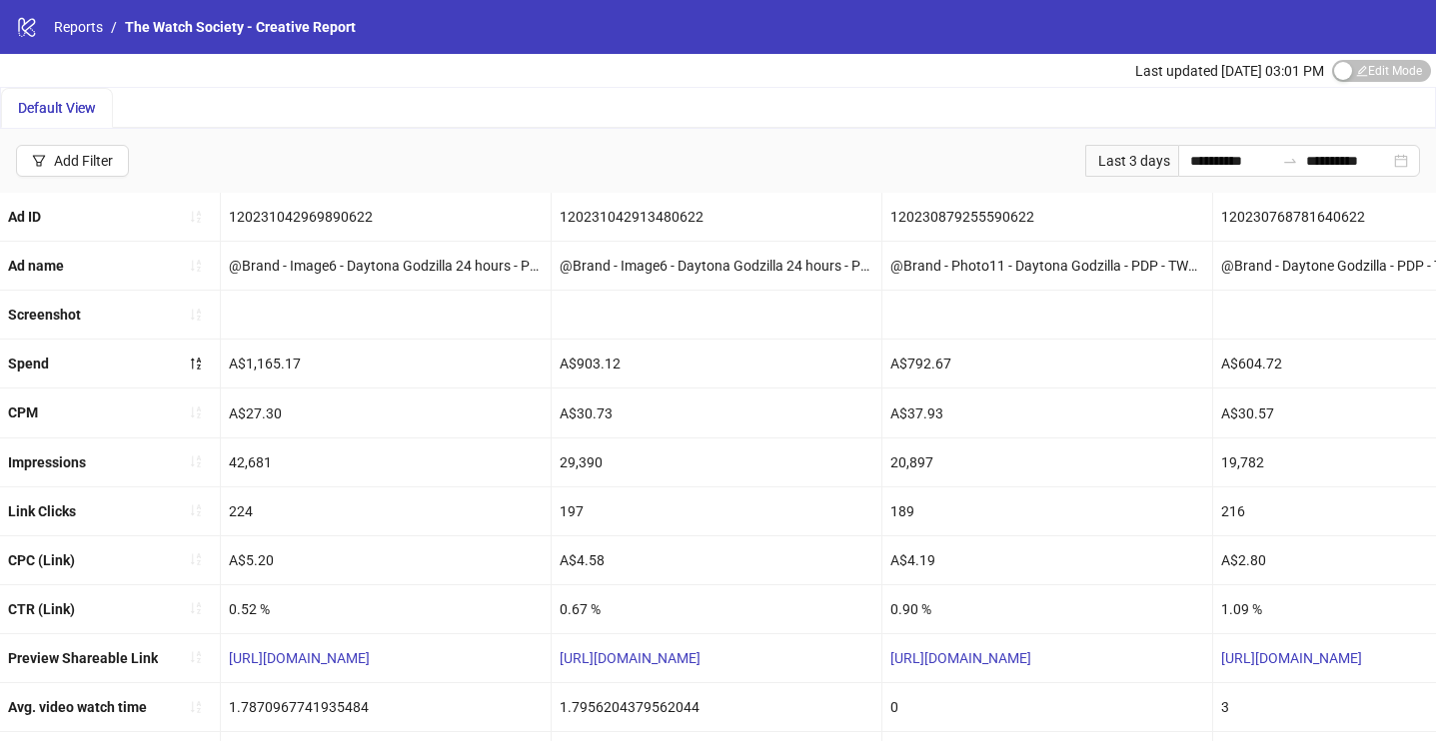
click at [1364, 68] on span "Edit Mode Edit Mode" at bounding box center [1381, 71] width 99 height 22
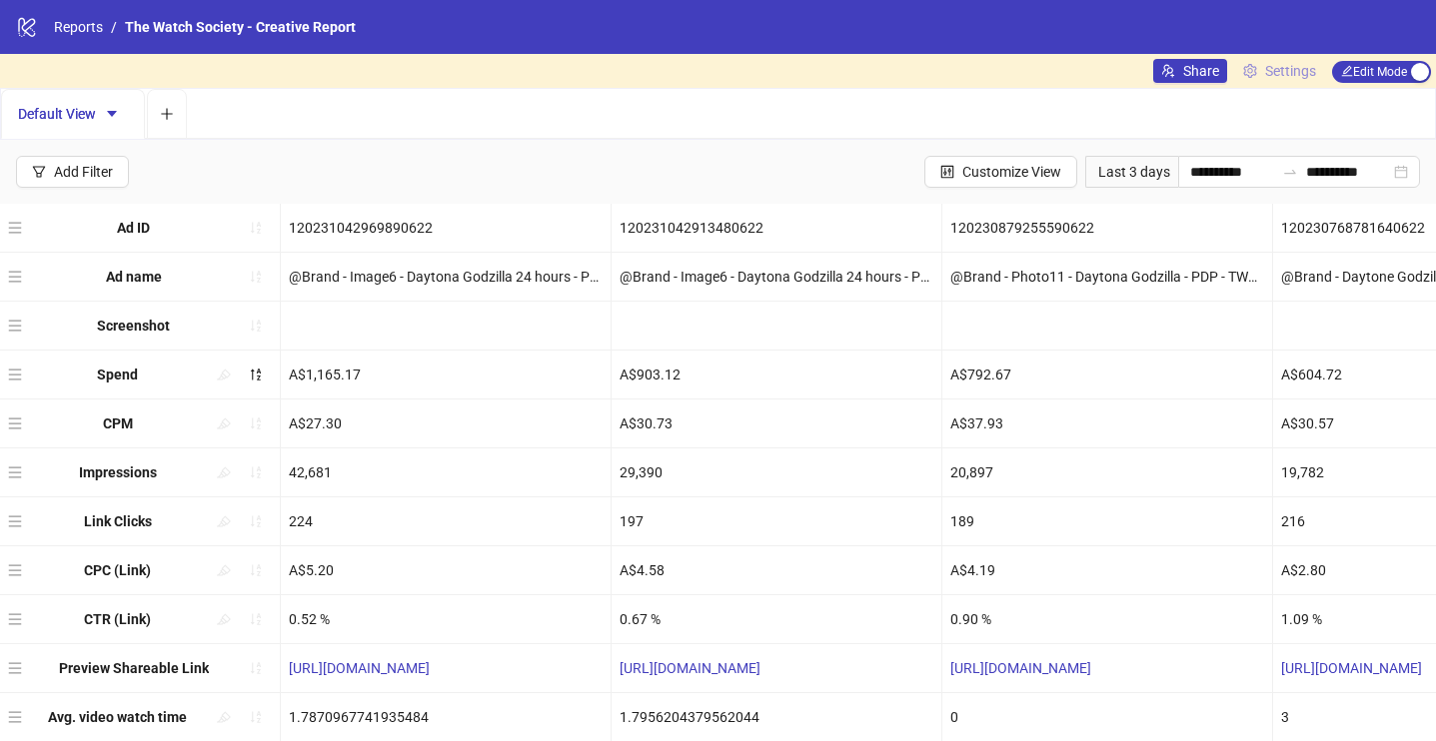
click at [1295, 69] on span "Settings" at bounding box center [1290, 71] width 51 height 22
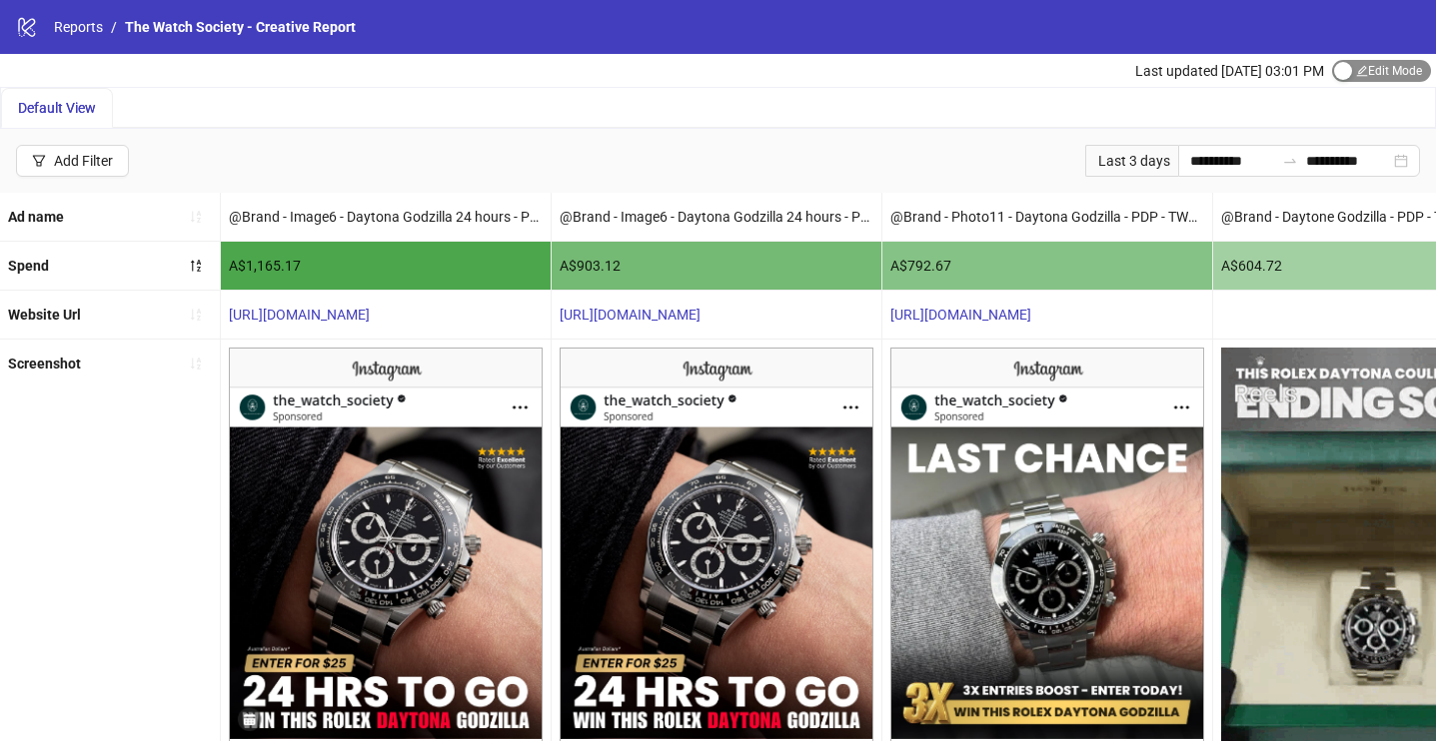
click at [1361, 69] on span "Edit Mode Edit Mode" at bounding box center [1381, 71] width 99 height 22
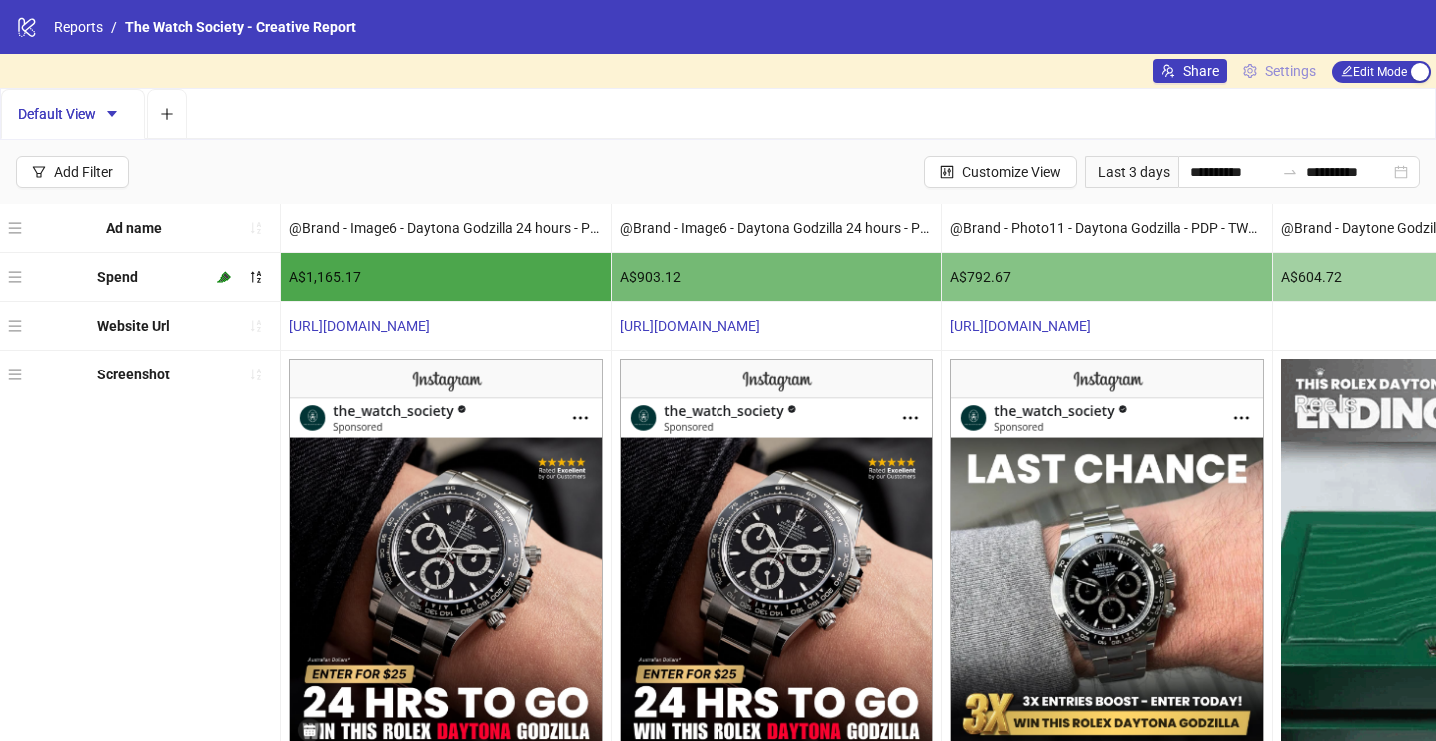
click at [1243, 69] on icon "setting" at bounding box center [1250, 71] width 14 height 14
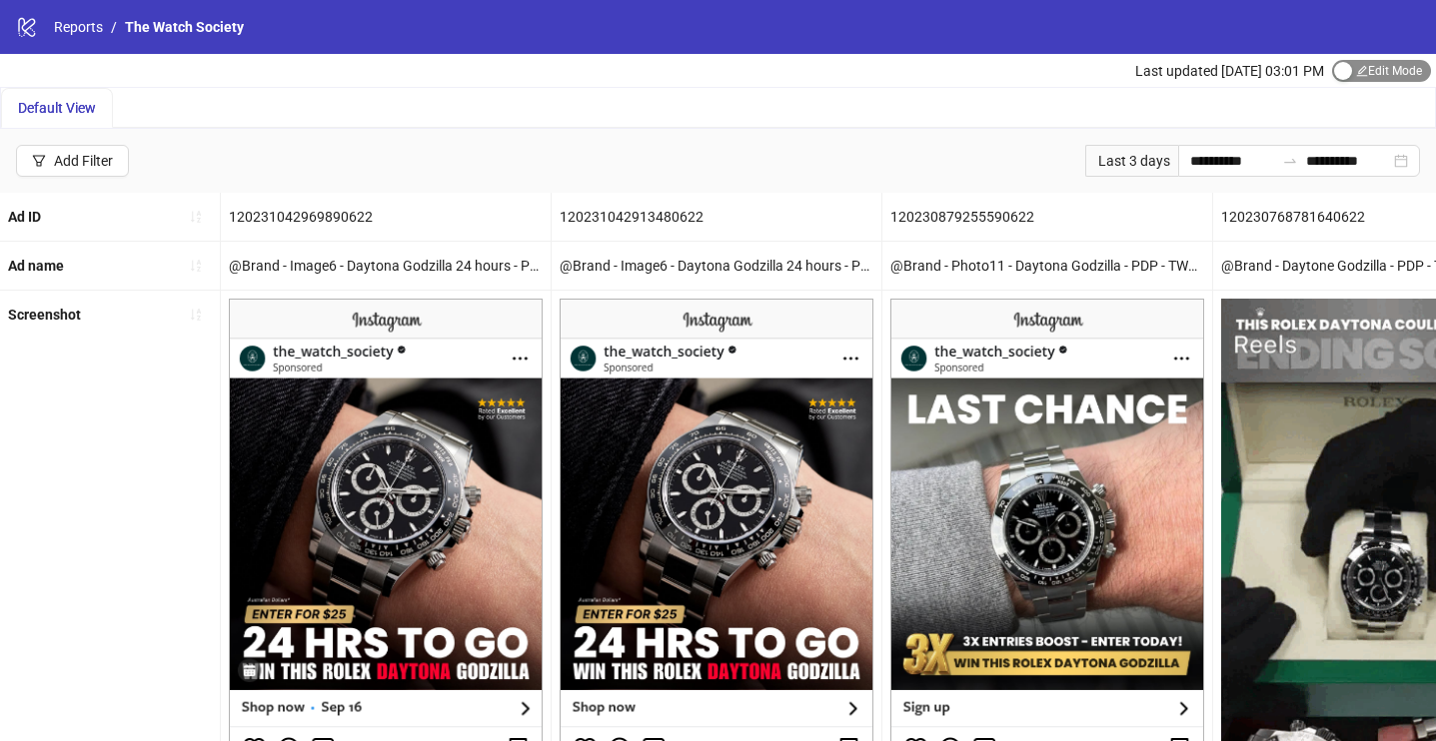
click at [1334, 64] on div "button" at bounding box center [1343, 71] width 18 height 18
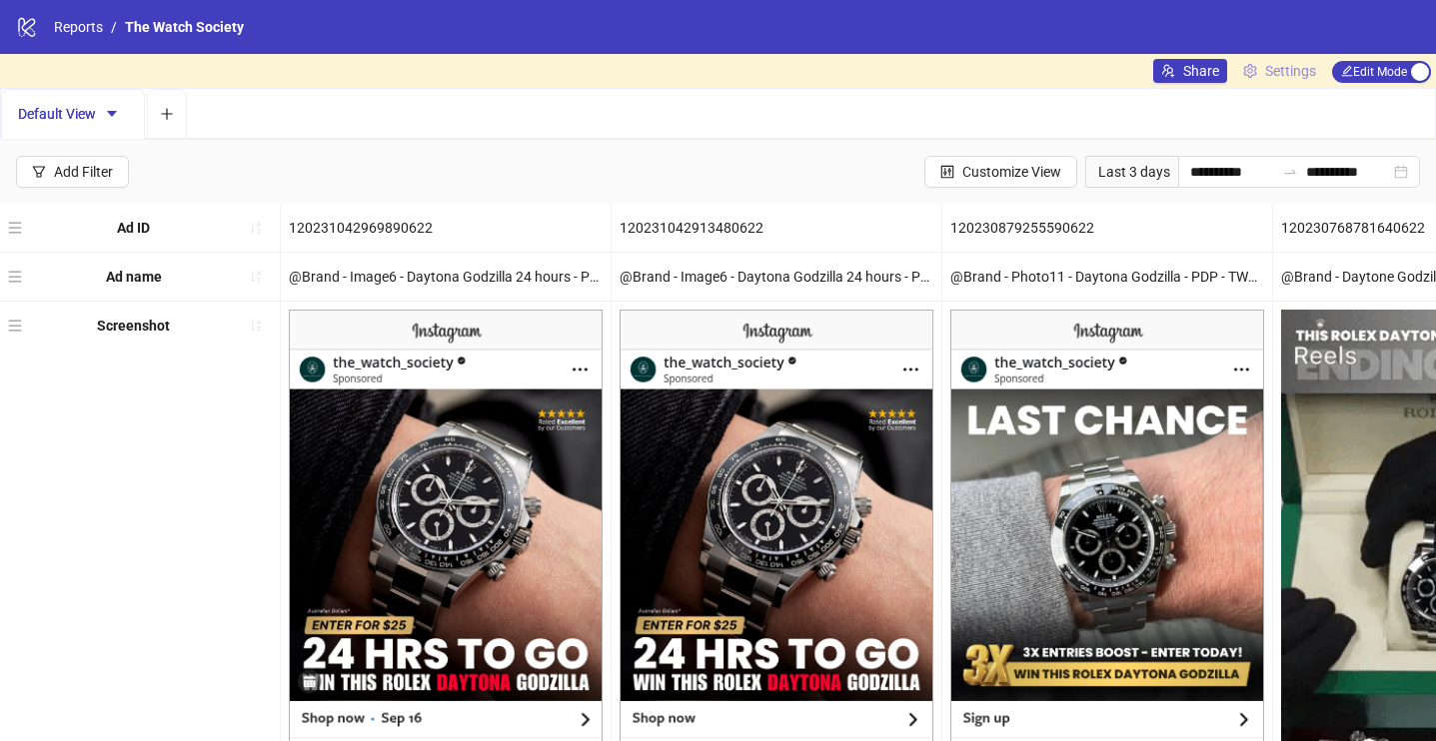
click at [1314, 64] on link "Settings" at bounding box center [1279, 71] width 89 height 24
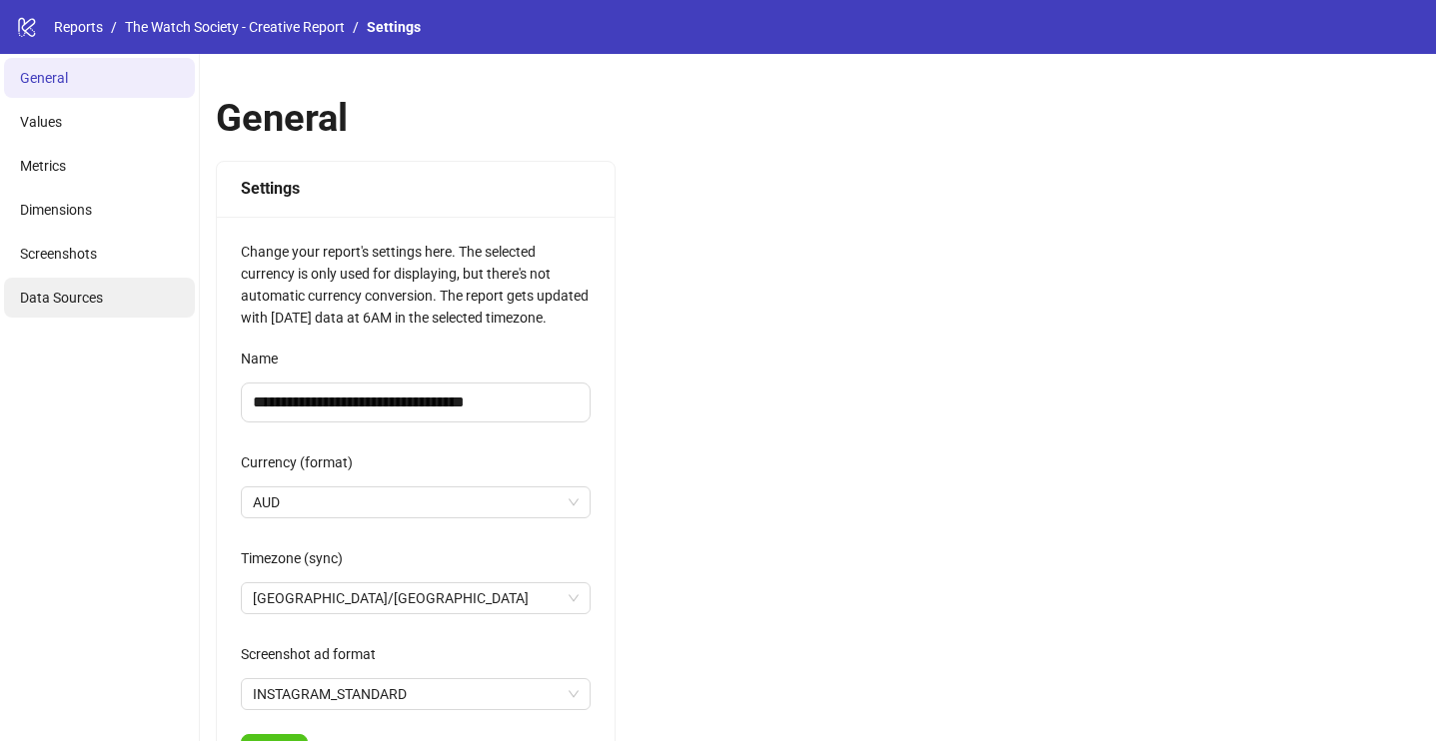
click at [106, 299] on li "Data Sources" at bounding box center [99, 298] width 191 height 40
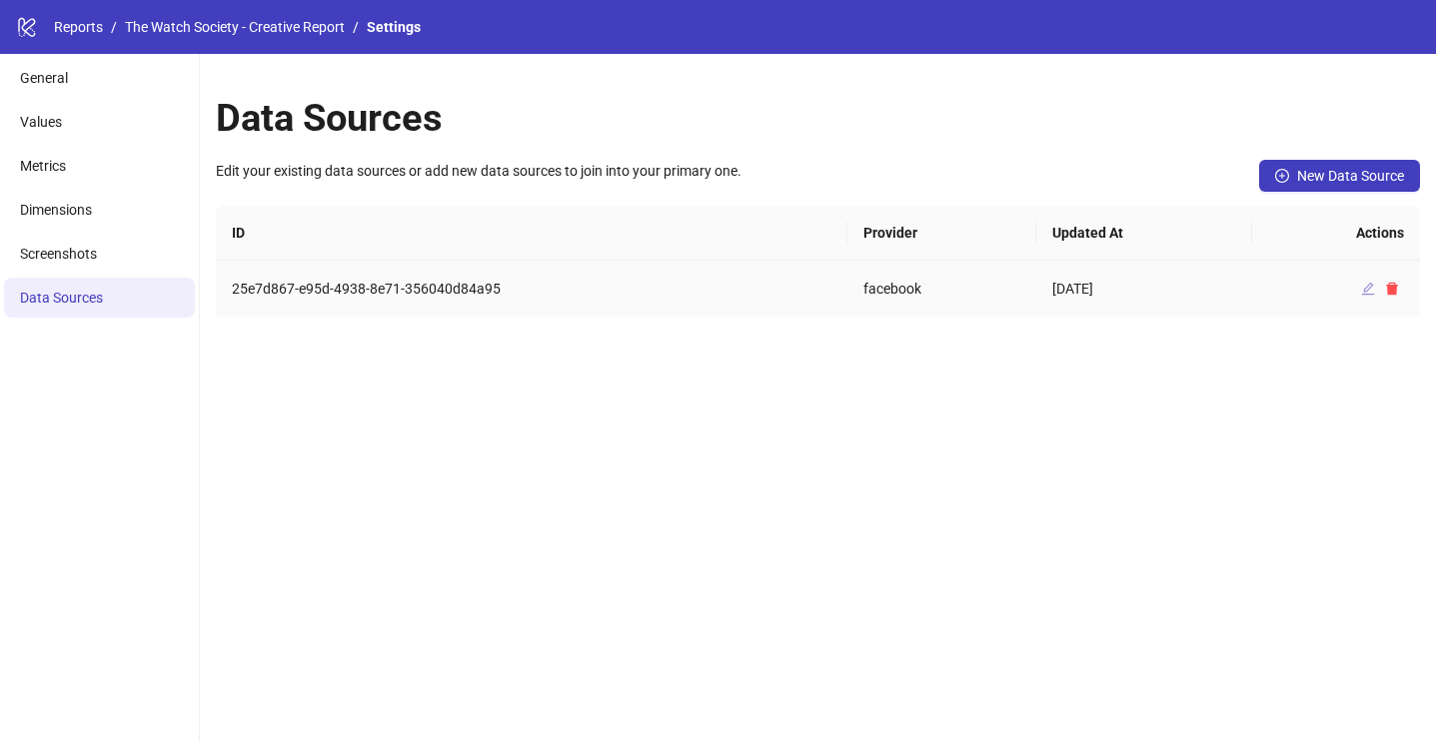
click at [1364, 288] on icon "edit" at bounding box center [1368, 289] width 13 height 13
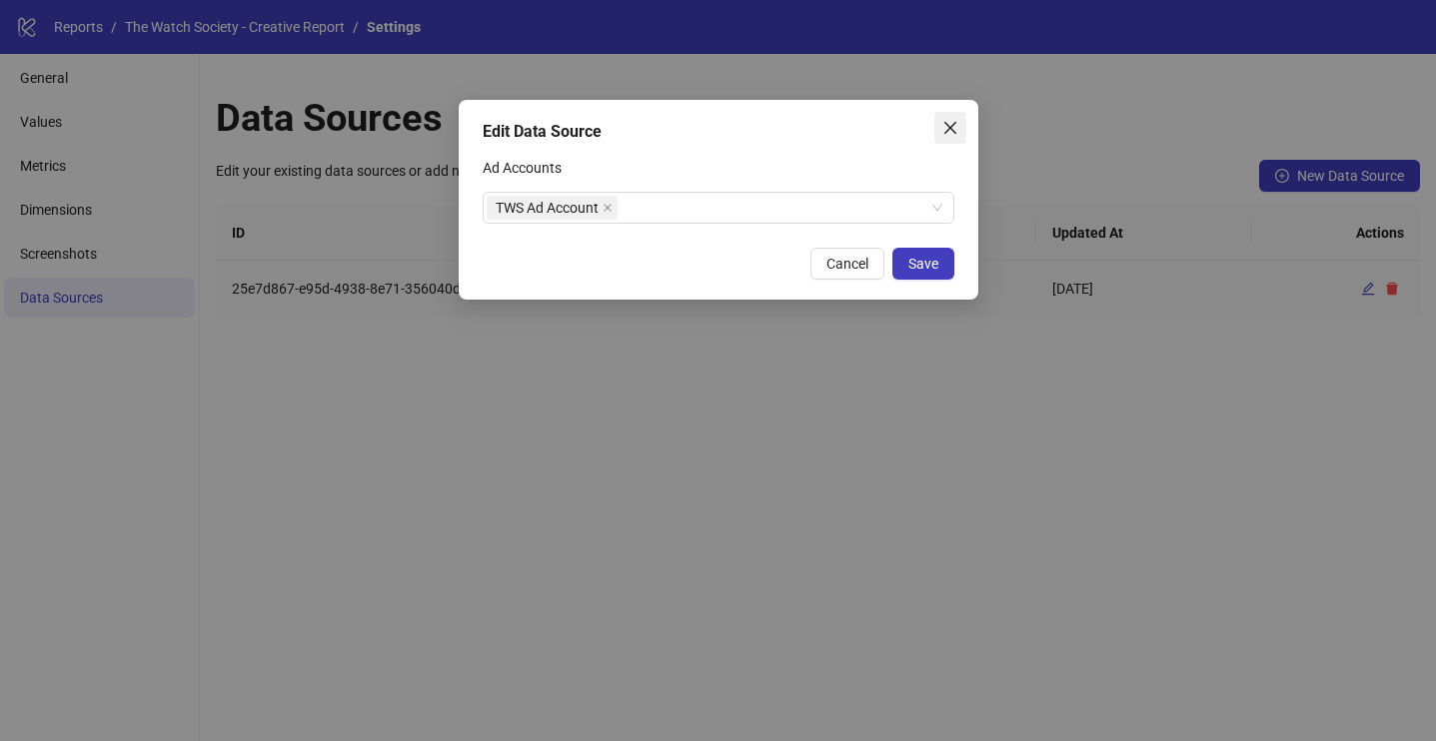
click at [946, 125] on icon "close" at bounding box center [949, 128] width 12 height 12
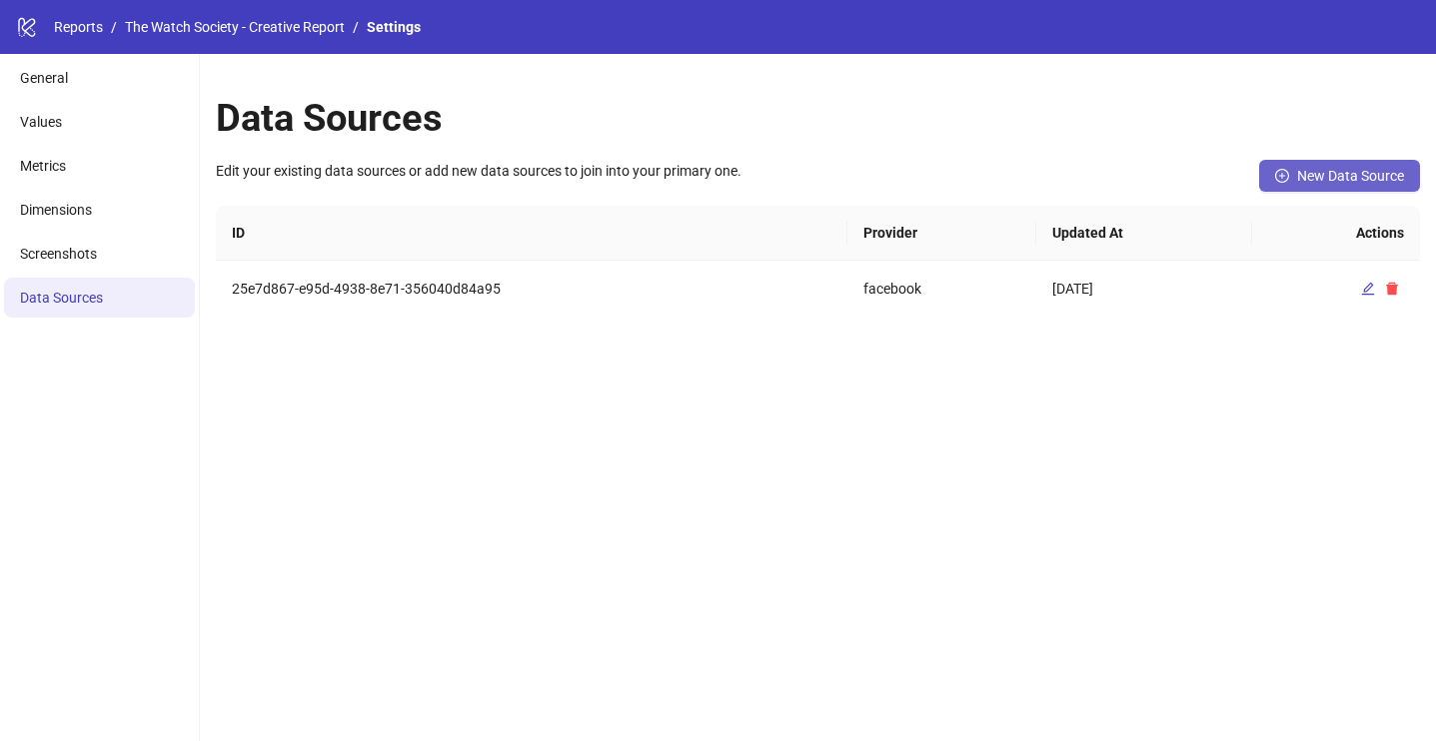
click at [1363, 189] on button "New Data Source" at bounding box center [1339, 176] width 161 height 32
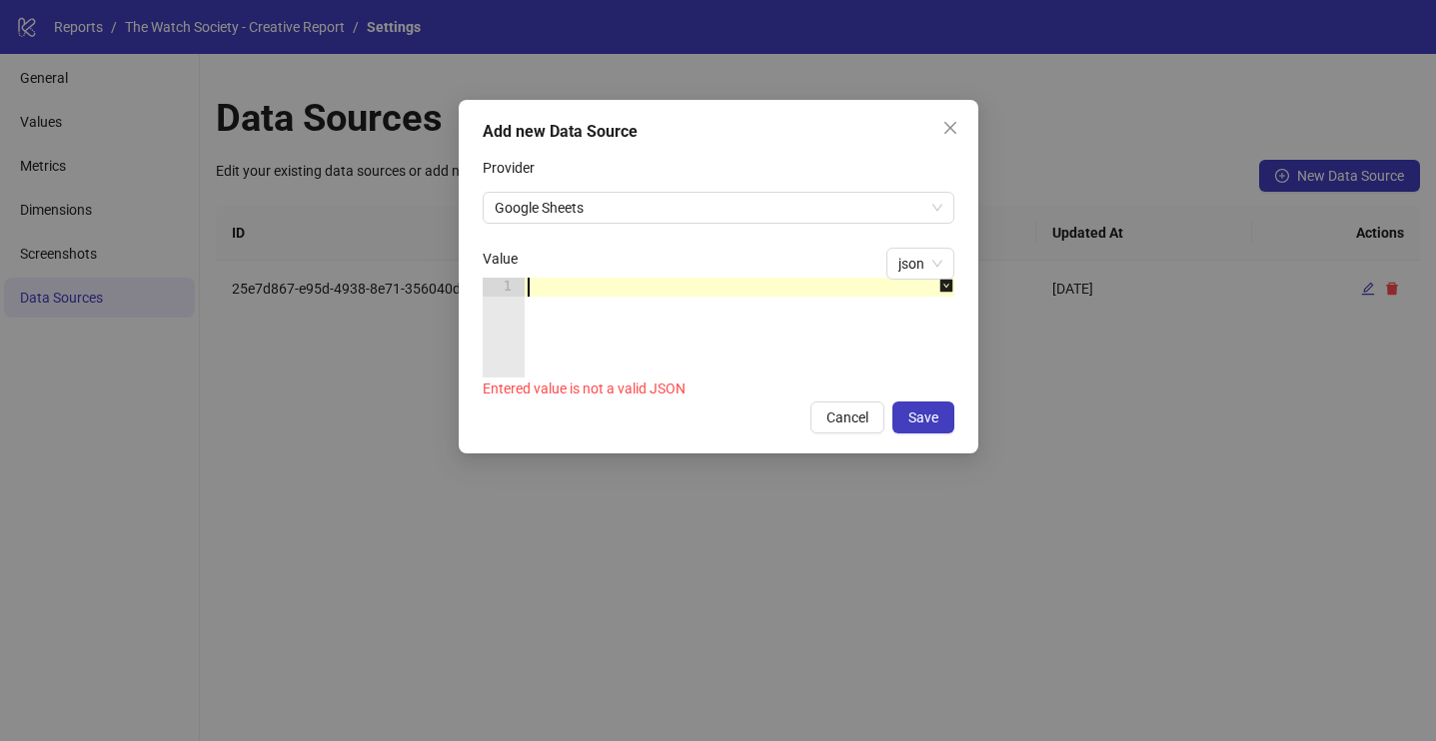
click at [663, 295] on div at bounding box center [750, 347] width 452 height 138
paste textarea "*"
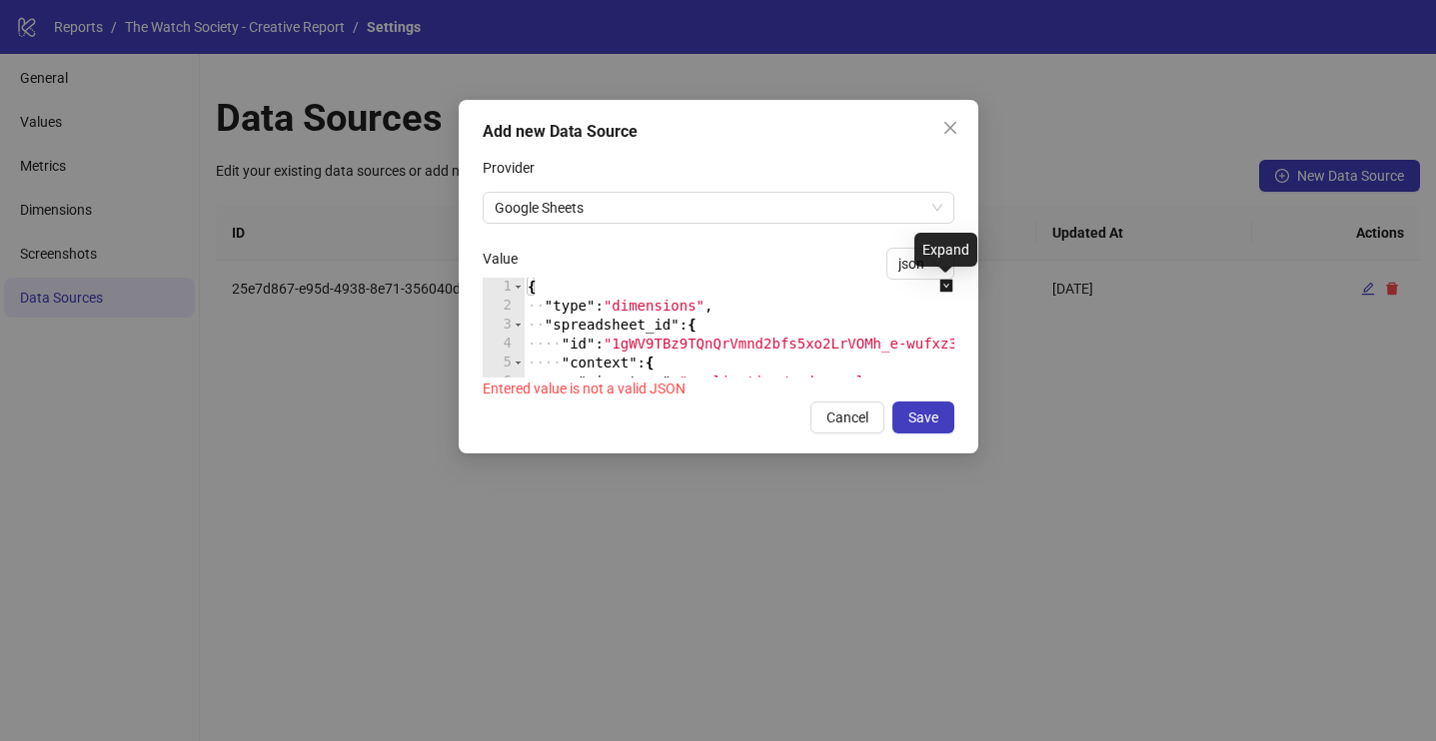
click at [945, 287] on icon "down-square" at bounding box center [946, 286] width 14 height 14
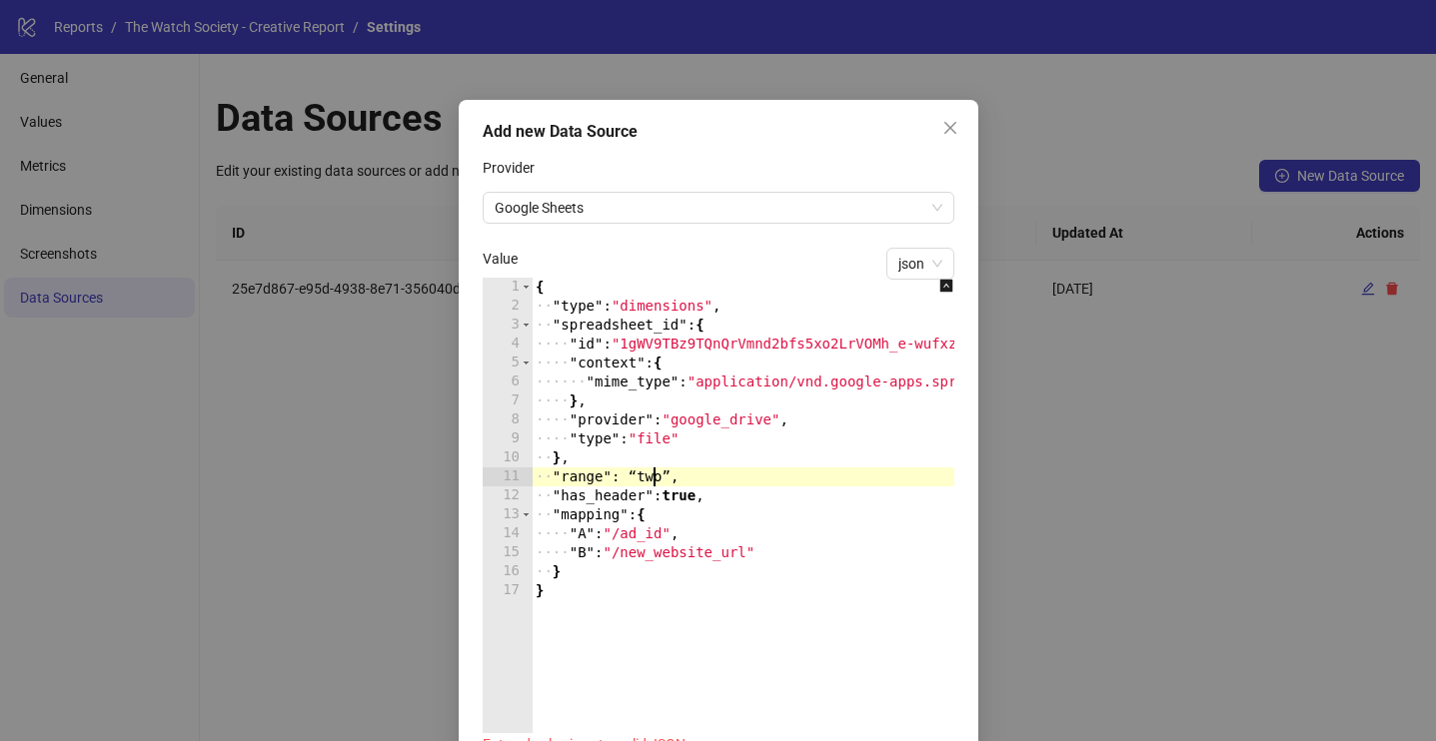
click at [655, 472] on div "{ ·· "type" : "dimensions" , ·· "spreadsheet_id" : { ···· "id" : "1gWV9TBz9TQnQ…" at bounding box center [788, 525] width 512 height 494
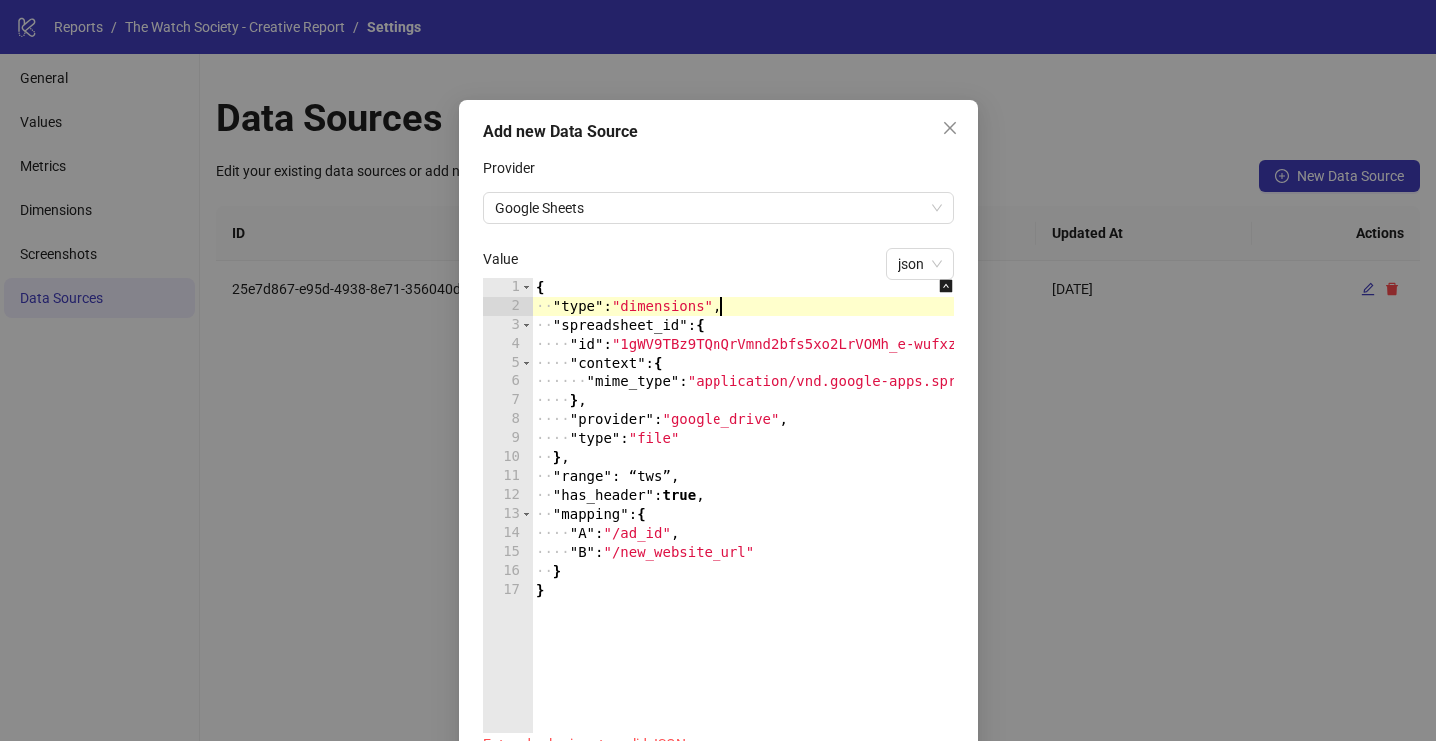
click at [718, 307] on div "{ ·· "type" : "dimensions" , ·· "spreadsheet_id" : { ···· "id" : "1gWV9TBz9TQnQ…" at bounding box center [788, 525] width 512 height 494
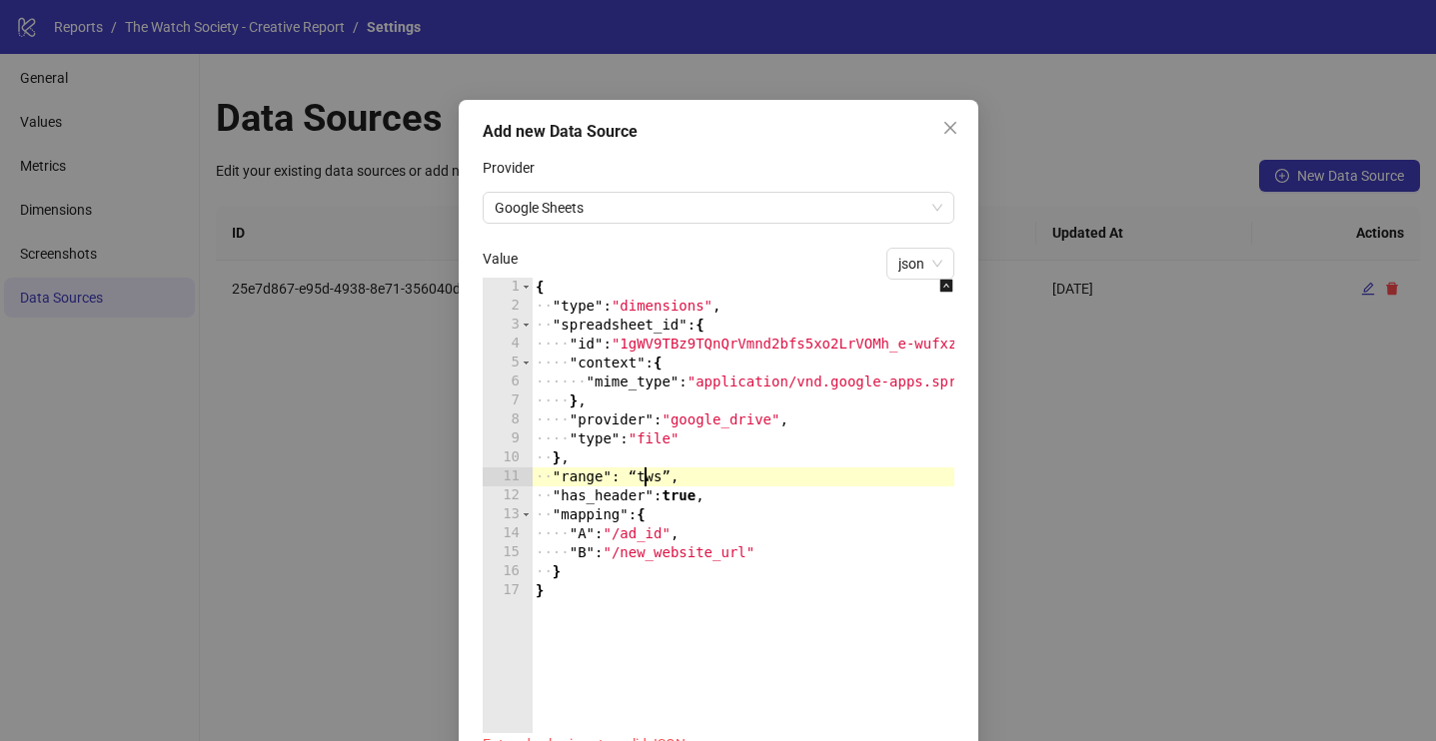
click at [641, 470] on div "{ ·· "type" : "dimensions" , ·· "spreadsheet_id" : { ···· "id" : "1gWV9TBz9TQnQ…" at bounding box center [788, 525] width 512 height 494
paste textarea "**"
paste textarea "*"
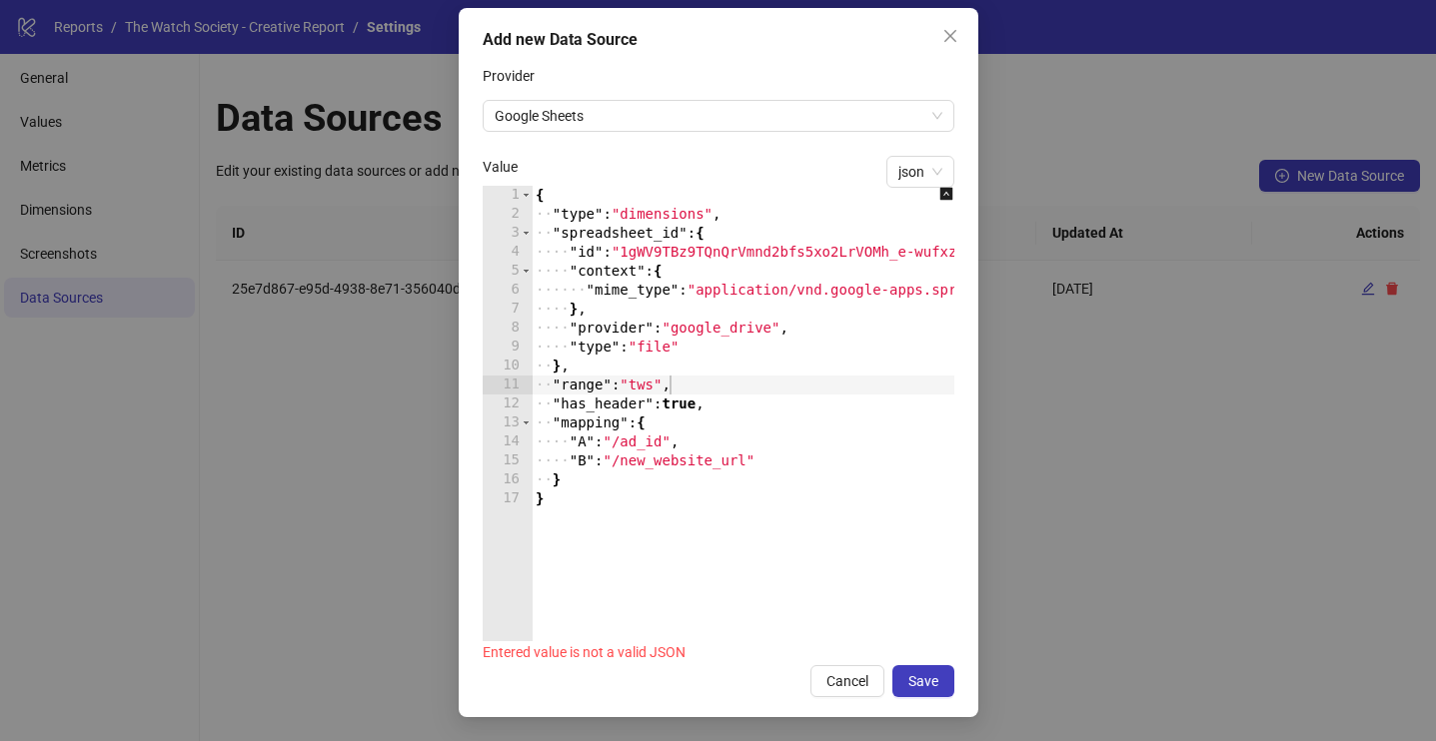
click at [635, 690] on div "Cancel Save" at bounding box center [719, 681] width 472 height 32
click at [649, 532] on div "{ ·· "type" : "dimensions" , ·· "spreadsheet_id" : { ···· "id" : "1gWV9TBz9TQnQ…" at bounding box center [788, 433] width 512 height 494
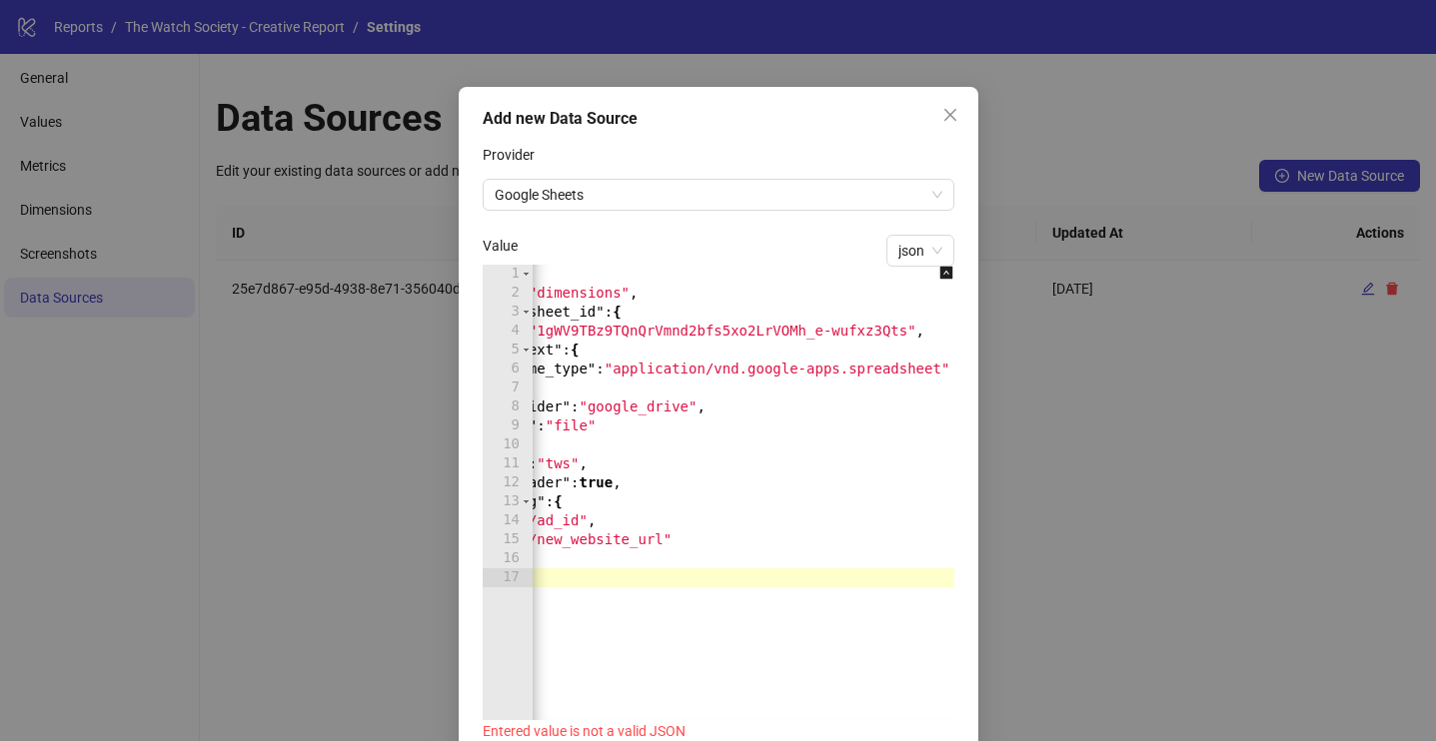
click at [608, 321] on div "{ ·· "type" : "dimensions" , ·· "spreadsheet_id" : { ···· "id" : "1gWV9TBz9TQnQ…" at bounding box center [705, 512] width 512 height 494
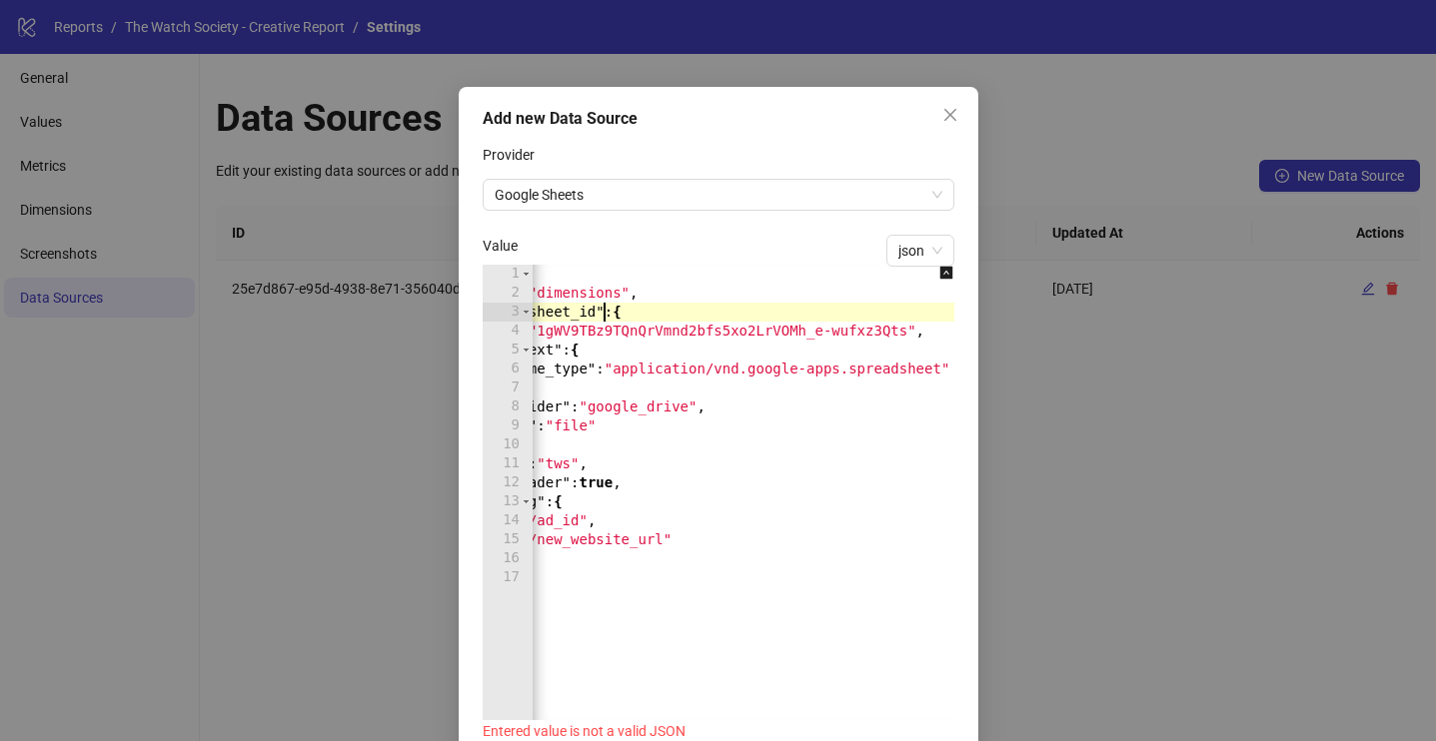
type textarea "* *"
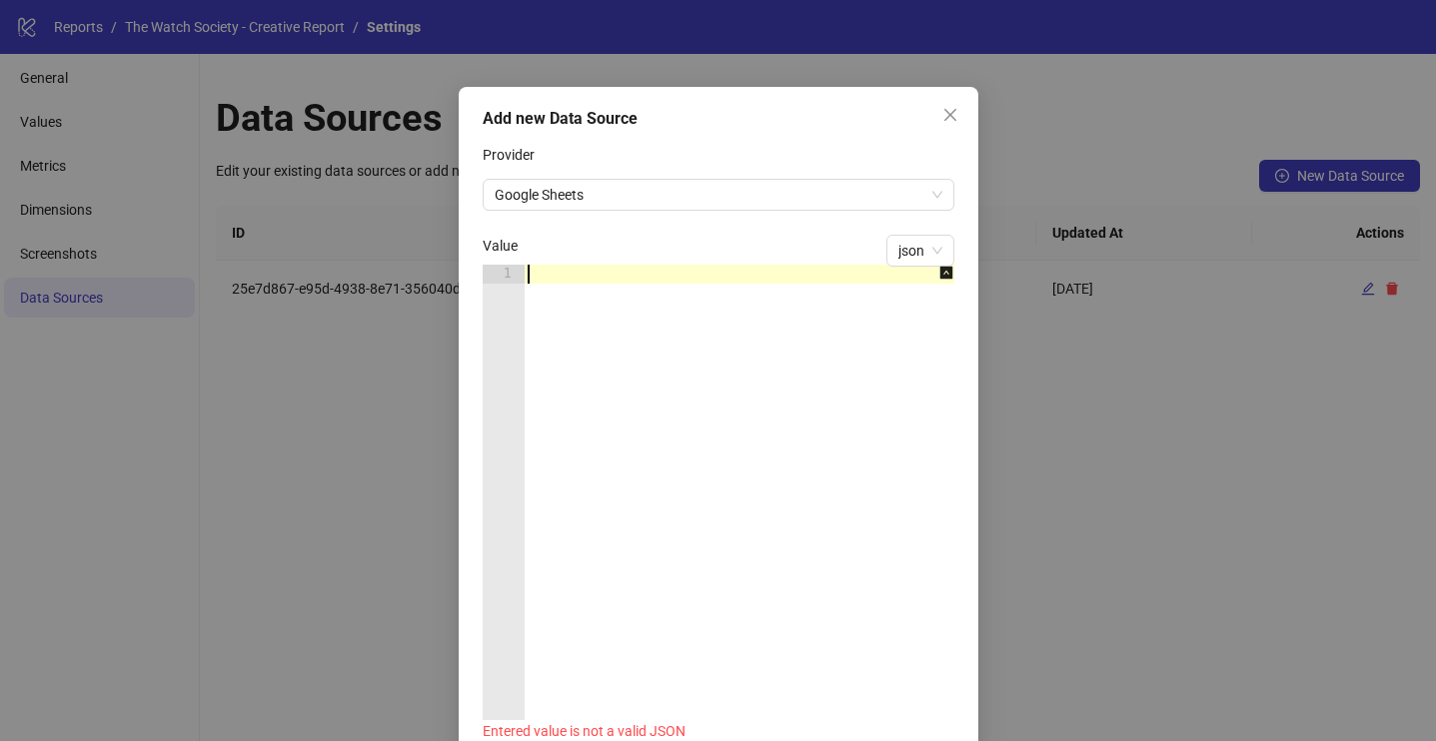
paste textarea "*"
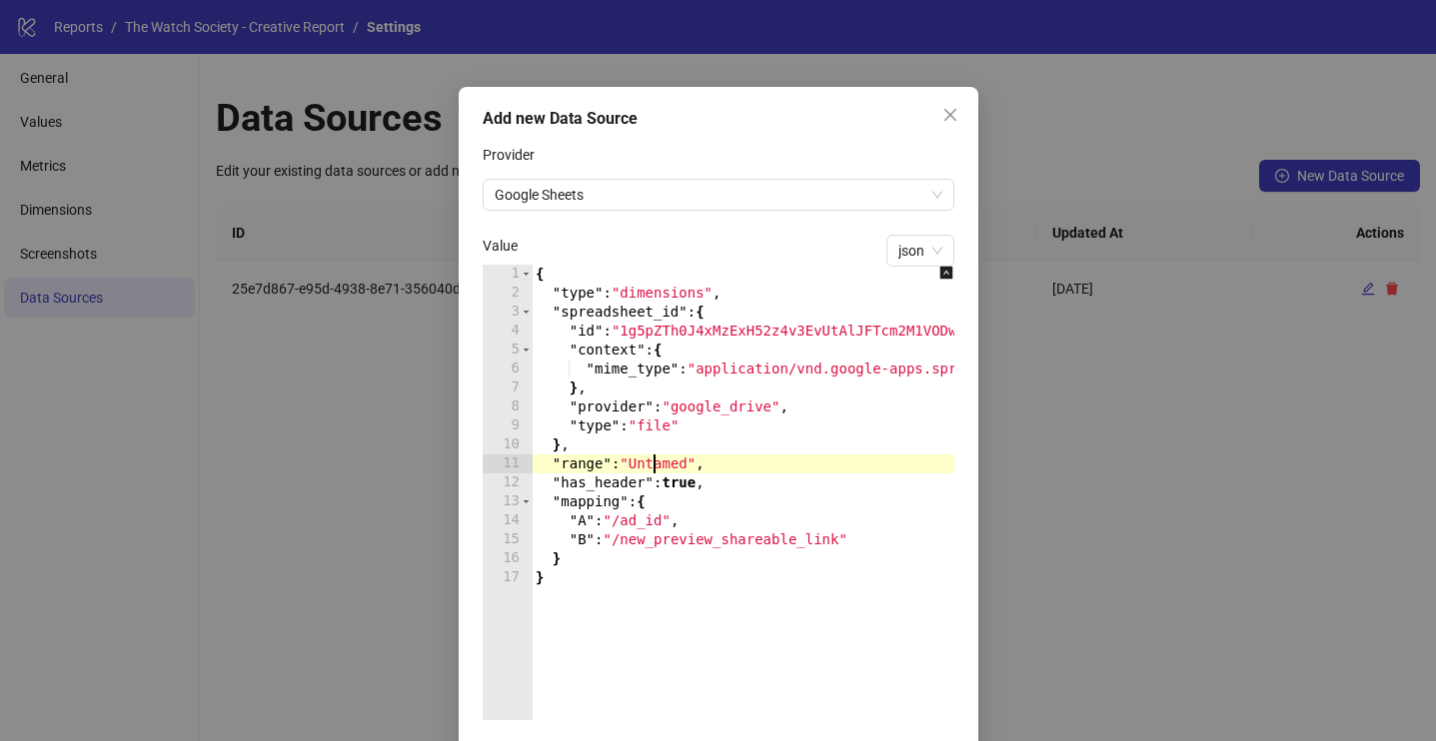
click at [653, 464] on div "{ "type" : "dimensions" , "spreadsheet_id" : { "id" : "1g5pZTh0J4xMzExH52z4v3Ev…" at bounding box center [788, 512] width 512 height 494
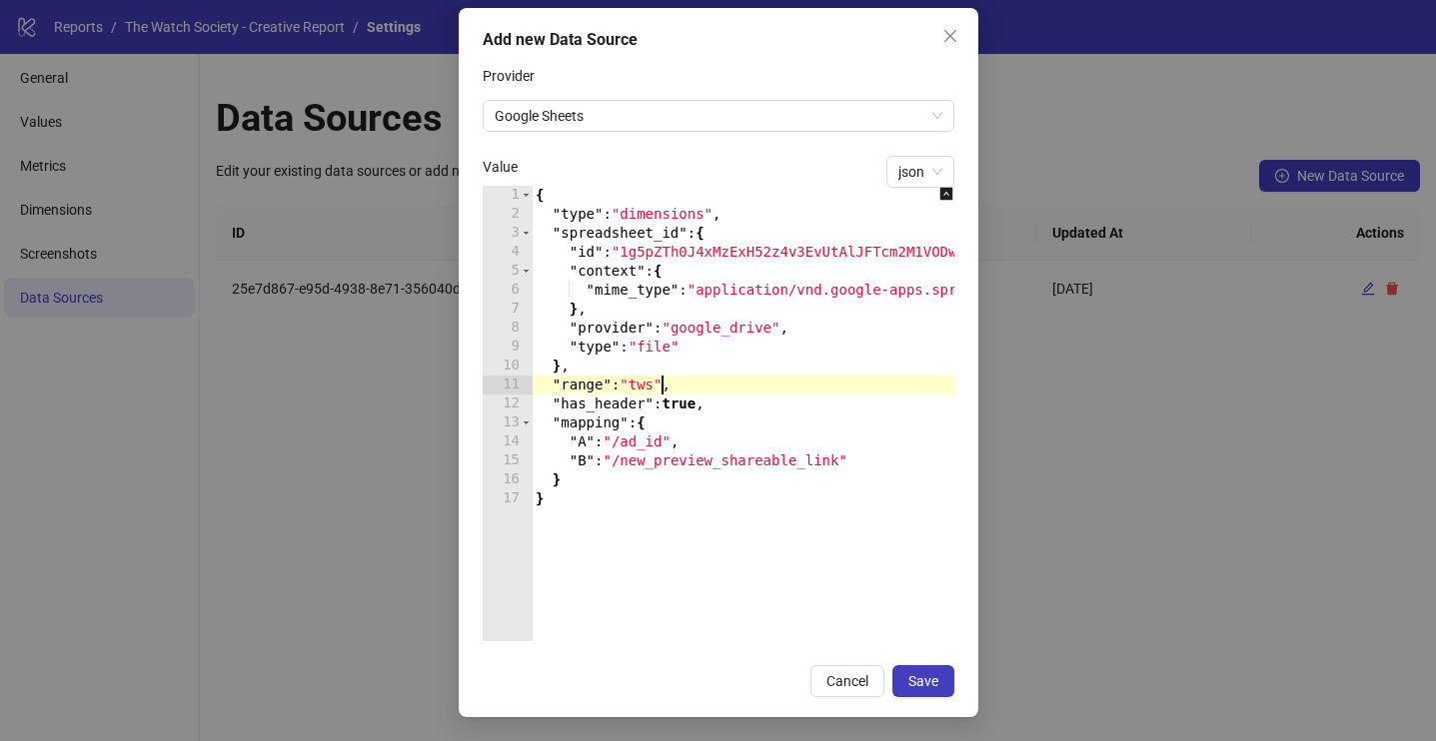
type textarea "**********"
click at [638, 664] on div "**********" at bounding box center [719, 362] width 520 height 709
click at [776, 393] on div "{ "type" : "dimensions" , "spreadsheet_id" : { "id" : "1g5pZTh0J4xMzExH52z4v3Ev…" at bounding box center [788, 433] width 512 height 494
click at [922, 676] on span "Save" at bounding box center [923, 681] width 30 height 16
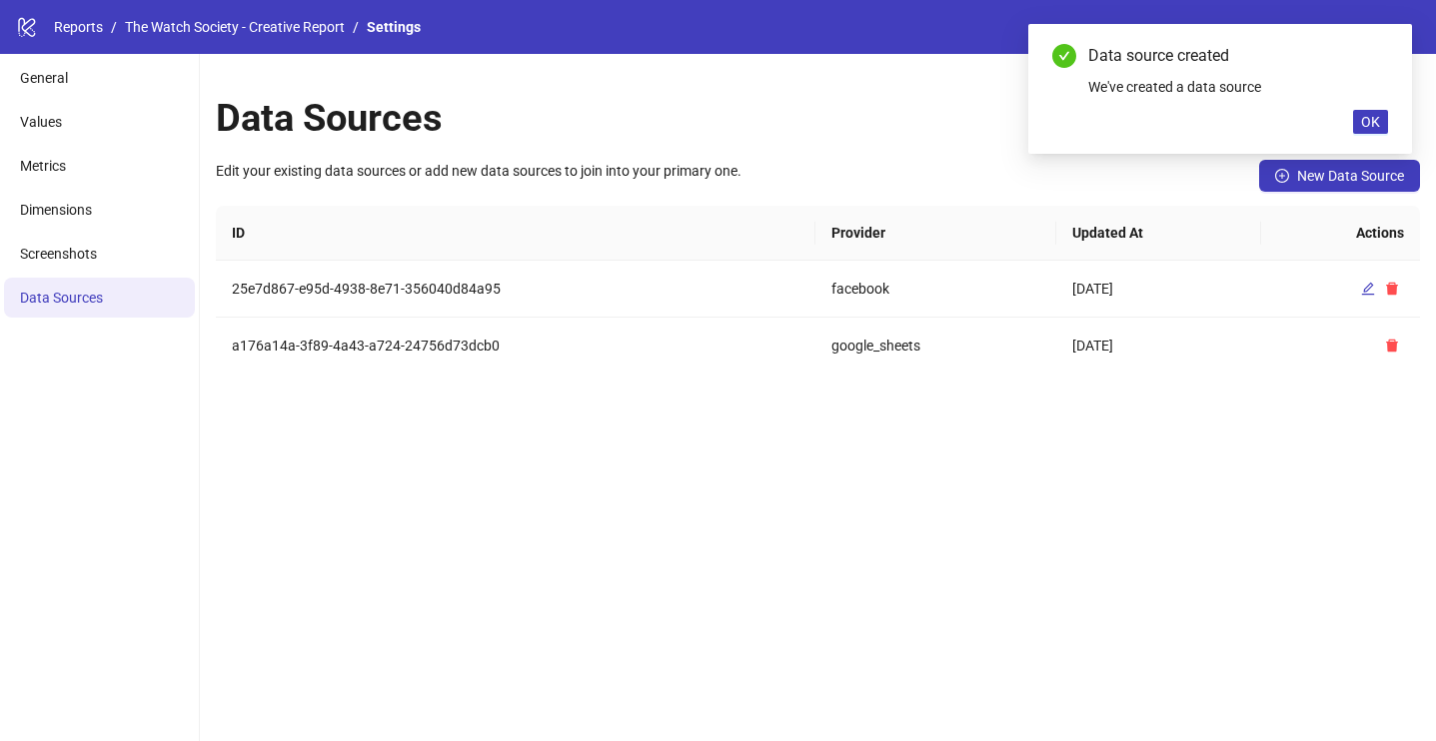
scroll to position [0, 0]
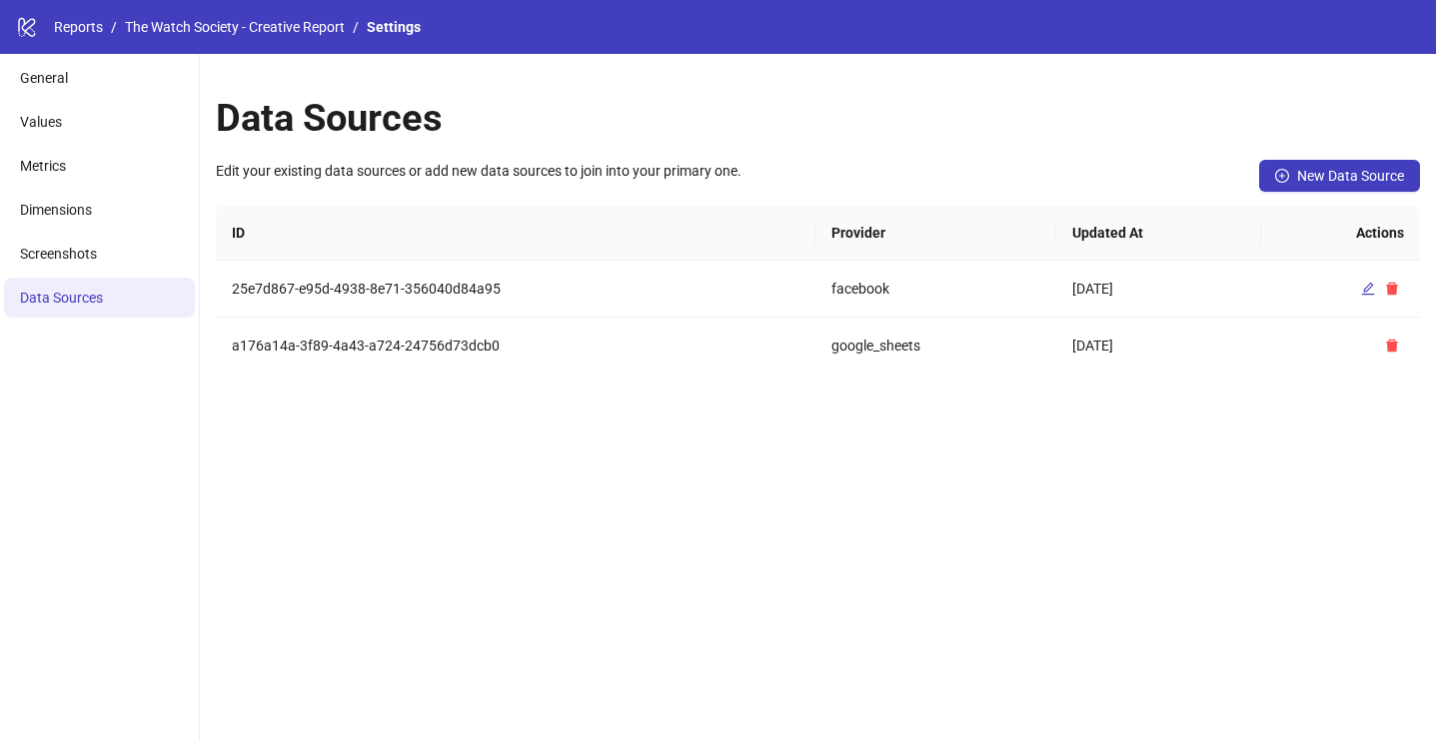
click at [879, 585] on div "Data Sources Edit your existing data sources or add new data sources to join in…" at bounding box center [818, 397] width 1236 height 687
click at [122, 129] on li "Values" at bounding box center [99, 122] width 191 height 40
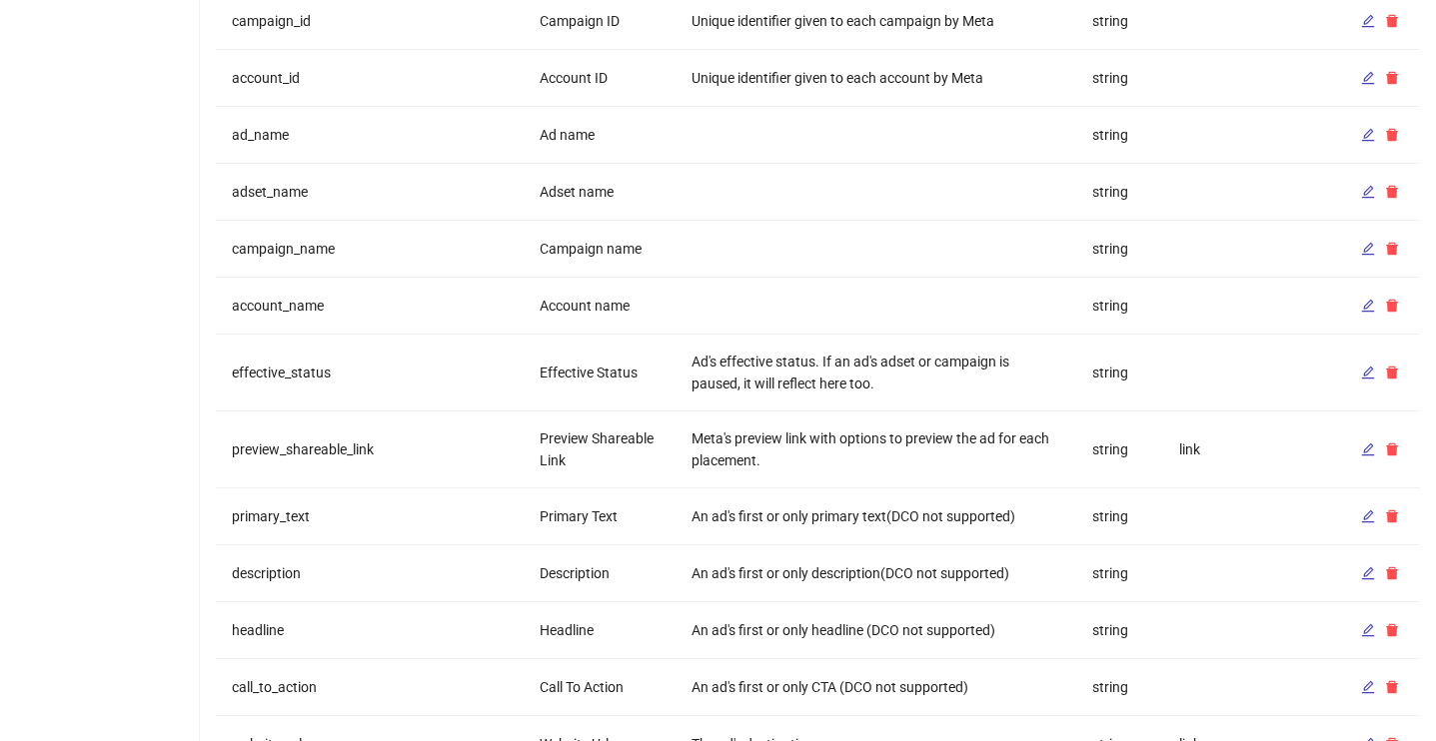
scroll to position [512, 0]
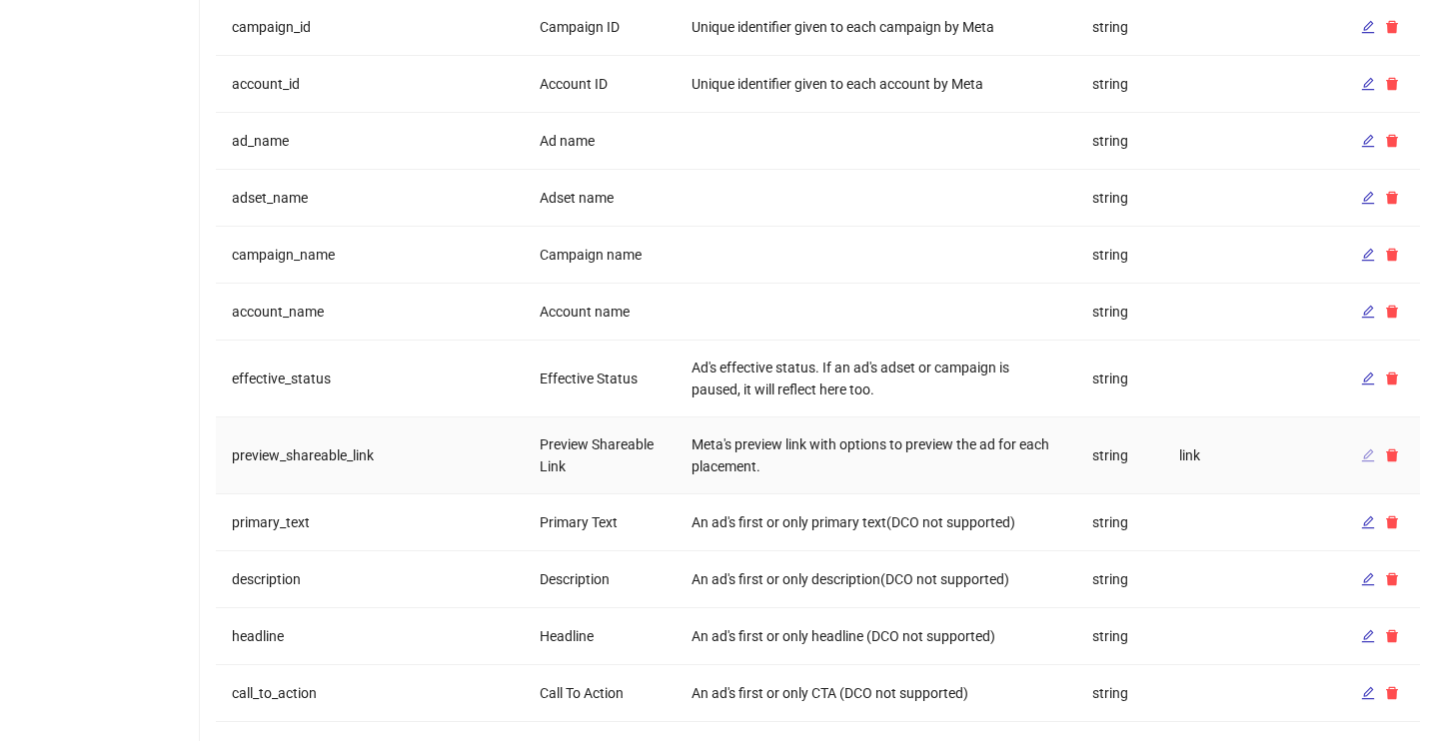
click at [1369, 458] on icon "edit" at bounding box center [1368, 456] width 14 height 14
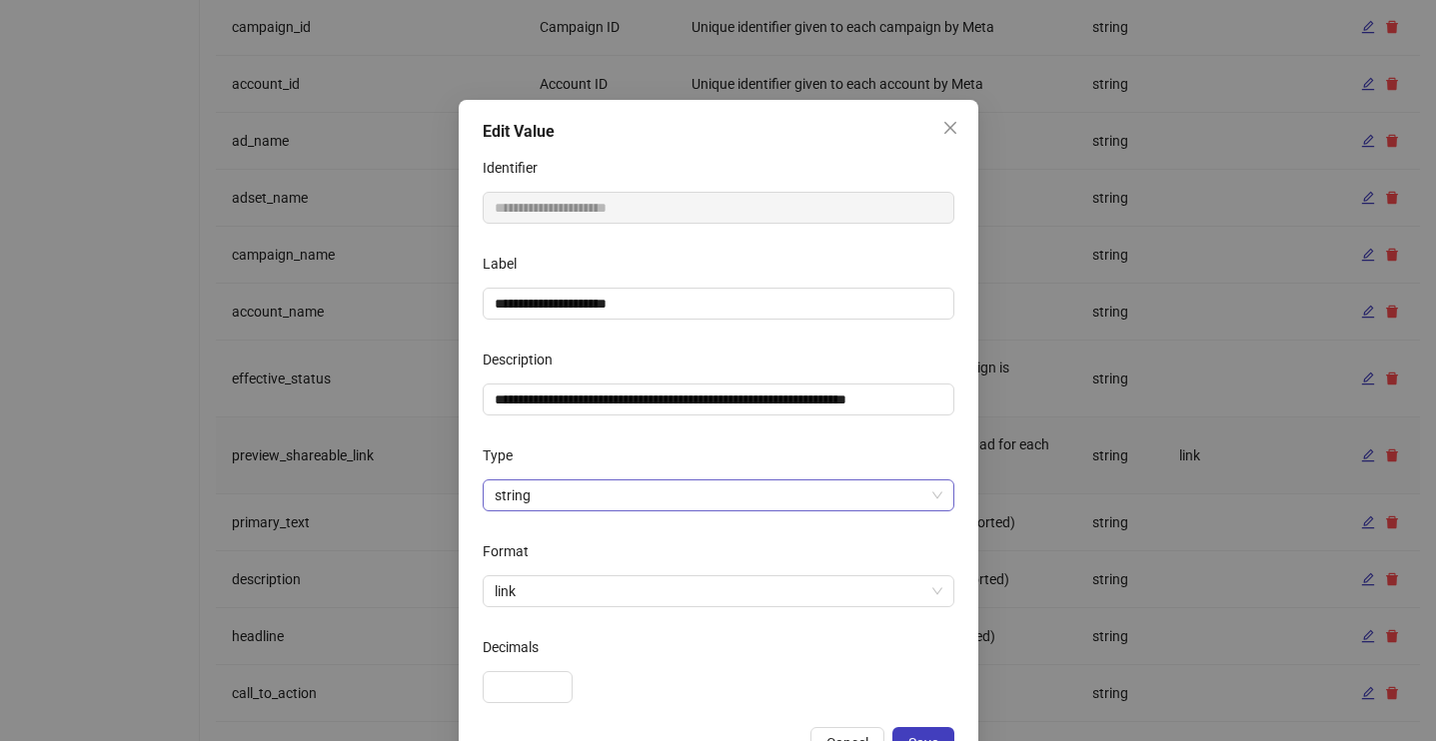
scroll to position [62, 0]
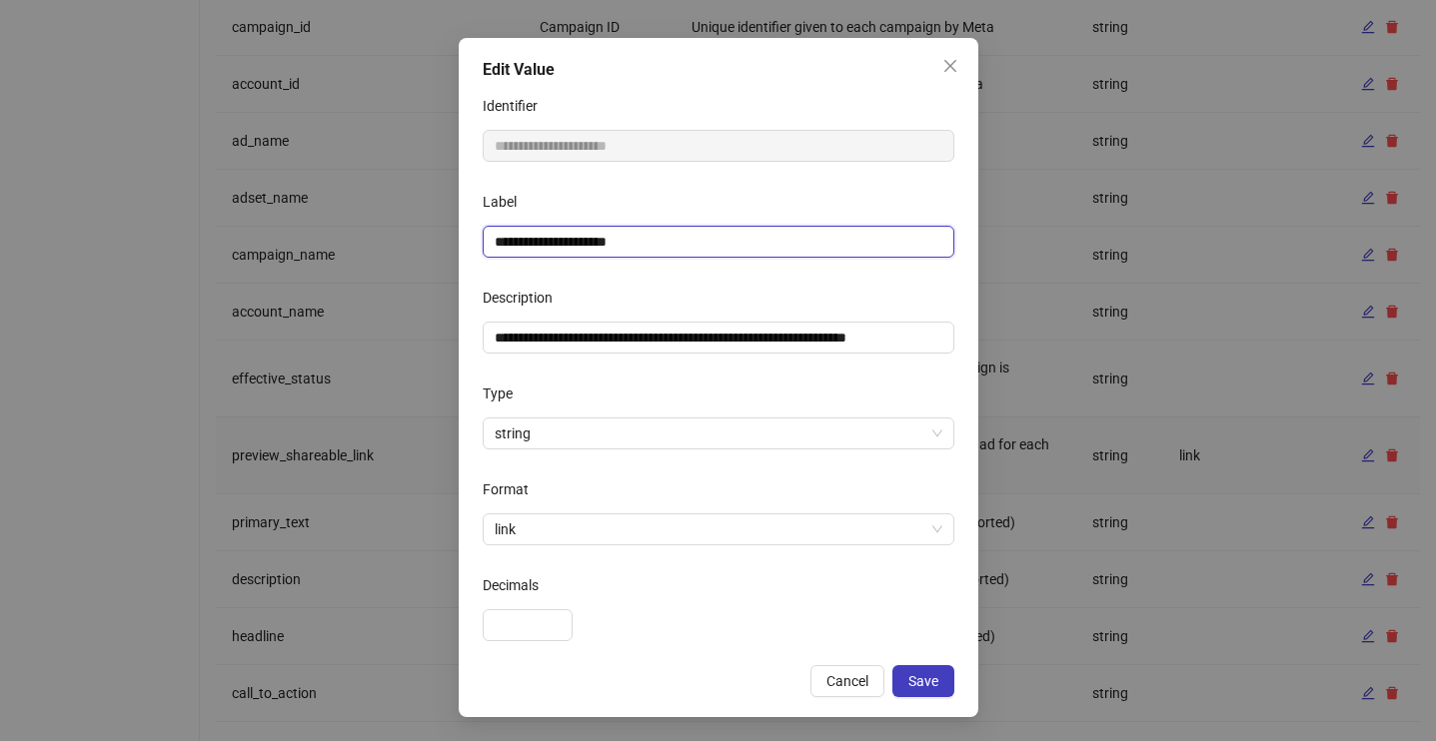
click at [692, 252] on input "**********" at bounding box center [719, 242] width 472 height 32
type input "**********"
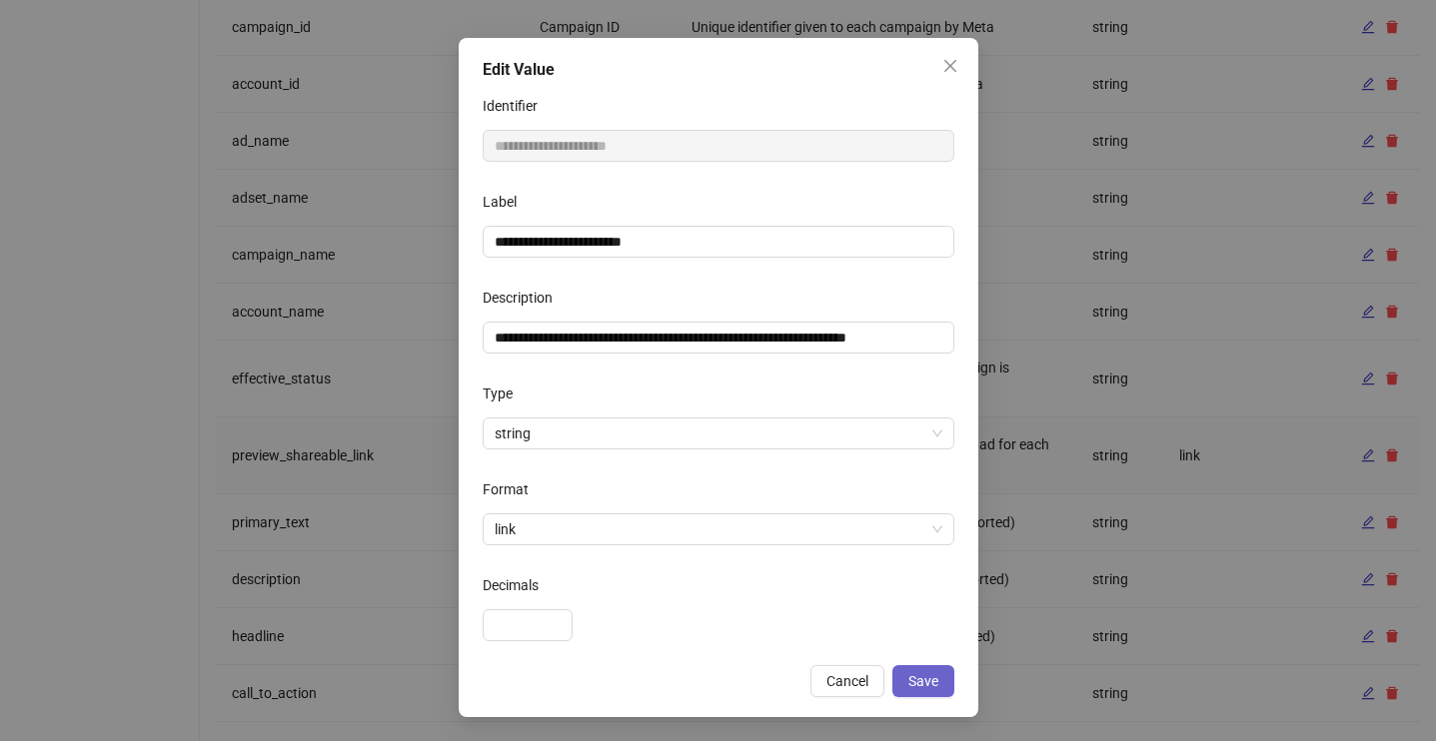
click at [910, 677] on span "Save" at bounding box center [923, 681] width 30 height 16
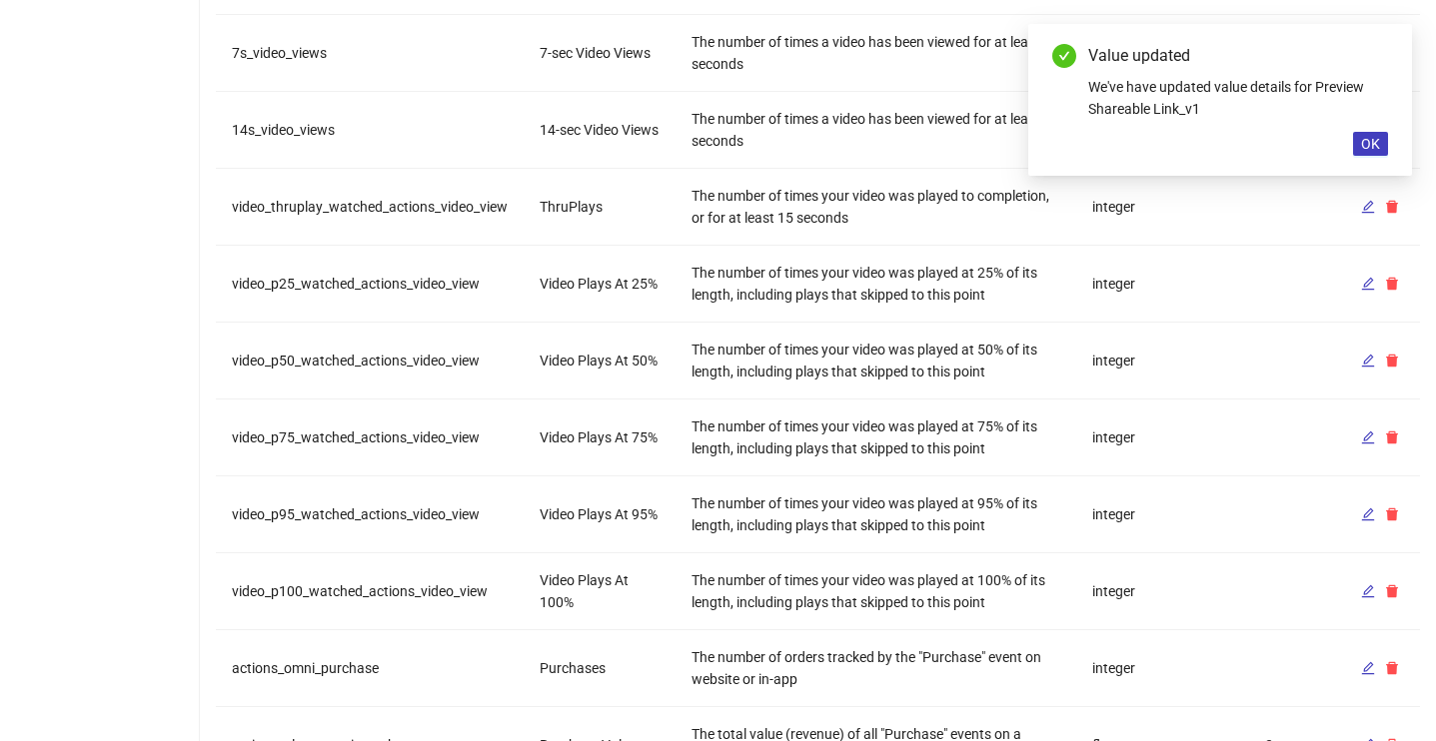
scroll to position [2059, 0]
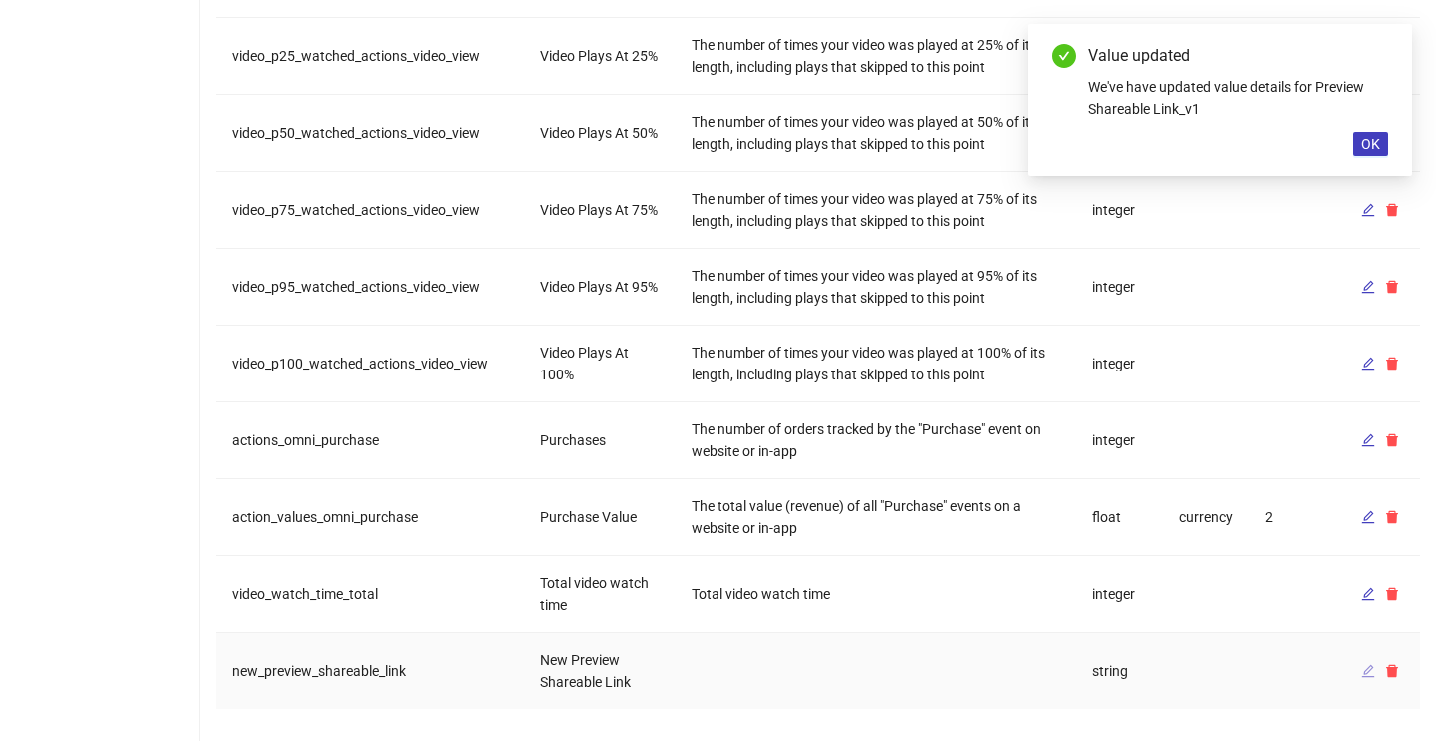
click at [1367, 672] on icon "edit" at bounding box center [1368, 671] width 13 height 13
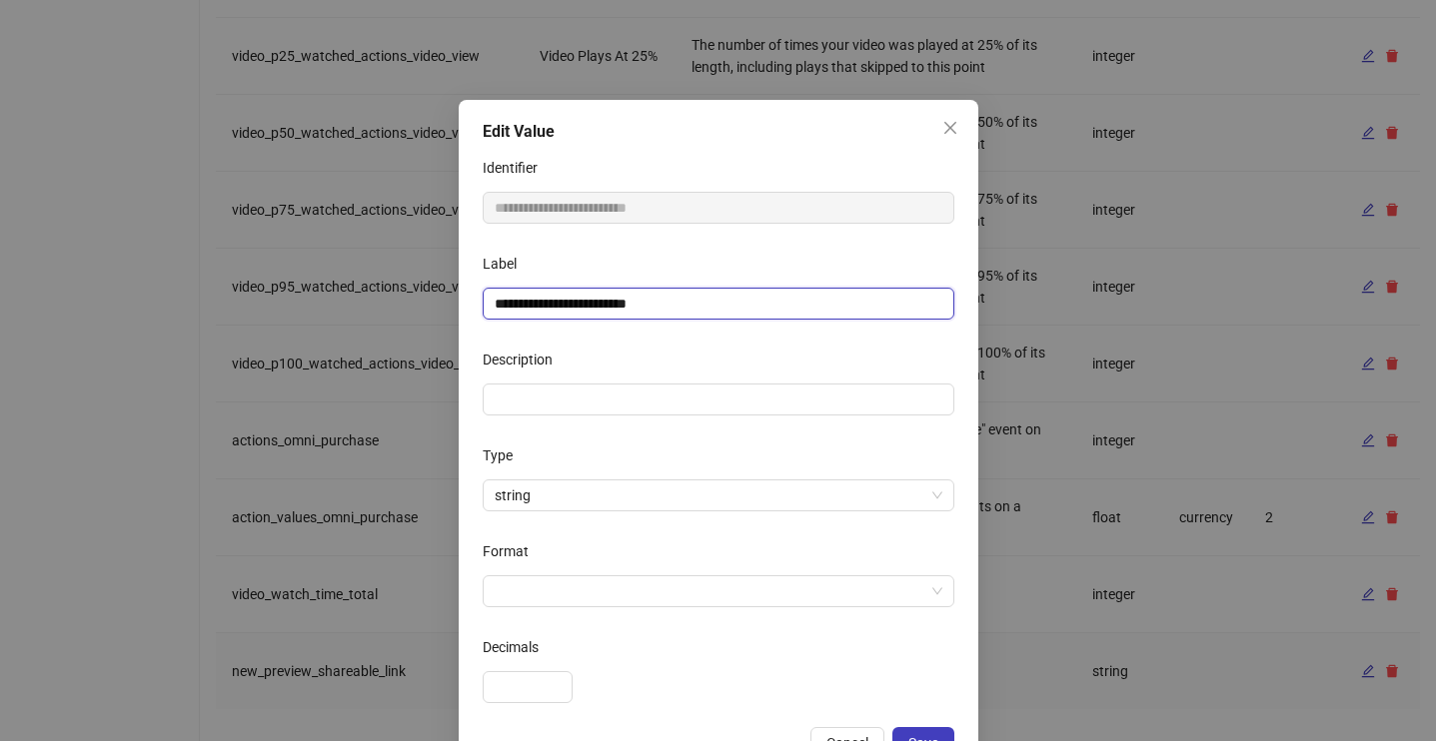
click at [698, 304] on input "**********" at bounding box center [719, 304] width 472 height 32
click at [525, 303] on input "**********" at bounding box center [719, 304] width 472 height 32
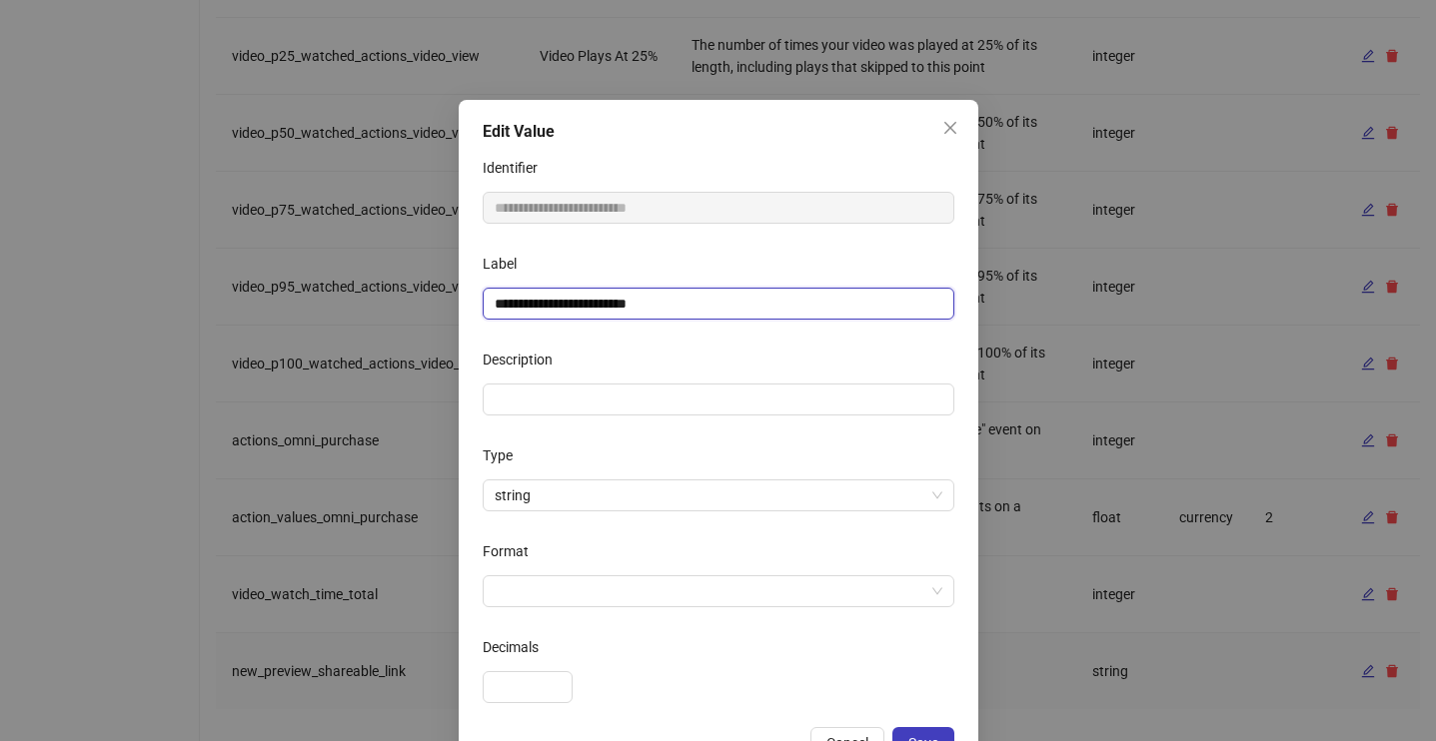
drag, startPoint x: 525, startPoint y: 303, endPoint x: 475, endPoint y: 303, distance: 50.0
click at [475, 303] on div "**********" at bounding box center [719, 439] width 520 height 679
type input "**********"
click at [577, 351] on div "Description" at bounding box center [719, 364] width 472 height 40
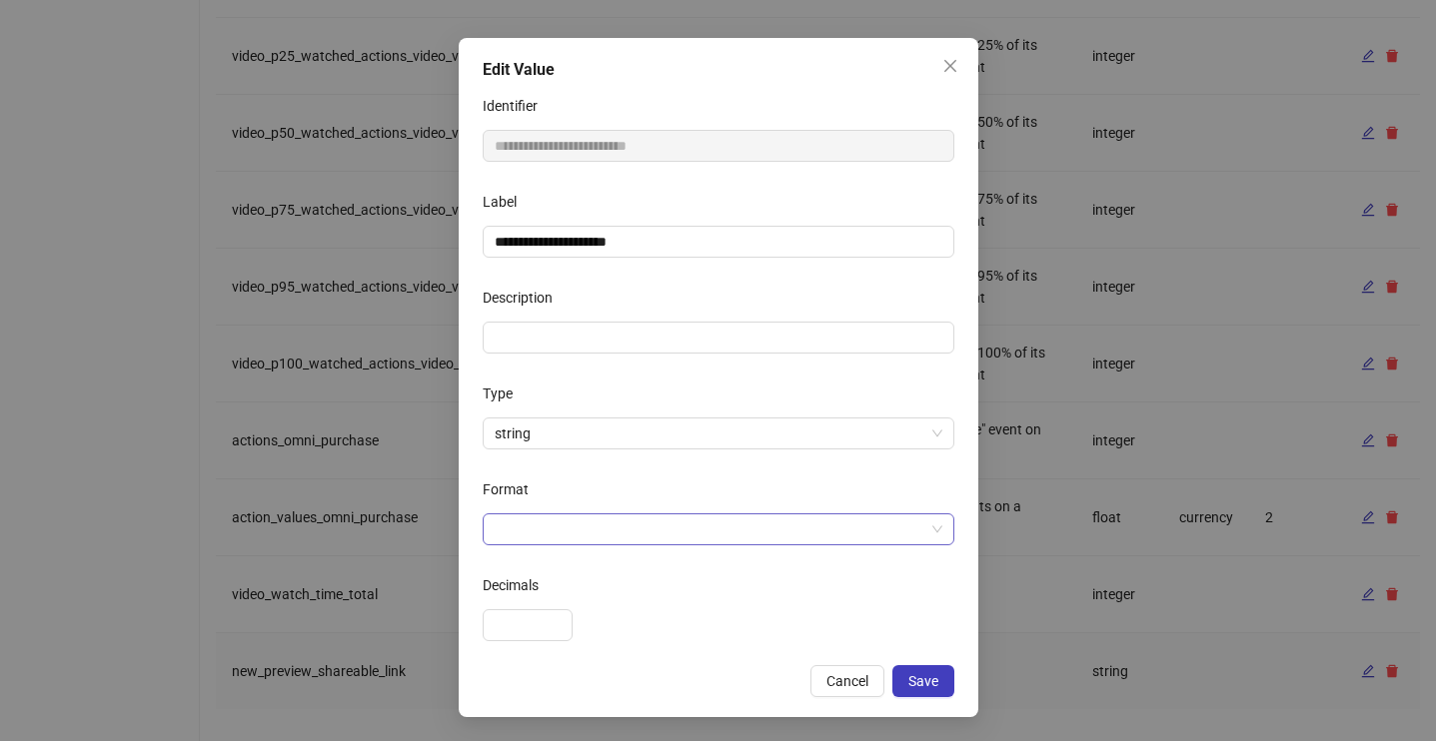
click at [548, 528] on input "Format" at bounding box center [710, 530] width 430 height 30
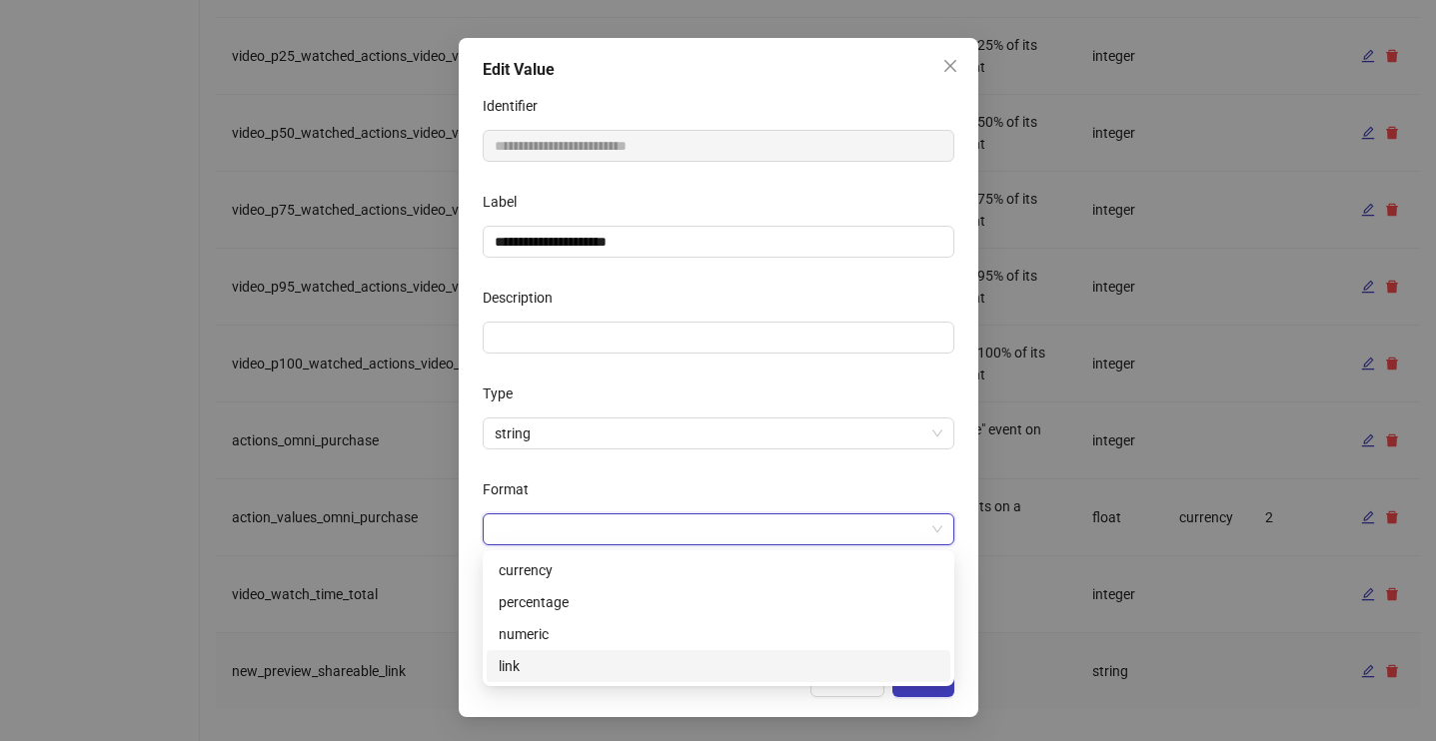
click at [532, 668] on div "link" at bounding box center [719, 666] width 440 height 22
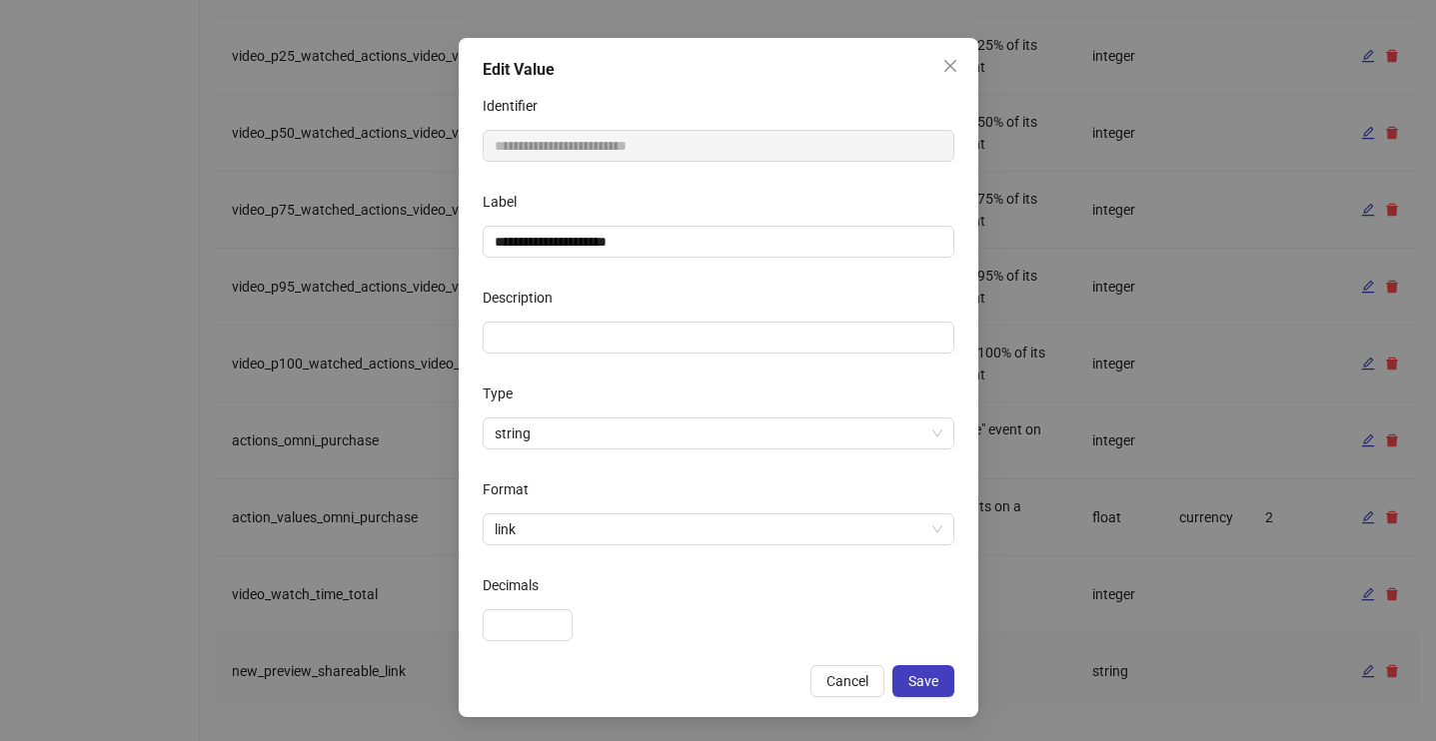
click at [665, 633] on div at bounding box center [719, 626] width 472 height 32
click at [925, 678] on span "Save" at bounding box center [923, 681] width 30 height 16
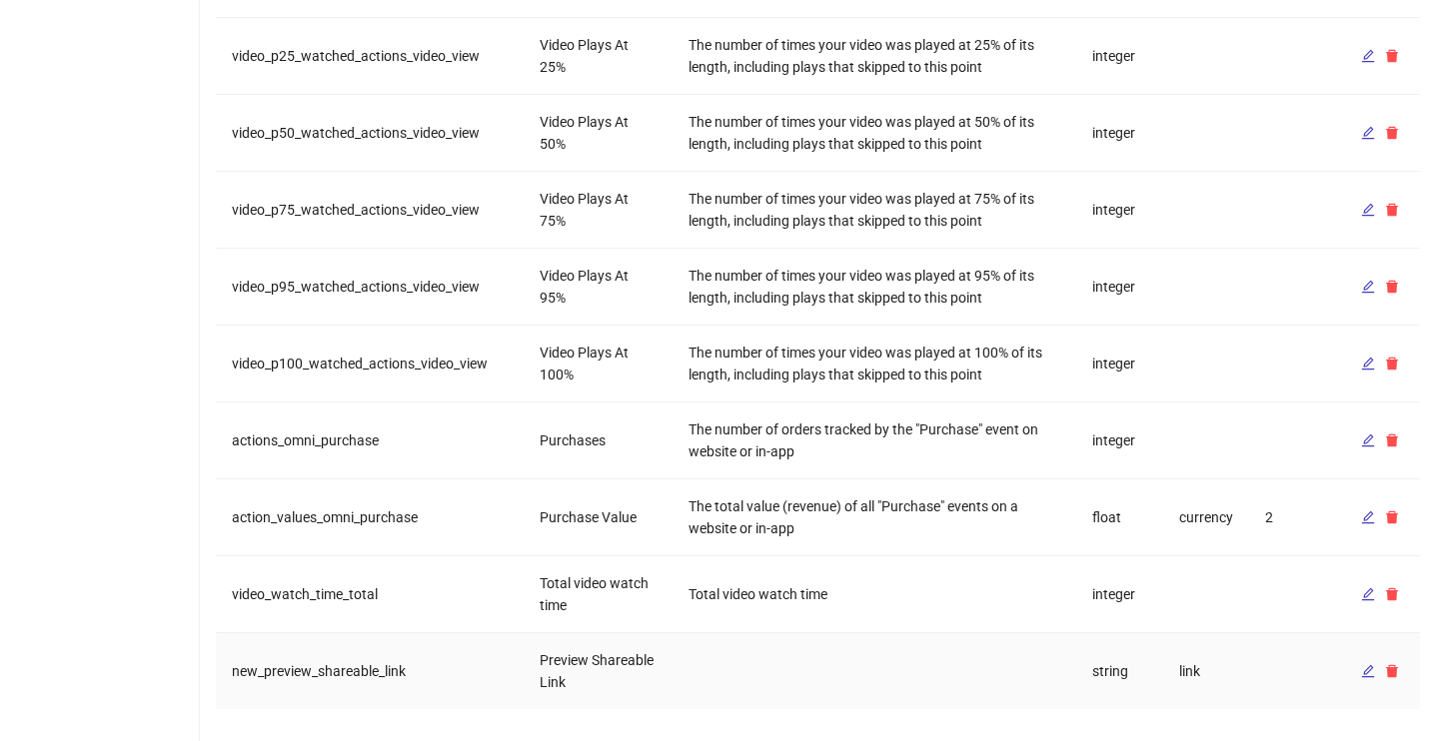
scroll to position [0, 0]
click at [1366, 664] on icon "edit" at bounding box center [1368, 671] width 14 height 14
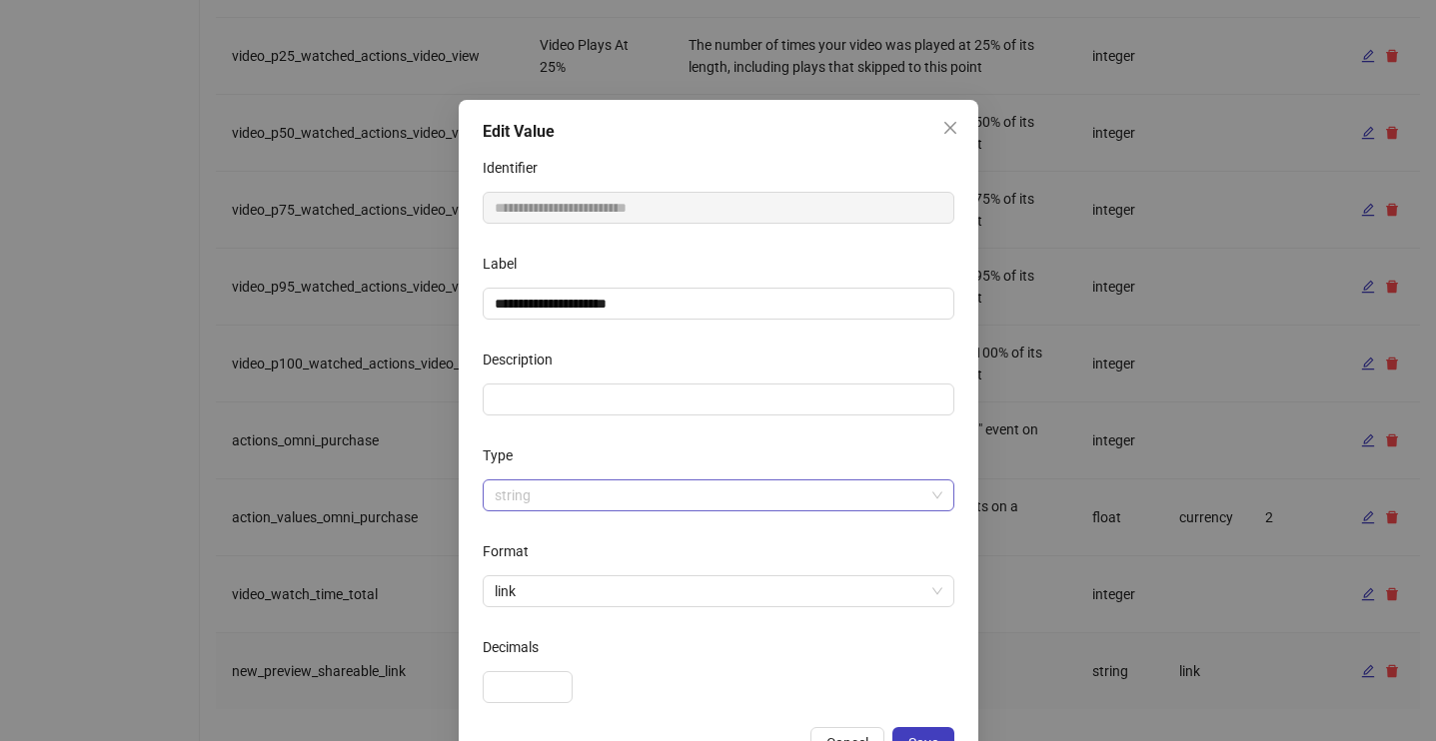
click at [878, 498] on span "string" at bounding box center [719, 496] width 448 height 30
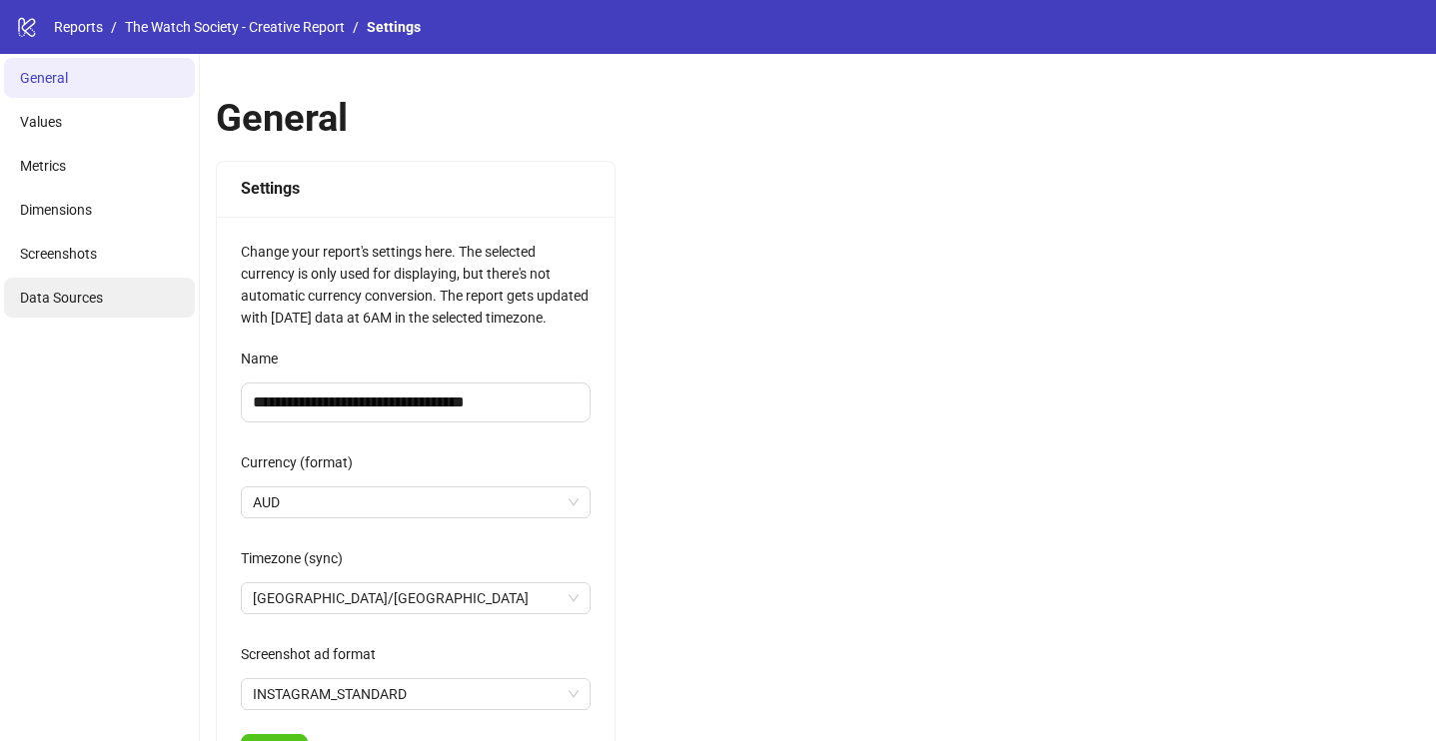
click at [65, 307] on li "Data Sources" at bounding box center [99, 298] width 191 height 40
click at [124, 302] on li "Data Sources" at bounding box center [99, 298] width 191 height 40
click at [273, 24] on link "The Watch Society - Creative Report" at bounding box center [235, 27] width 228 height 22
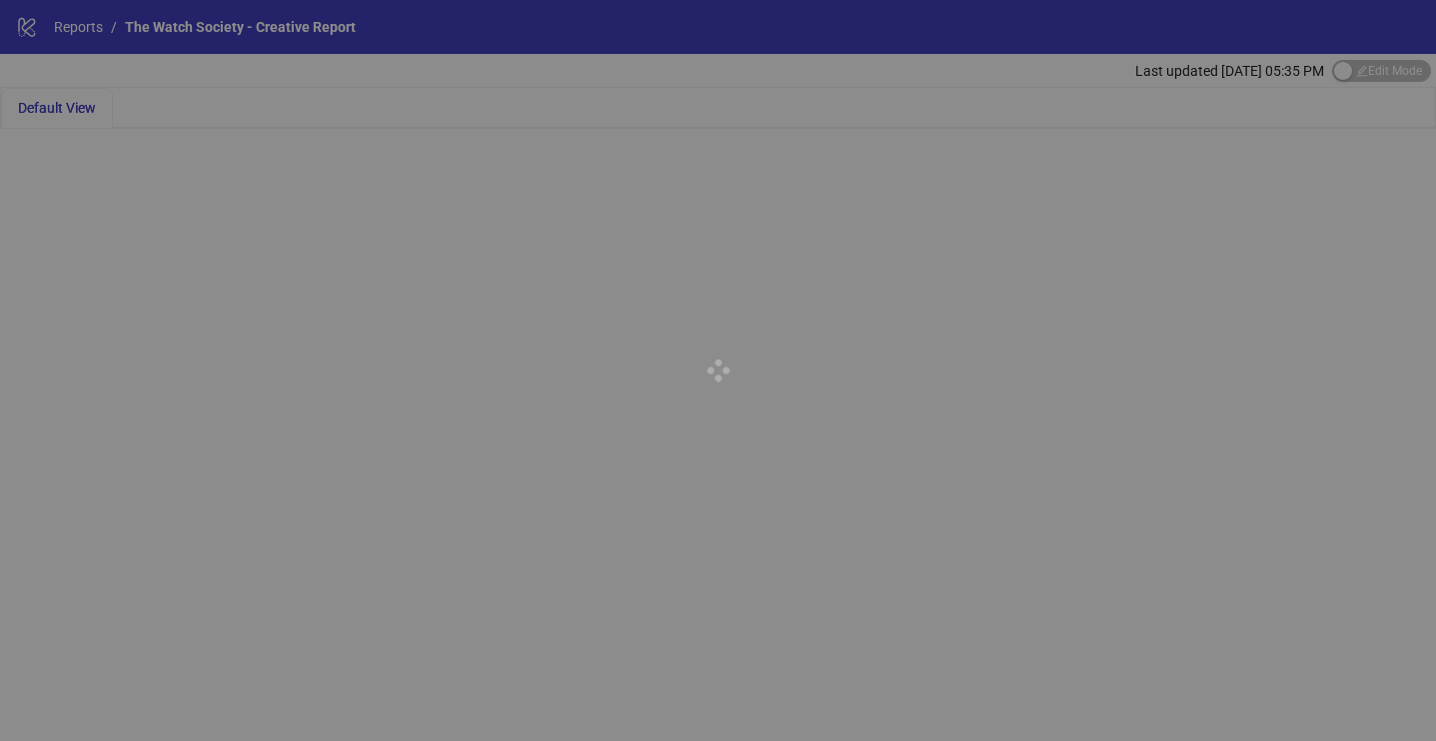
click at [1369, 73] on div at bounding box center [718, 370] width 1436 height 741
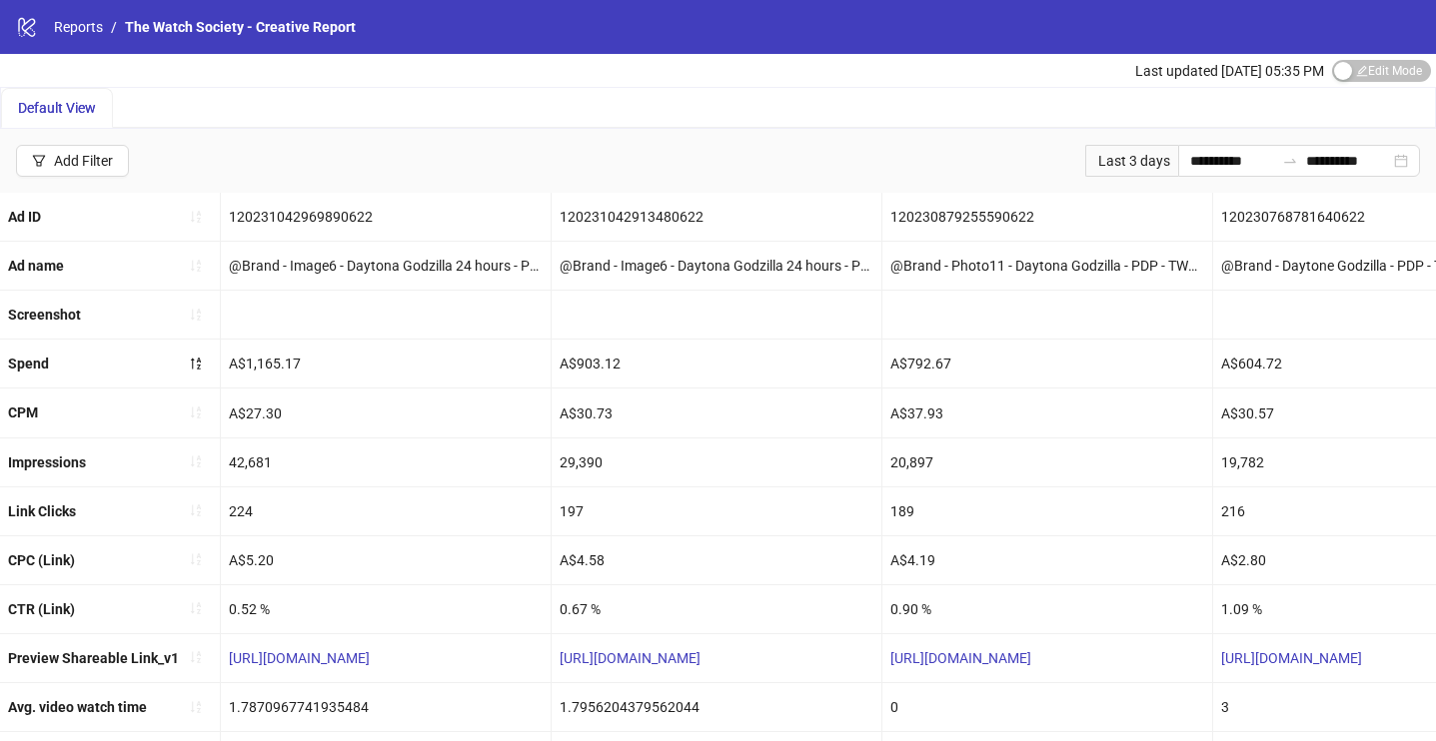
click at [1356, 54] on div "Last updated [DATE] 05:35 PM Edit Mode Edit Mode" at bounding box center [1285, 70] width 301 height 33
click at [1362, 74] on span "Edit Mode Edit Mode" at bounding box center [1381, 71] width 99 height 22
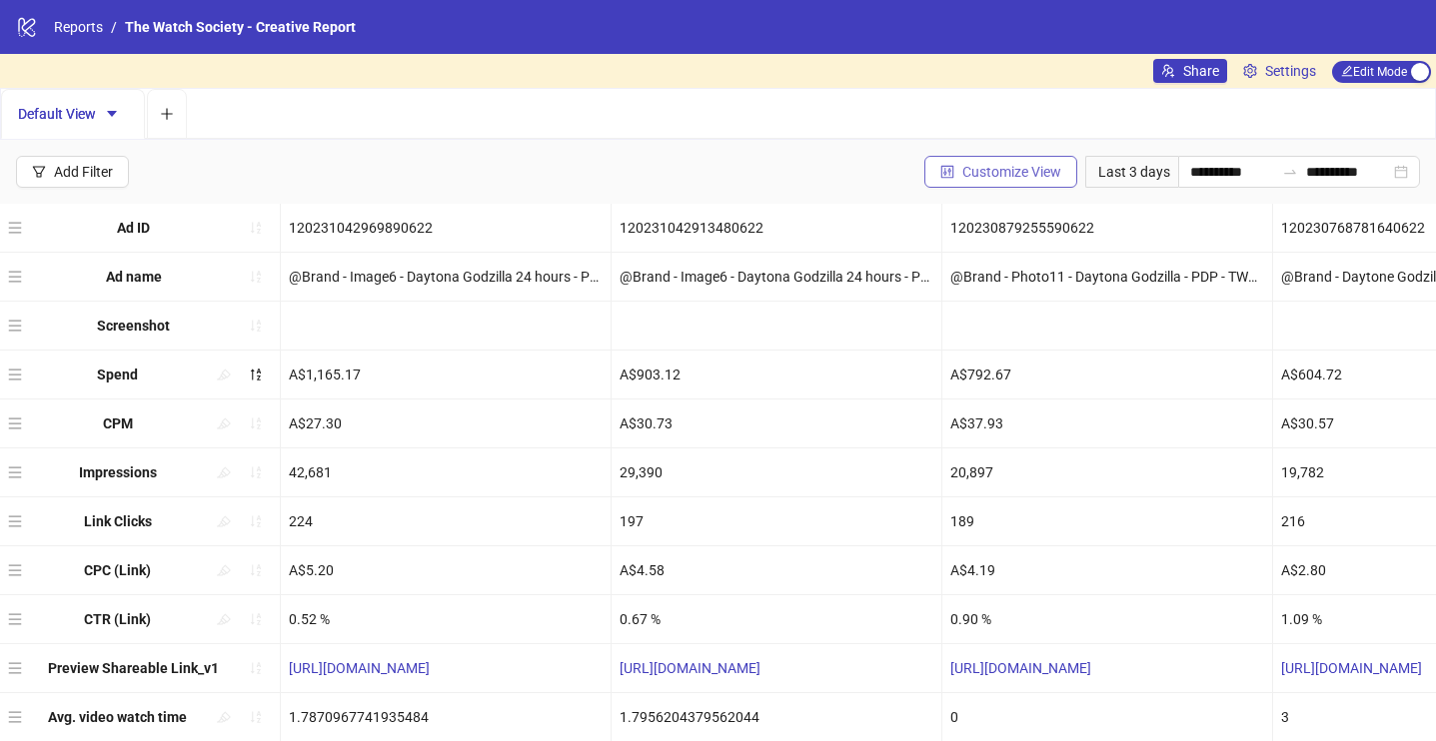
click at [999, 162] on button "Customize View" at bounding box center [1000, 172] width 153 height 32
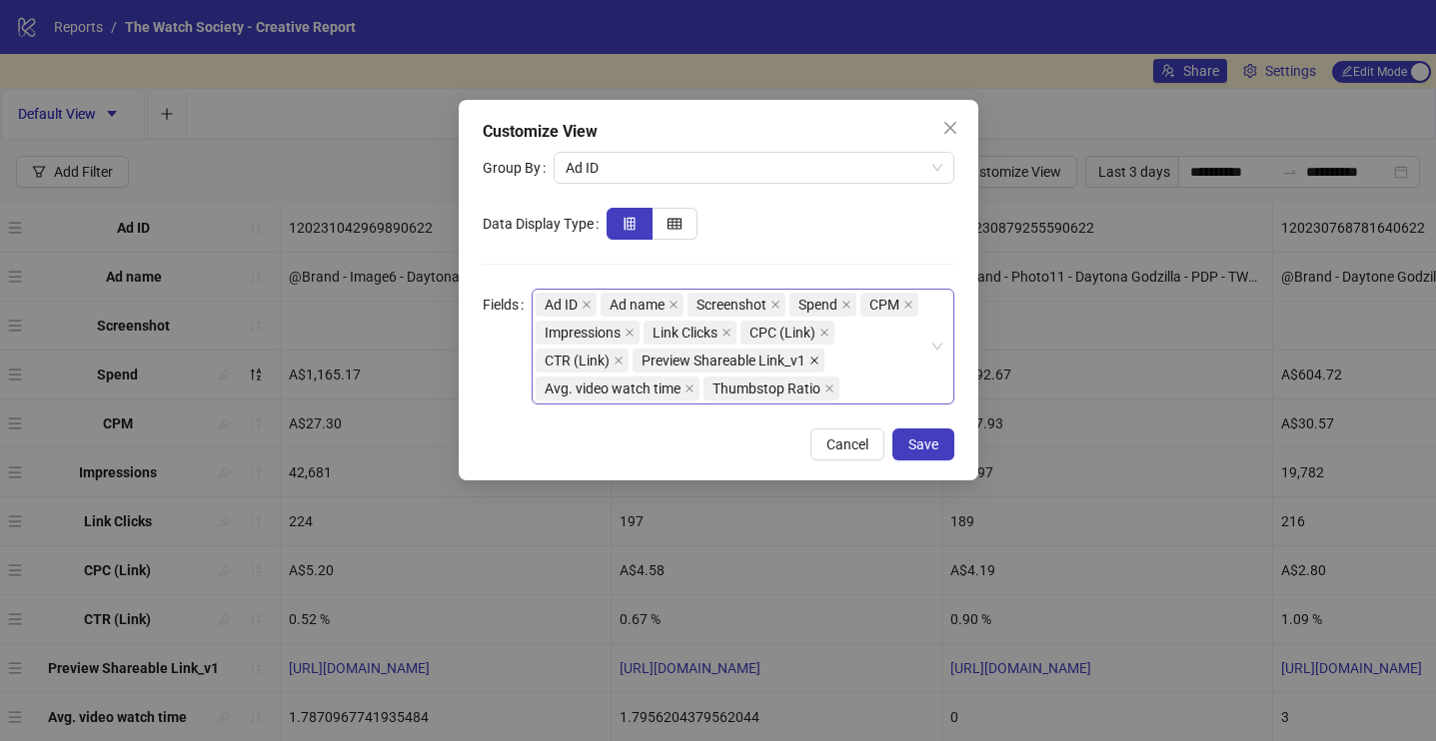
click at [817, 360] on icon "close" at bounding box center [814, 361] width 10 height 10
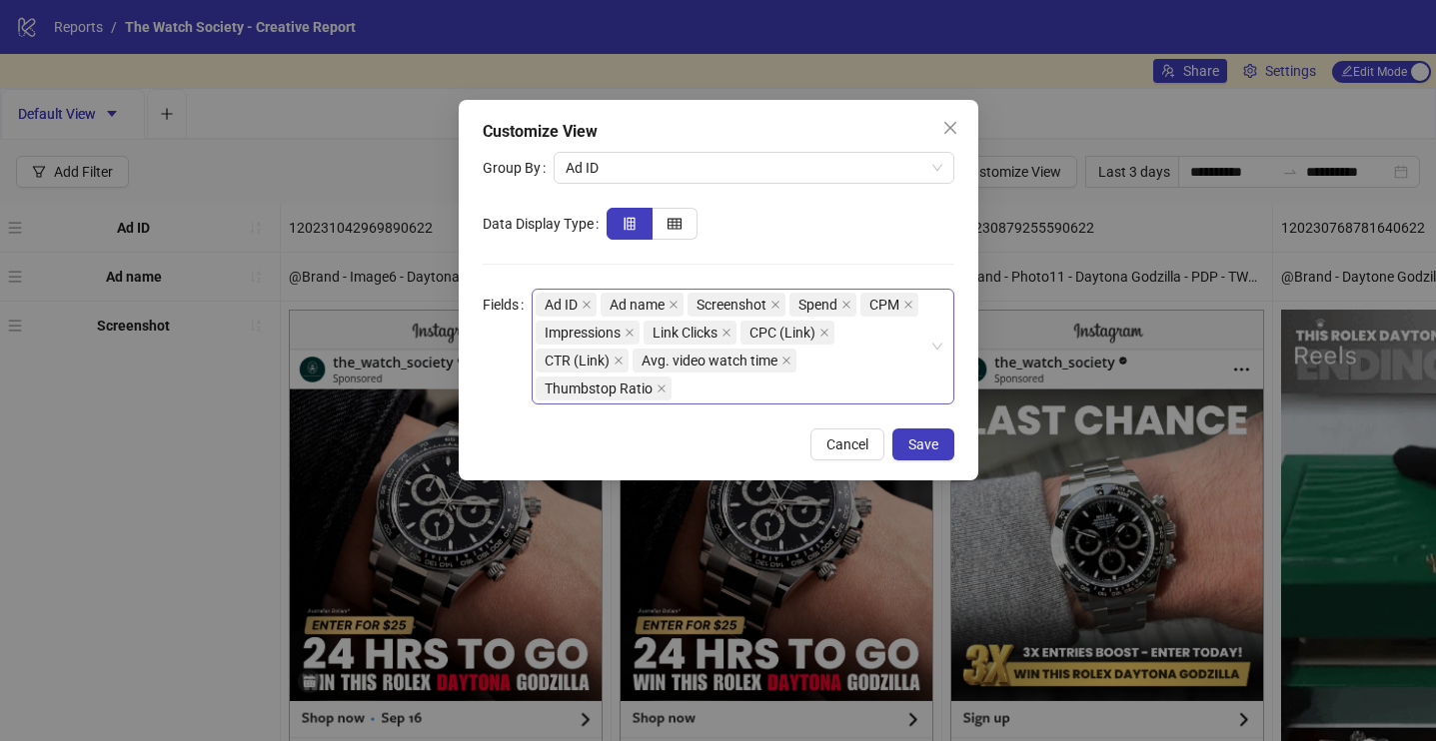
click at [826, 366] on div "Ad ID Ad name Screenshot Spend CPM Impressions Link Clicks CPC (Link) CTR (Link…" at bounding box center [733, 347] width 394 height 112
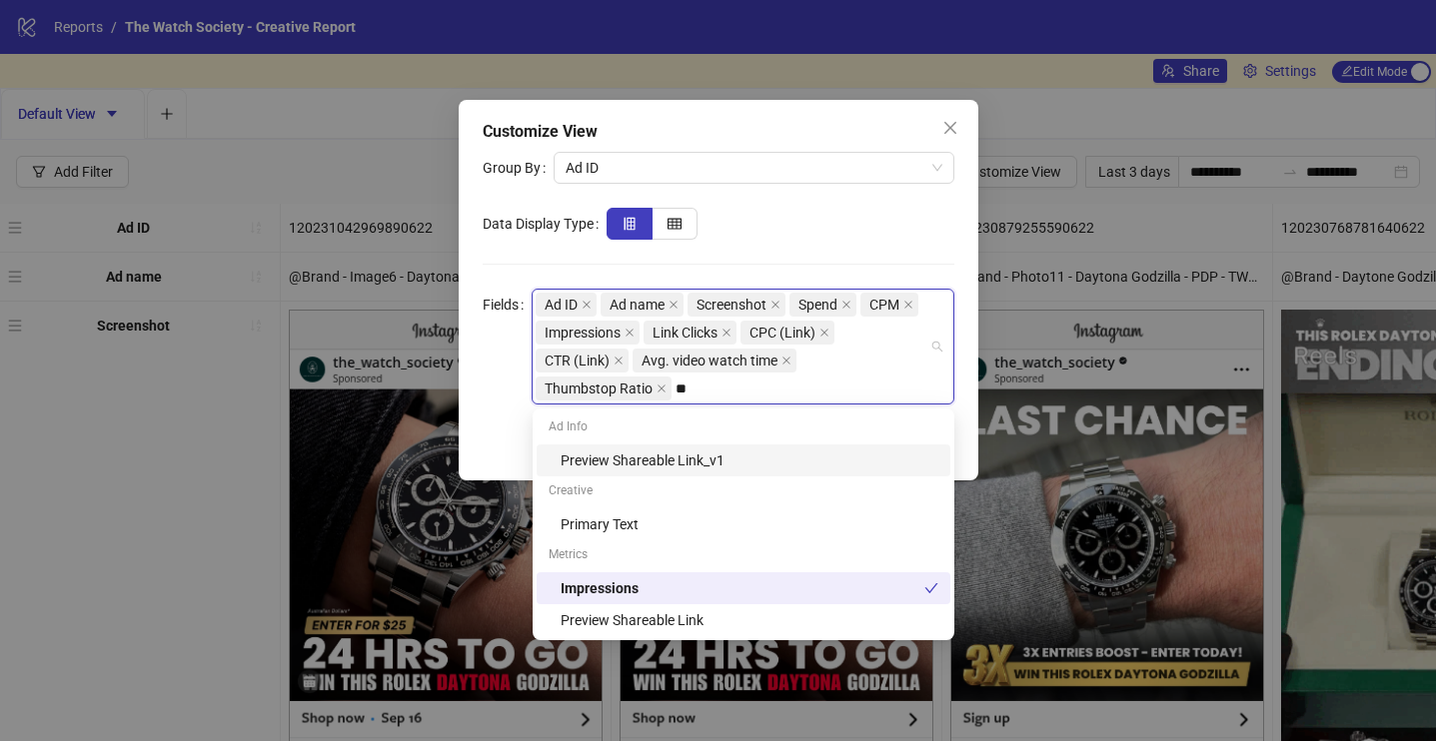
type input "***"
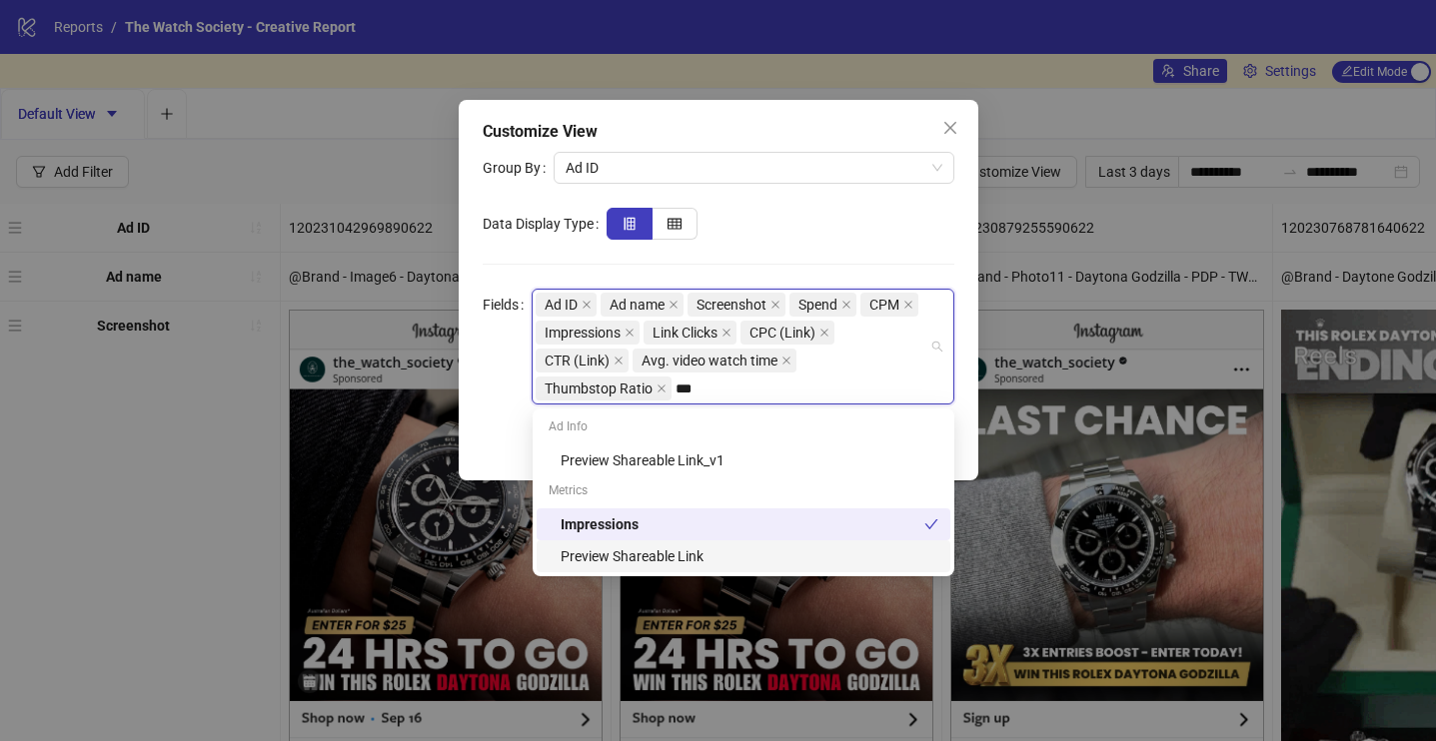
click at [683, 547] on div "Preview Shareable Link" at bounding box center [750, 557] width 378 height 22
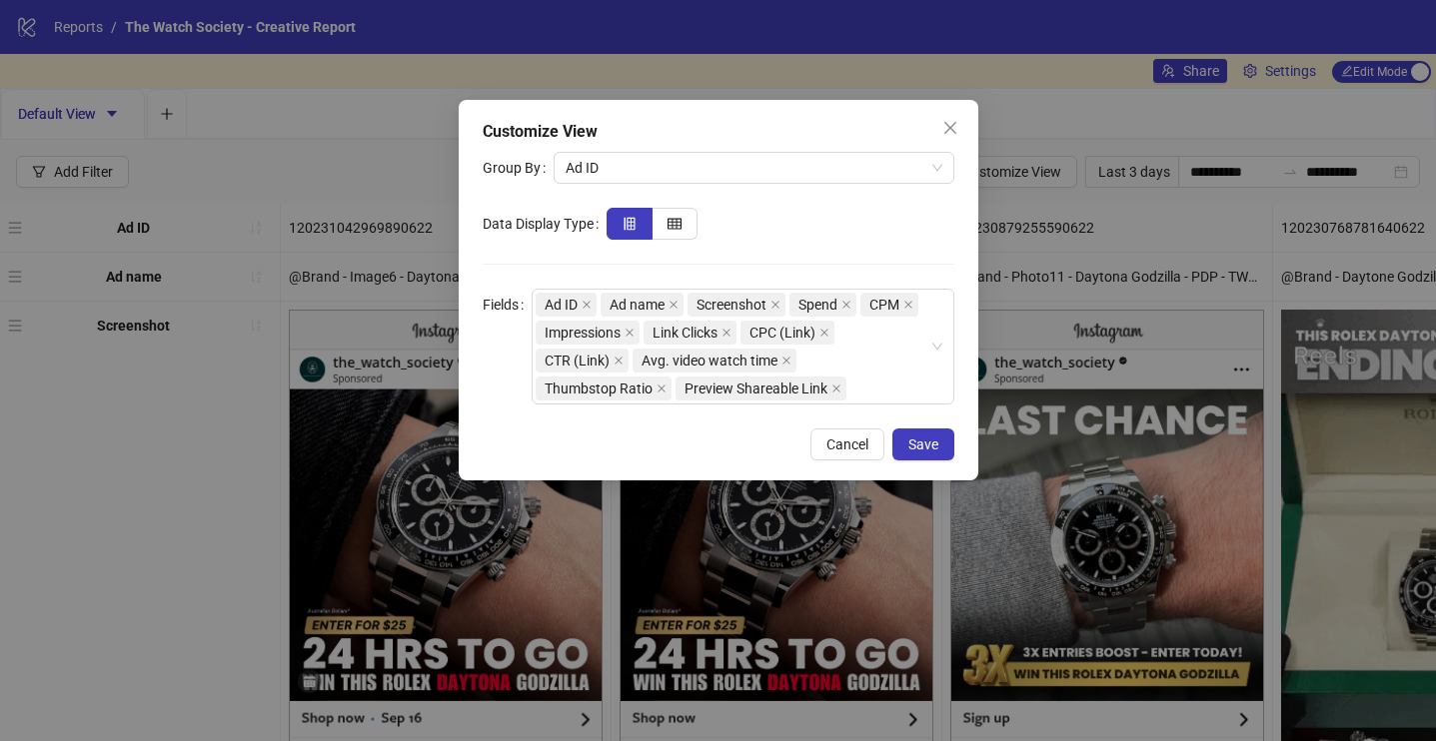
click at [791, 221] on div at bounding box center [781, 224] width 348 height 32
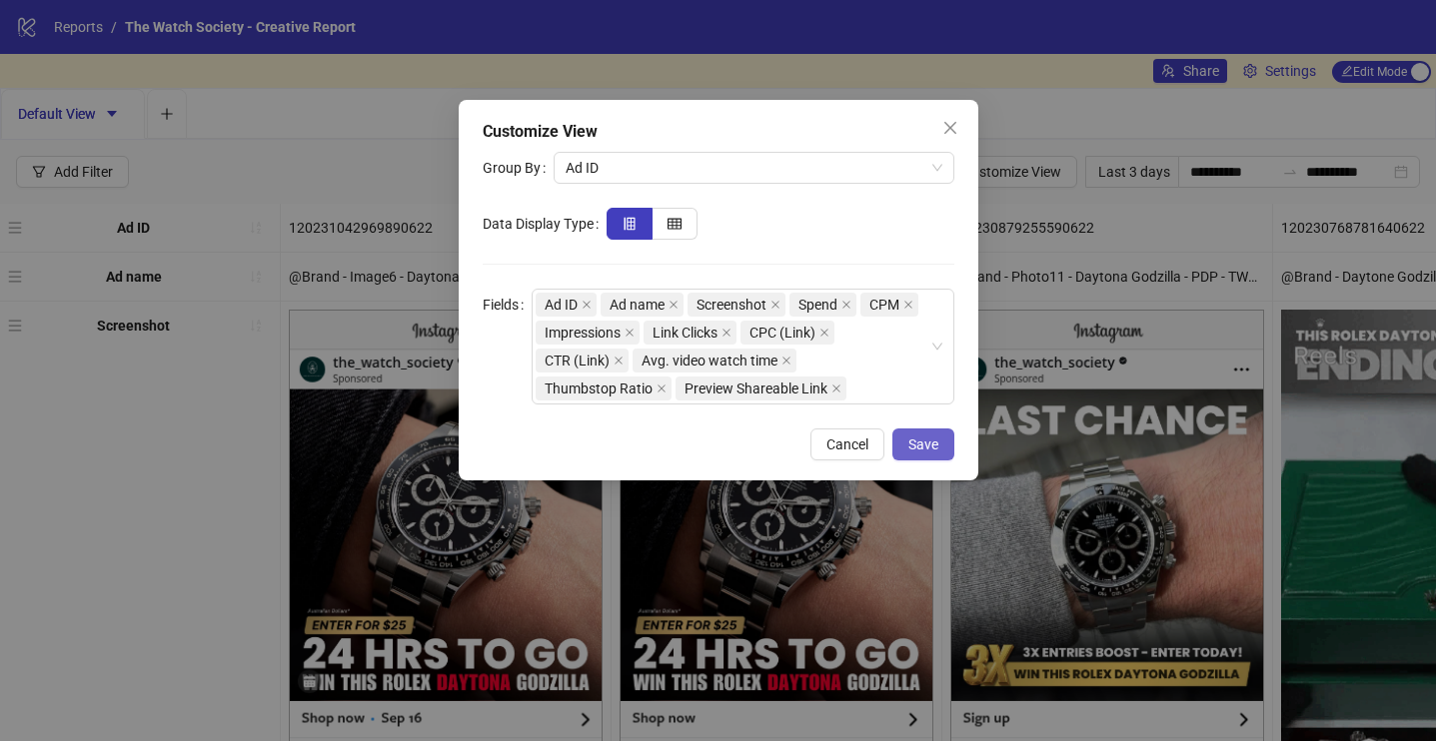
click at [914, 439] on span "Save" at bounding box center [923, 445] width 30 height 16
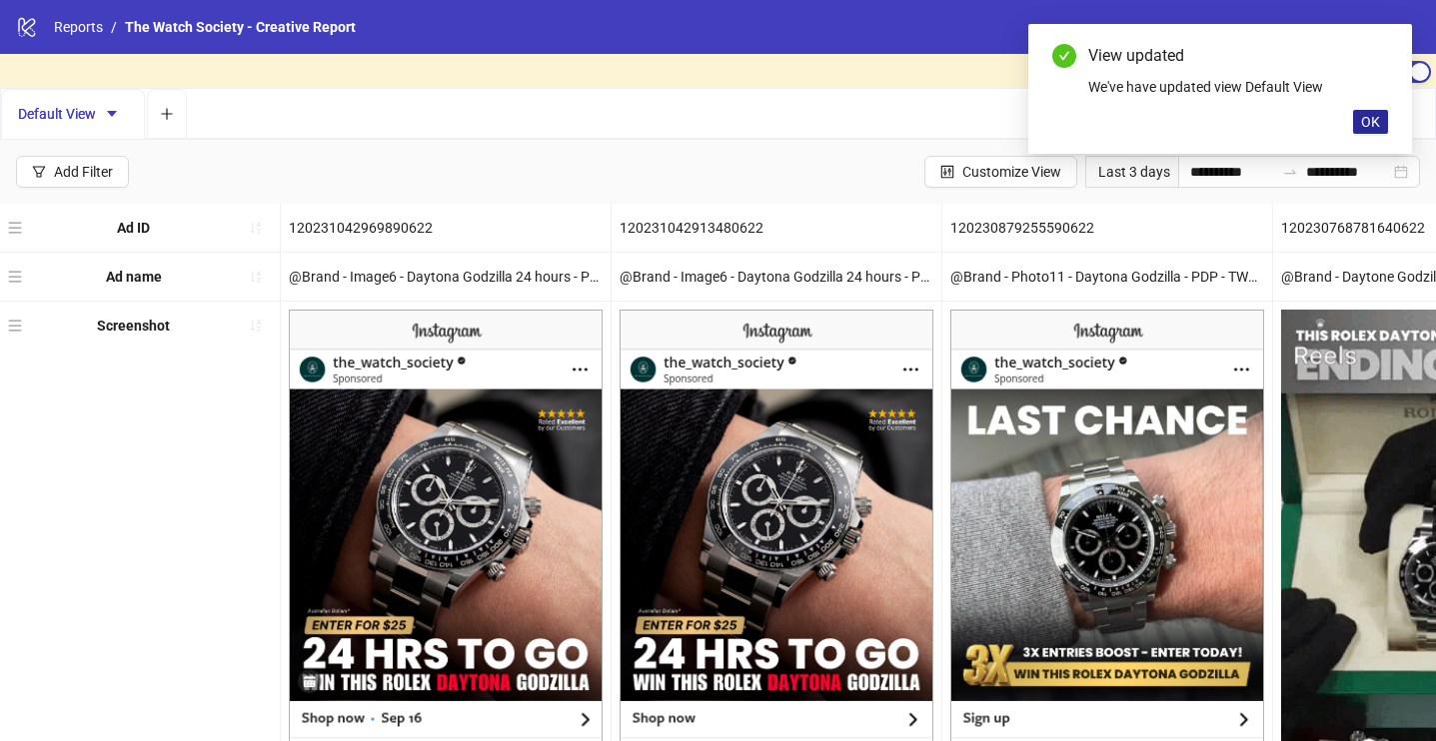
click at [1370, 124] on span "OK" at bounding box center [1370, 122] width 19 height 16
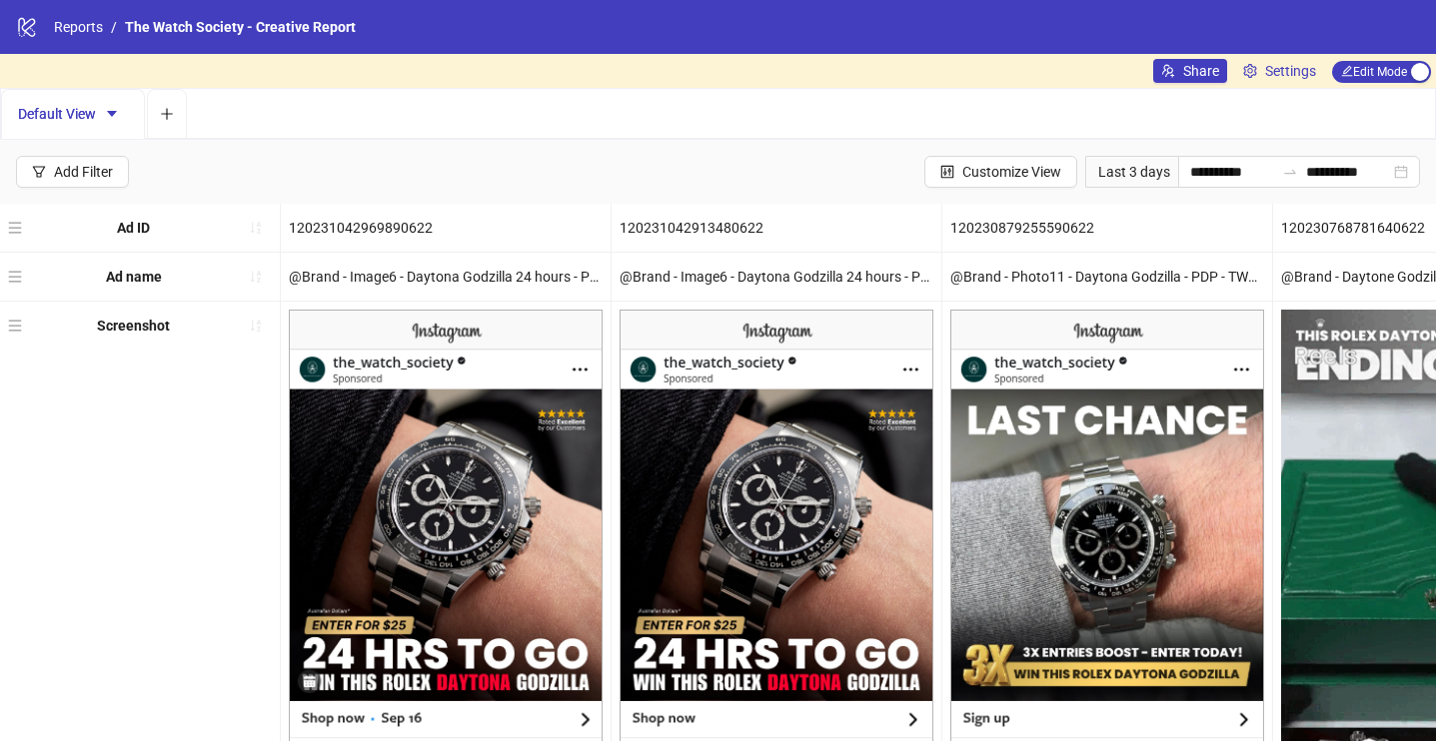
click at [1371, 54] on div "Share Settings Edit Mode Edit Mode" at bounding box center [1294, 71] width 283 height 34
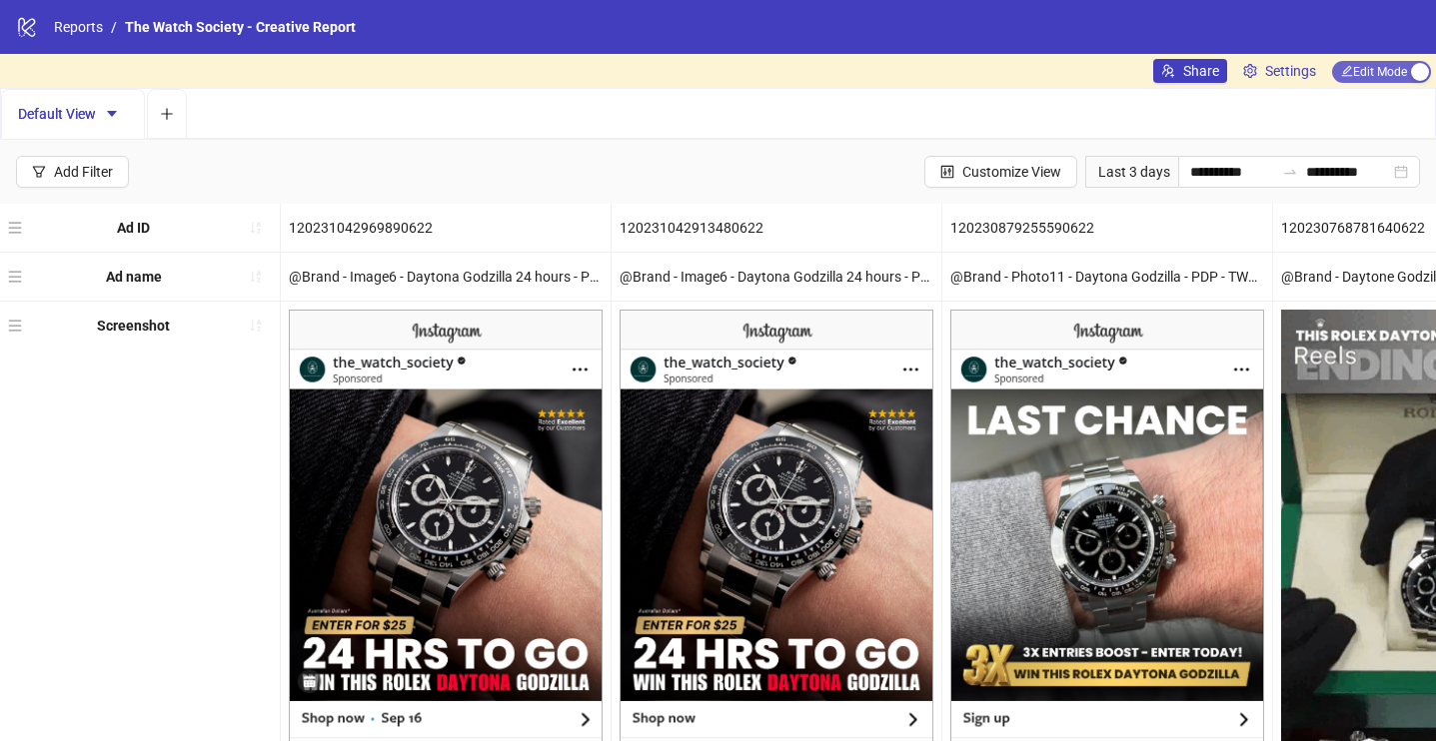
click at [1371, 73] on span "Edit Mode Edit Mode" at bounding box center [1381, 72] width 99 height 22
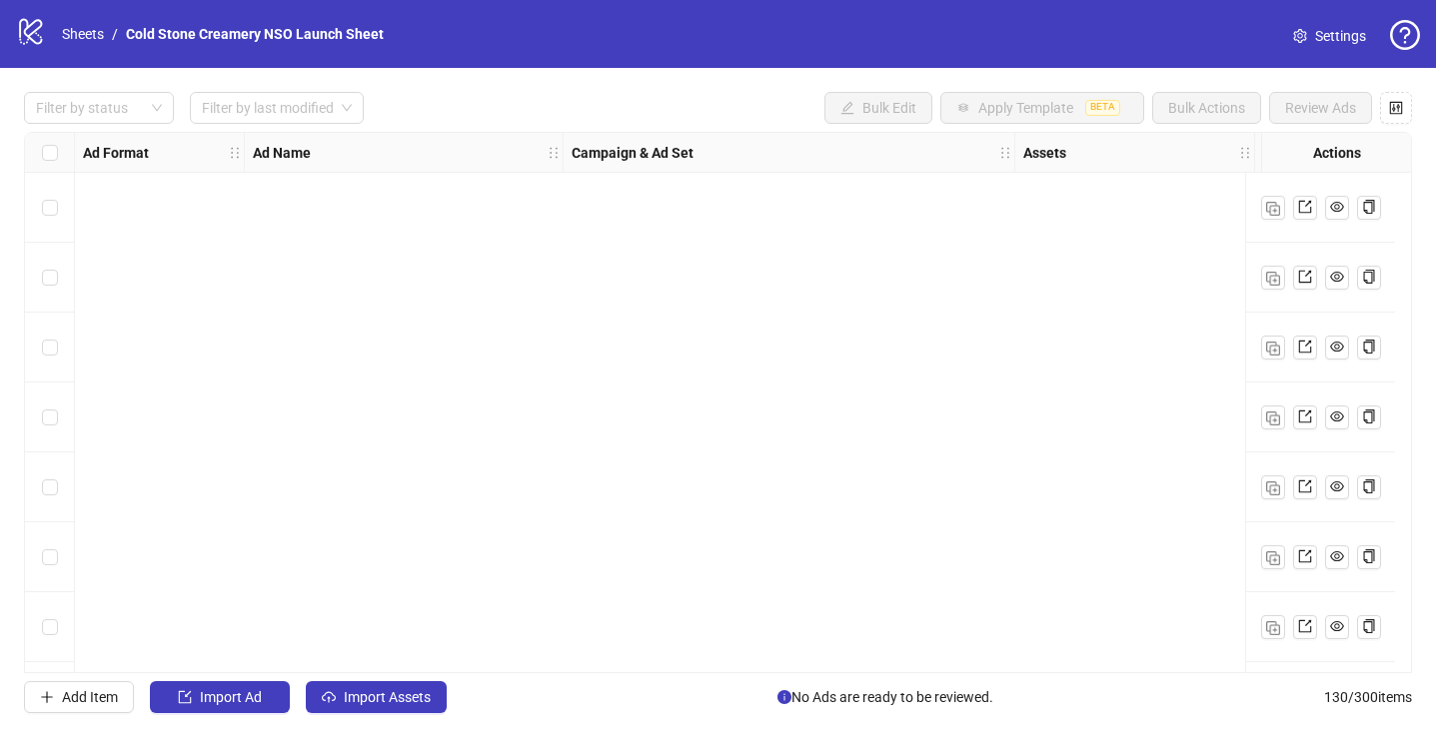
scroll to position [8465, 0]
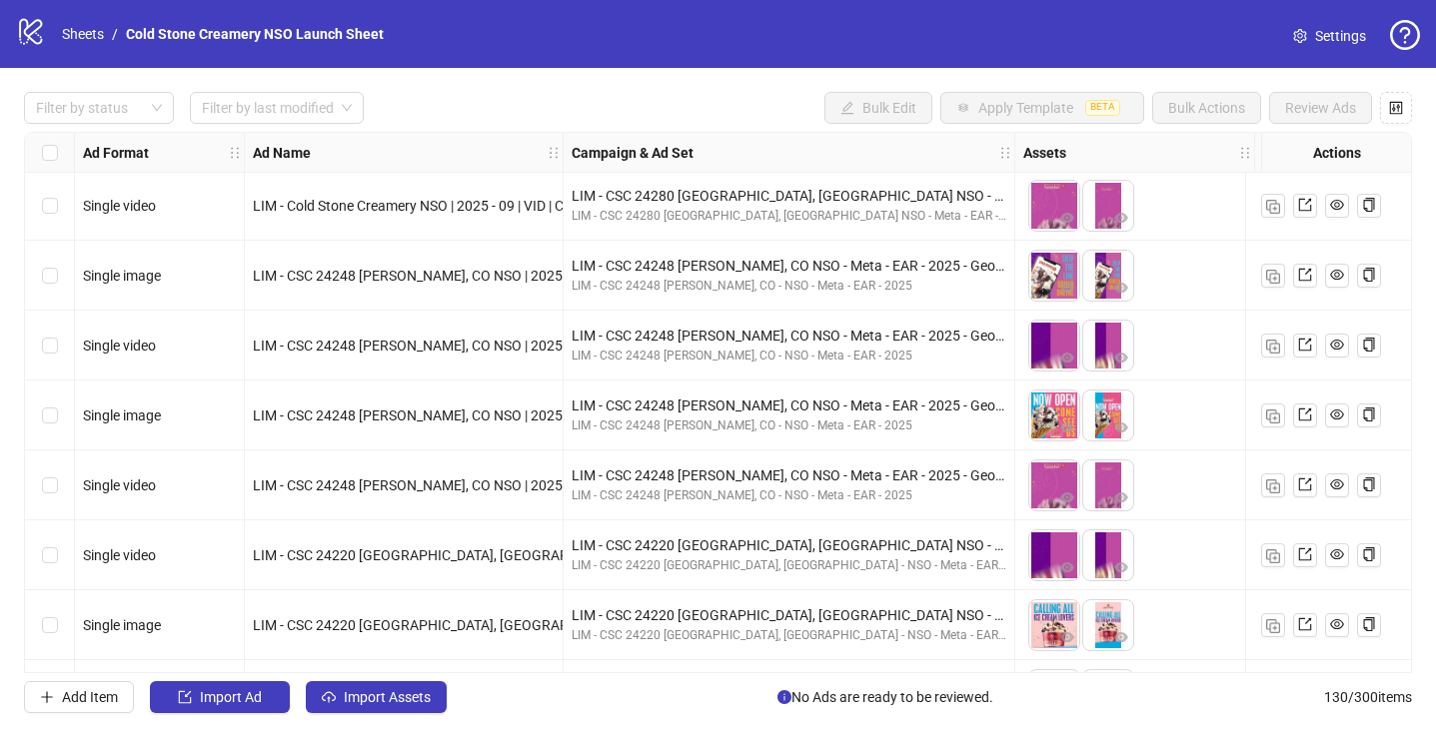
click at [37, 26] on icon "logo/logo-mobile" at bounding box center [31, 31] width 30 height 30
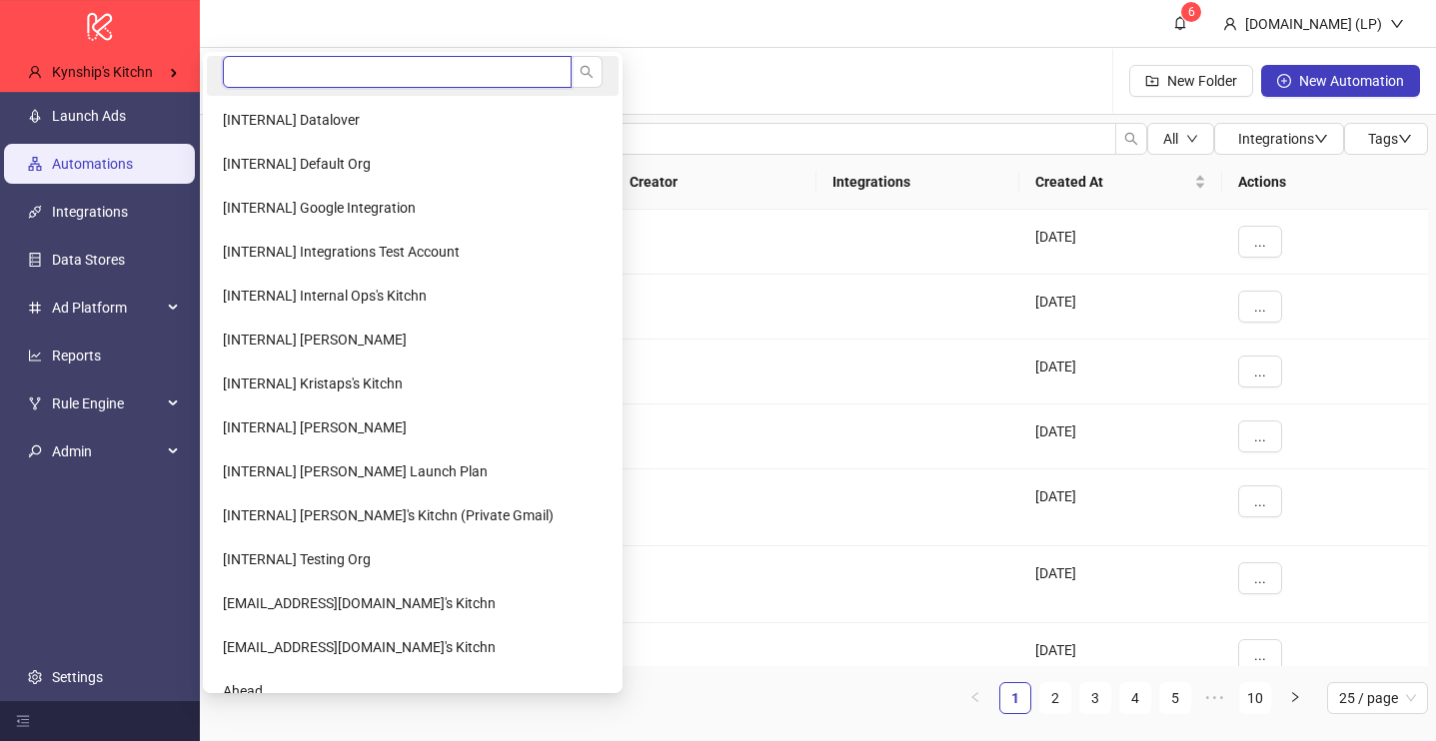
click at [265, 60] on input "search" at bounding box center [397, 72] width 349 height 32
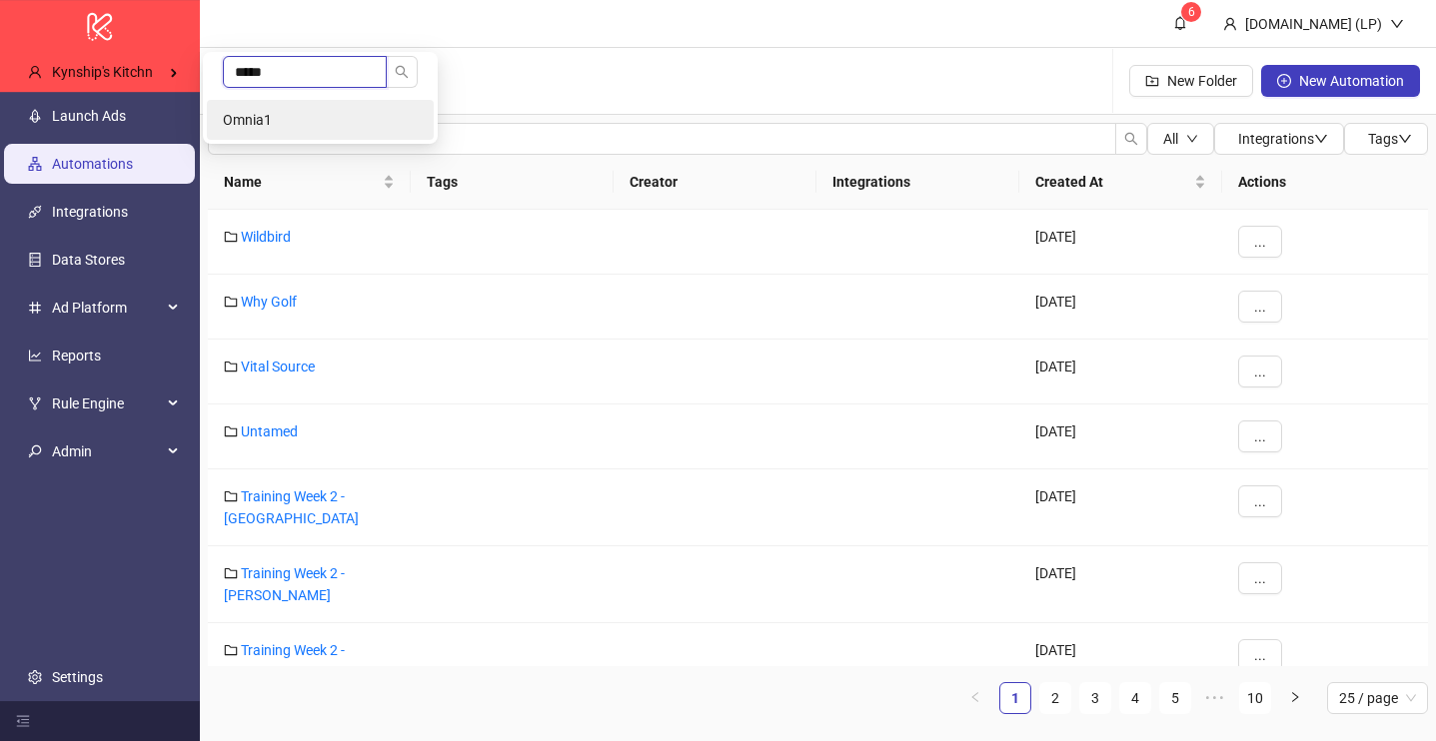
type input "*****"
click at [253, 123] on span "Omnia1" at bounding box center [247, 120] width 49 height 16
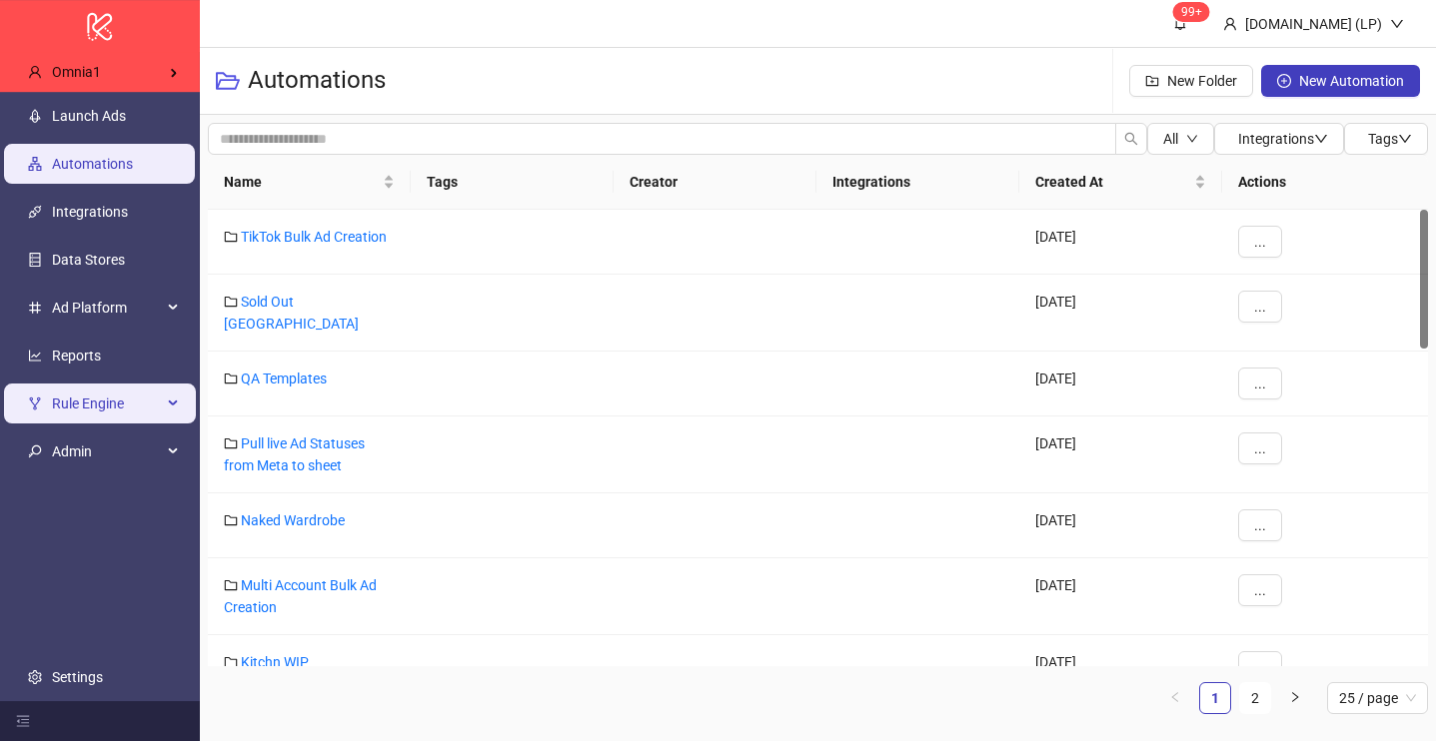
click at [116, 406] on span "Rule Engine" at bounding box center [107, 404] width 110 height 40
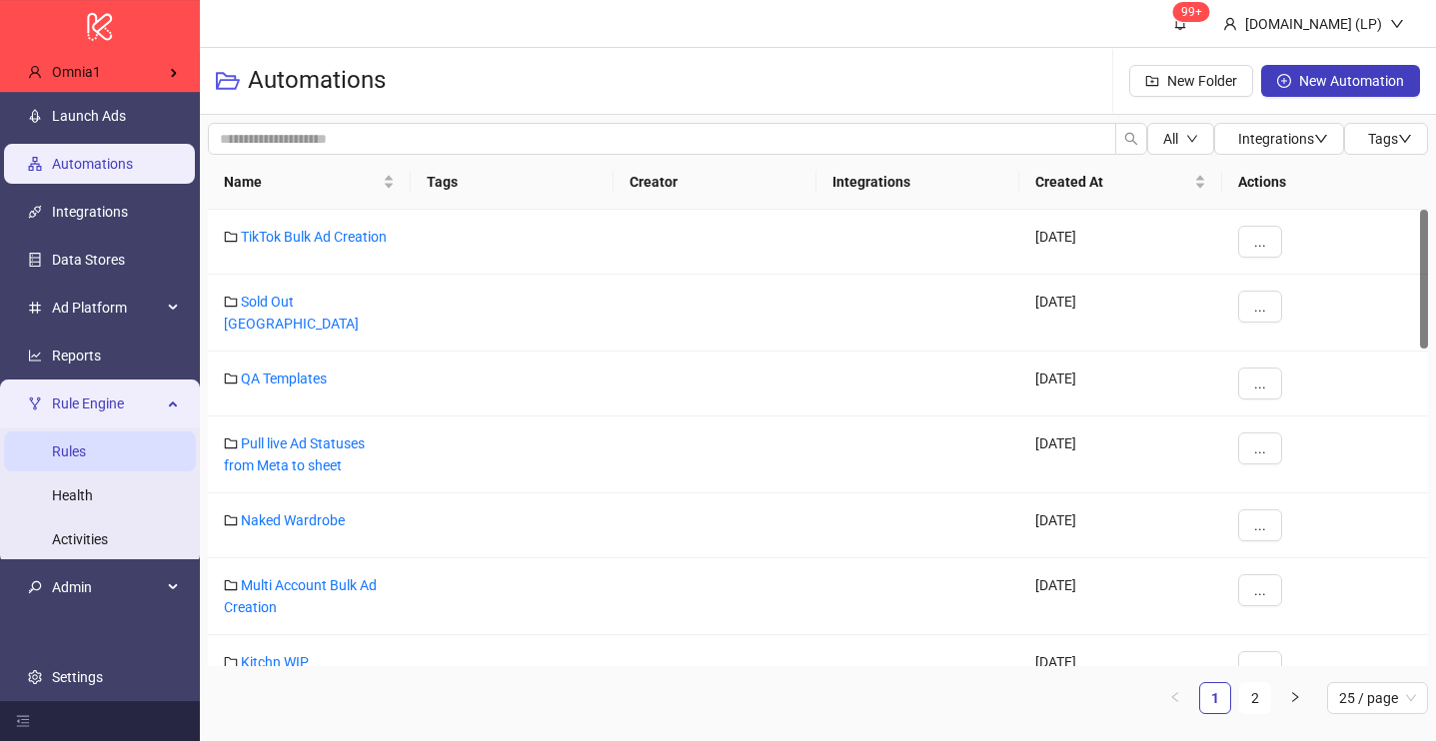
click at [86, 448] on link "Rules" at bounding box center [69, 452] width 34 height 16
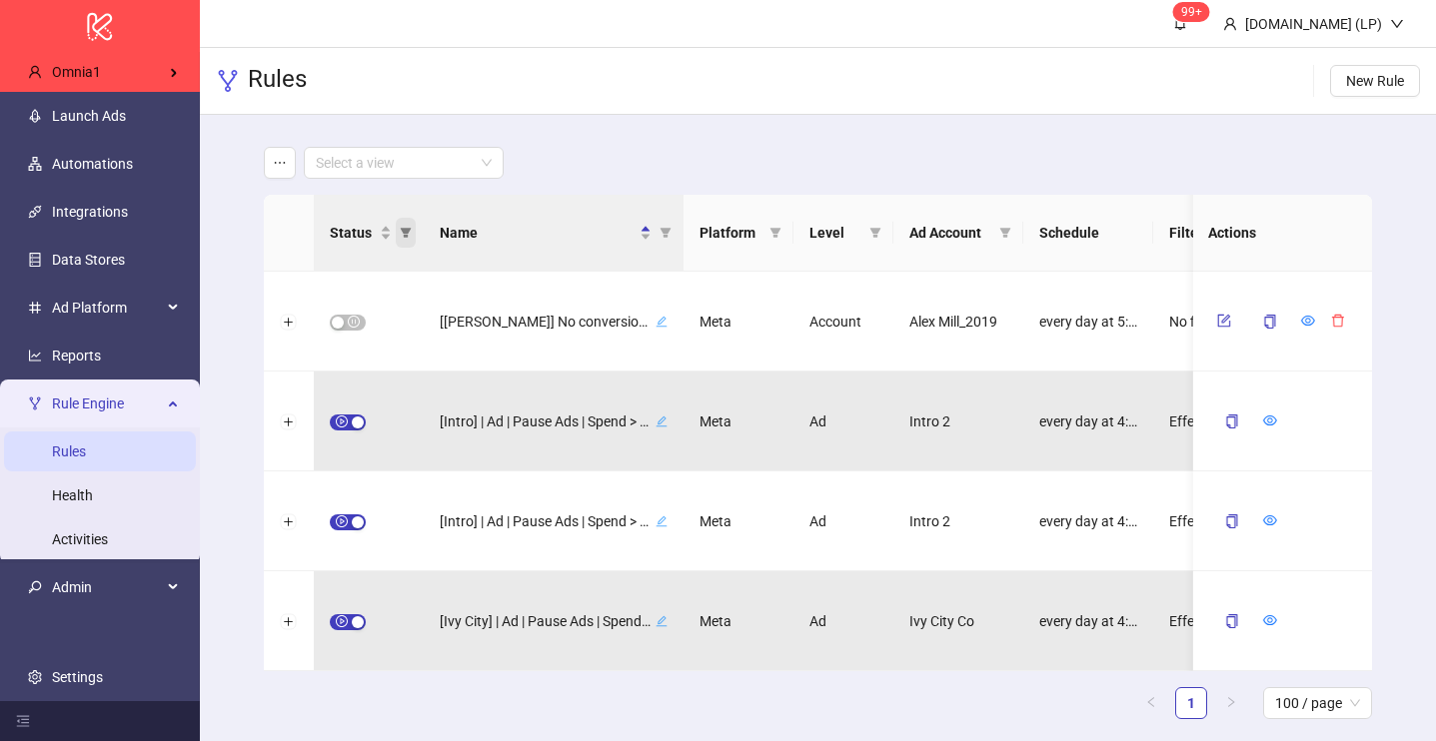
click at [396, 227] on span "Status" at bounding box center [406, 233] width 20 height 30
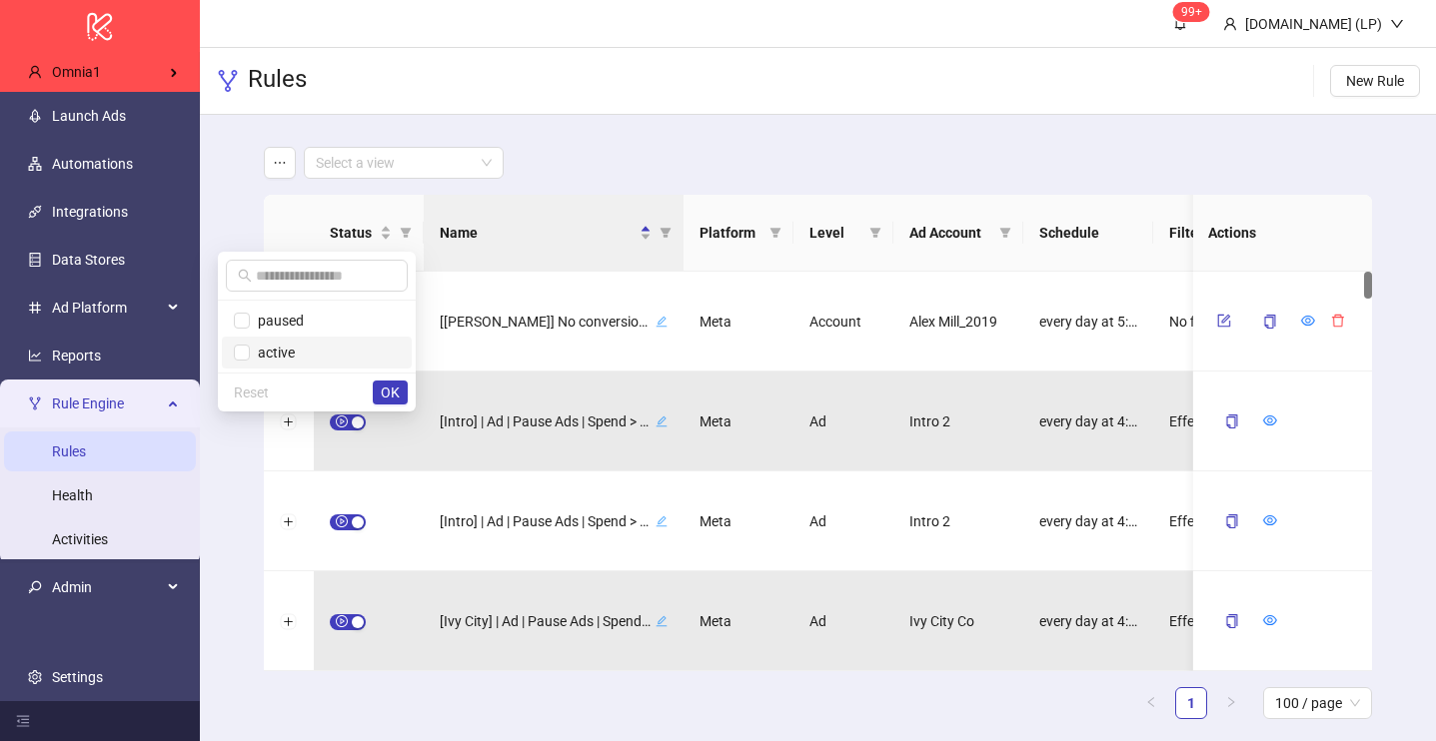
click at [252, 352] on span "active" at bounding box center [272, 353] width 45 height 16
click at [390, 394] on span "OK" at bounding box center [390, 393] width 19 height 16
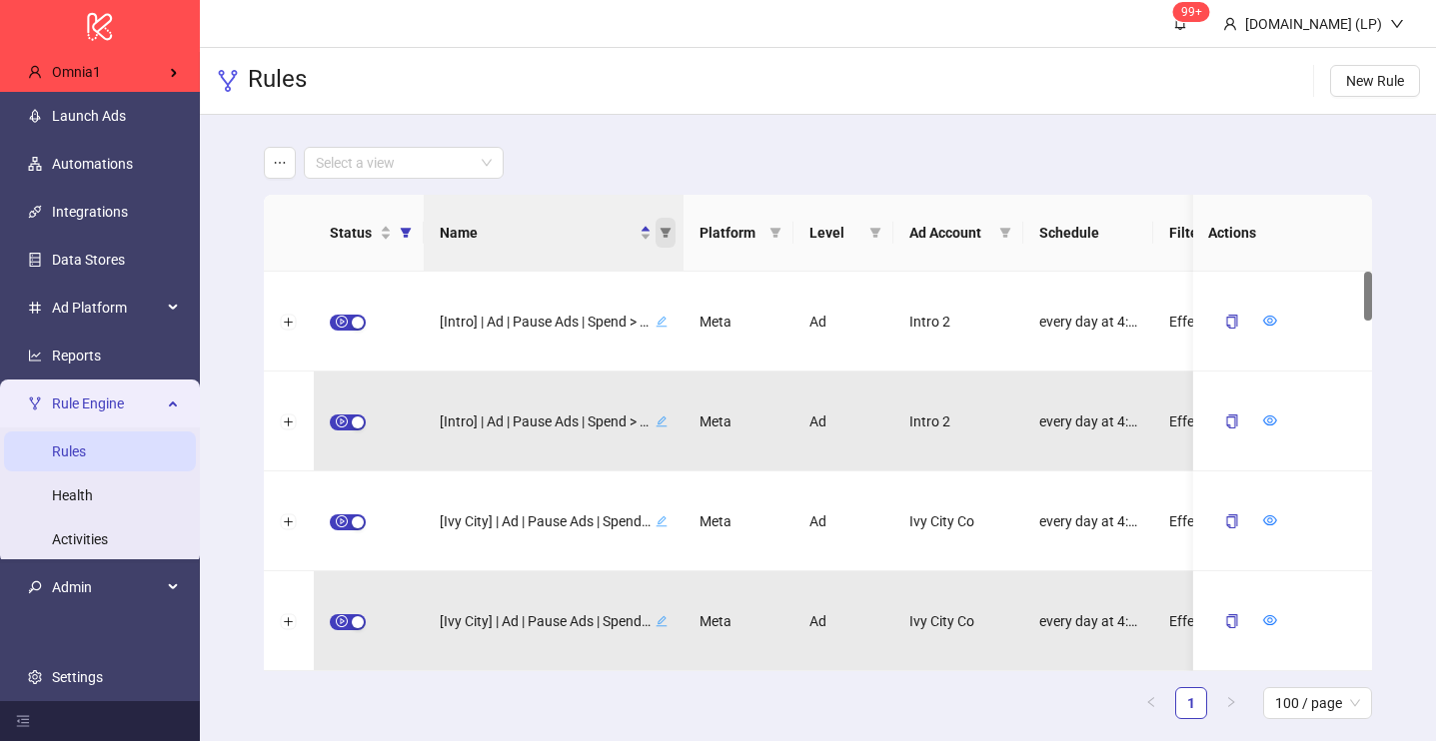
click at [667, 237] on icon "filter" at bounding box center [665, 233] width 12 height 12
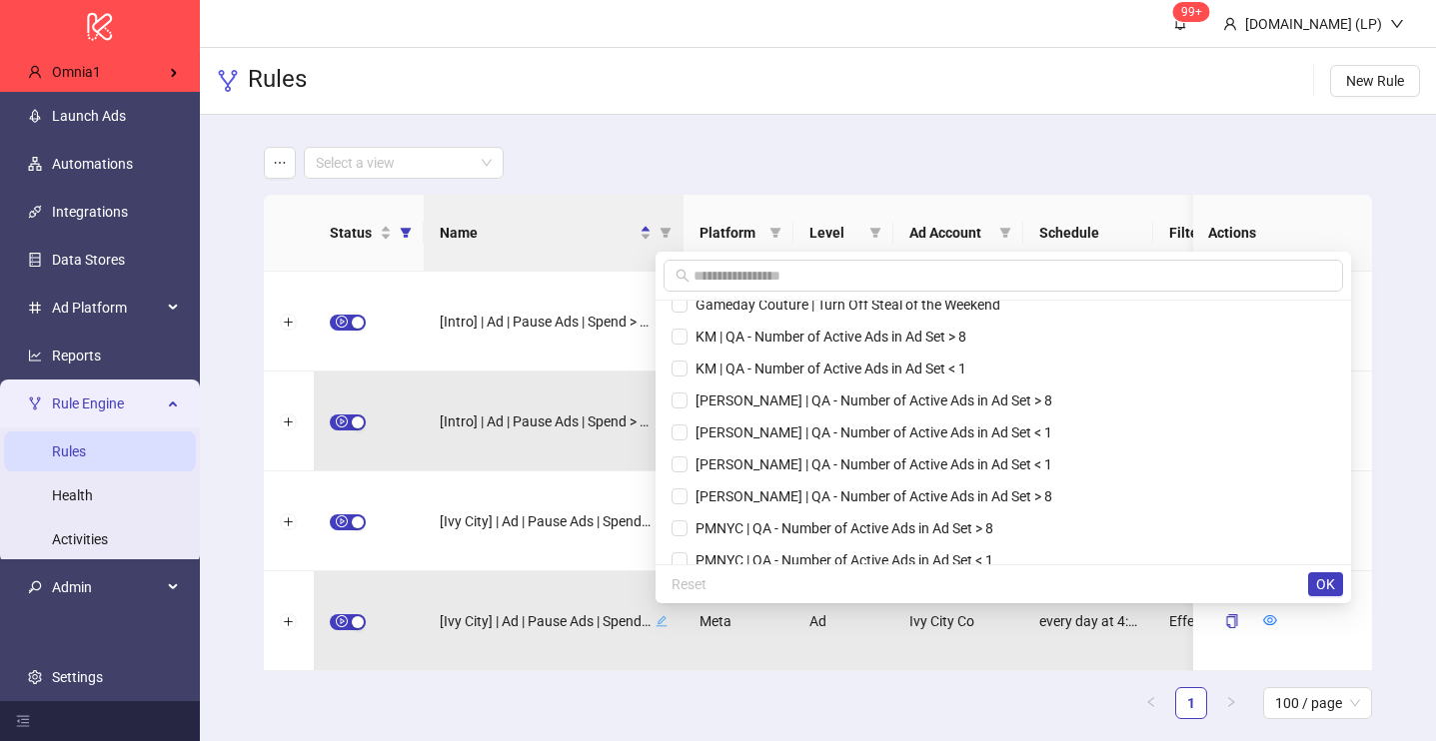
scroll to position [1713, 0]
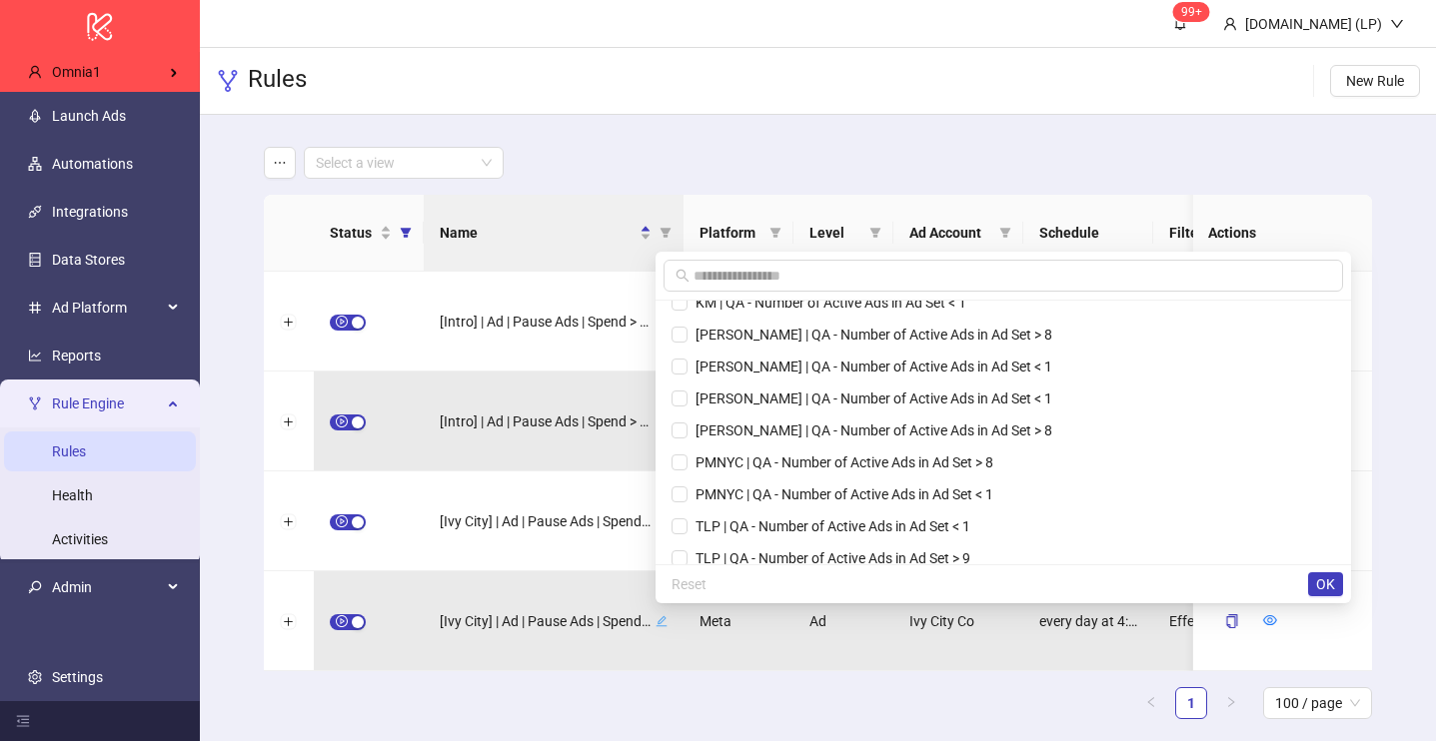
click at [665, 148] on div "Select a view" at bounding box center [818, 163] width 1109 height 32
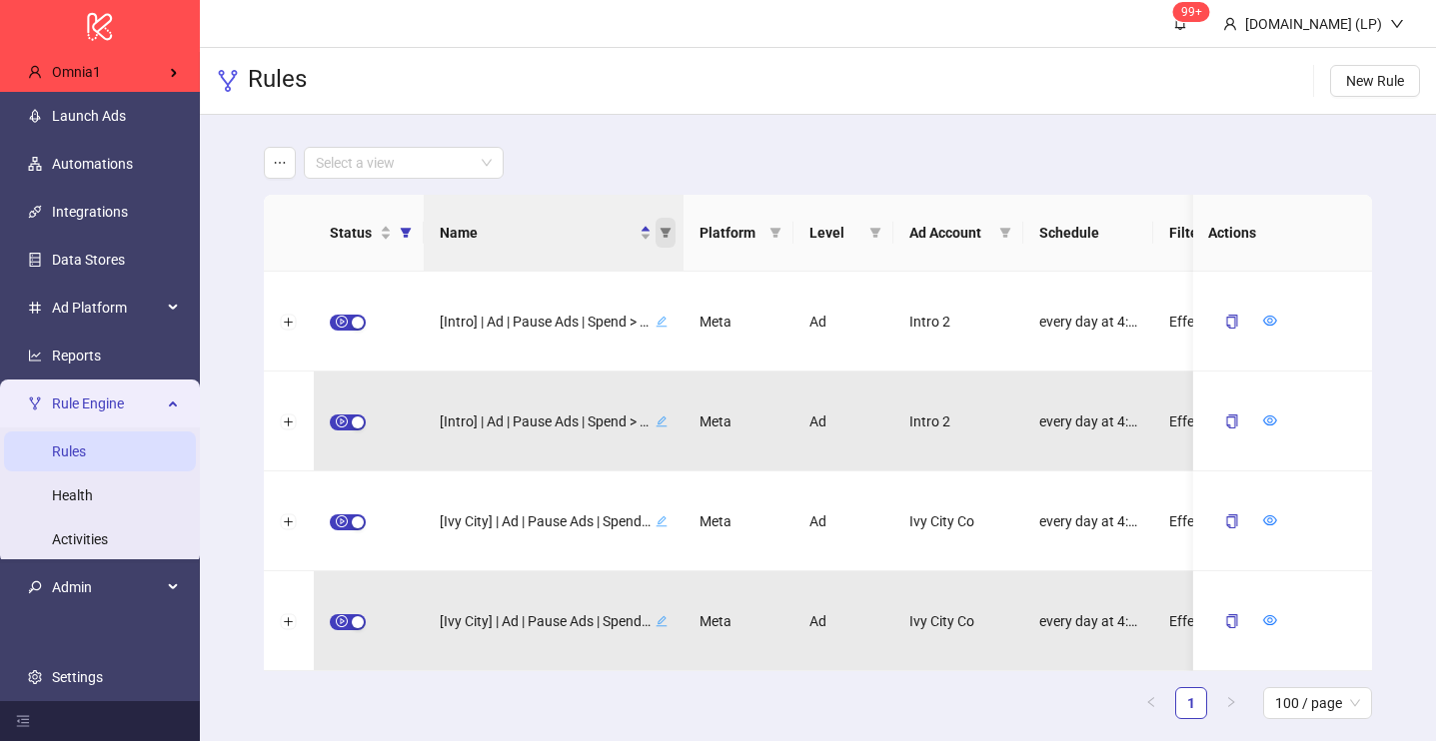
click at [663, 227] on icon "filter" at bounding box center [665, 233] width 12 height 12
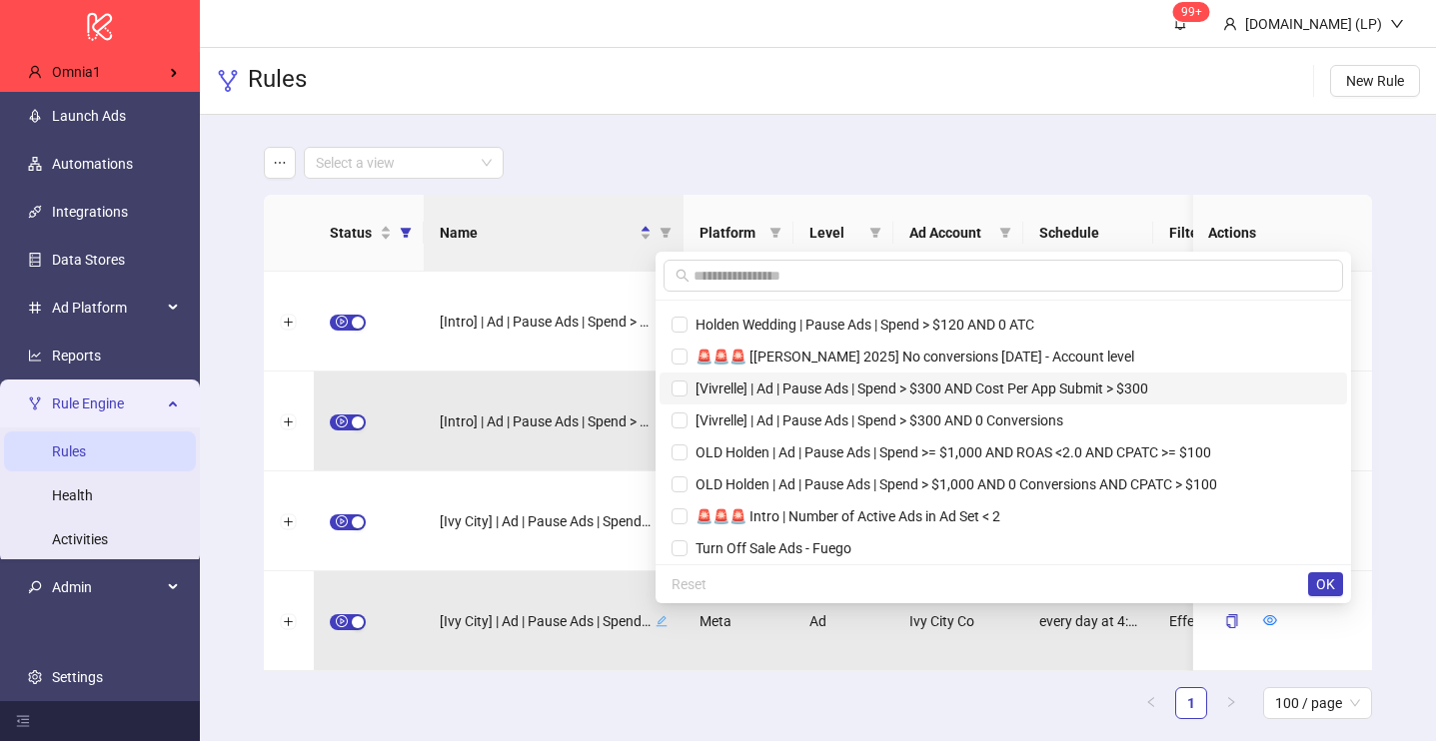
scroll to position [192, 0]
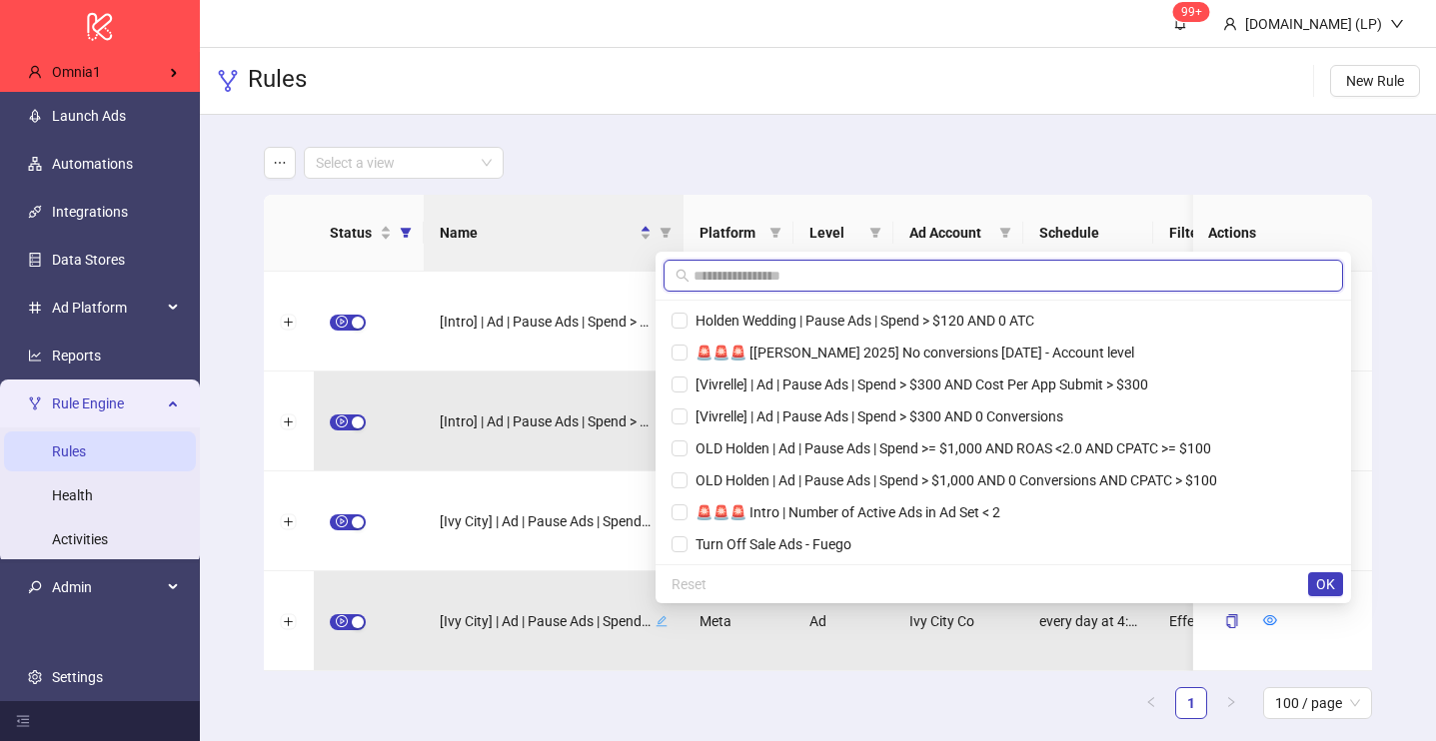
click at [802, 274] on input "text" at bounding box center [1011, 276] width 637 height 22
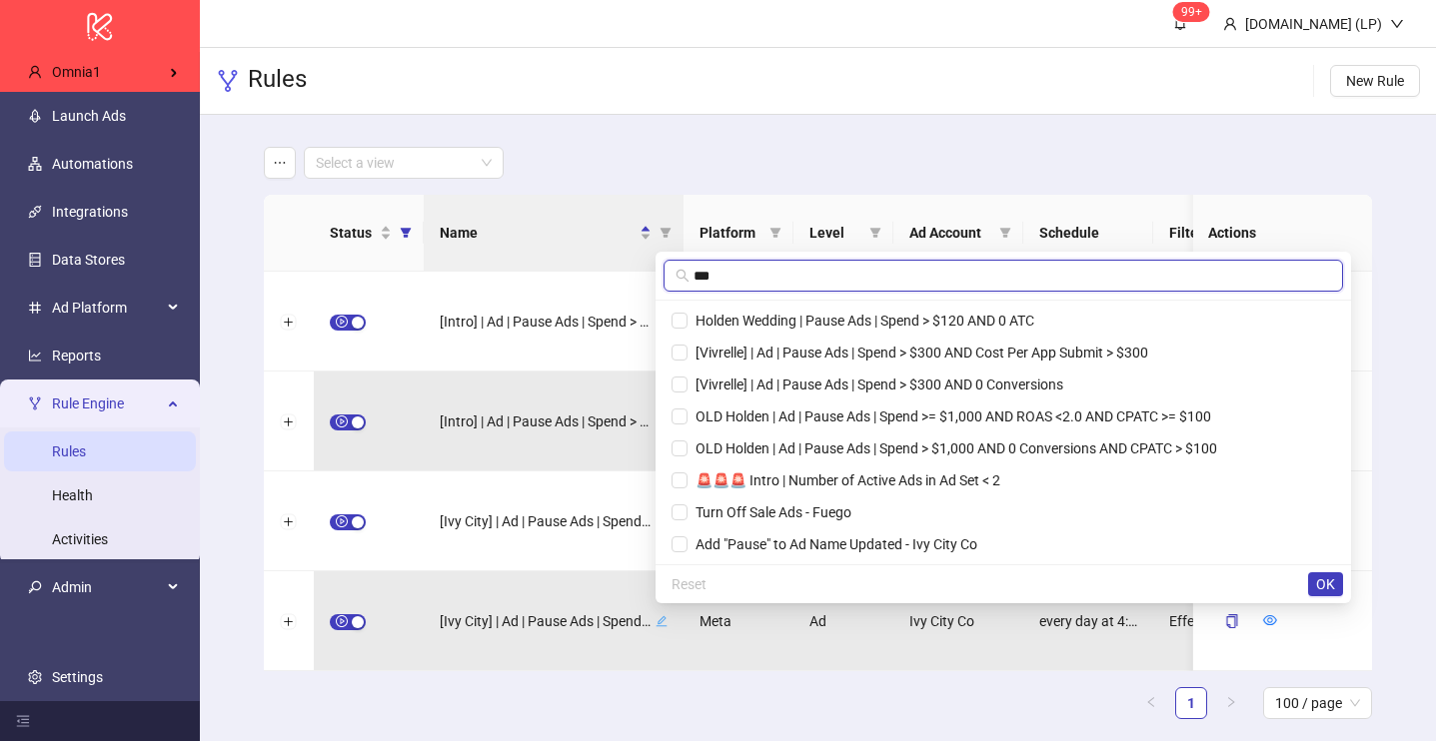
scroll to position [0, 0]
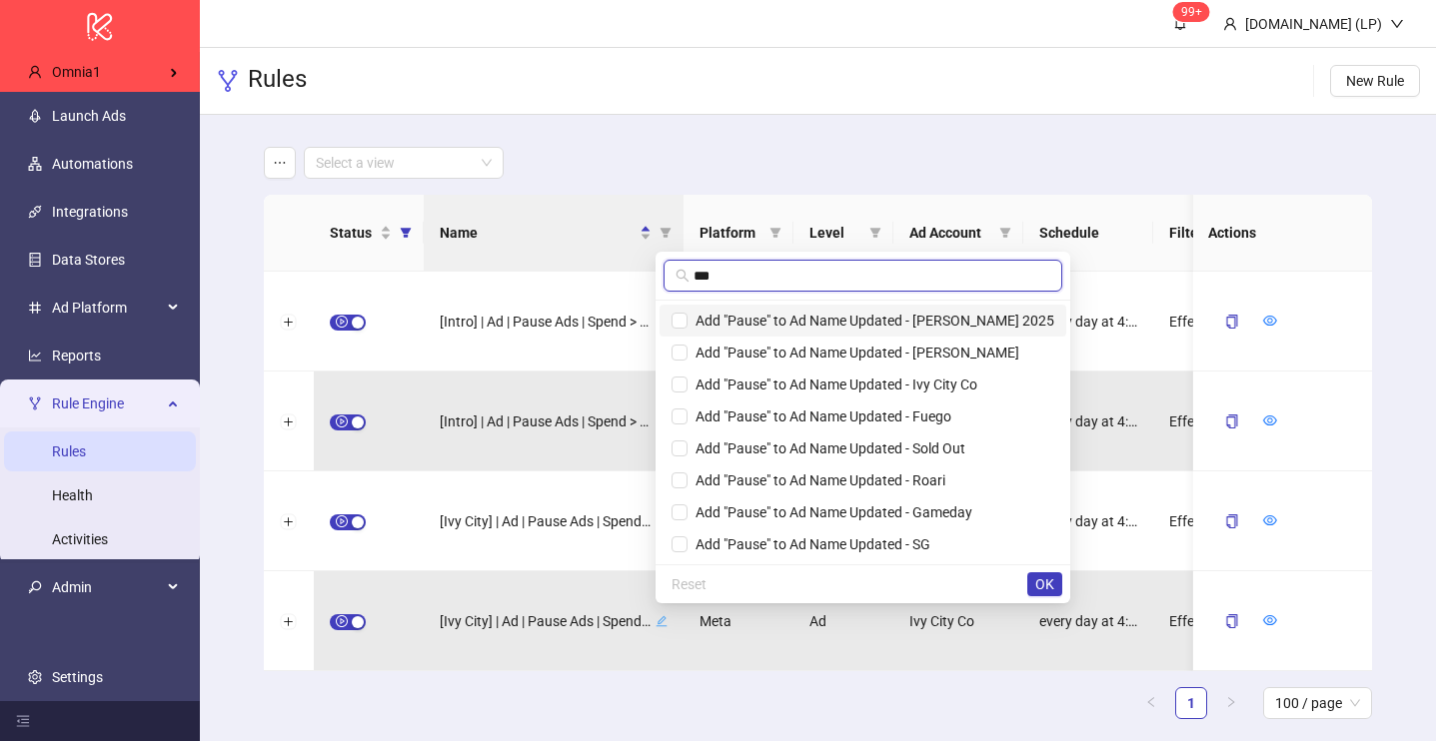
type input "***"
click at [806, 331] on span "Add "Pause" to Ad Name Updated - [PERSON_NAME] 2025" at bounding box center [862, 321] width 383 height 22
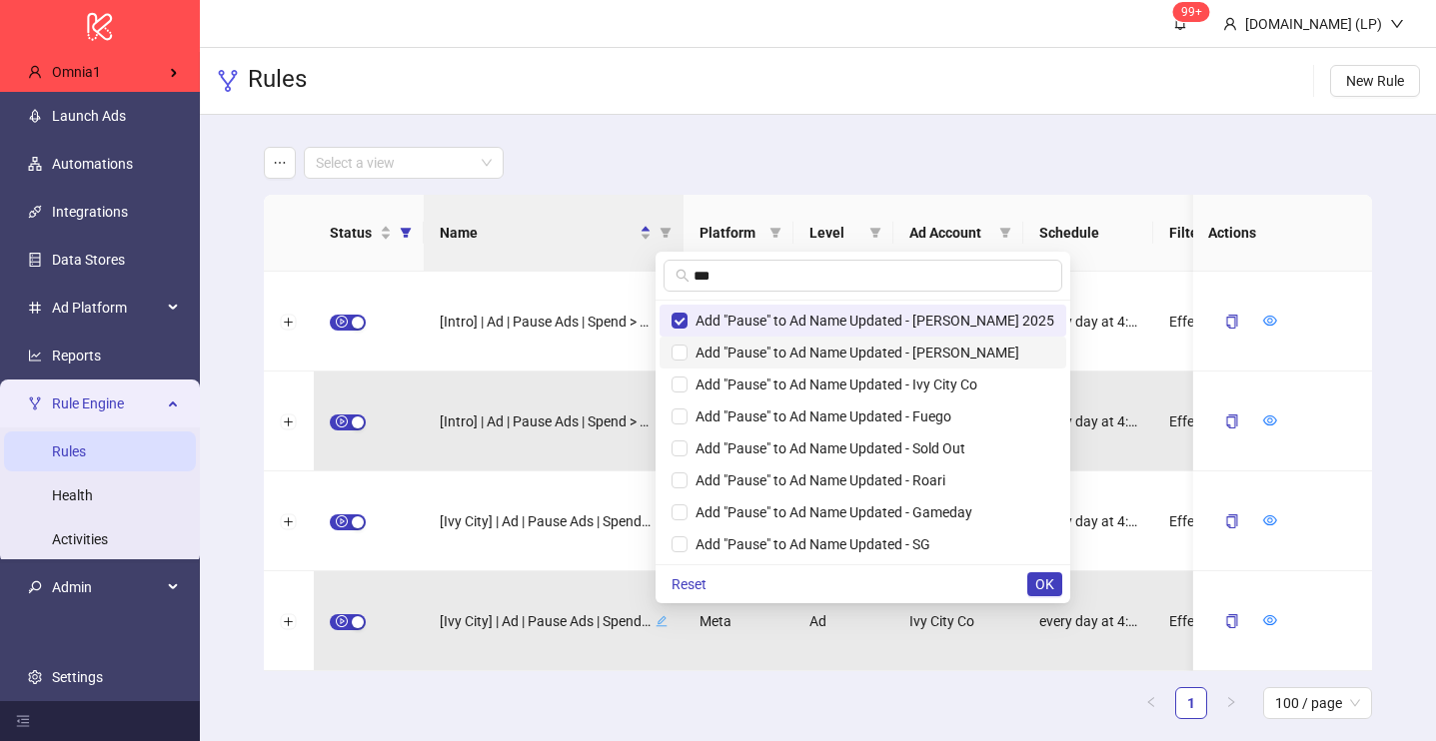
click at [805, 359] on span "Add "Pause" to Ad Name Updated - [PERSON_NAME]" at bounding box center [853, 353] width 332 height 16
click at [805, 395] on span "Add "Pause" to Ad Name Updated - Ivy City Co" at bounding box center [862, 385] width 383 height 22
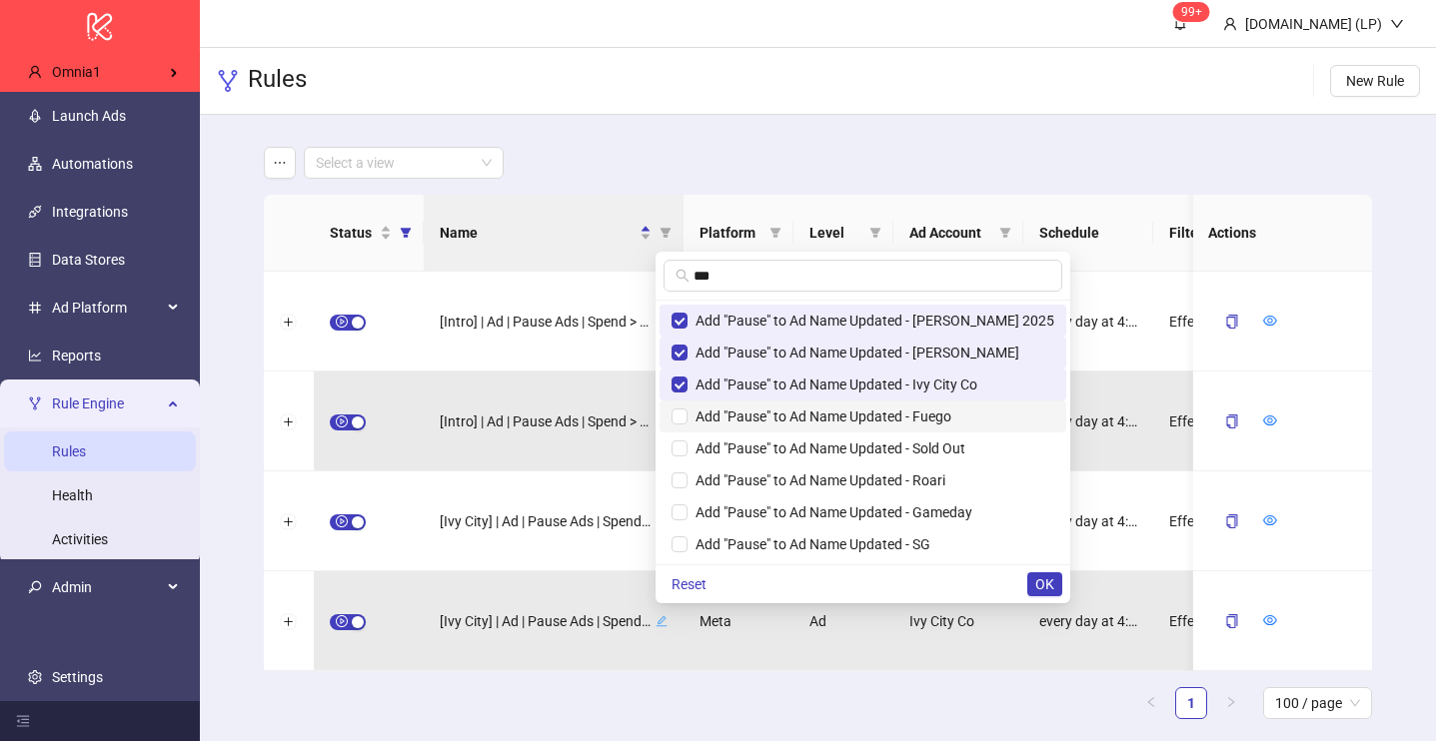
click at [805, 425] on span "Add "Pause" to Ad Name Updated - Fuego" at bounding box center [862, 417] width 383 height 22
click at [805, 454] on span "Add "Pause" to Ad Name Updated - Sold Out" at bounding box center [826, 449] width 278 height 16
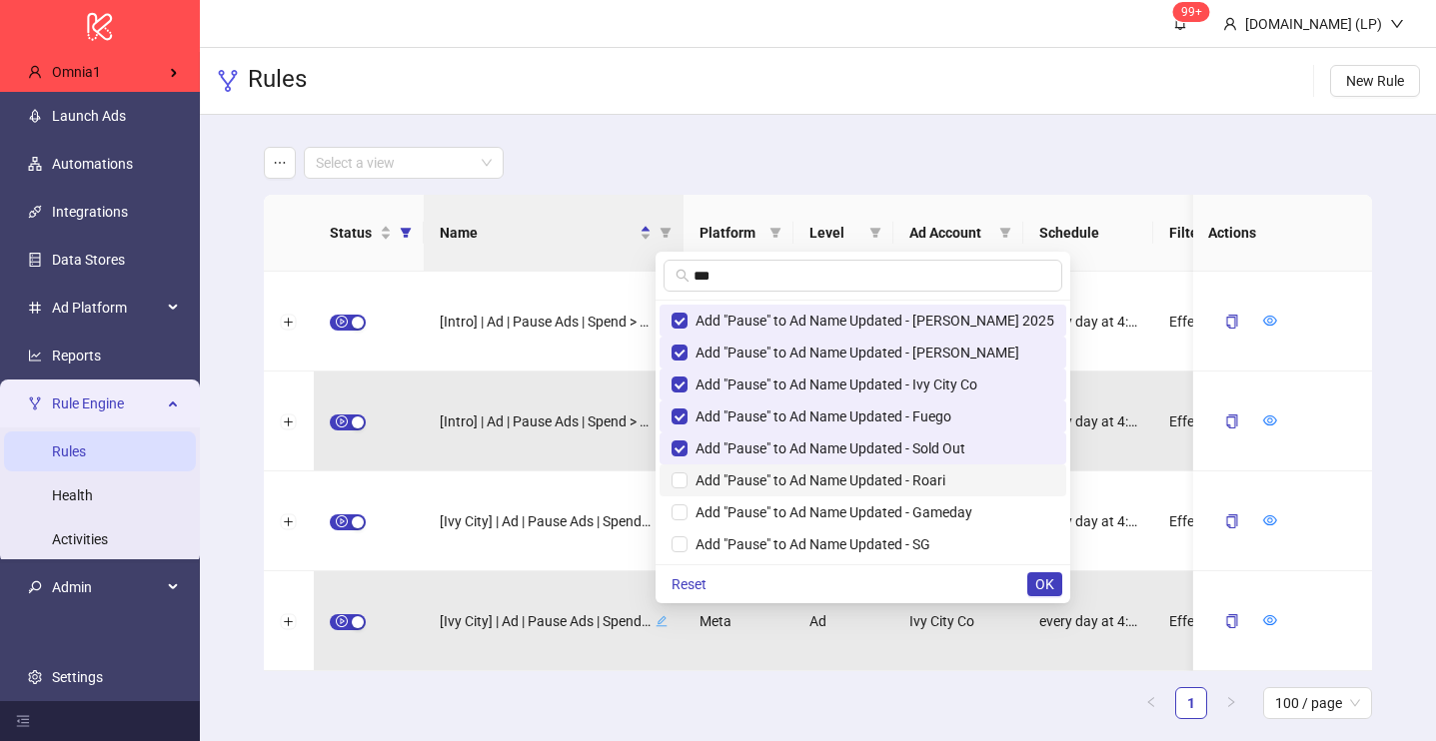
click at [805, 481] on span "Add "Pause" to Ad Name Updated - Roari" at bounding box center [816, 481] width 258 height 16
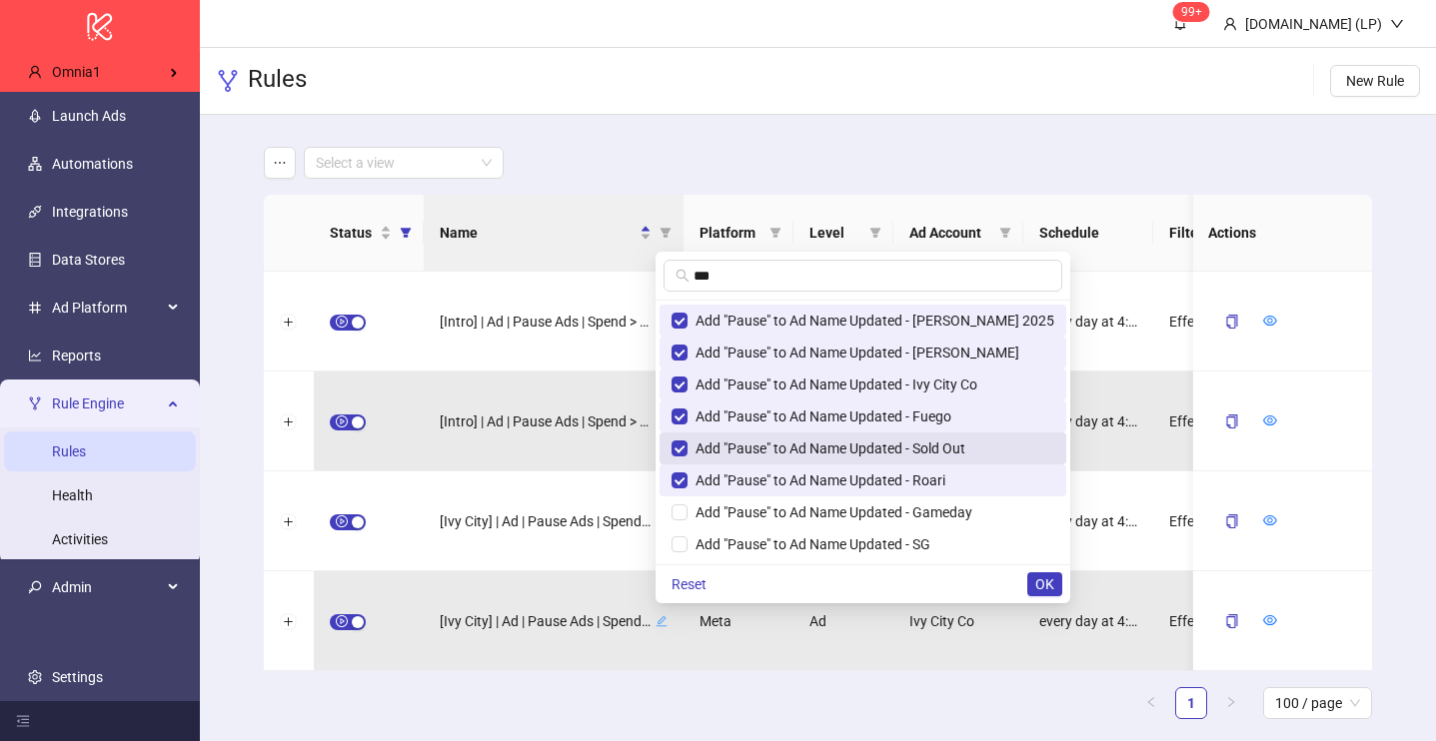
scroll to position [26, 0]
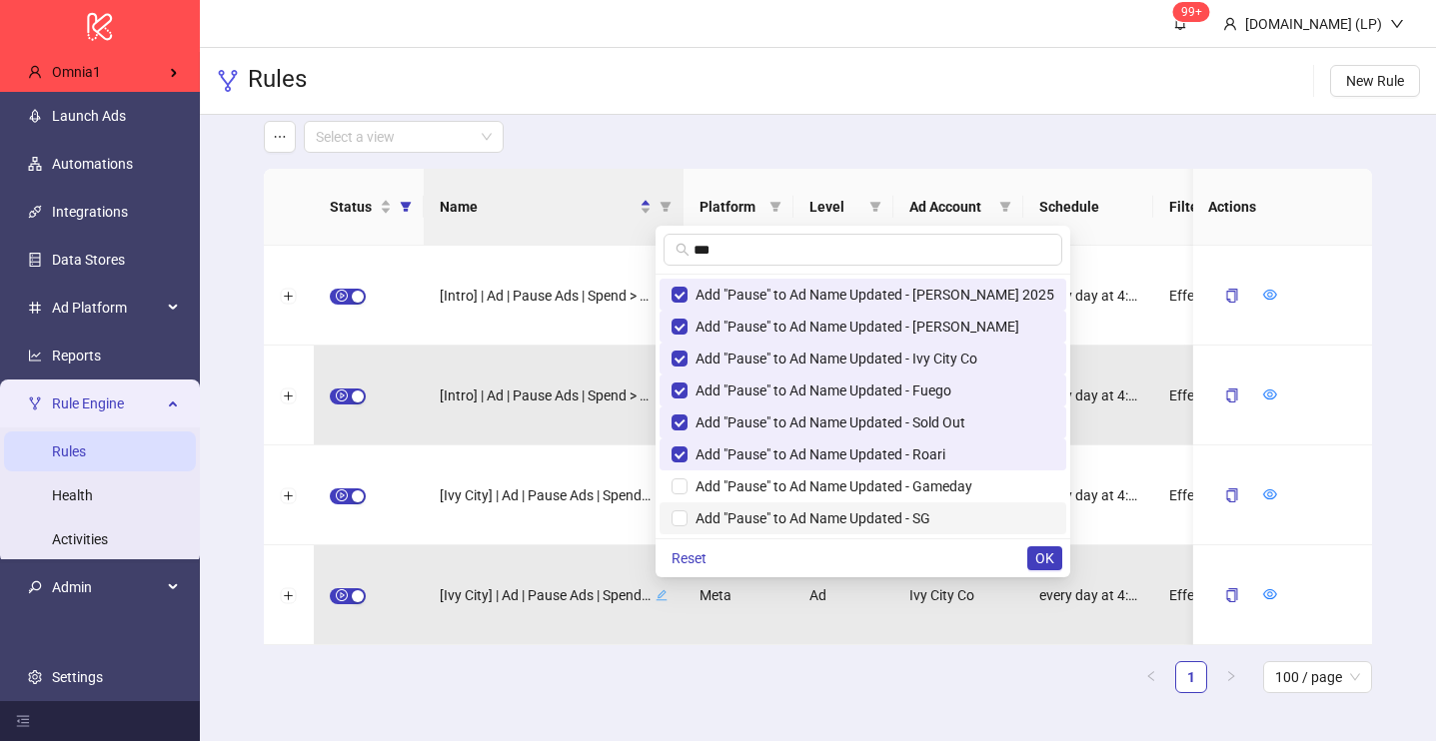
click at [792, 506] on li "Add "Pause" to Ad Name Updated - SG" at bounding box center [862, 519] width 407 height 32
click at [791, 488] on span "Add "Pause" to Ad Name Updated - Gameday" at bounding box center [829, 487] width 285 height 16
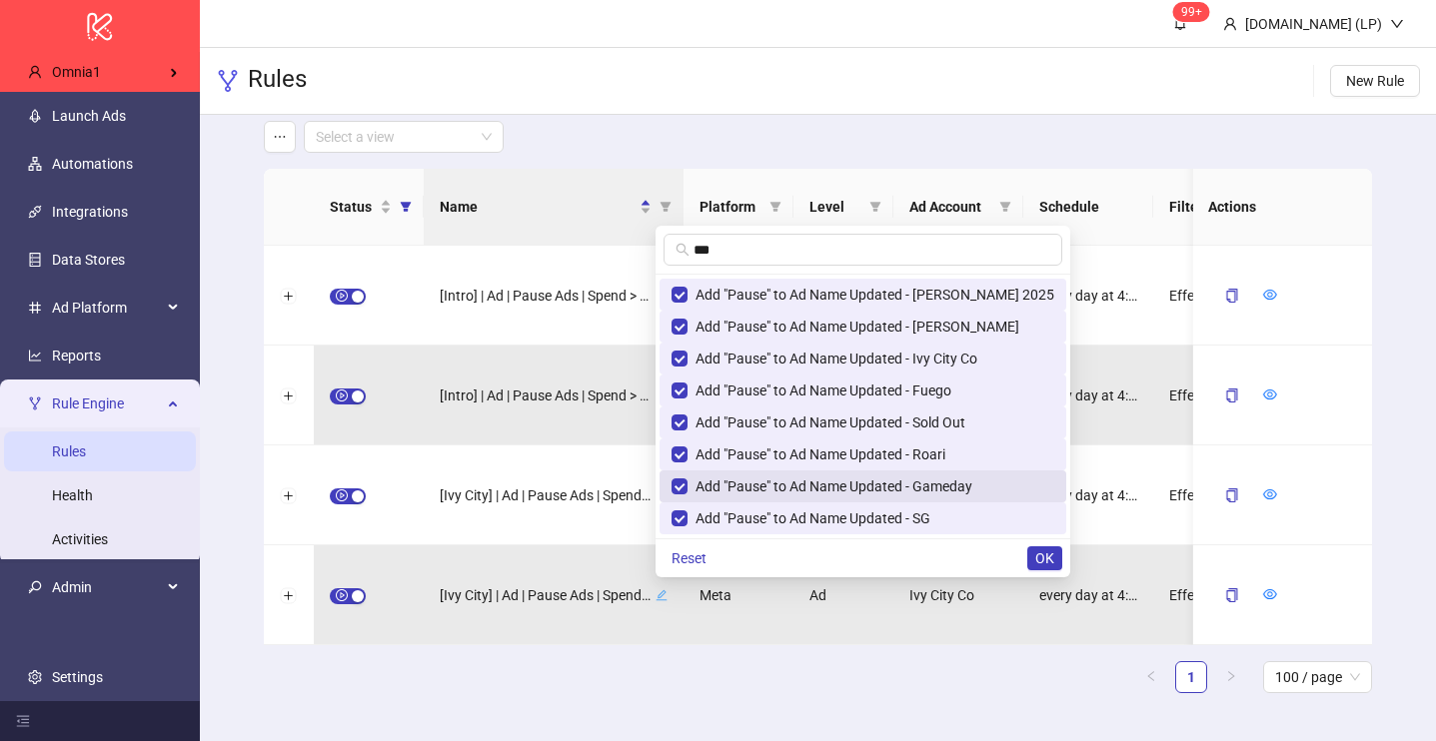
scroll to position [0, 0]
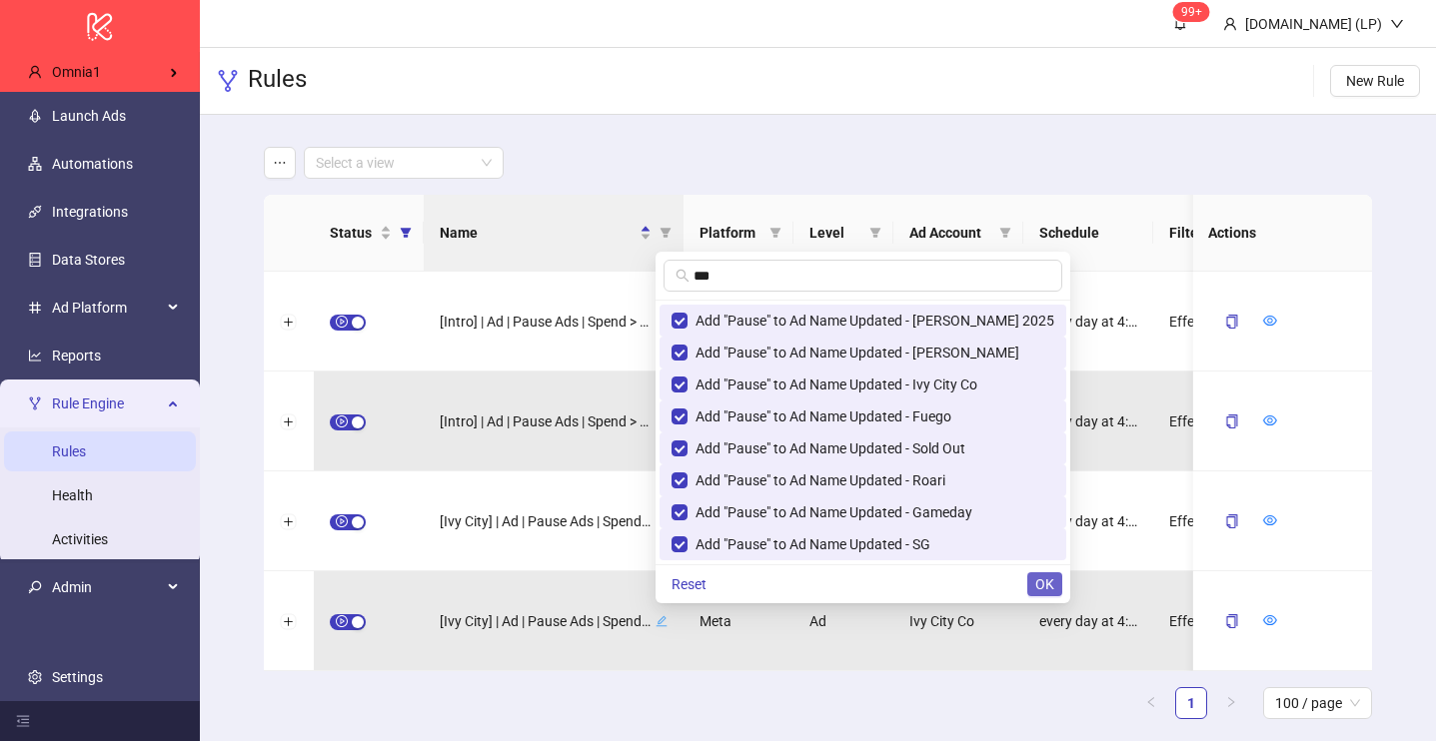
click at [1035, 579] on span "OK" at bounding box center [1044, 585] width 19 height 16
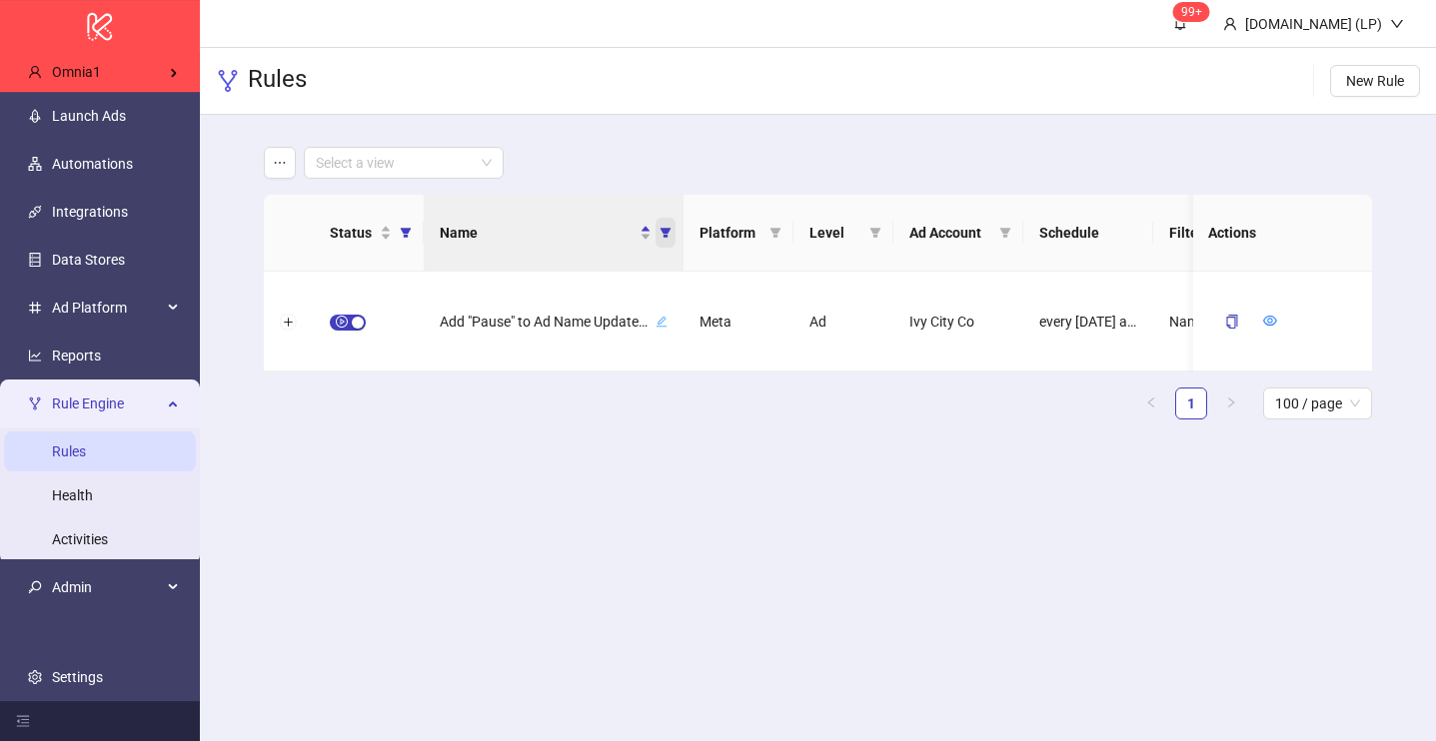
click at [663, 237] on icon "filter" at bounding box center [664, 233] width 11 height 10
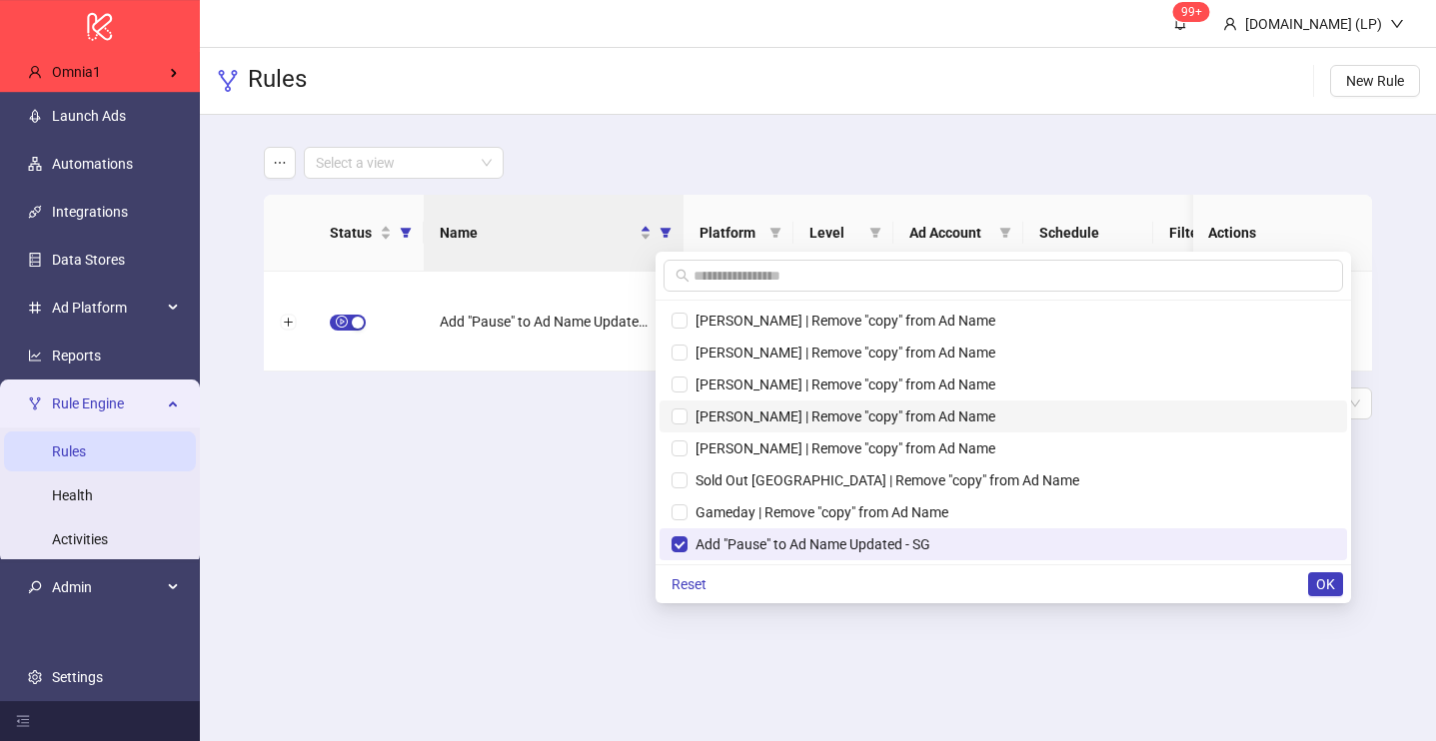
scroll to position [2910, 0]
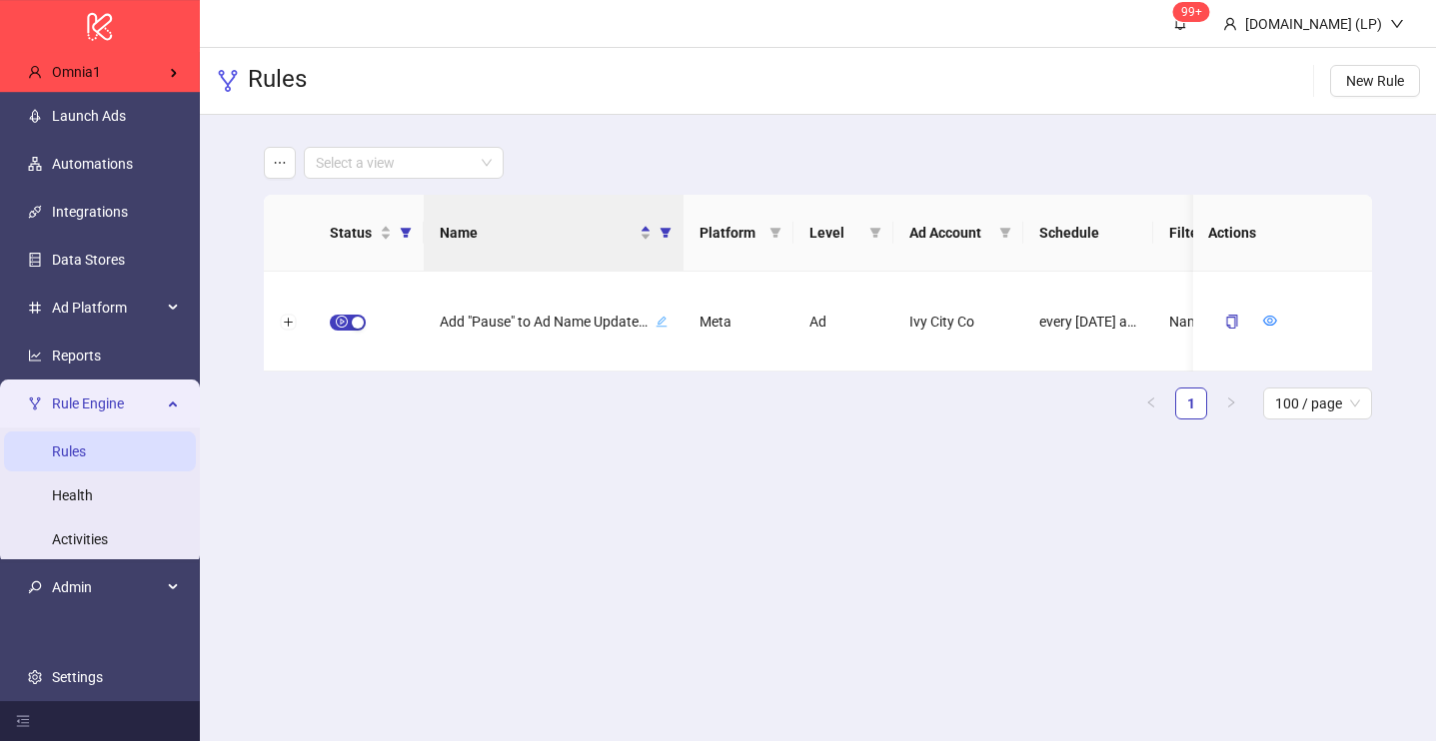
click at [586, 525] on main "99+ [DOMAIN_NAME] (LP) Rules New Rule Select a view Status Name Platform Level …" at bounding box center [818, 370] width 1236 height 741
click at [661, 238] on icon "filter" at bounding box center [665, 233] width 12 height 12
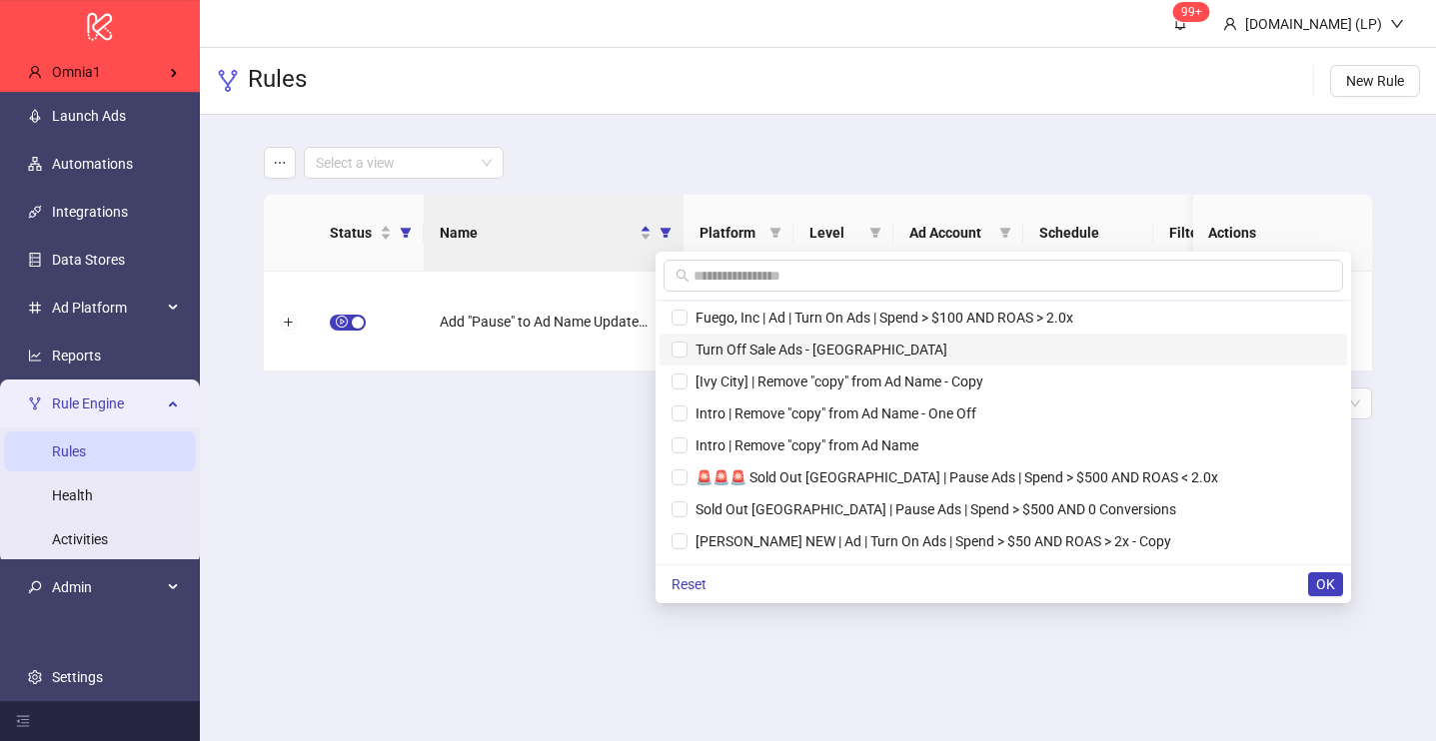
scroll to position [522, 0]
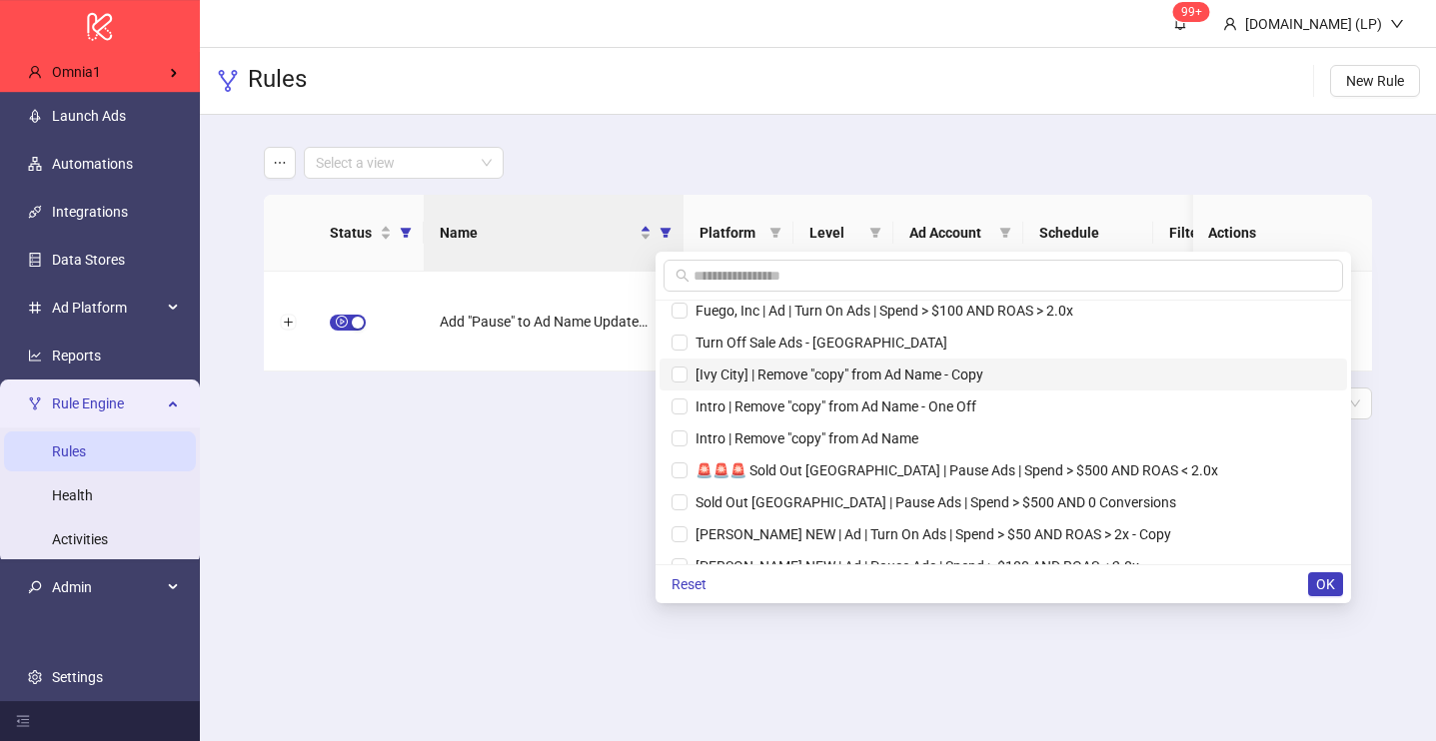
click at [787, 372] on span "[Ivy City] | Remove "copy" from Ad Name - Copy" at bounding box center [835, 375] width 296 height 16
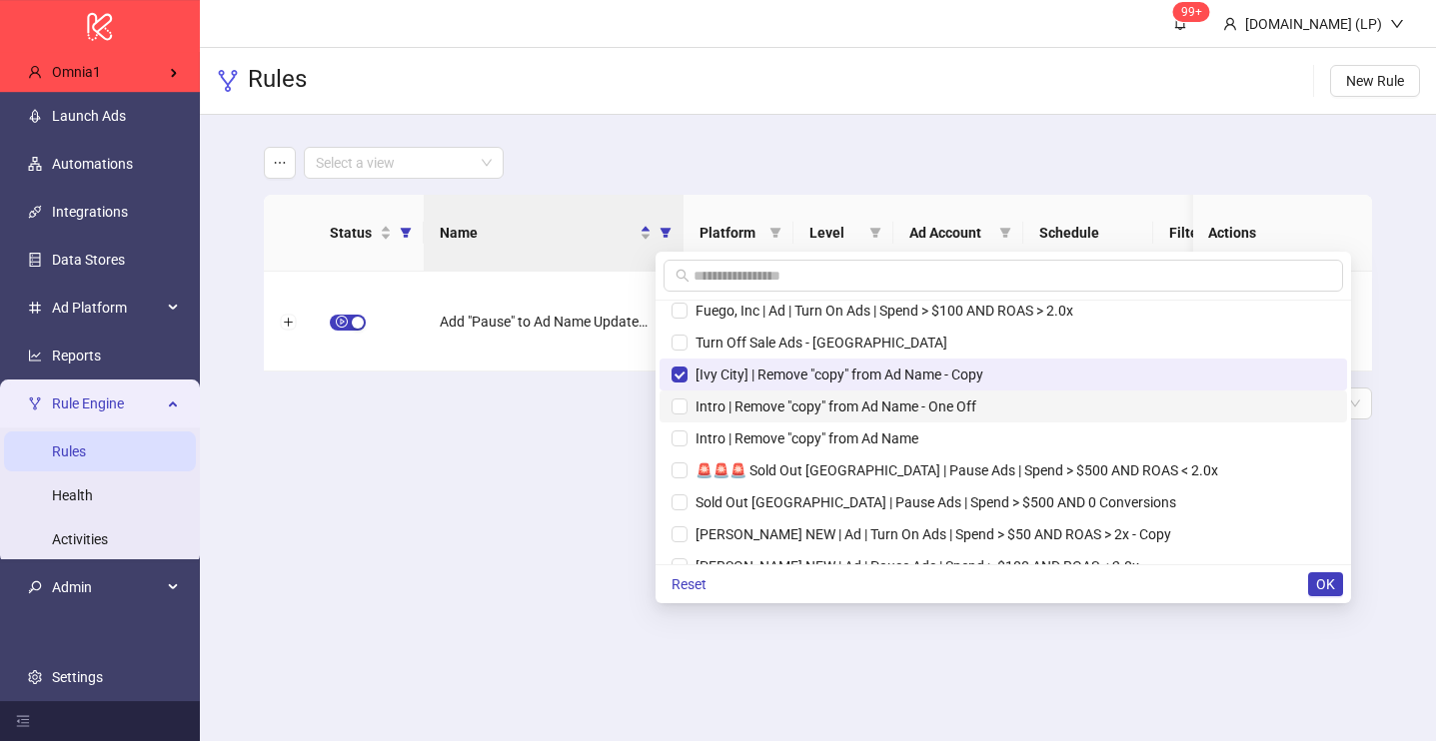
click at [779, 396] on span "Intro | Remove "copy" from Ad Name - One Off" at bounding box center [1002, 407] width 663 height 22
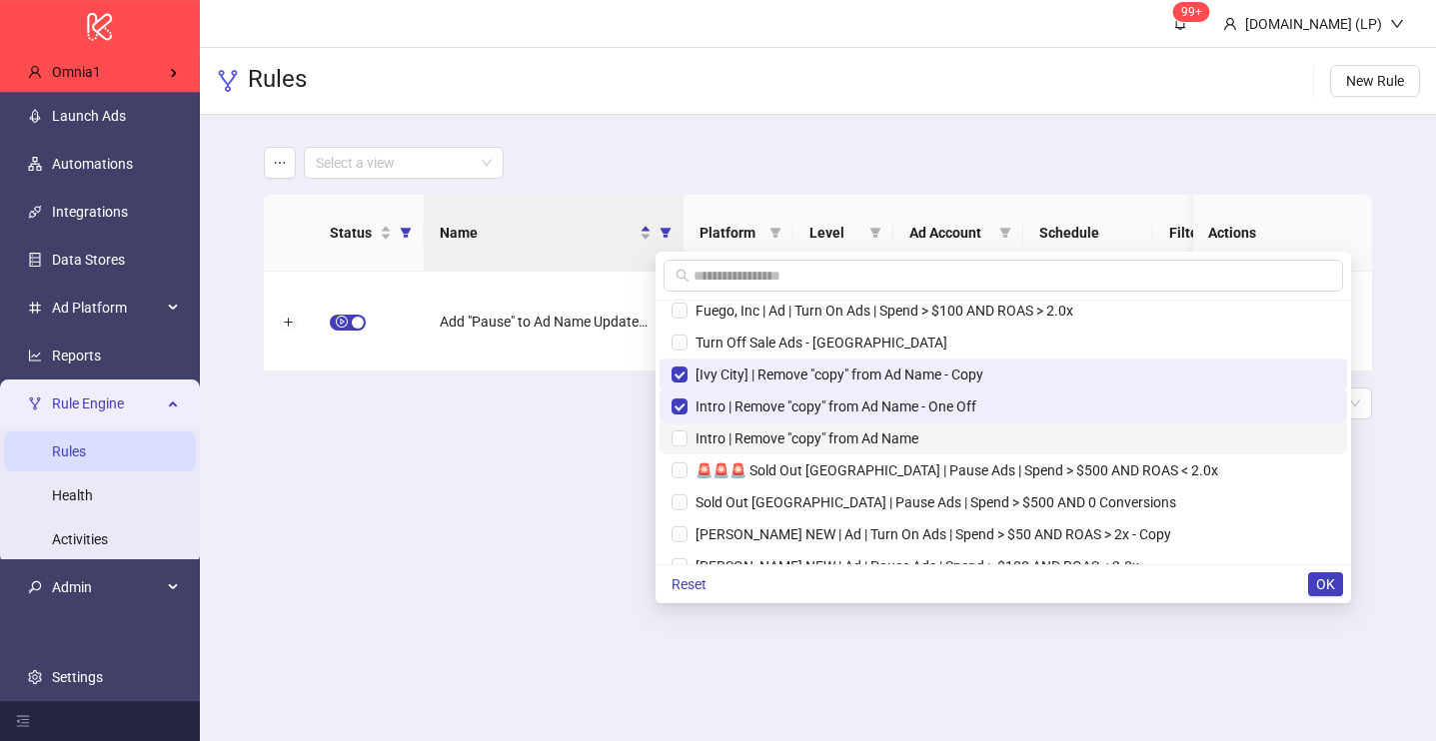
click at [779, 431] on span "Intro | Remove "copy" from Ad Name" at bounding box center [802, 439] width 231 height 16
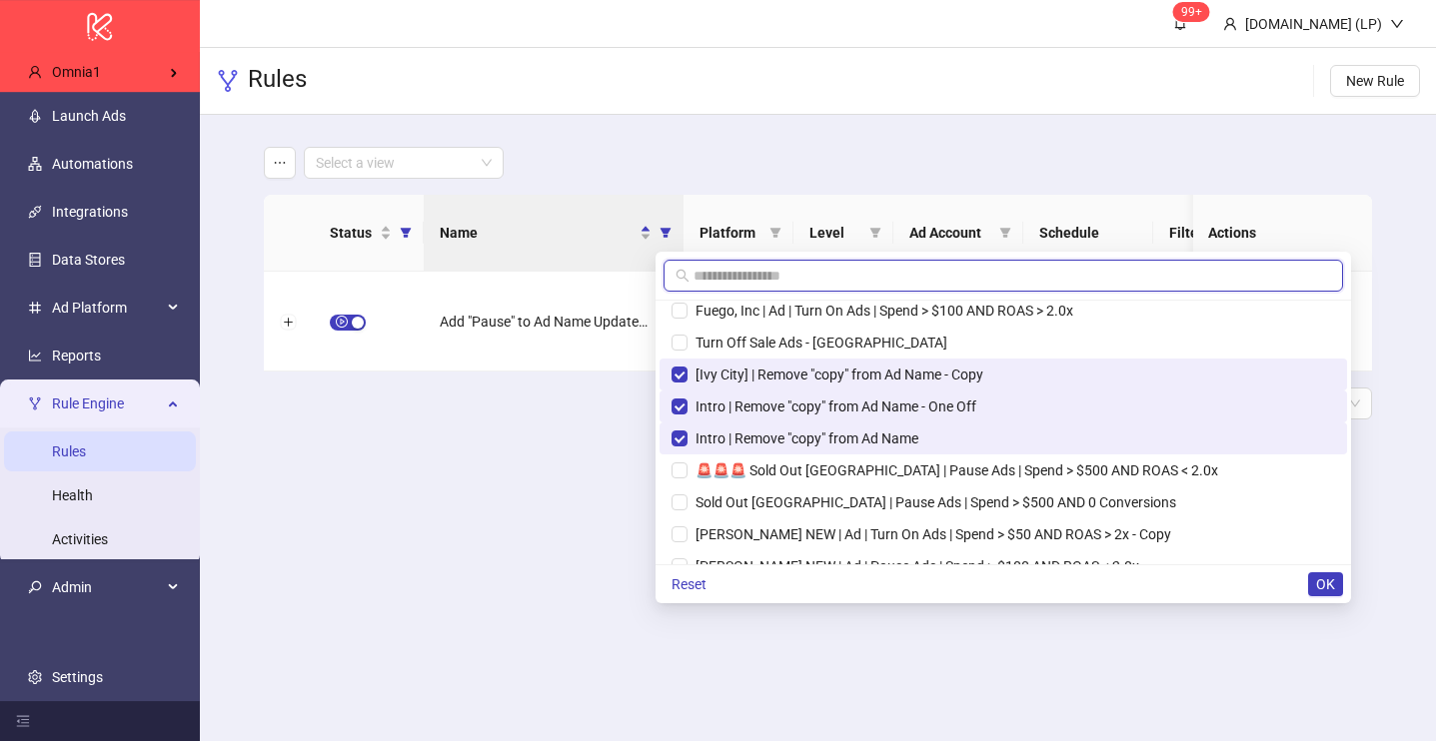
click at [750, 273] on input "text" at bounding box center [1011, 276] width 637 height 22
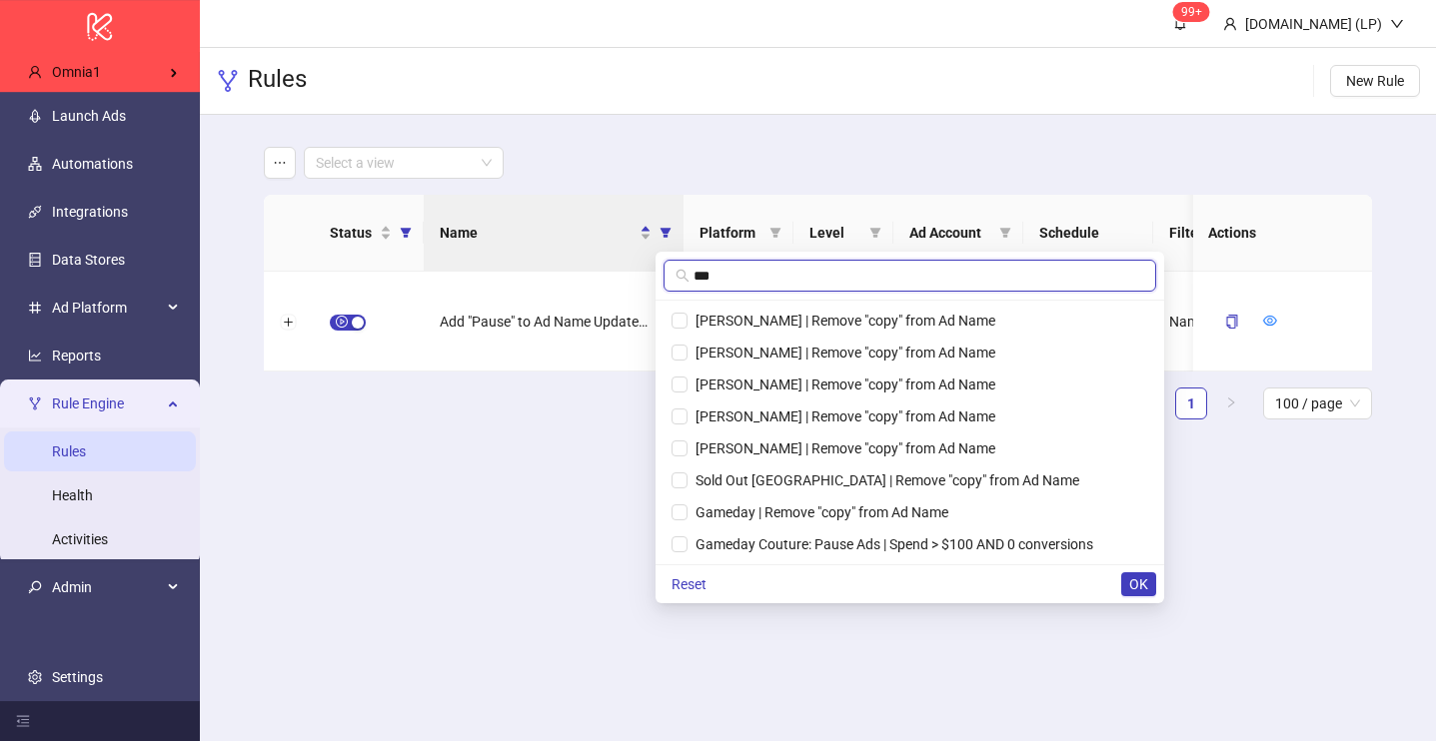
scroll to position [64, 0]
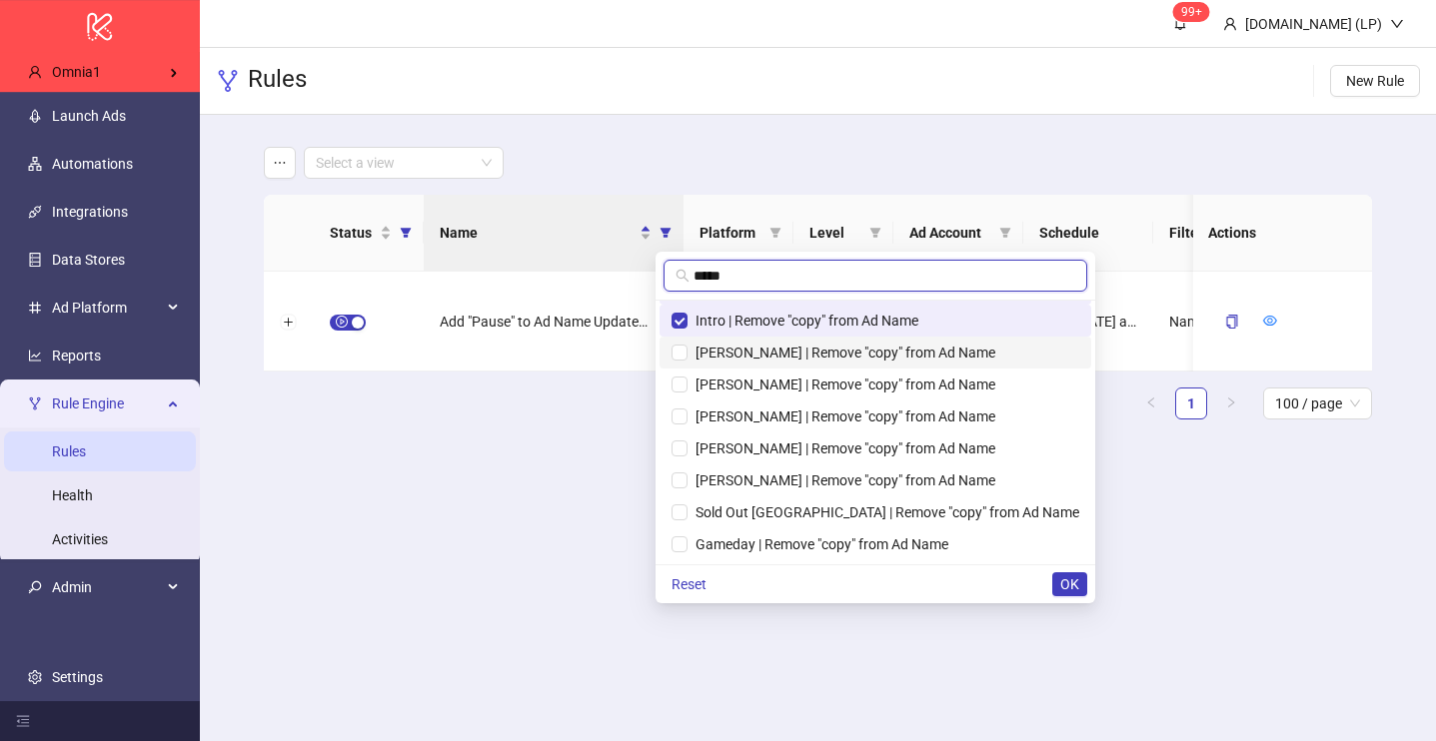
type input "*****"
click at [747, 355] on span "[PERSON_NAME] | Remove "copy" from Ad Name" at bounding box center [841, 353] width 308 height 16
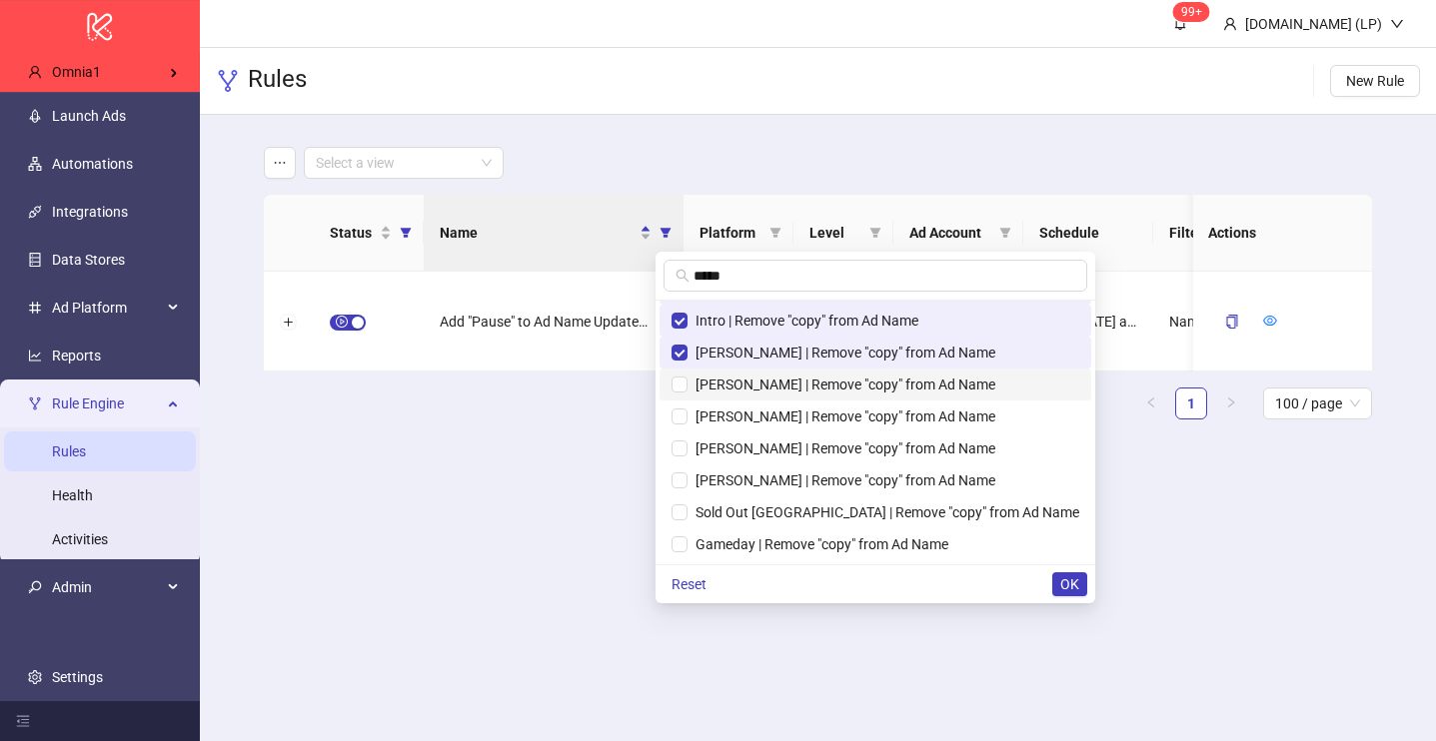
click at [747, 377] on span "[PERSON_NAME] | Remove "copy" from Ad Name" at bounding box center [841, 385] width 308 height 16
click at [743, 411] on span "[PERSON_NAME] | Remove "copy" from Ad Name" at bounding box center [841, 417] width 308 height 16
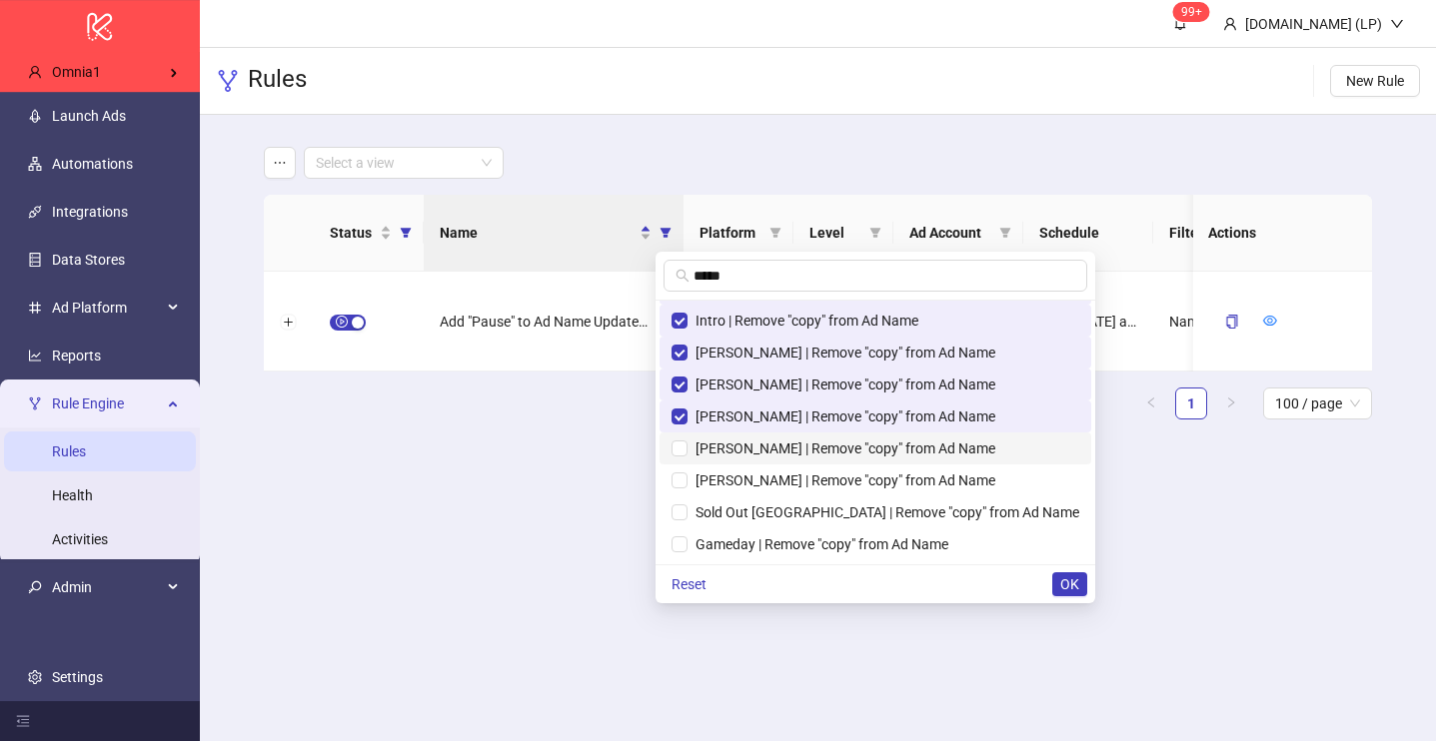
click at [739, 452] on span "[PERSON_NAME] | Remove "copy" from Ad Name" at bounding box center [841, 449] width 308 height 16
click at [739, 499] on li "Sold Out [GEOGRAPHIC_DATA] | Remove "copy" from Ad Name" at bounding box center [875, 513] width 432 height 32
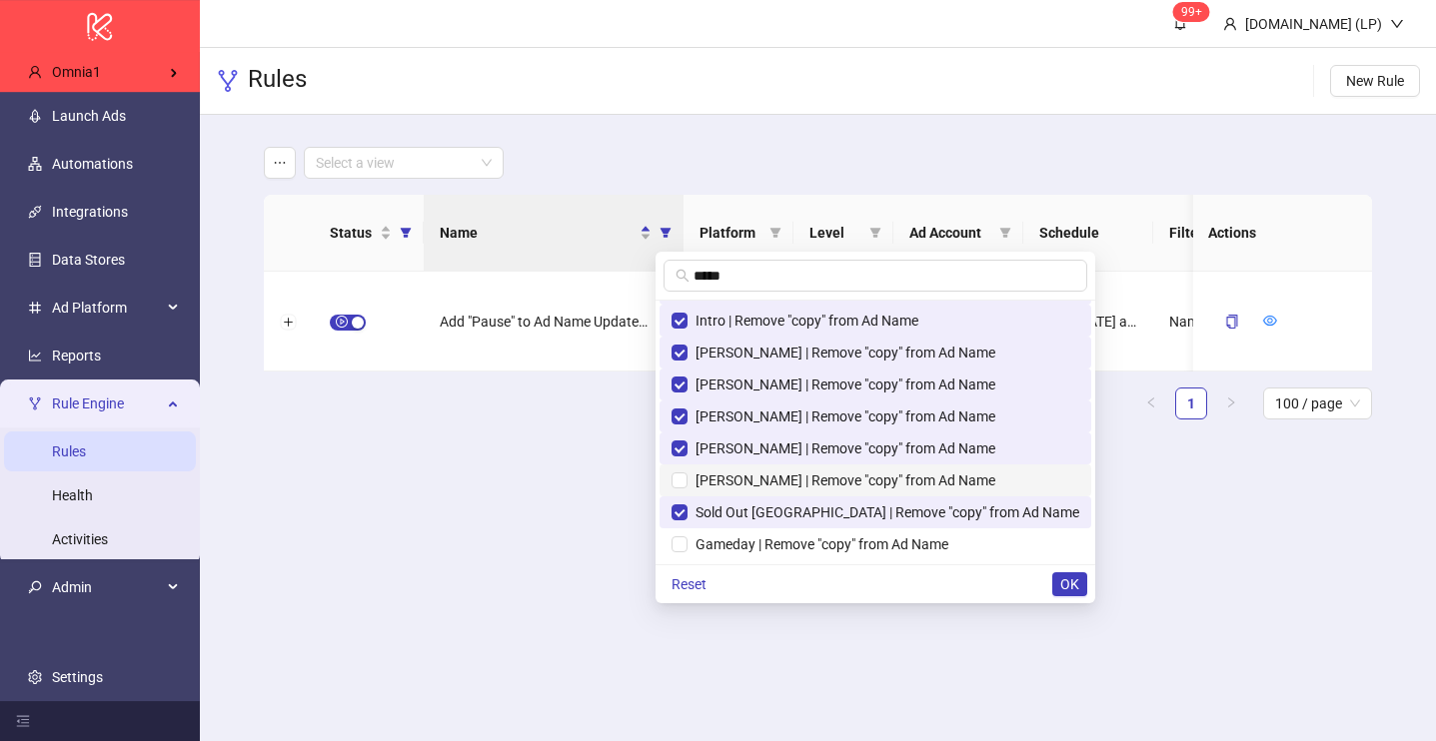
click at [735, 481] on span "[PERSON_NAME] | Remove "copy" from Ad Name" at bounding box center [841, 481] width 308 height 16
click at [743, 548] on span "Gameday | Remove "copy" from Ad Name" at bounding box center [817, 545] width 261 height 16
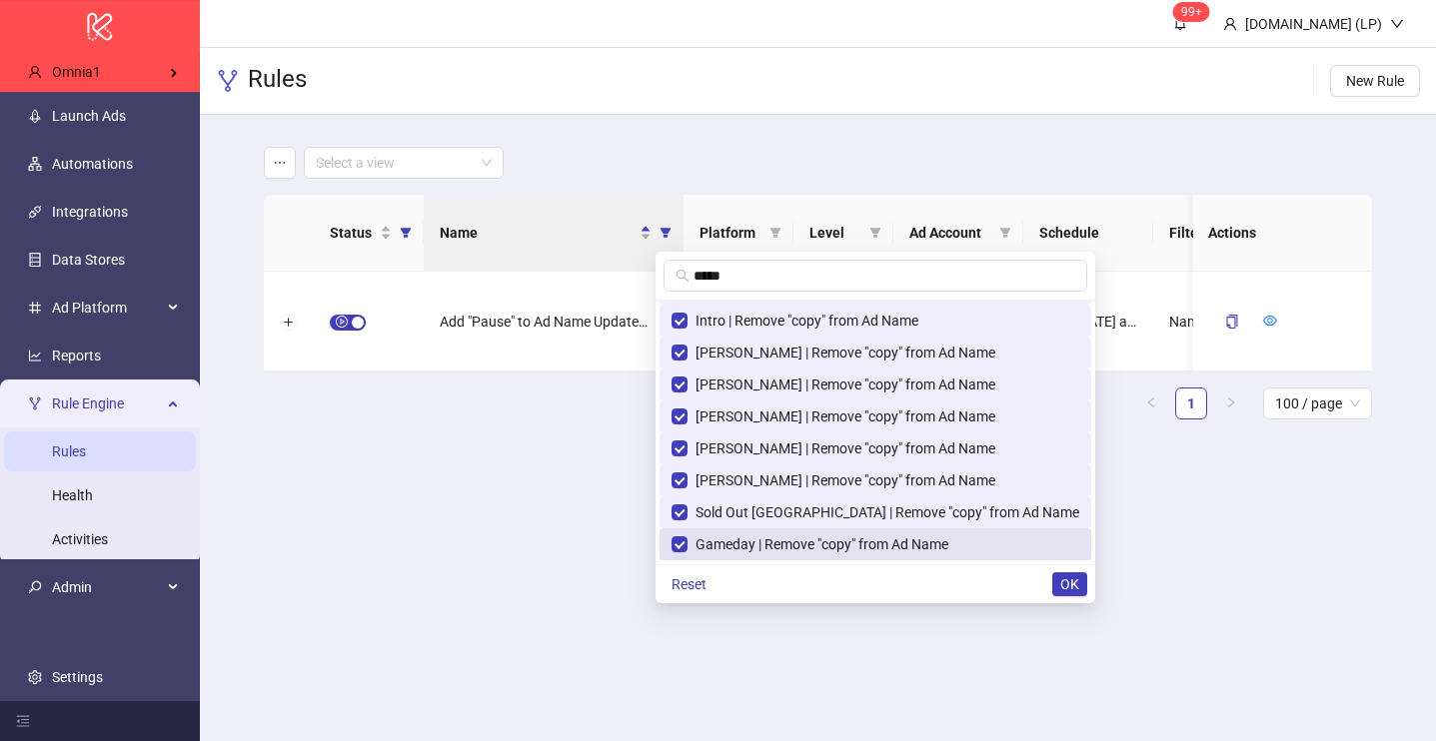
scroll to position [0, 0]
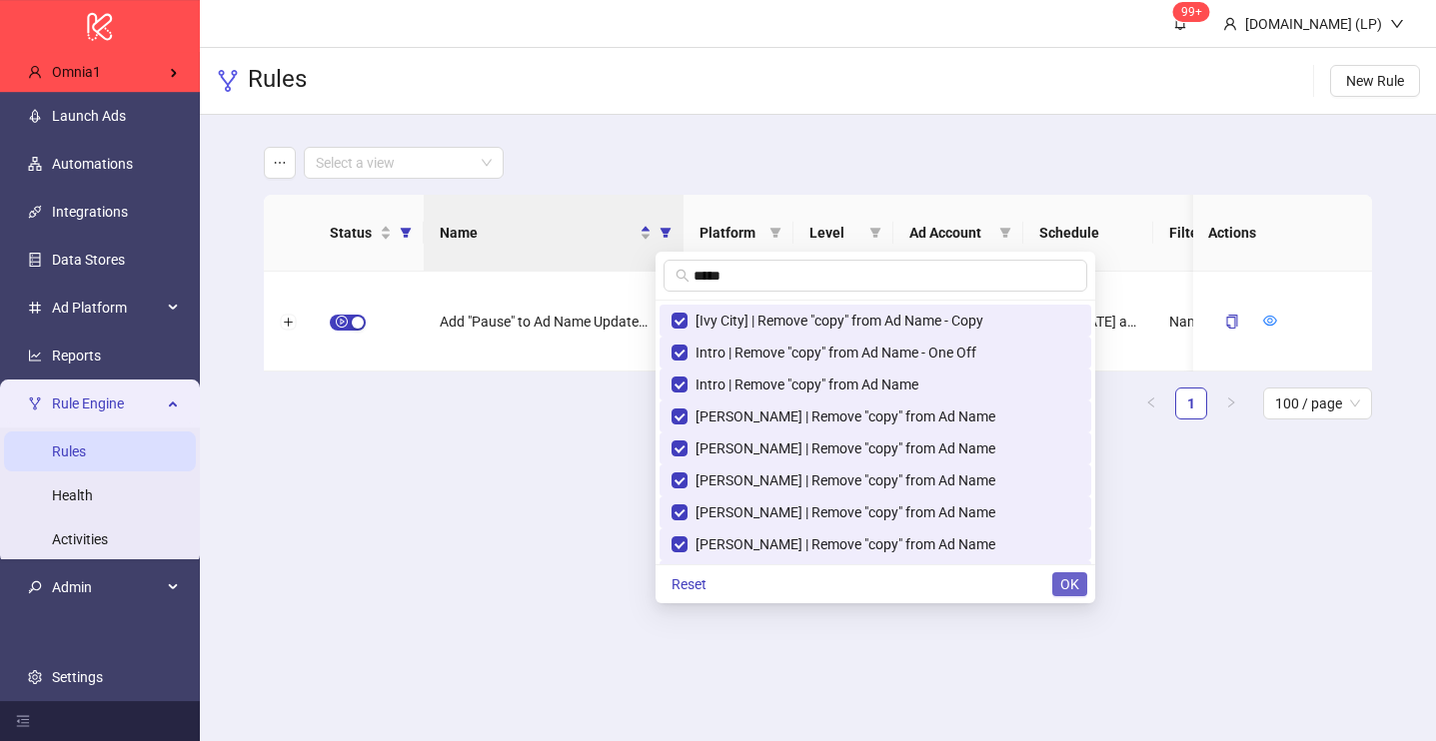
click at [1052, 584] on button "OK" at bounding box center [1069, 585] width 35 height 24
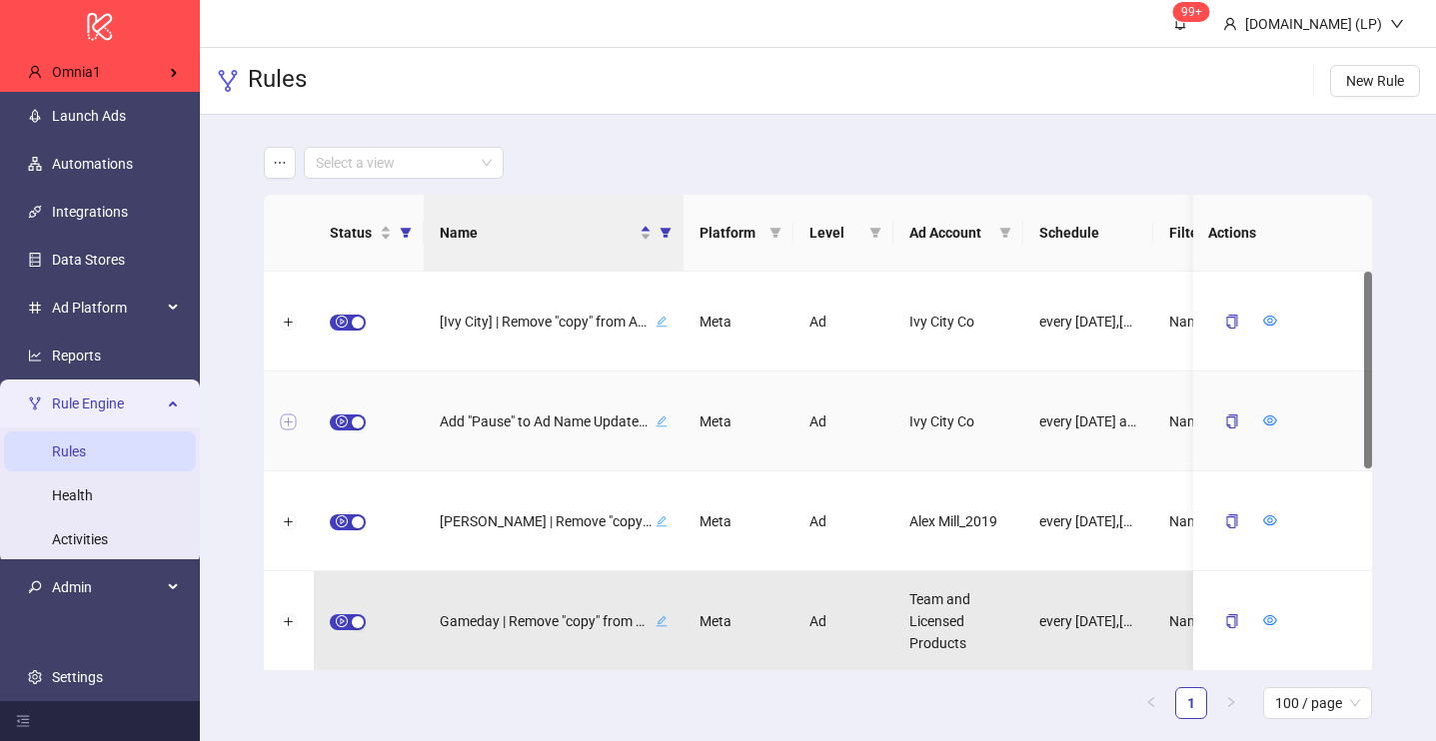
click at [288, 424] on button "Expand row" at bounding box center [289, 423] width 16 height 16
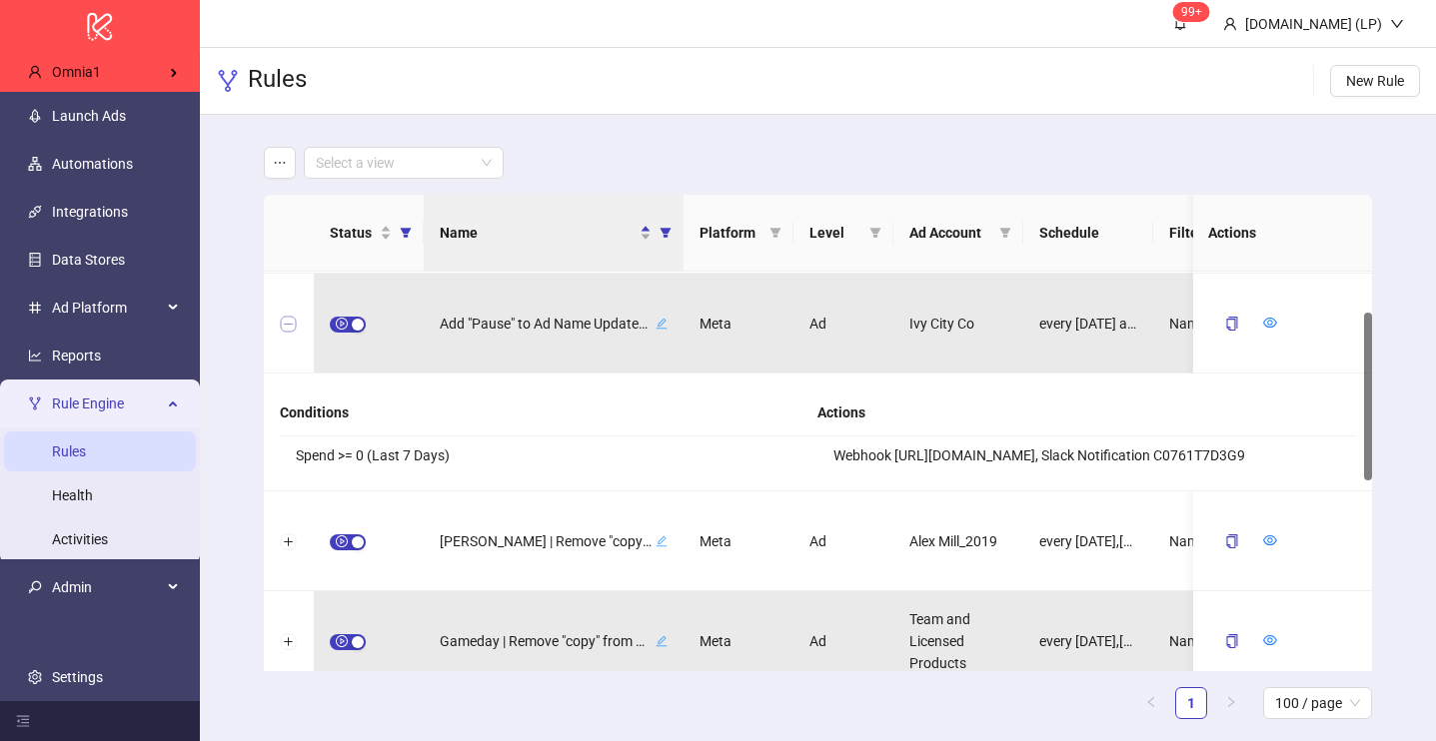
scroll to position [98, 0]
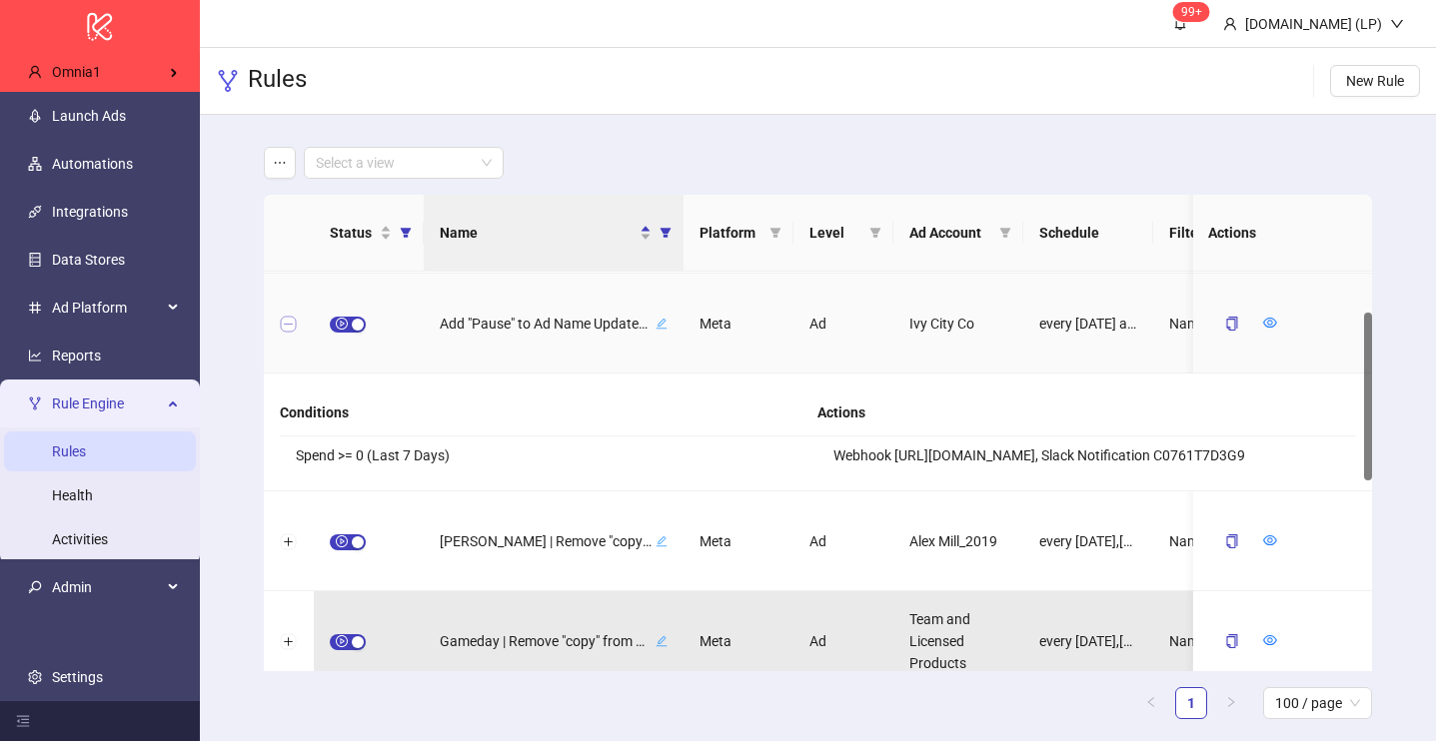
click at [287, 317] on button "Collapse row" at bounding box center [289, 325] width 16 height 16
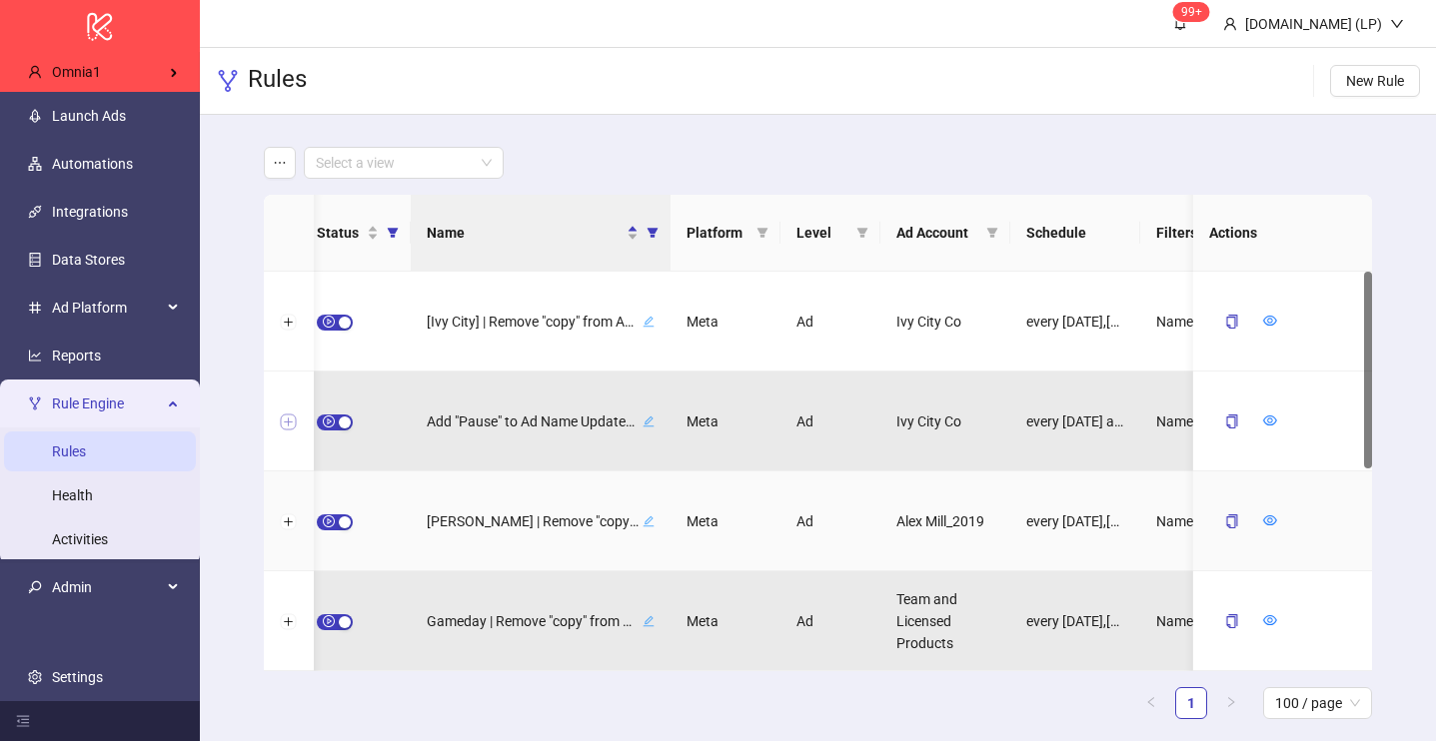
scroll to position [0, 0]
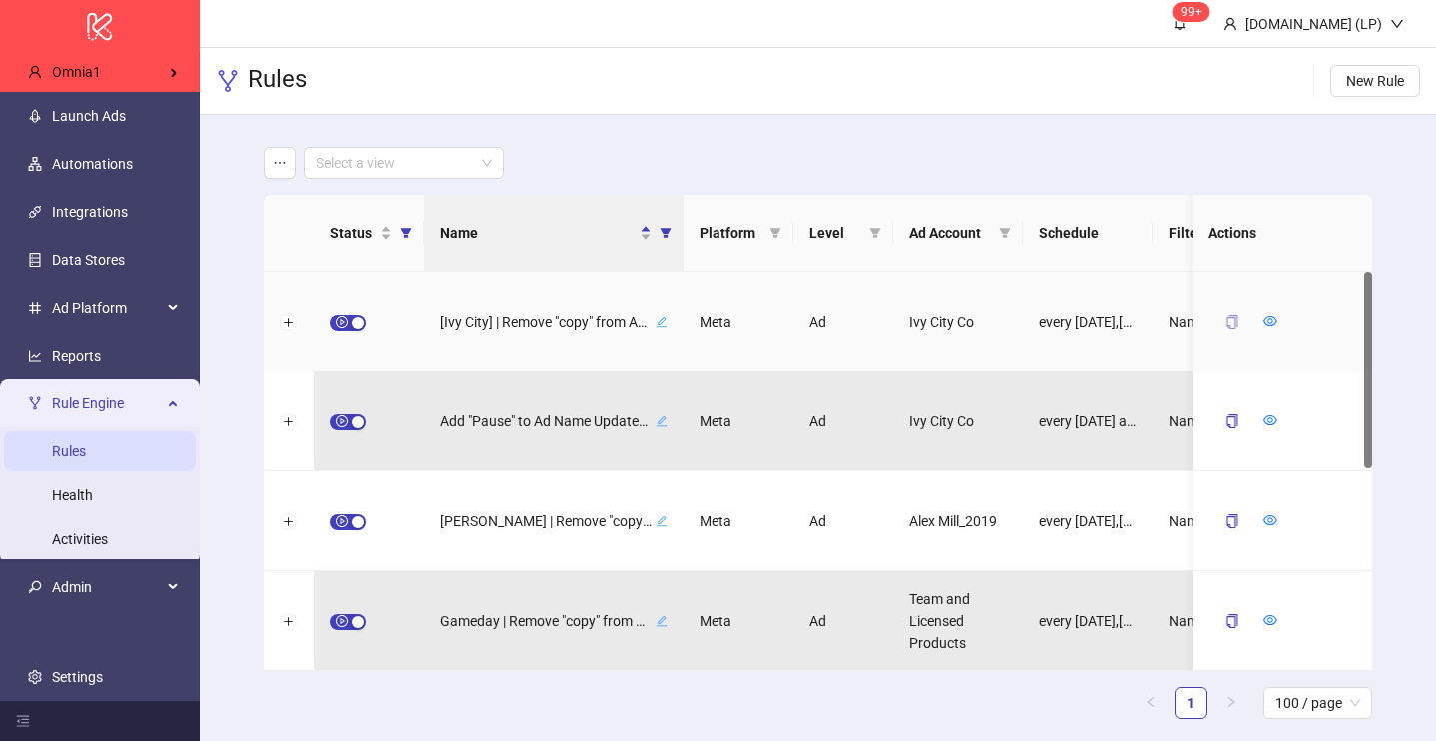
click at [1231, 326] on icon "copy" at bounding box center [1231, 322] width 14 height 14
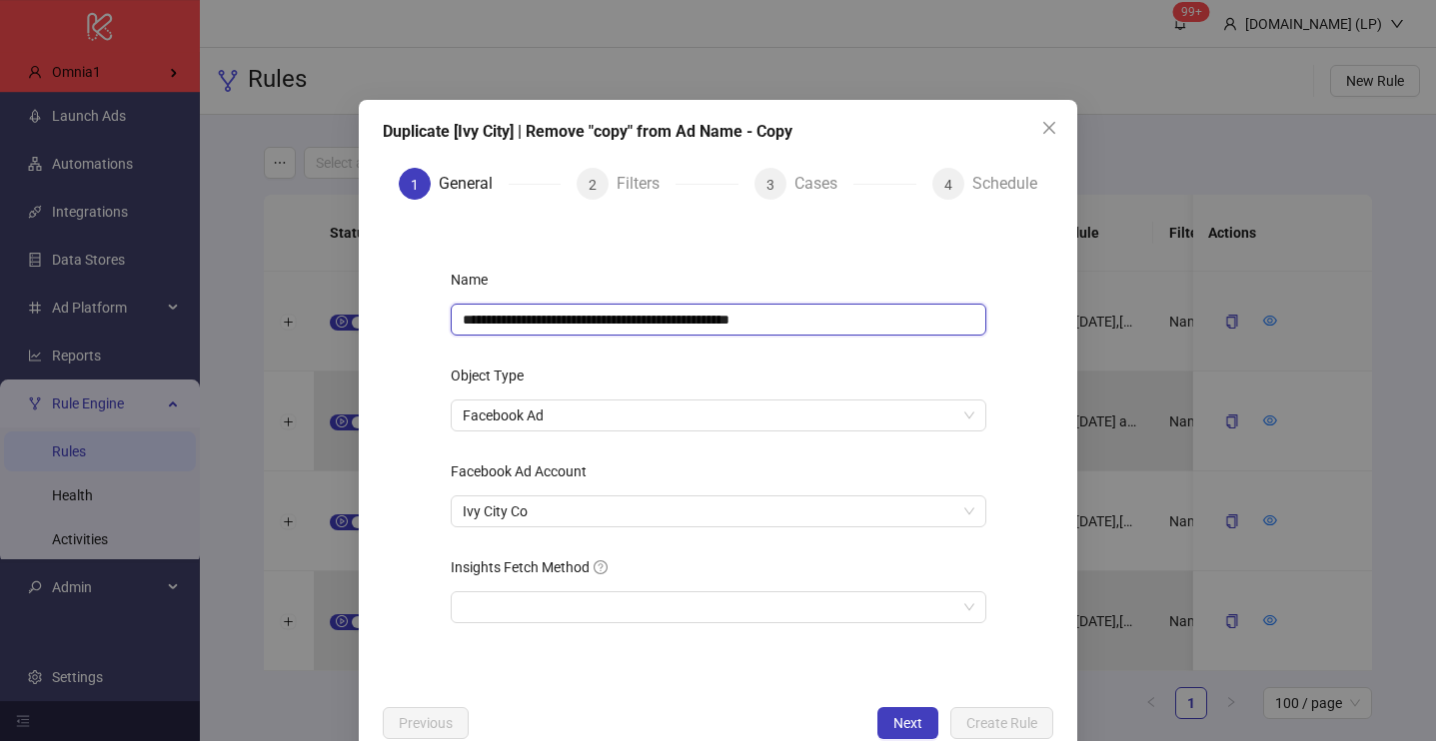
drag, startPoint x: 809, startPoint y: 323, endPoint x: 724, endPoint y: 326, distance: 85.0
click at [724, 326] on input "**********" at bounding box center [719, 320] width 536 height 32
drag, startPoint x: 723, startPoint y: 319, endPoint x: 836, endPoint y: 324, distance: 113.0
click at [836, 324] on input "**********" at bounding box center [719, 320] width 536 height 32
type input "**********"
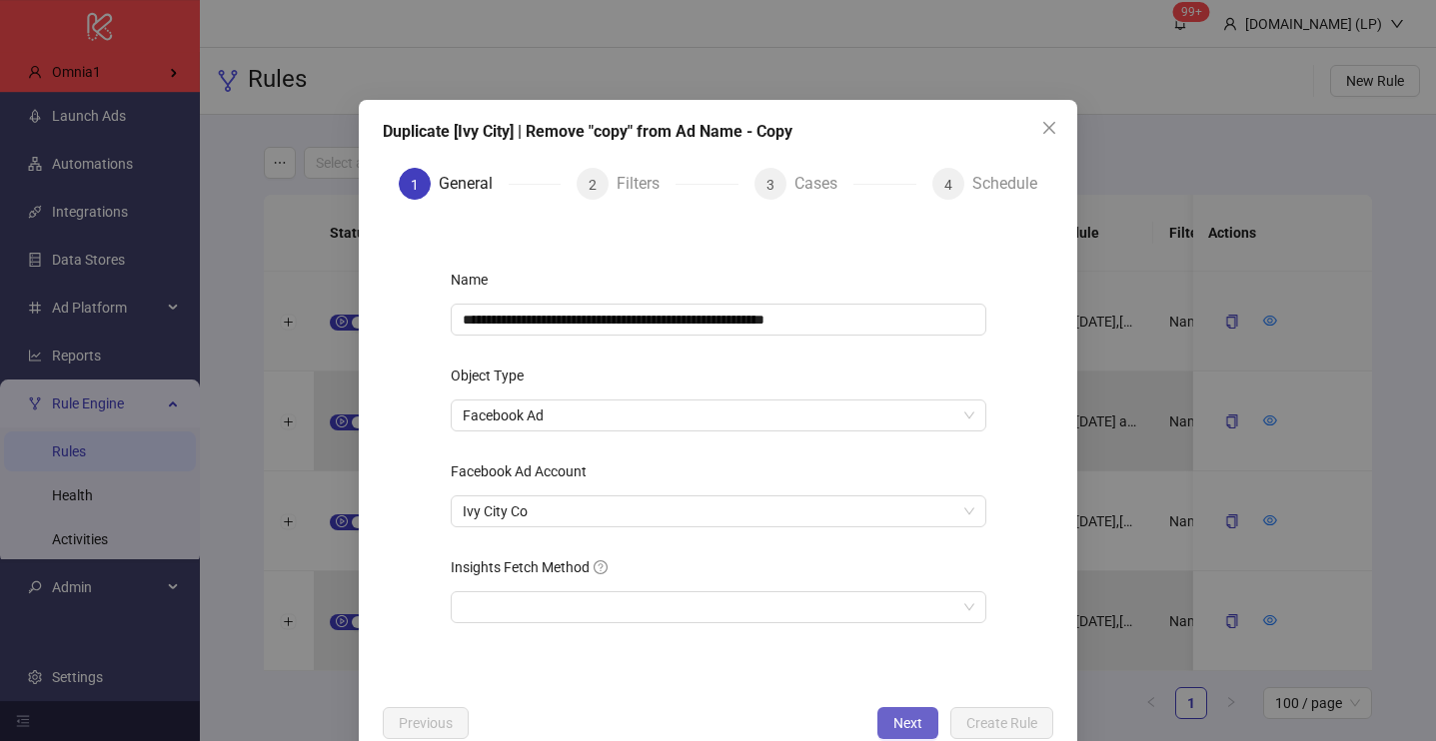
click at [911, 712] on button "Next" at bounding box center [907, 723] width 61 height 32
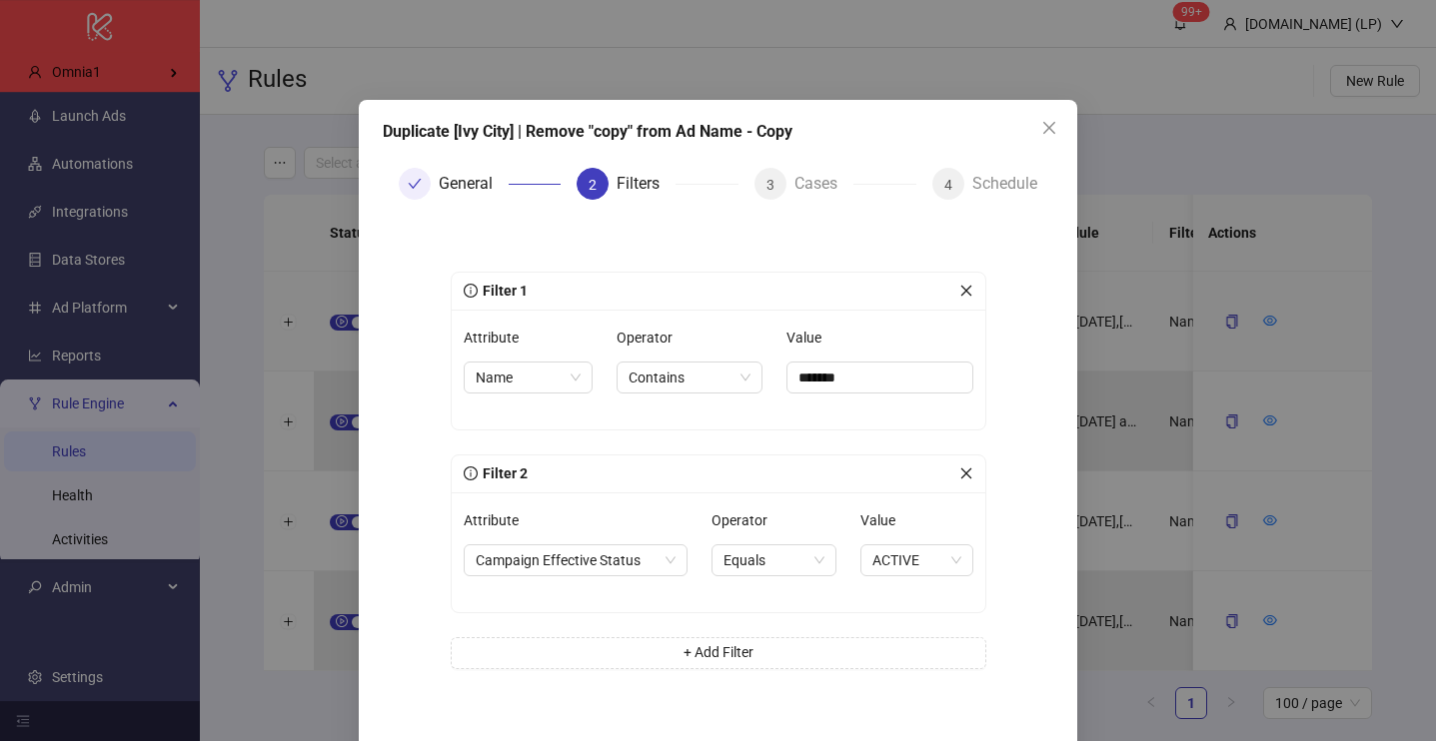
scroll to position [87, 0]
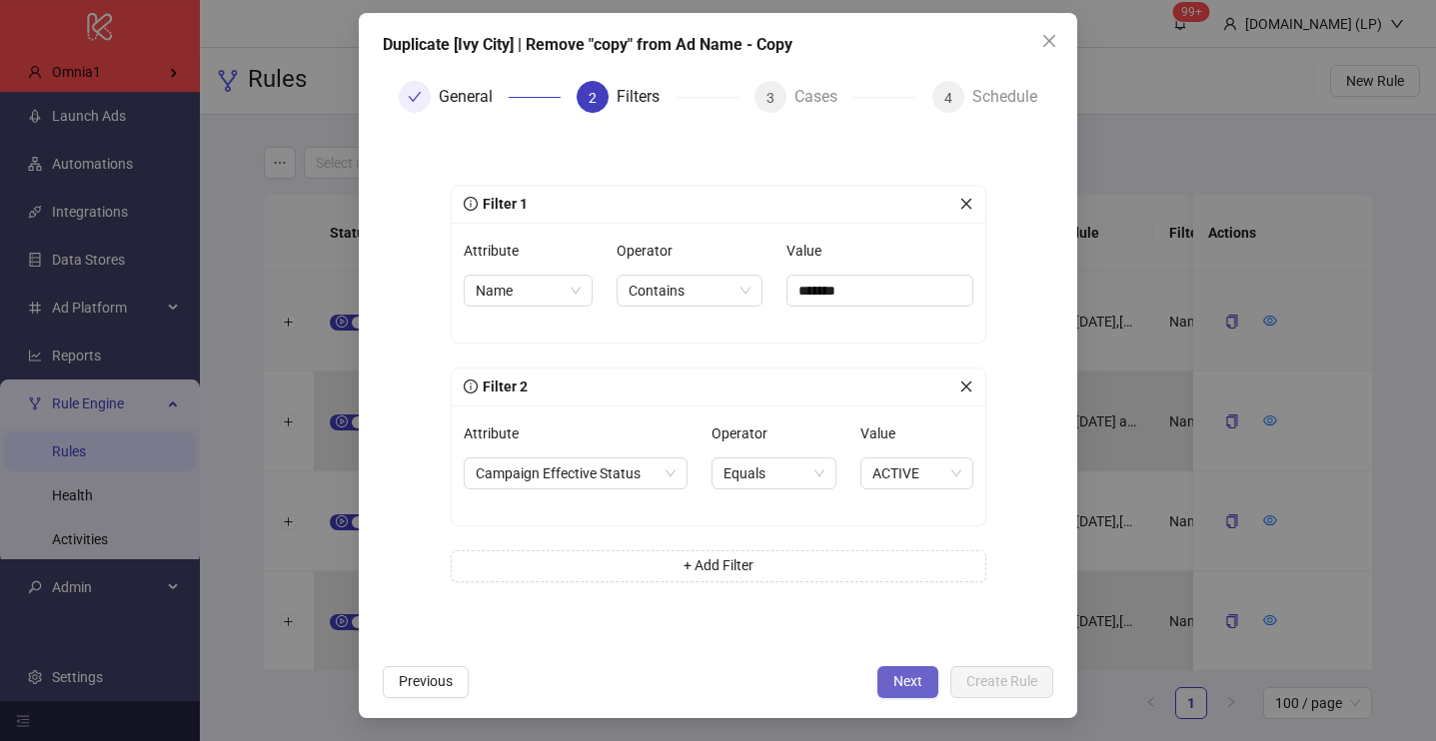
click at [911, 669] on button "Next" at bounding box center [907, 682] width 61 height 32
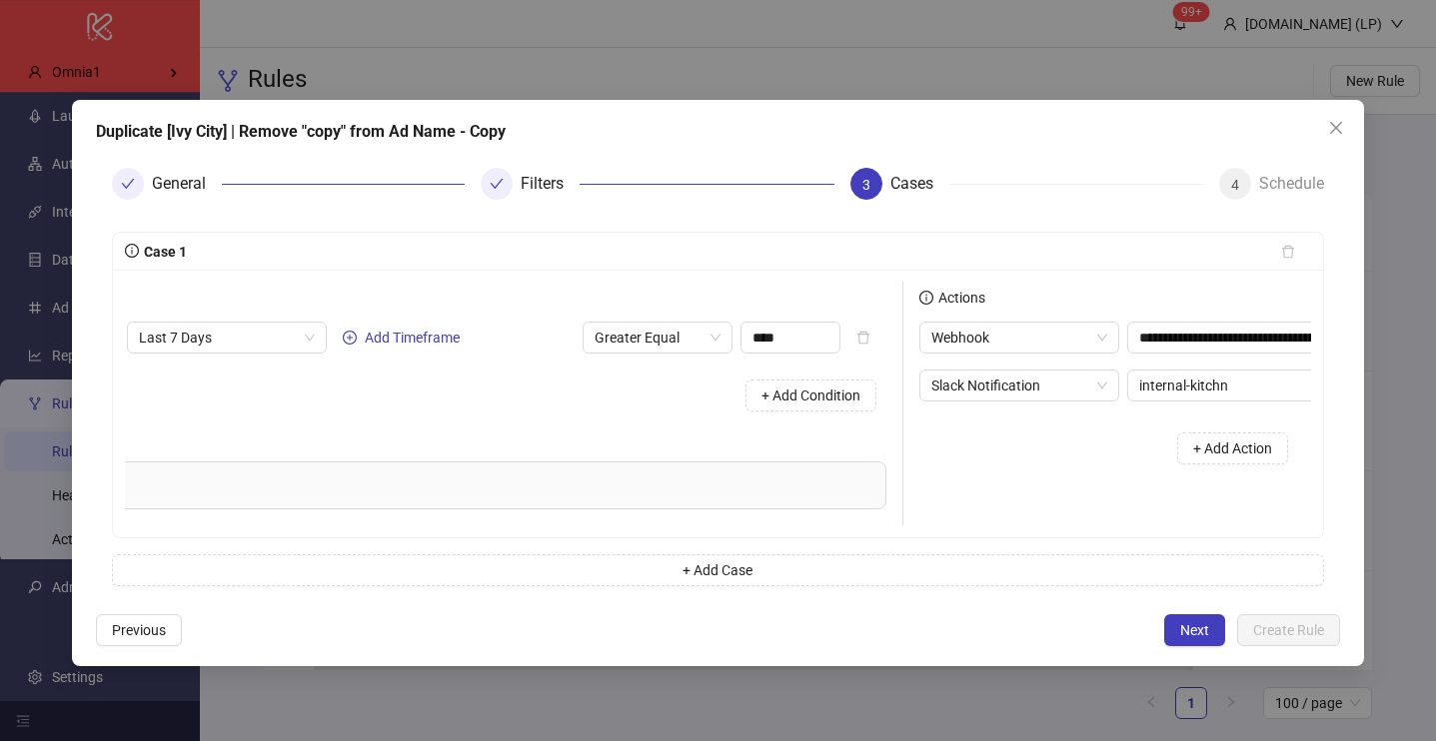
scroll to position [0, 347]
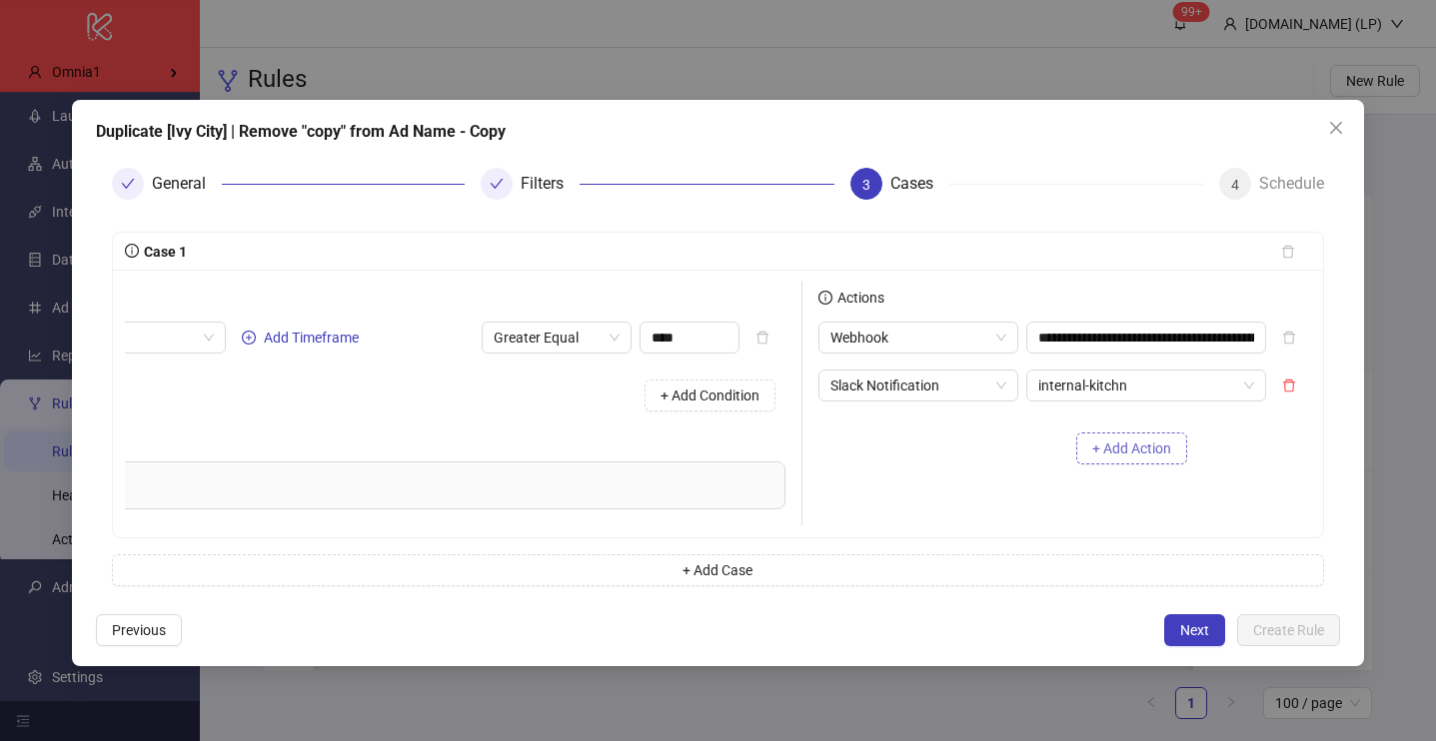
click at [1102, 445] on span "+ Add Action" at bounding box center [1131, 449] width 79 height 16
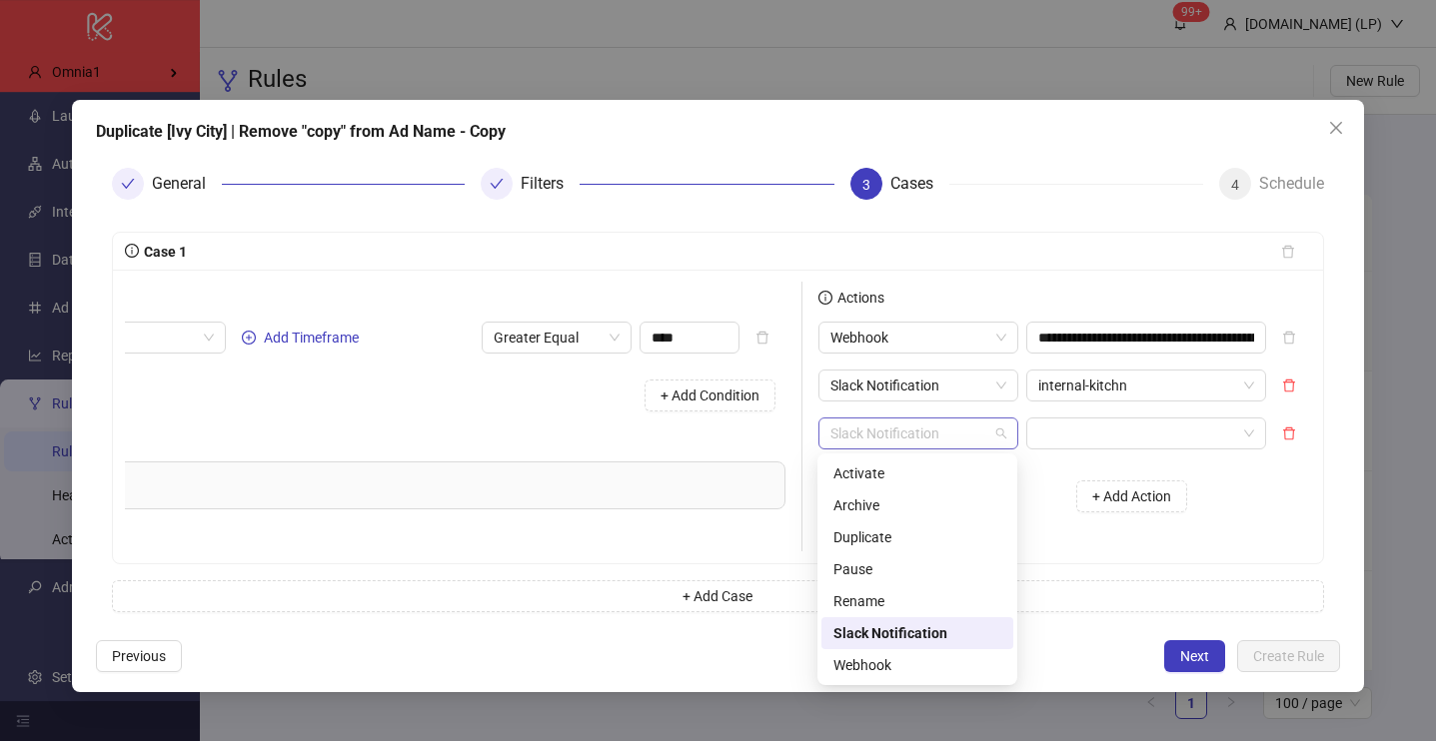
click at [954, 425] on span "Slack Notification" at bounding box center [918, 434] width 176 height 30
click at [922, 595] on div "Rename" at bounding box center [917, 602] width 168 height 22
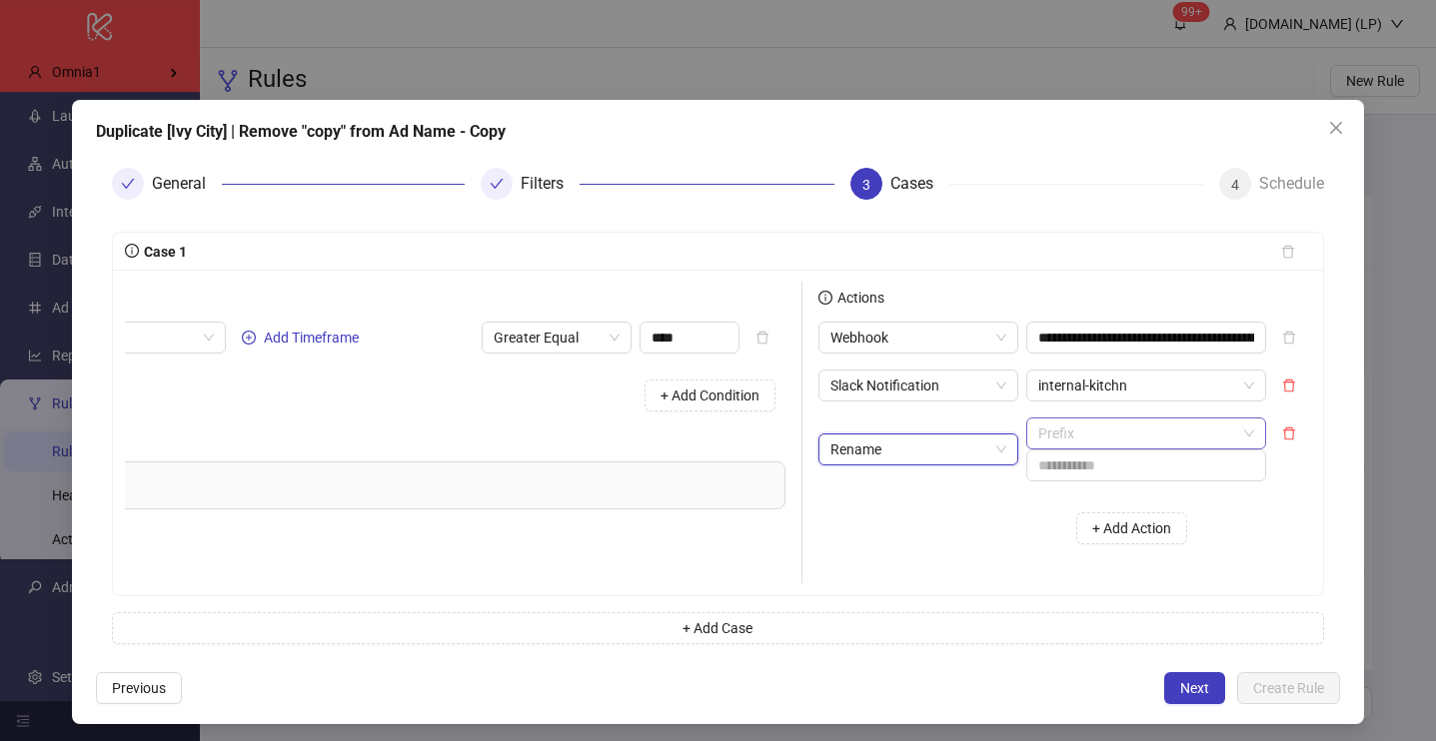
click at [1099, 422] on span "Prefix" at bounding box center [1146, 434] width 216 height 30
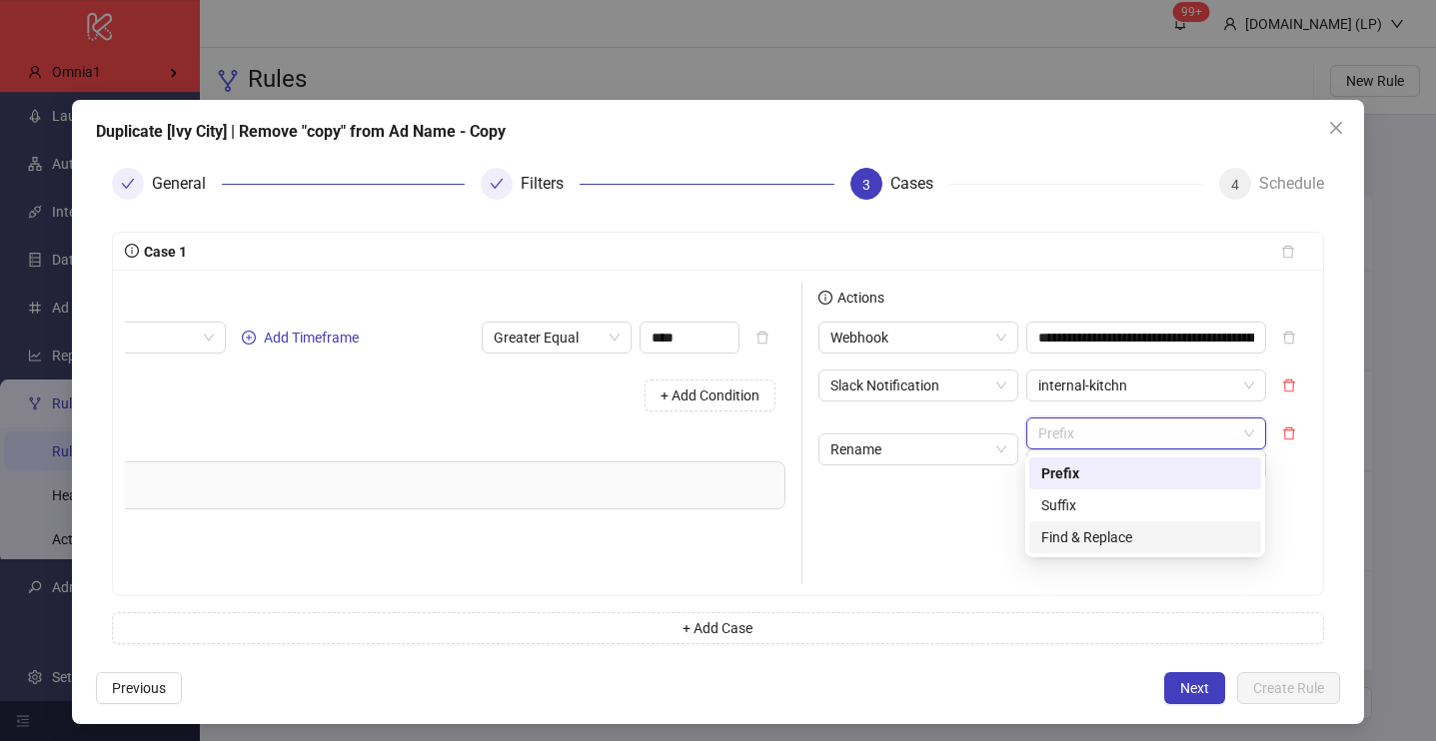
click at [1058, 543] on div "Find & Replace" at bounding box center [1145, 538] width 208 height 22
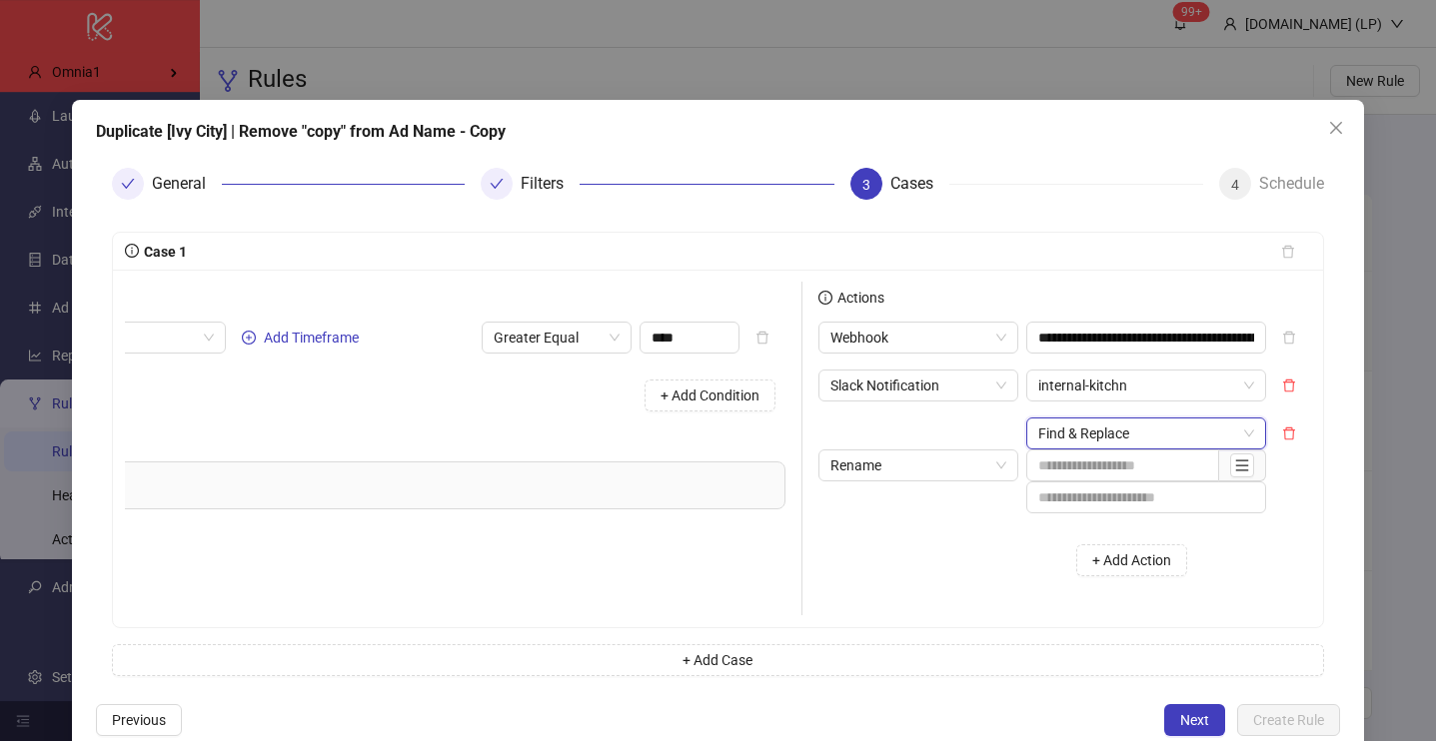
click at [1127, 435] on span "Find & Replace" at bounding box center [1146, 434] width 216 height 30
click at [1065, 480] on input "text" at bounding box center [1122, 466] width 193 height 32
click at [1238, 465] on icon "menu" at bounding box center [1242, 465] width 13 height 11
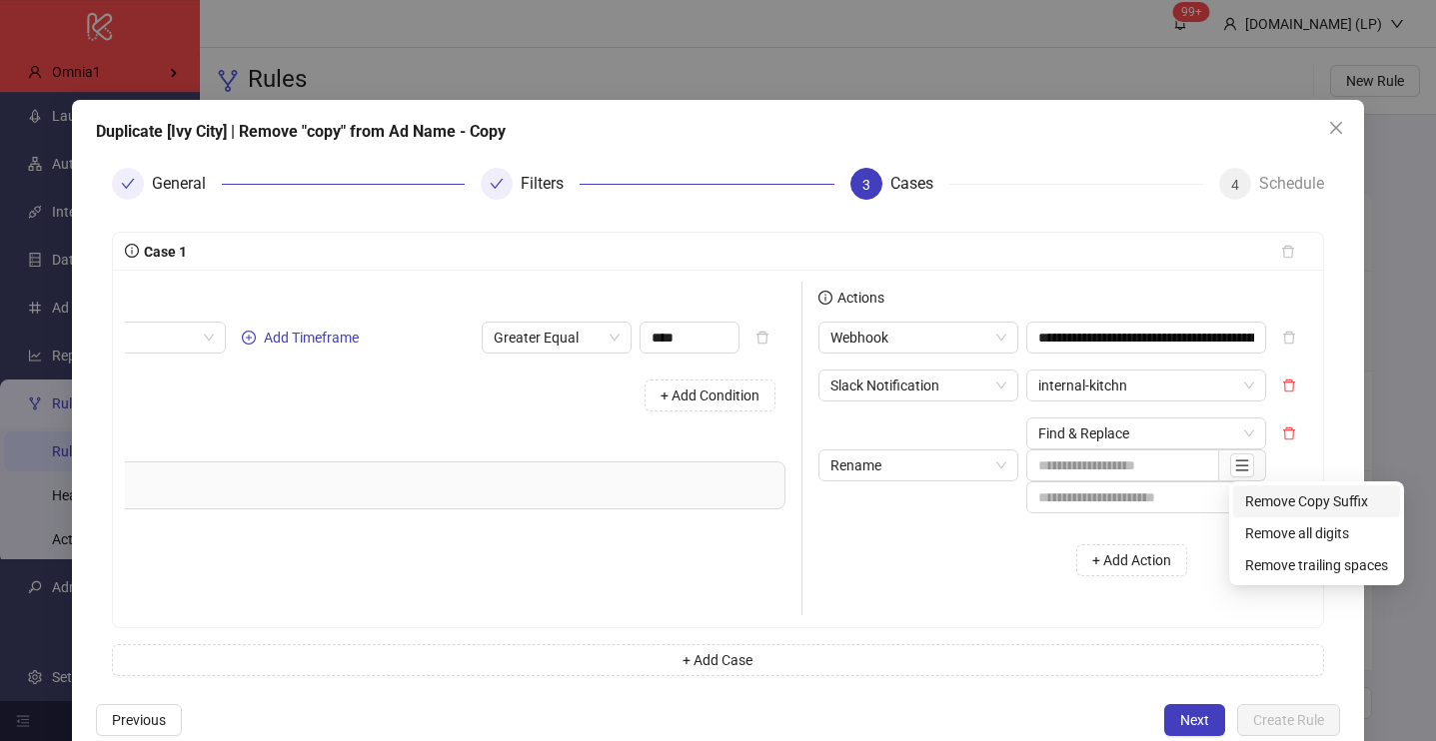
click at [1320, 499] on span "Remove Copy Suffix" at bounding box center [1316, 502] width 143 height 22
type input "**********"
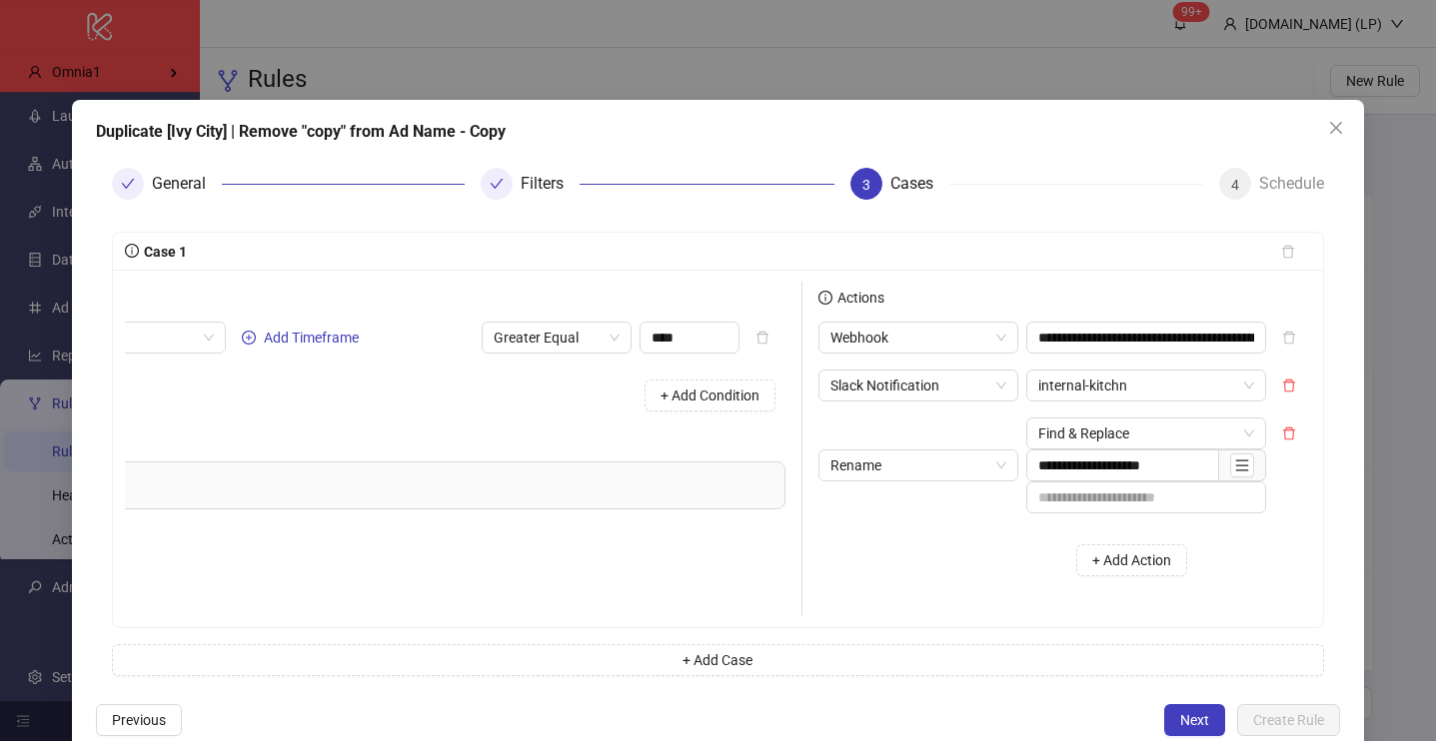
click at [1219, 551] on div "**********" at bounding box center [718, 449] width 1186 height 334
click at [1337, 129] on icon "close" at bounding box center [1336, 128] width 12 height 12
